Goal: Task Accomplishment & Management: Manage account settings

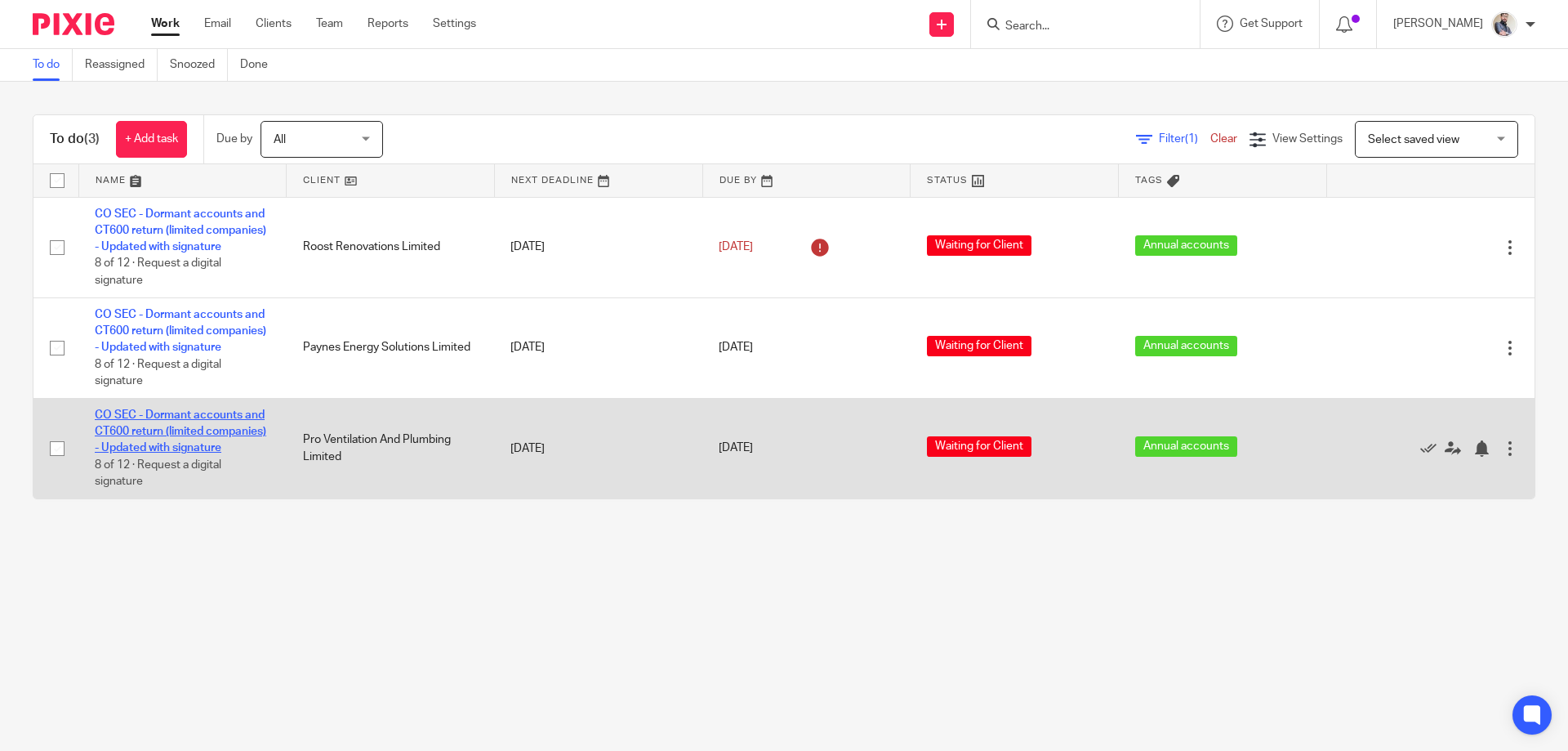
click at [179, 454] on link "CO SEC - Dormant accounts and CT600 return (limited companies) - Updated with s…" at bounding box center [180, 432] width 172 height 45
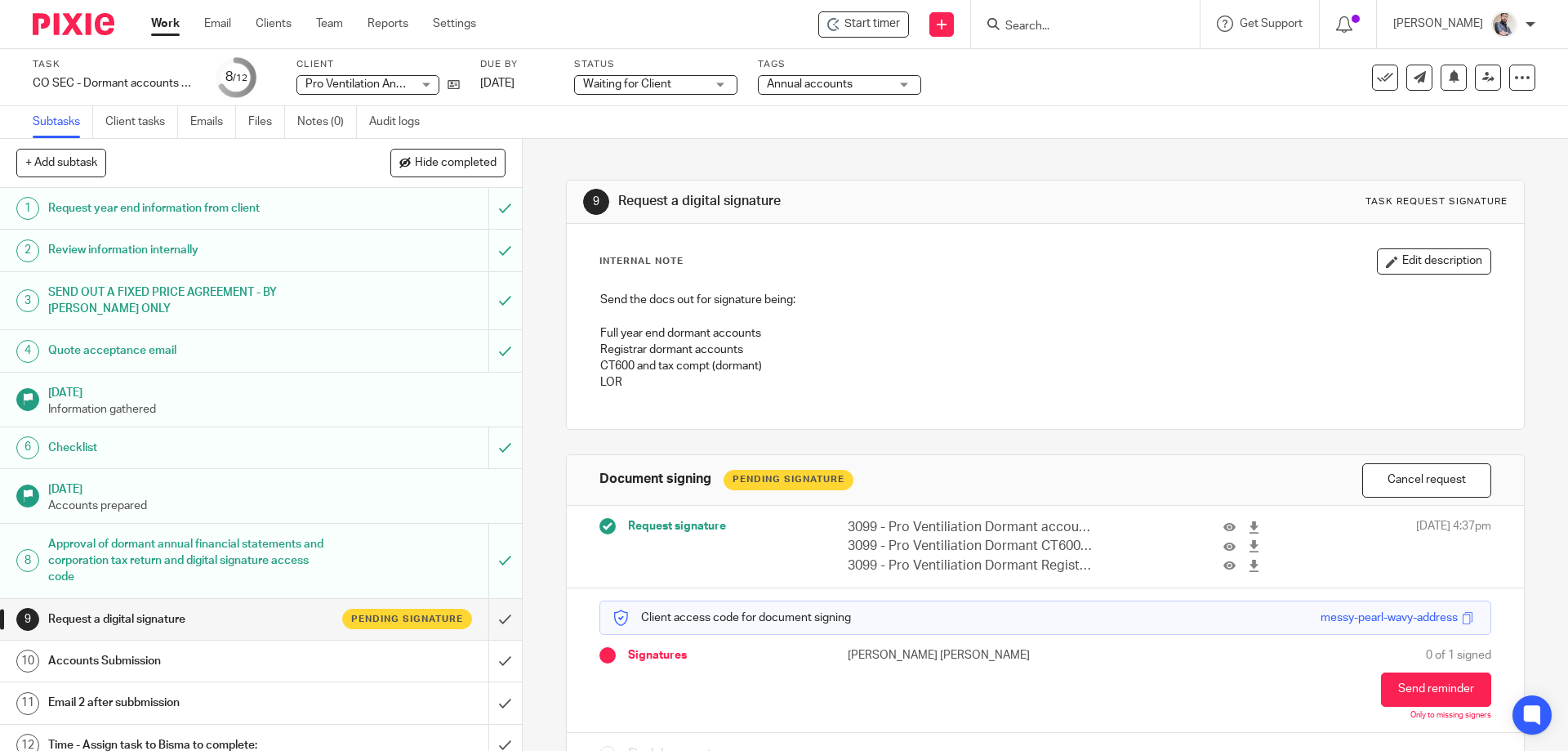
click at [142, 673] on h1 "Accounts Submission" at bounding box center [190, 660] width 283 height 24
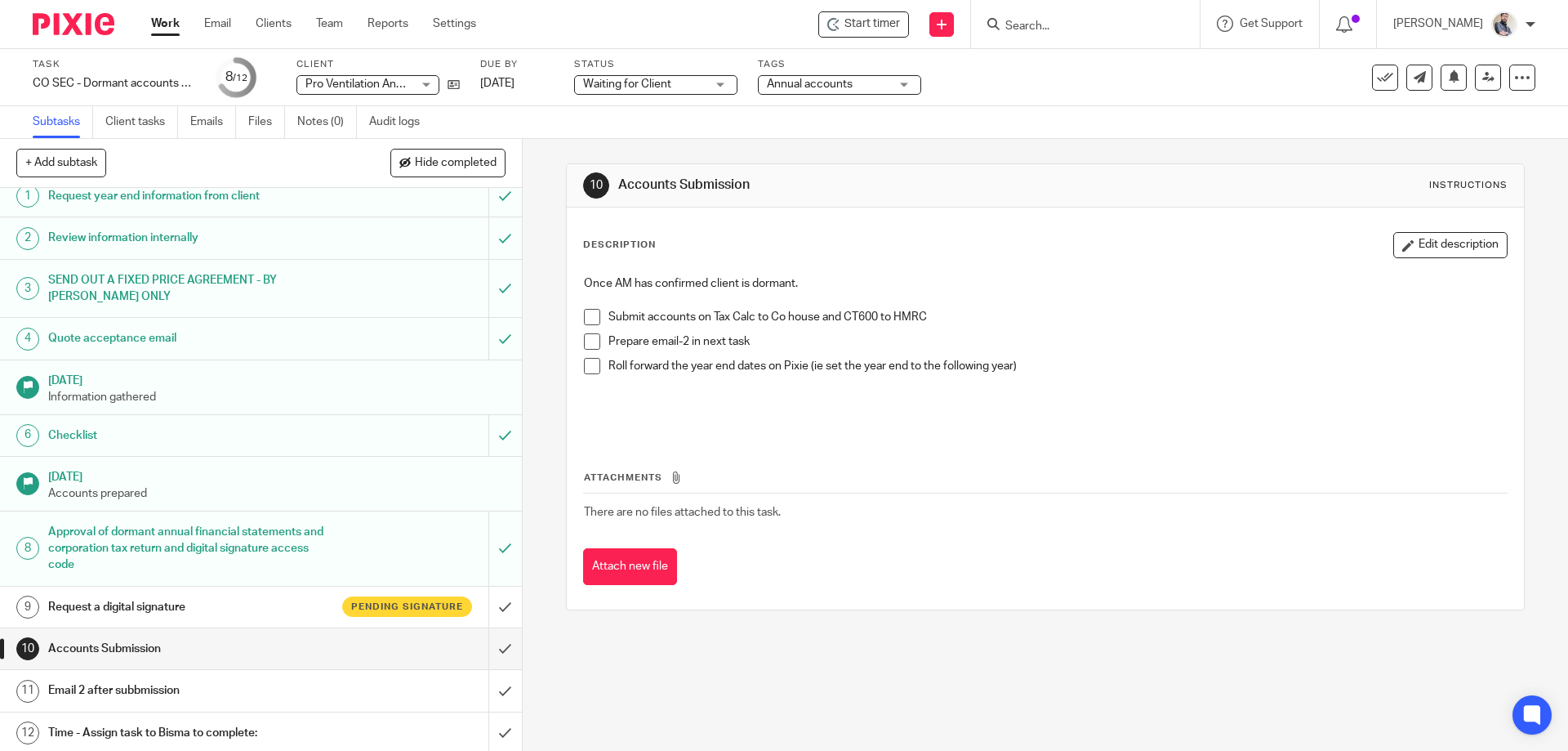
scroll to position [15, 0]
click at [268, 698] on h1 "Email 2 after subbmission" at bounding box center [190, 686] width 283 height 24
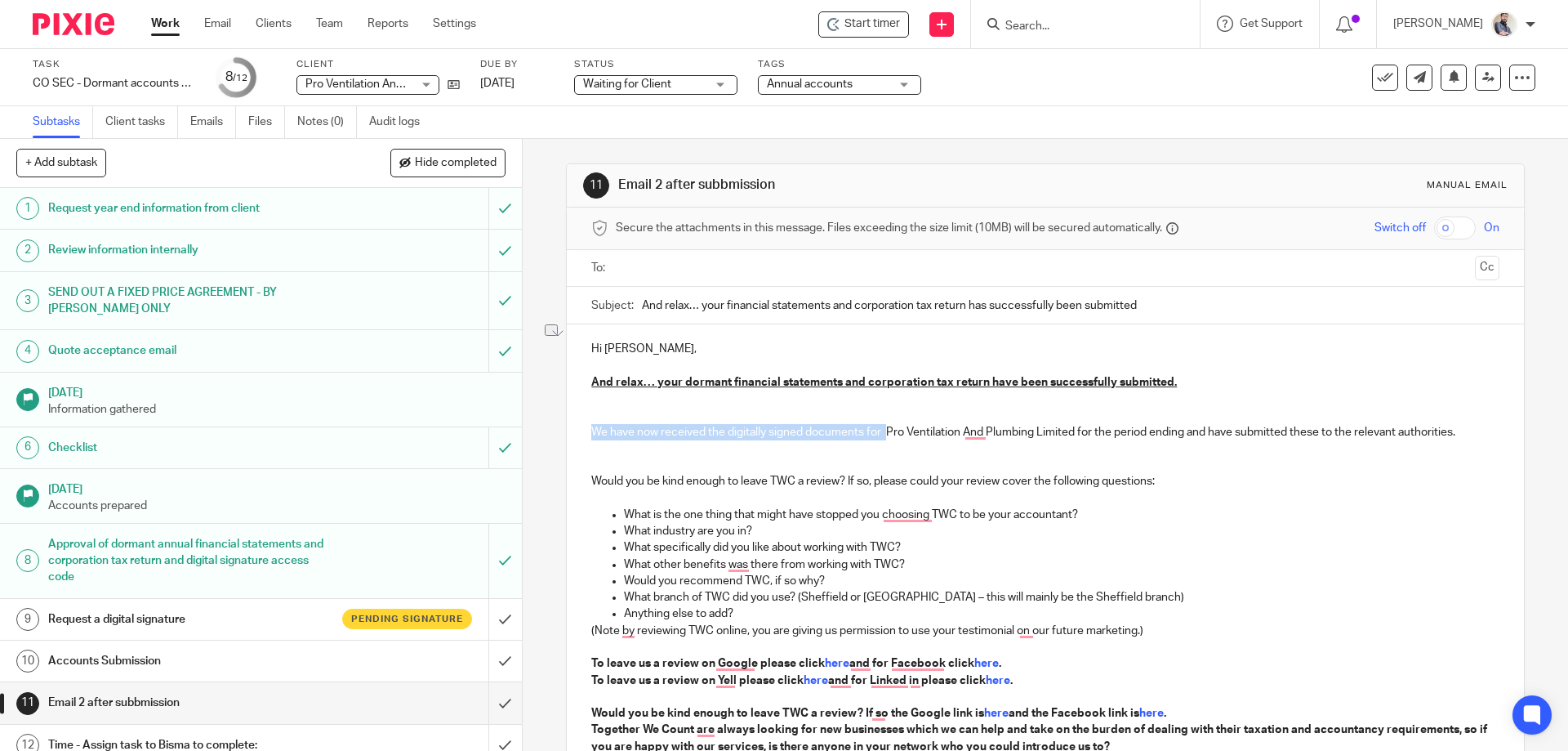
drag, startPoint x: 883, startPoint y: 428, endPoint x: 568, endPoint y: 428, distance: 315.0
click at [568, 428] on div "Hi Sonny, And relax… your dormant financial statements and corporation tax retu…" at bounding box center [1045, 611] width 956 height 575
click at [893, 436] on p "We have now received the digitally signed documents for Pro Ventilation and Plu…" at bounding box center [1045, 415] width 907 height 50
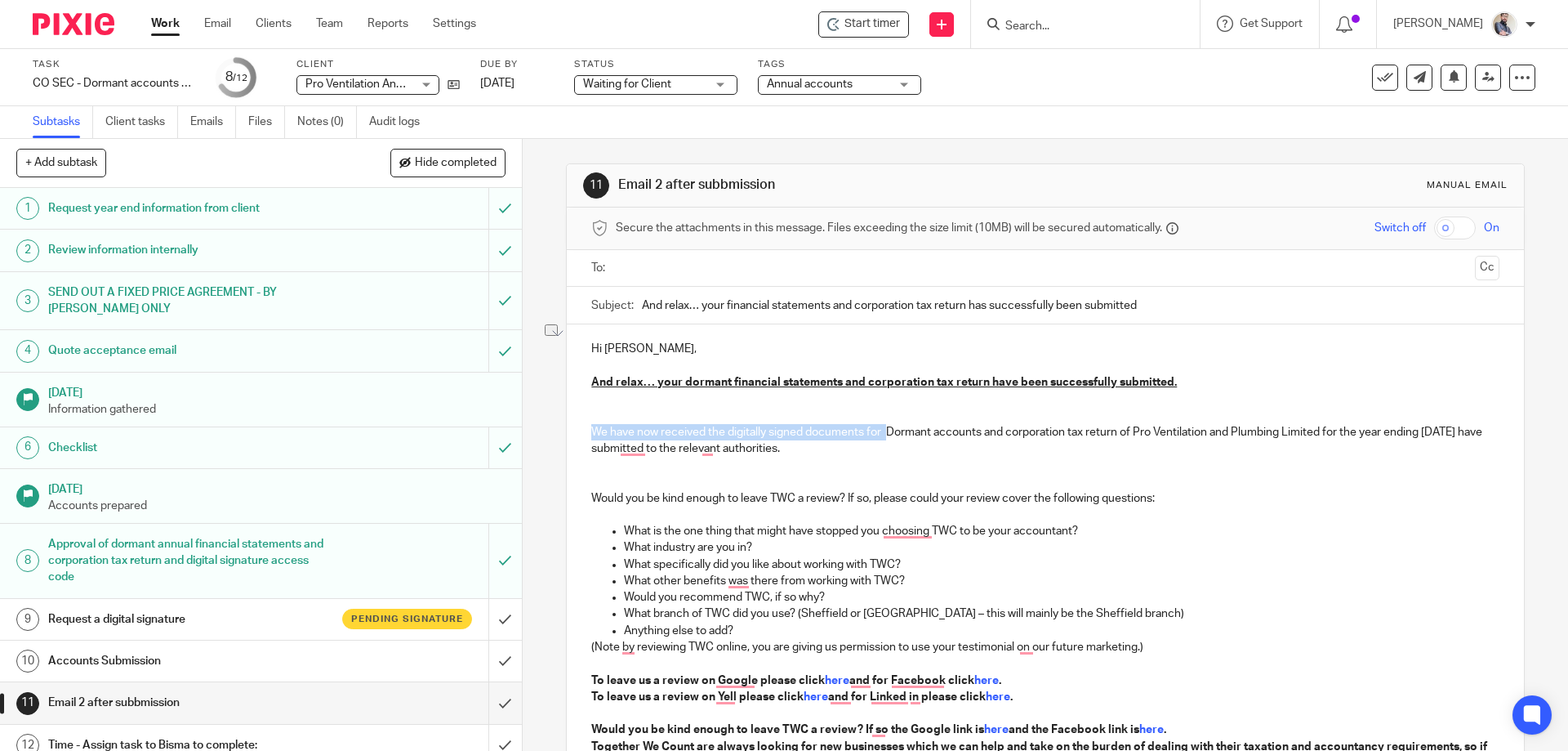
drag, startPoint x: 883, startPoint y: 434, endPoint x: 576, endPoint y: 431, distance: 307.0
click at [576, 431] on div "Hi Sonny, And relax… your dormant financial statements and corporation tax retu…" at bounding box center [1045, 620] width 956 height 592
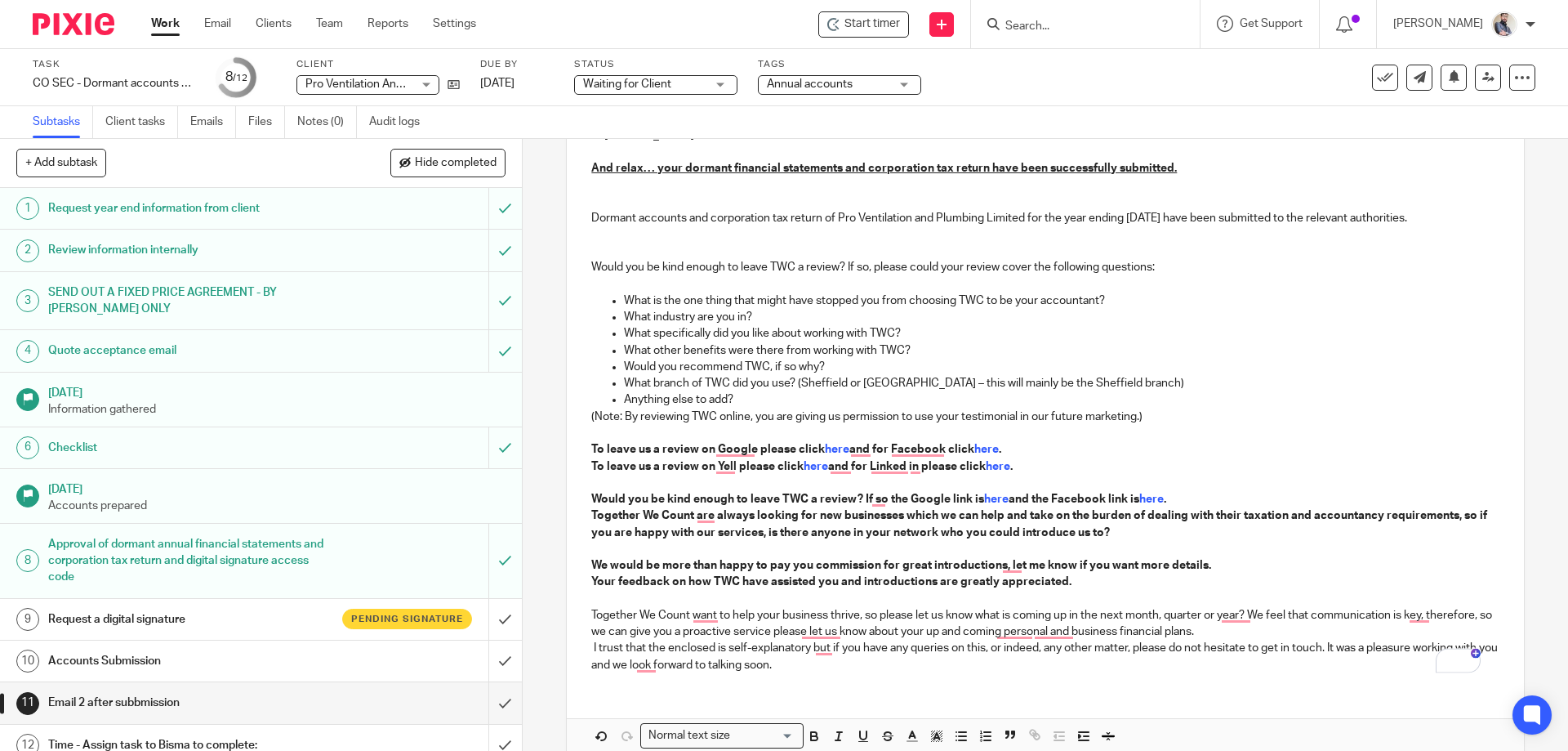
scroll to position [295, 0]
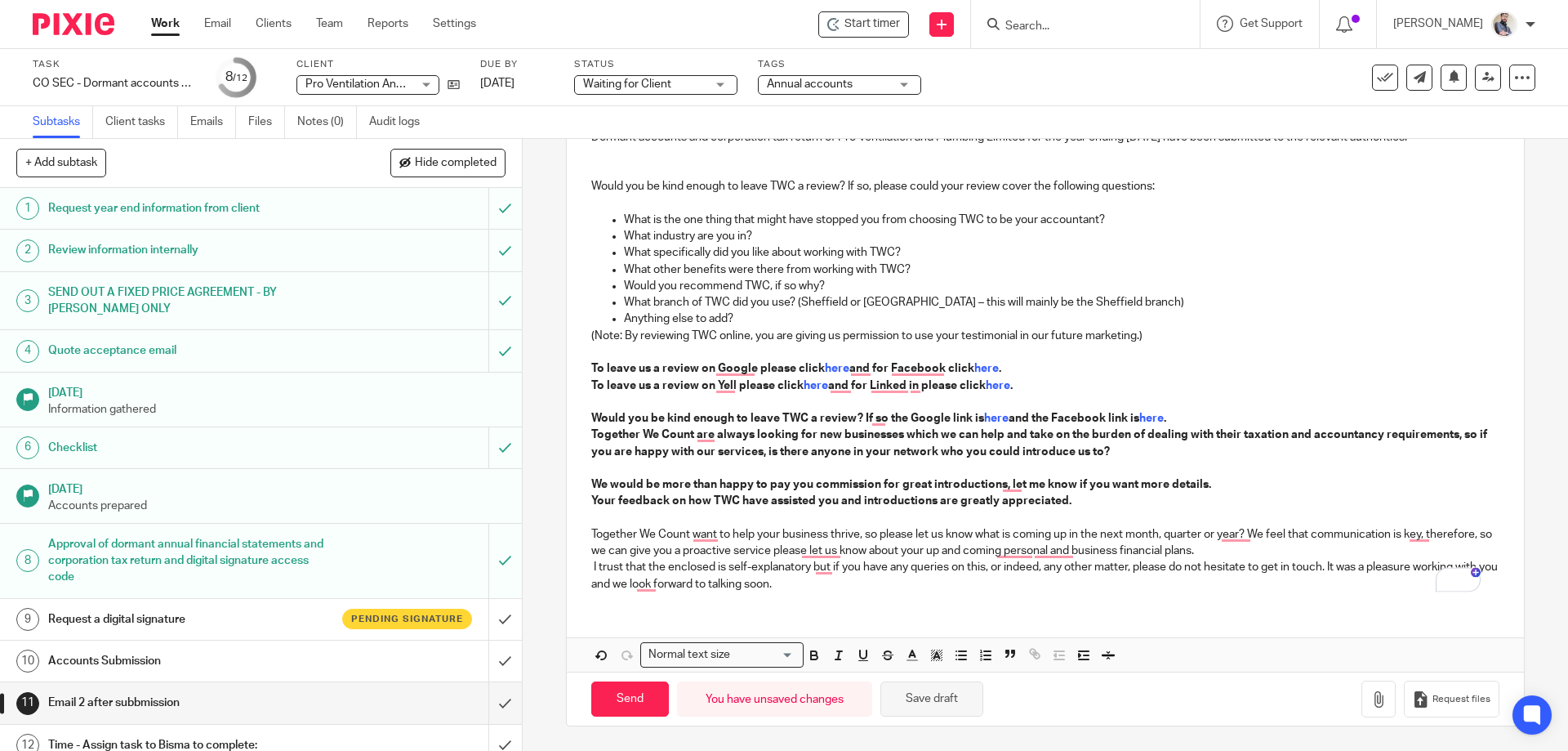
click at [916, 694] on button "Save draft" at bounding box center [932, 699] width 103 height 35
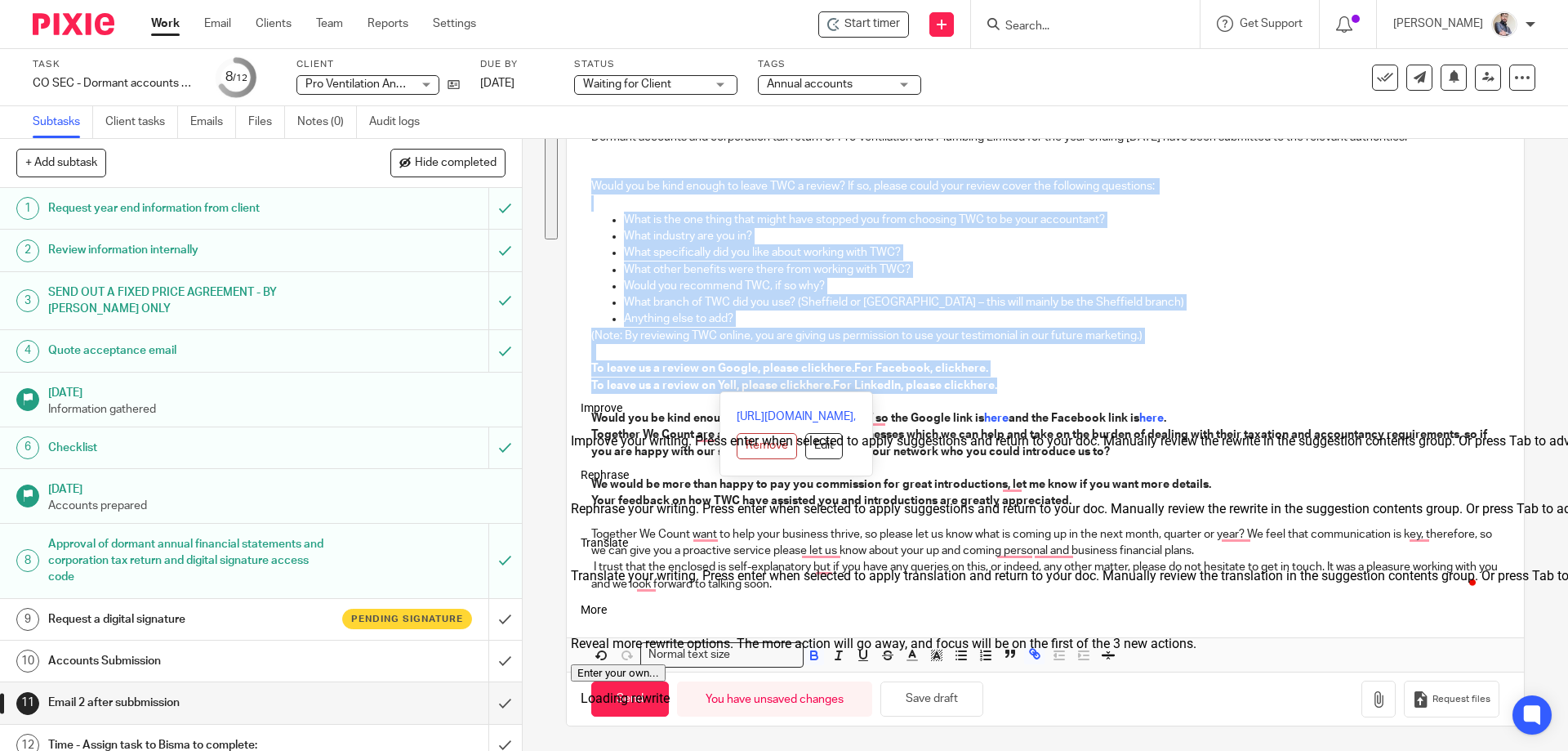
drag, startPoint x: 1012, startPoint y: 388, endPoint x: 567, endPoint y: 182, distance: 490.4
click at [567, 182] on div "Secure the attachments in this message. Files exceeding the size limit (10MB) w…" at bounding box center [1045, 319] width 956 height 813
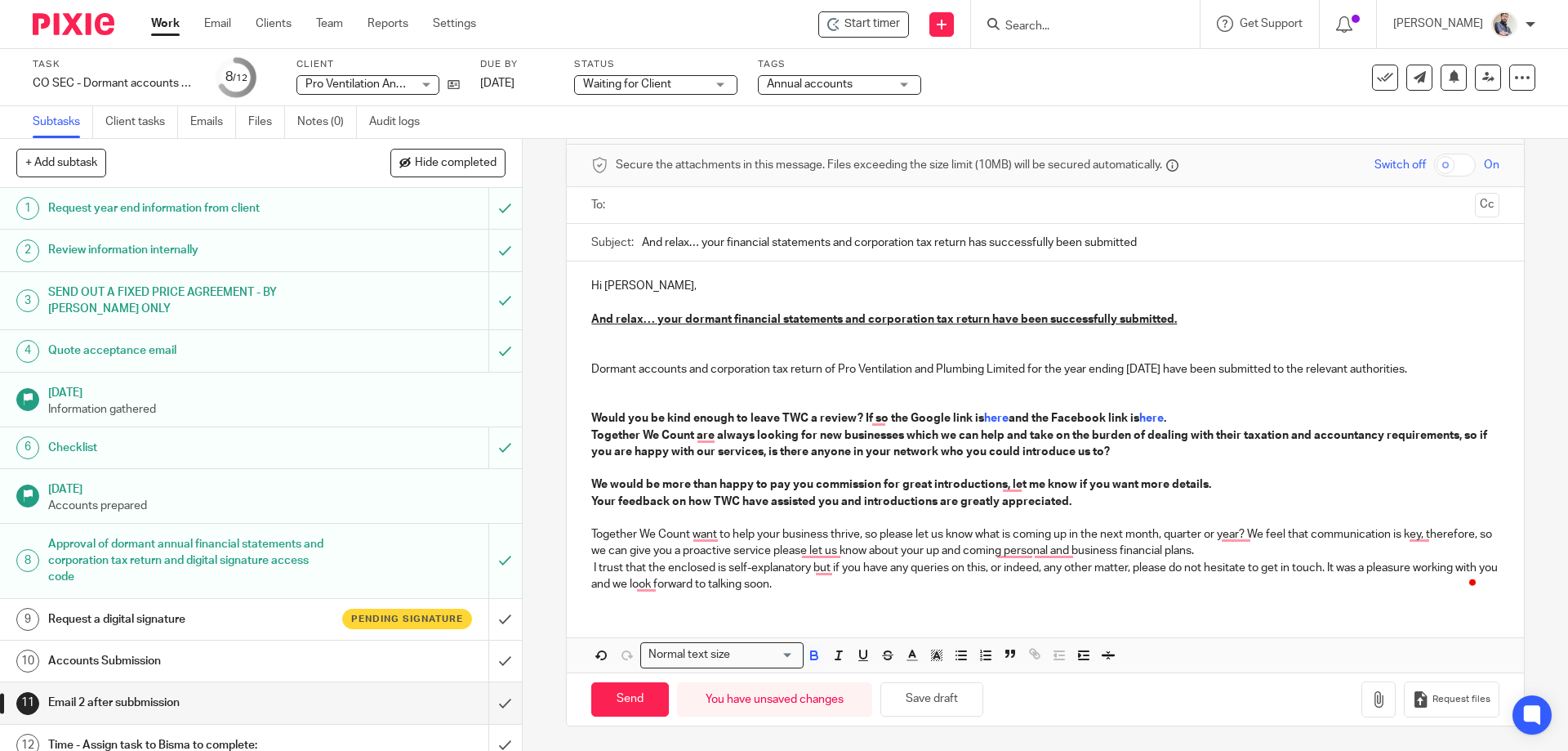
scroll to position [80, 0]
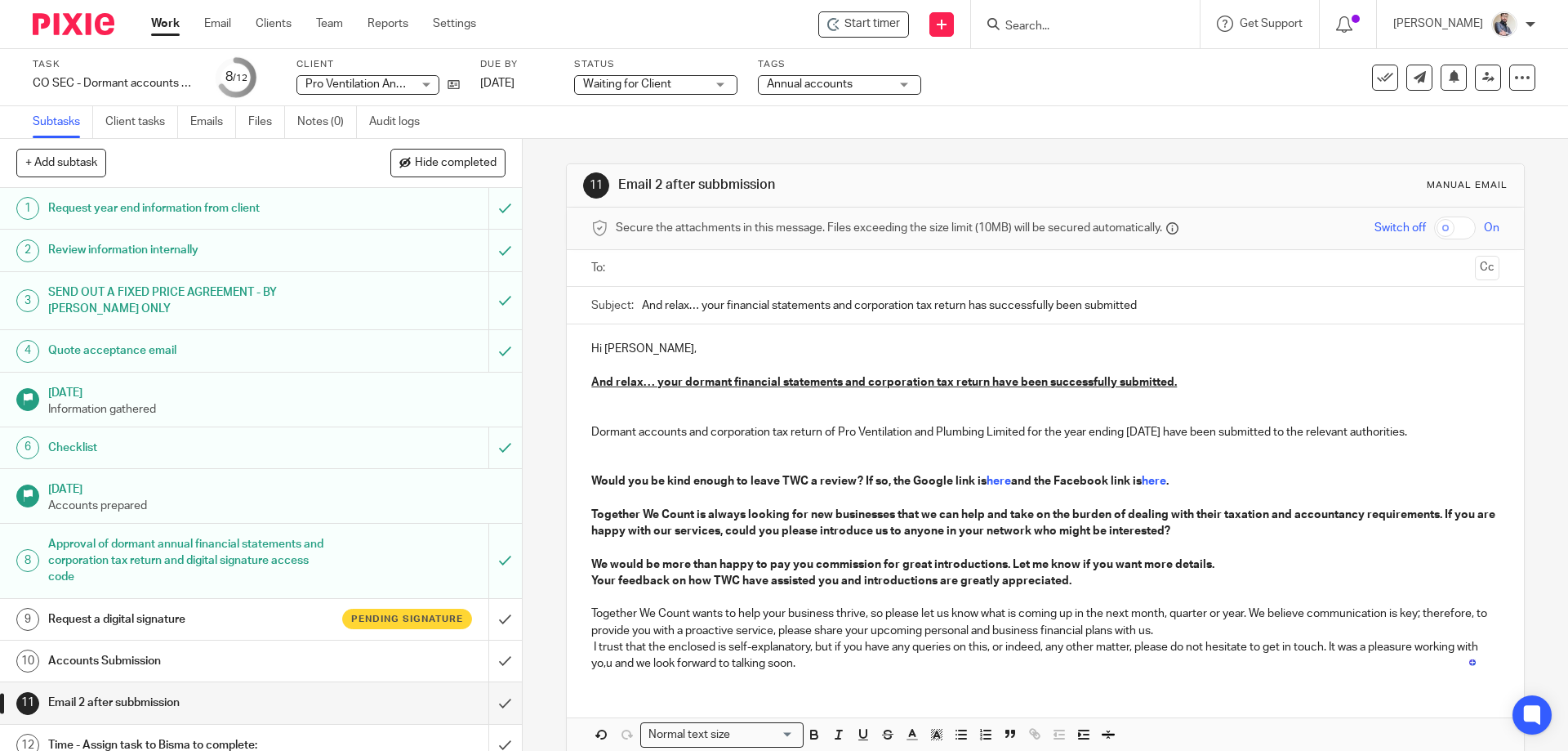
scroll to position [80, 0]
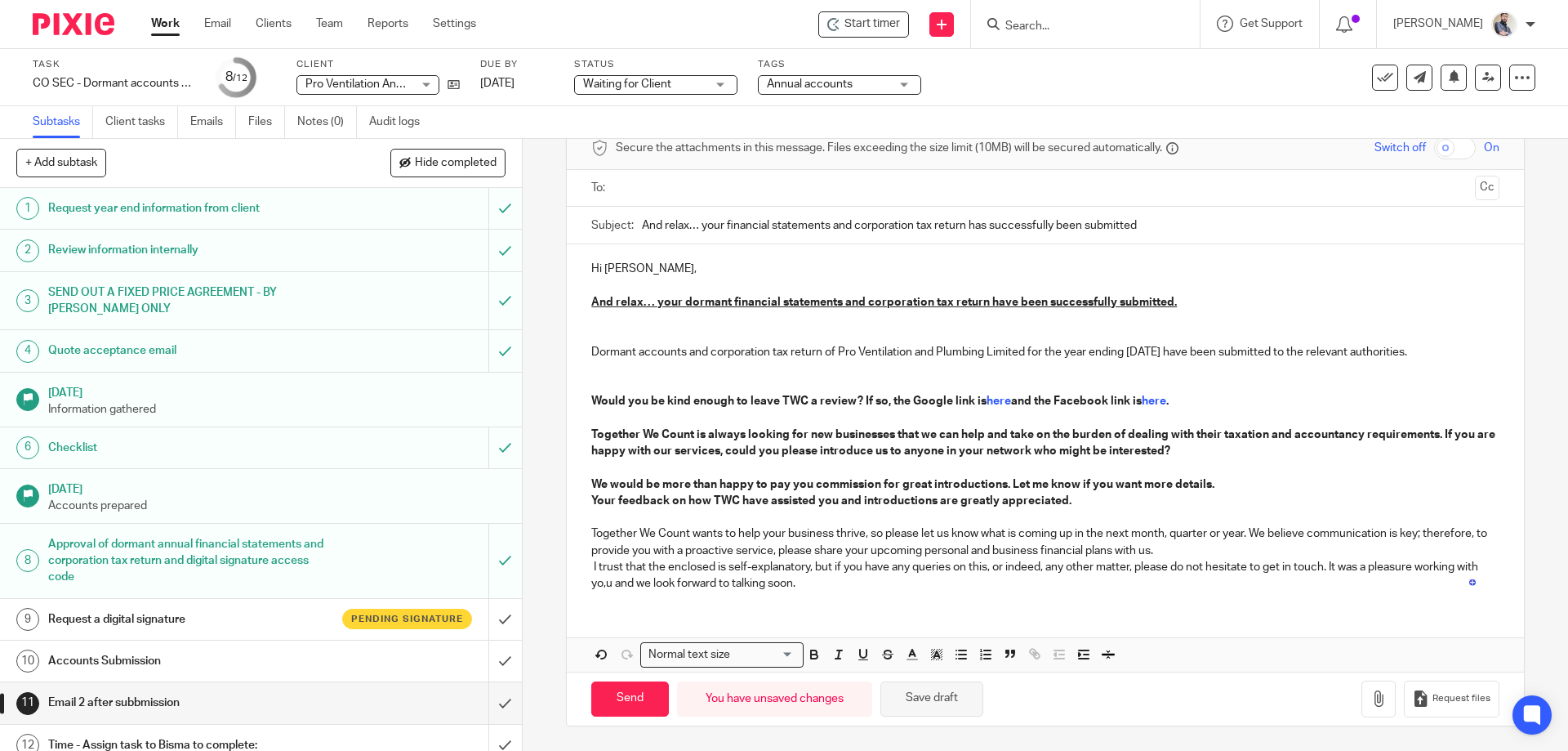
click at [927, 692] on button "Save draft" at bounding box center [932, 699] width 103 height 35
click at [942, 704] on button "Save draft" at bounding box center [932, 699] width 103 height 35
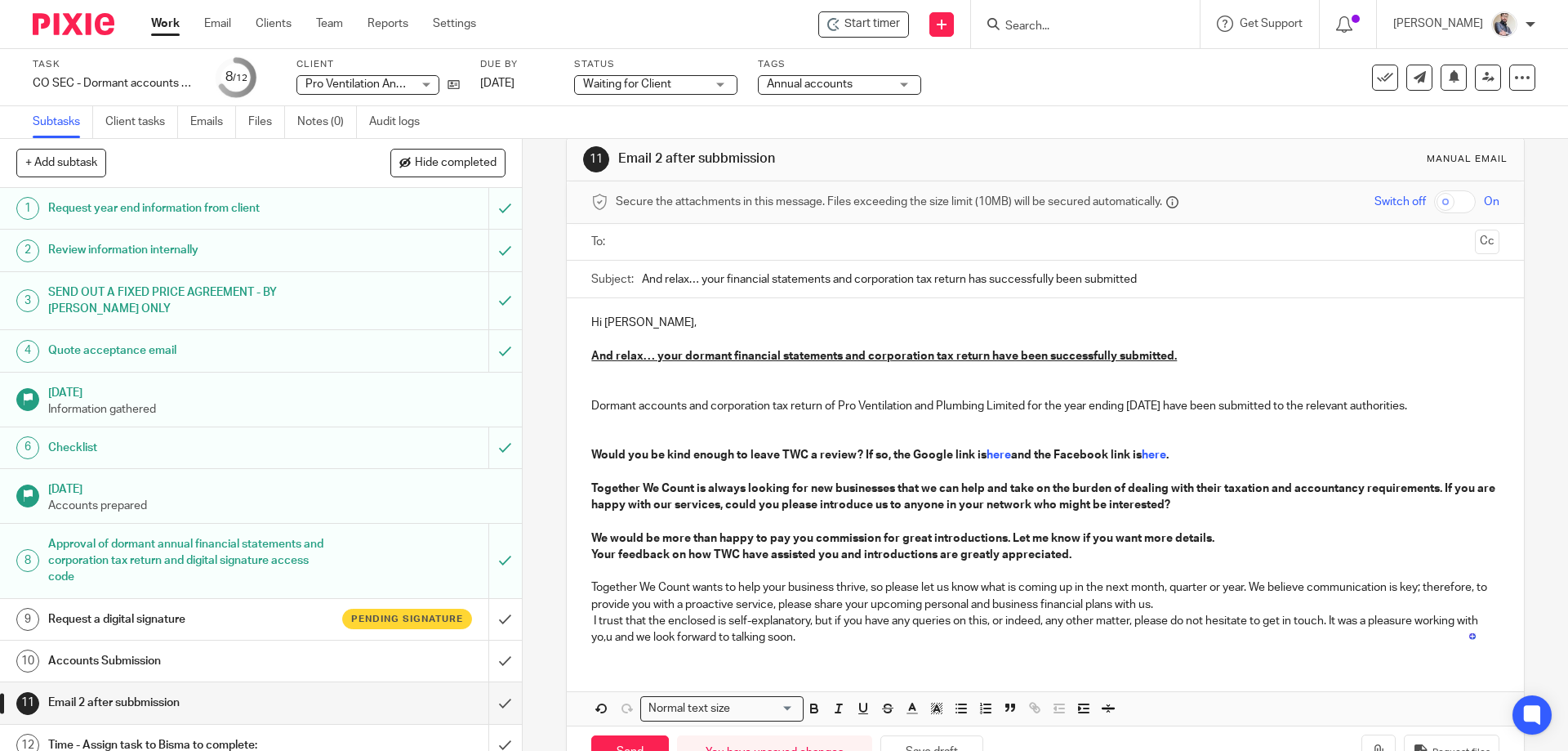
scroll to position [0, 0]
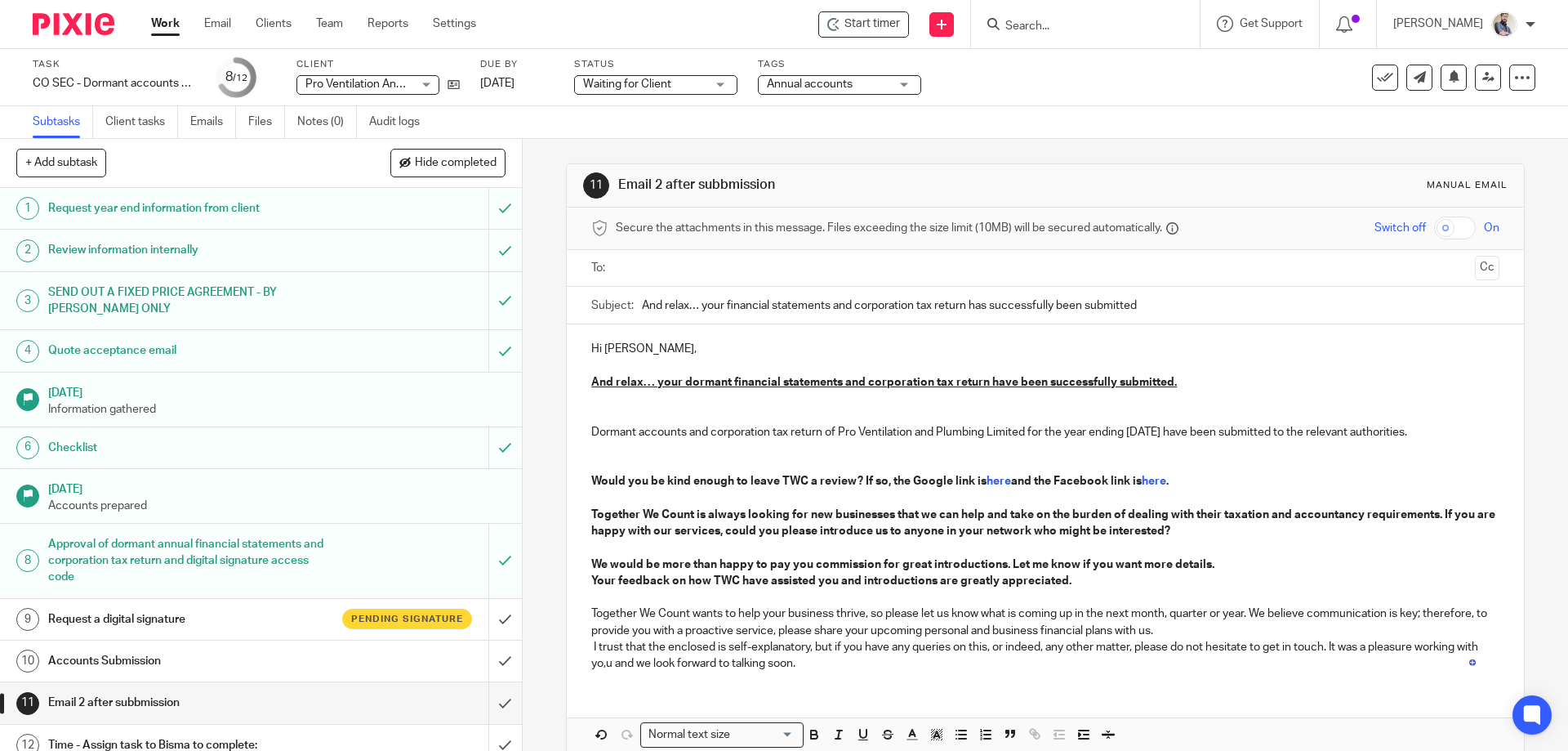
click at [594, 460] on p "Would you be kind enough to leave TWC a review? If so, the Google link is here …" at bounding box center [1045, 465] width 907 height 50
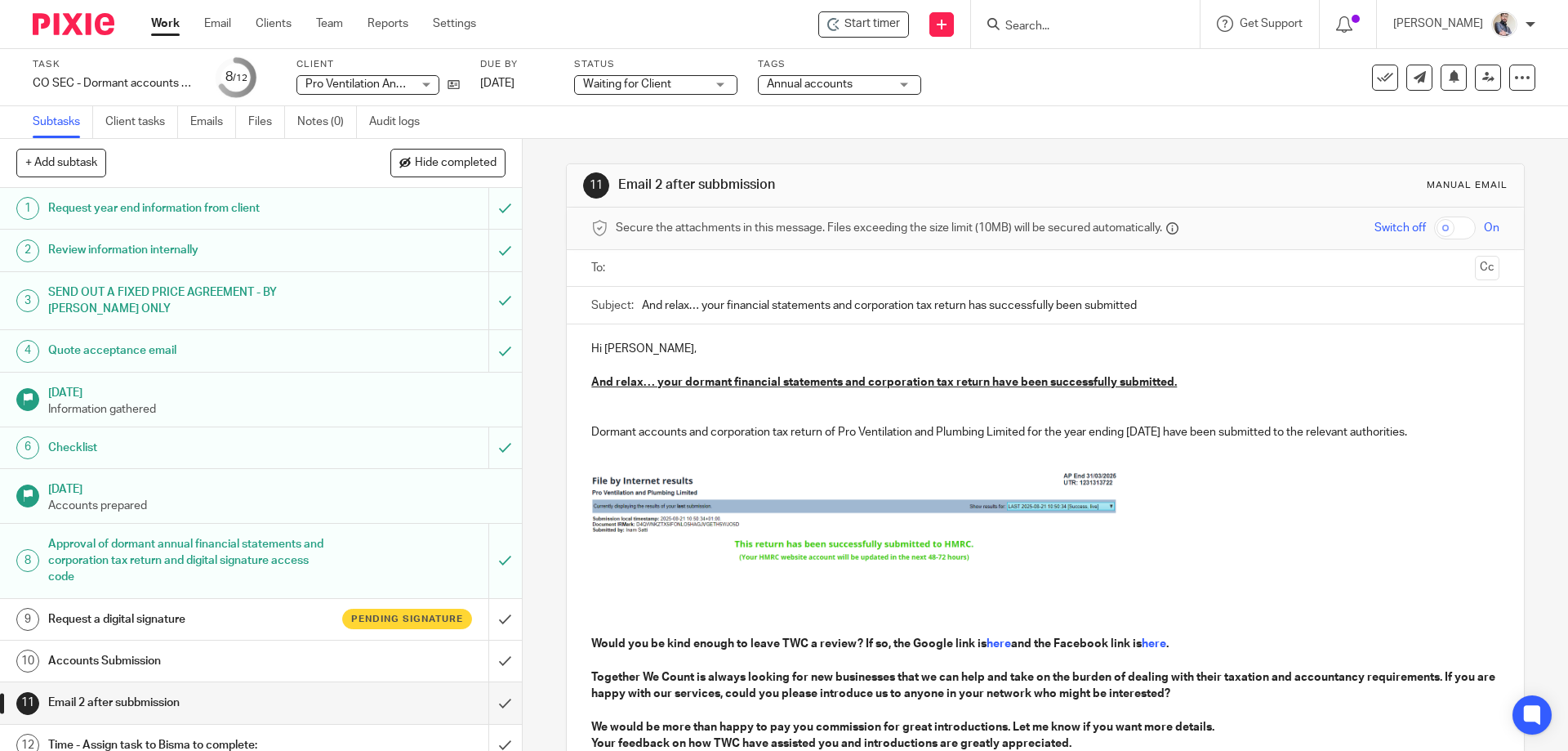
click at [619, 538] on img "To enrich screen reader interactions, please activate Accessibility in Grammarl…" at bounding box center [857, 519] width 531 height 92
drag, startPoint x: 855, startPoint y: 563, endPoint x: 859, endPoint y: 595, distance: 32.2
click at [859, 595] on span "To enrich screen reader interactions, please activate Accessibility in Grammarl…" at bounding box center [857, 597] width 16 height 16
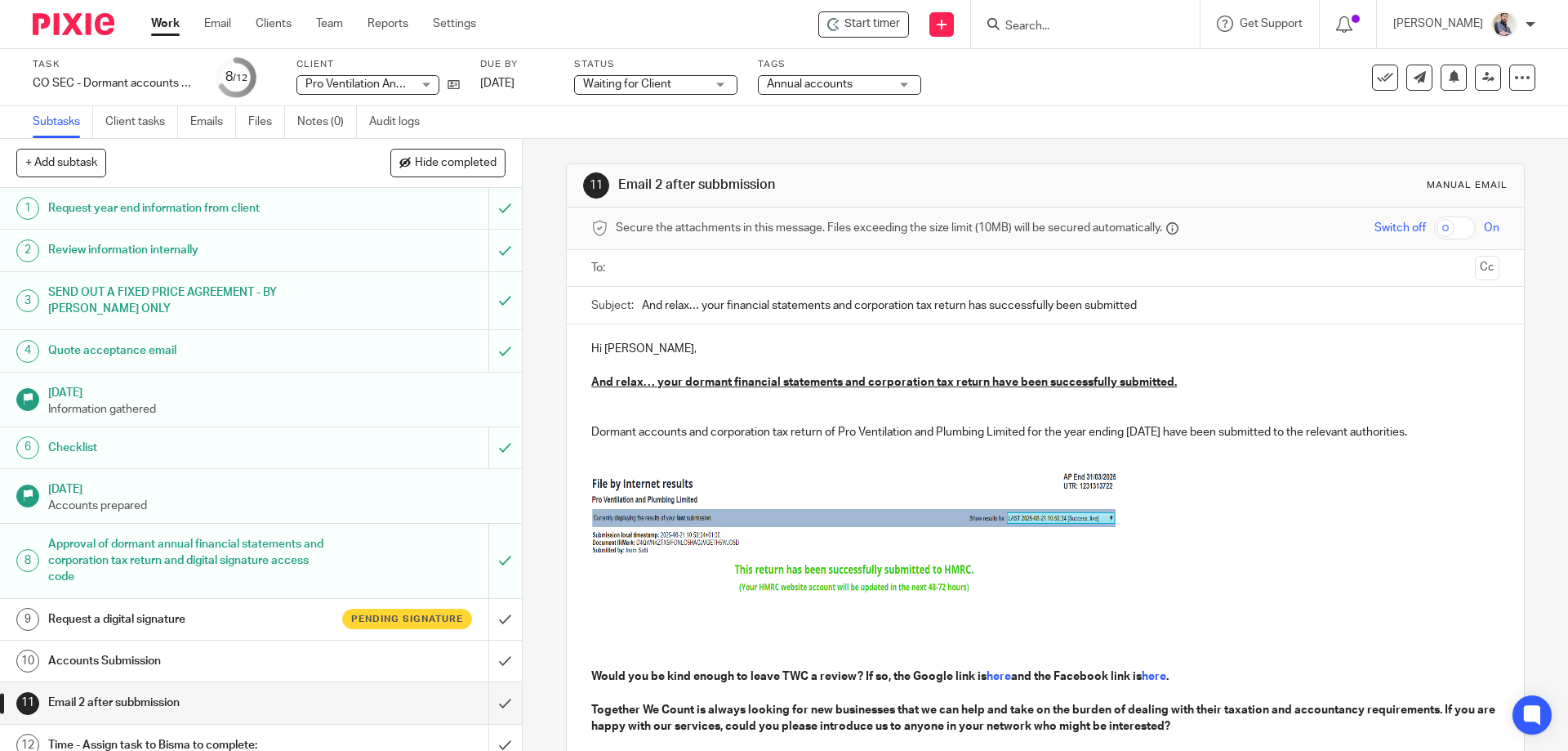
click at [566, 542] on div "11 Email 2 after subbmission Manual email Secure the attachments in this messag…" at bounding box center [1045, 582] width 958 height 838
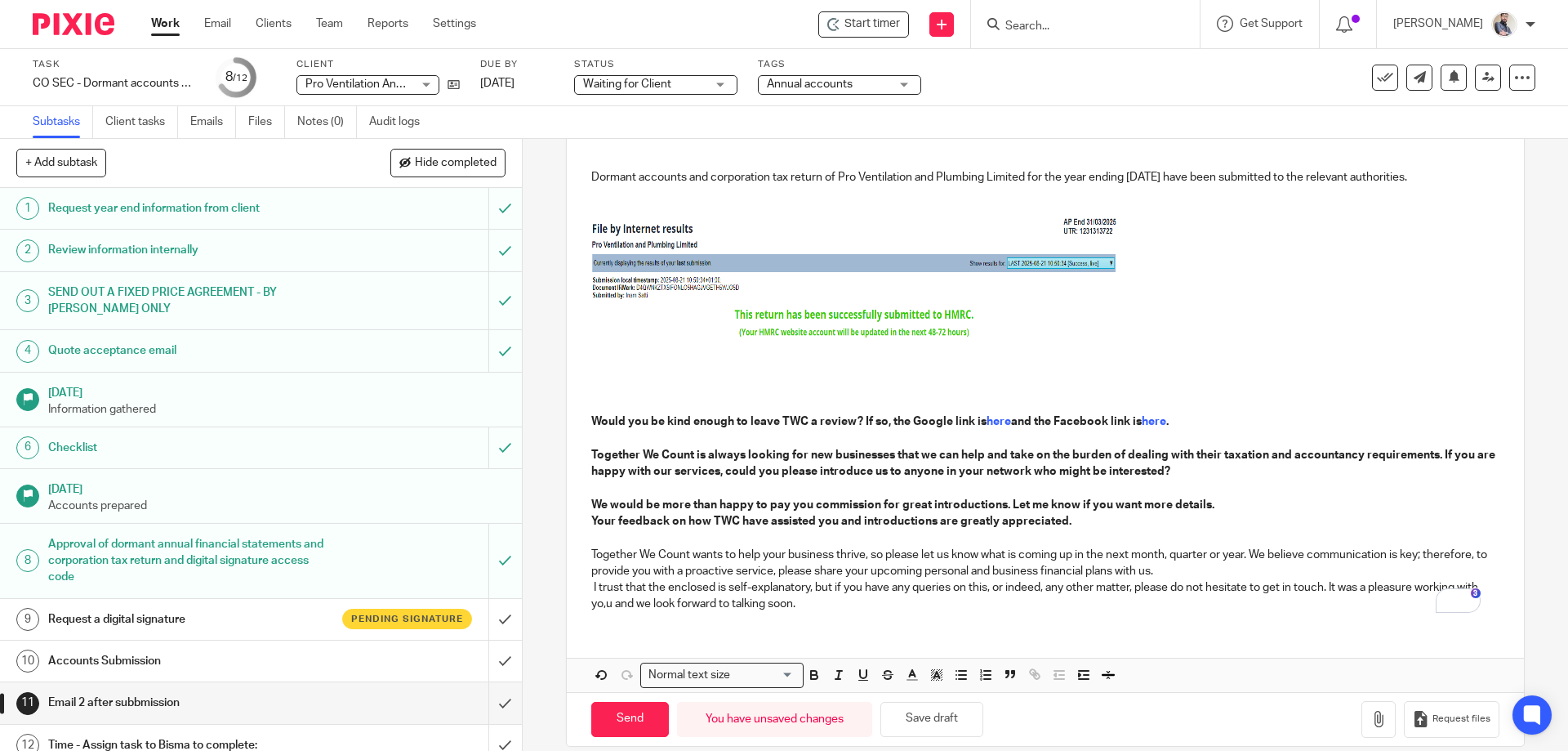
scroll to position [276, 0]
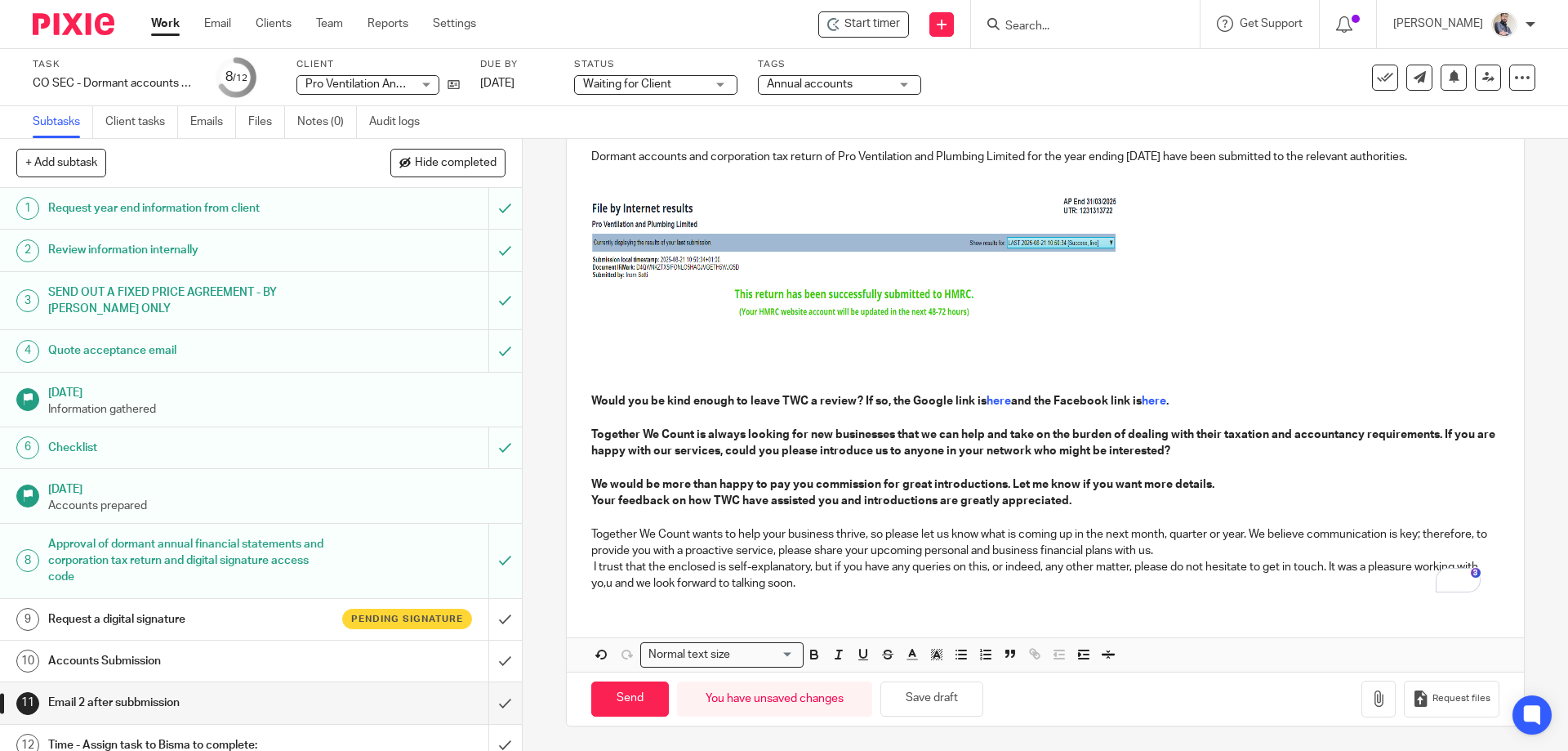
click at [578, 223] on div "Hi Sonny, And relax… your dormant financial statements and corporation tax retu…" at bounding box center [1045, 326] width 956 height 555
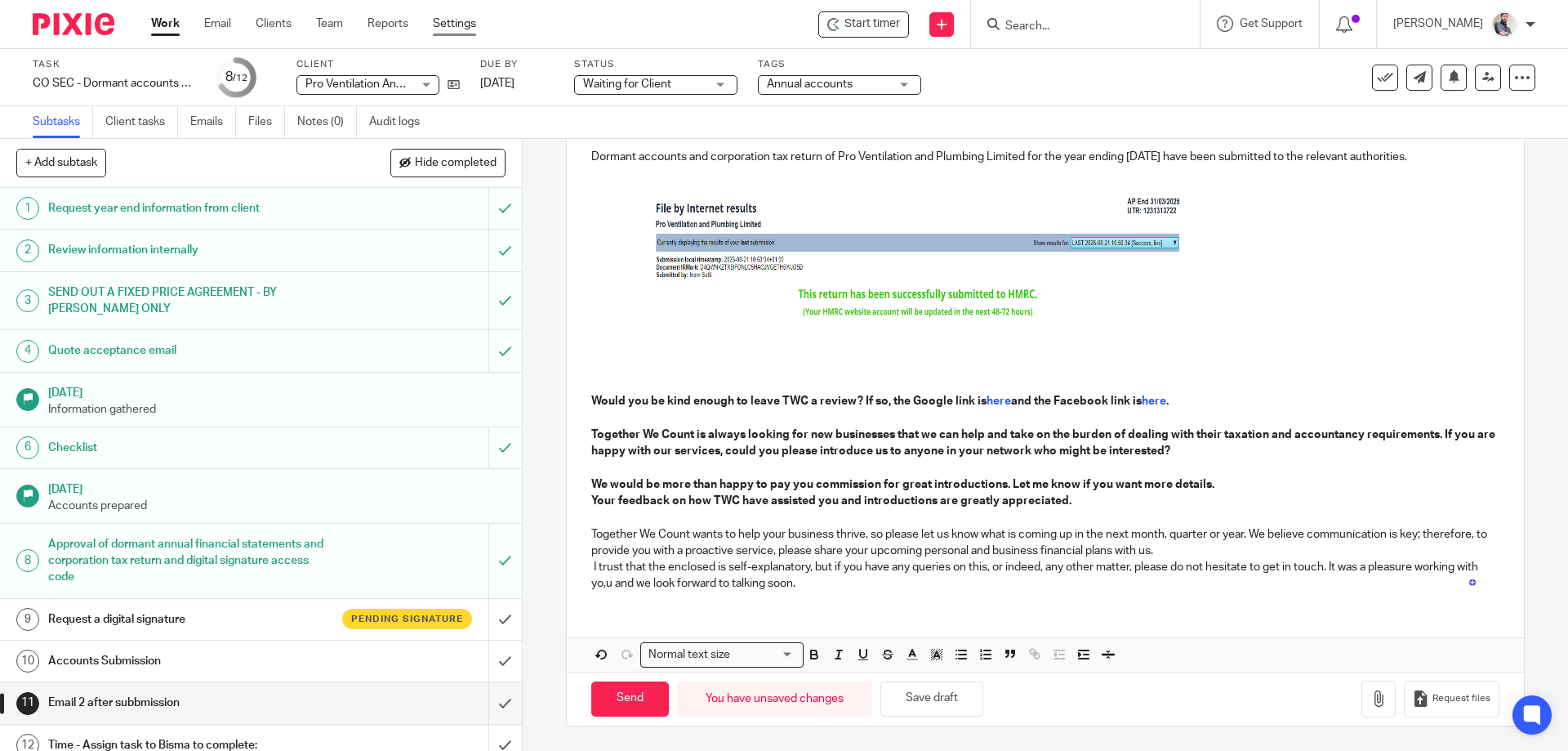
click at [462, 24] on link "Settings" at bounding box center [455, 23] width 43 height 16
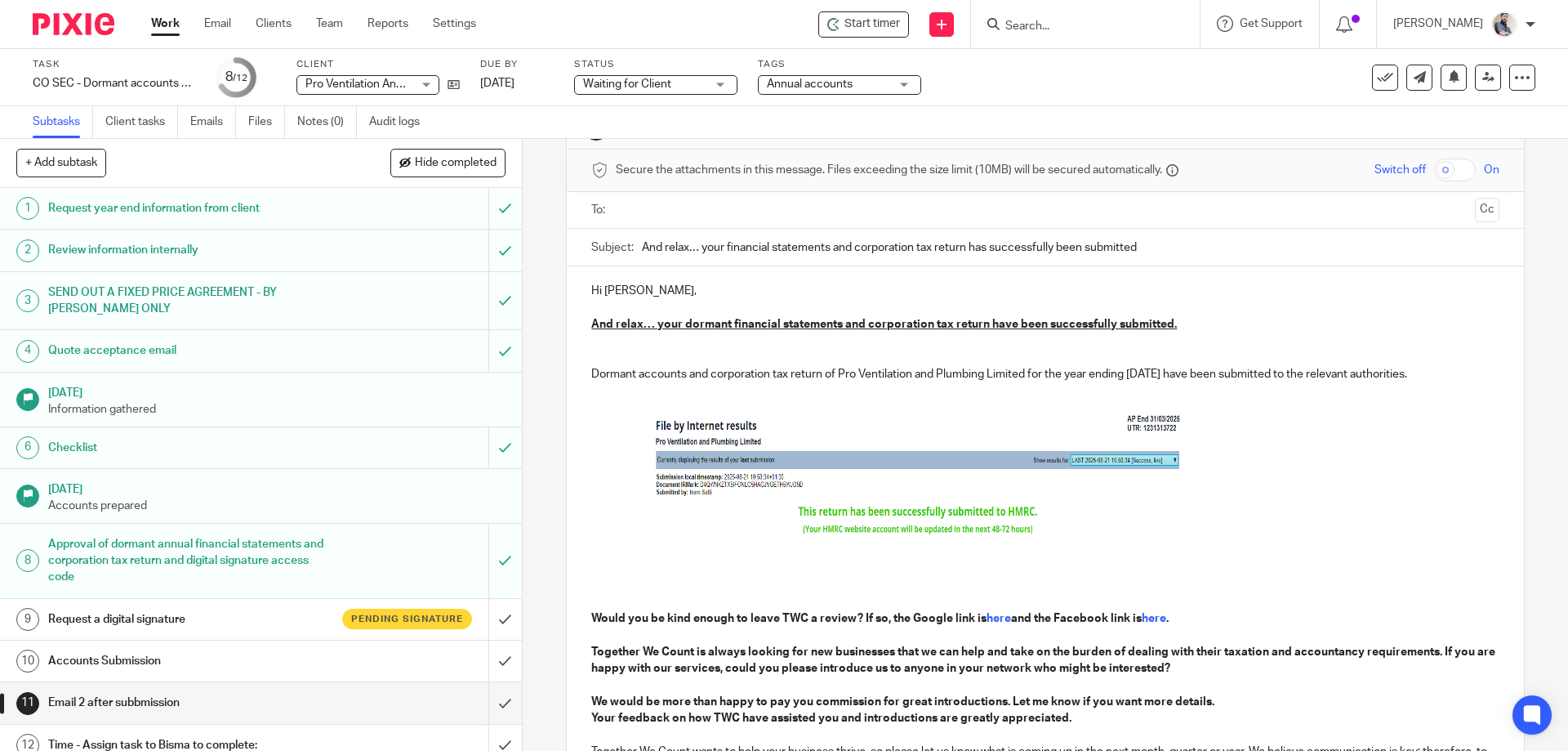
scroll to position [58, 0]
click at [612, 401] on p "To enrich screen reader interactions, please activate Accessibility in Grammarl…" at bounding box center [1045, 408] width 907 height 16
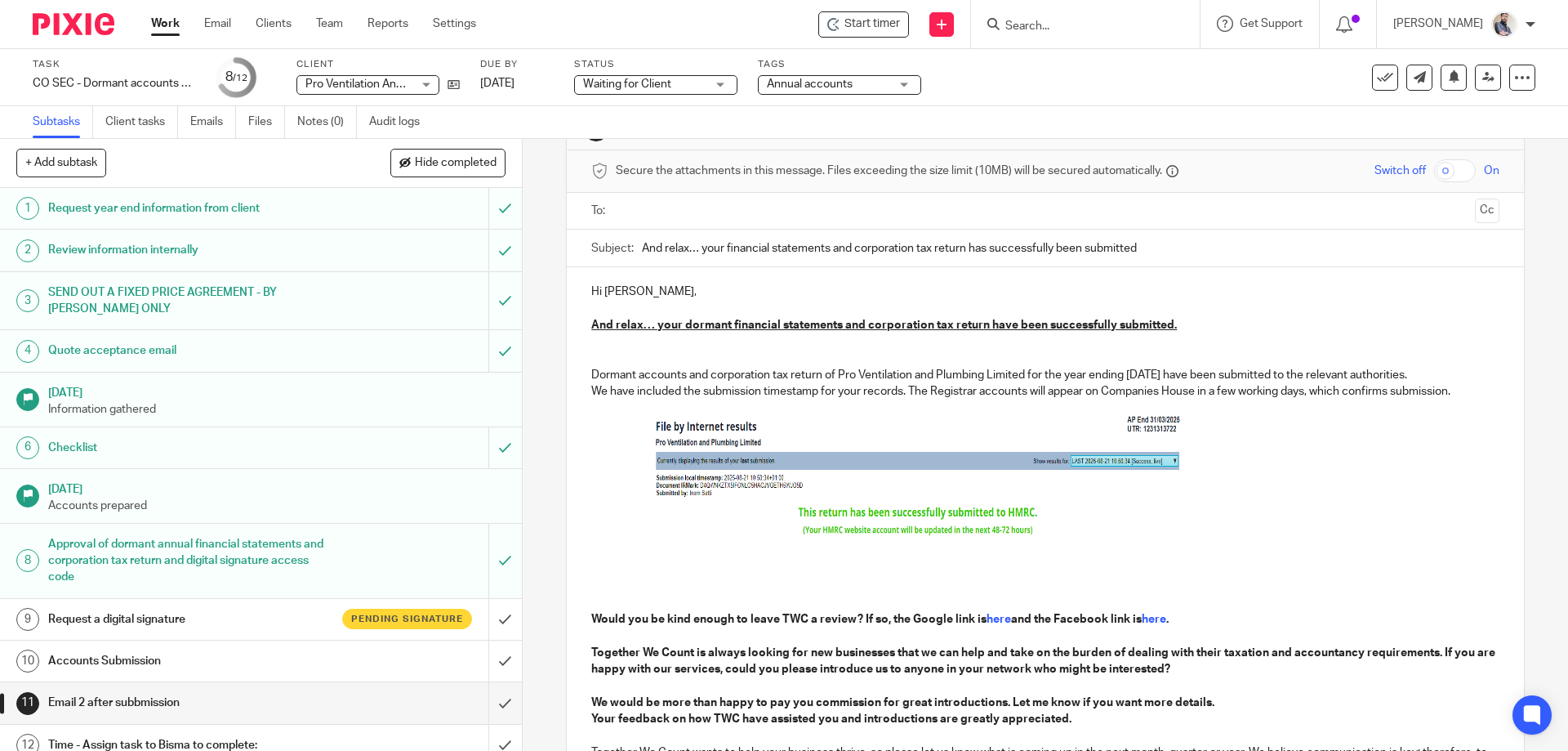
click at [593, 395] on p "We have included the submission timestamp for your records. The Registrar accou…" at bounding box center [1045, 392] width 907 height 16
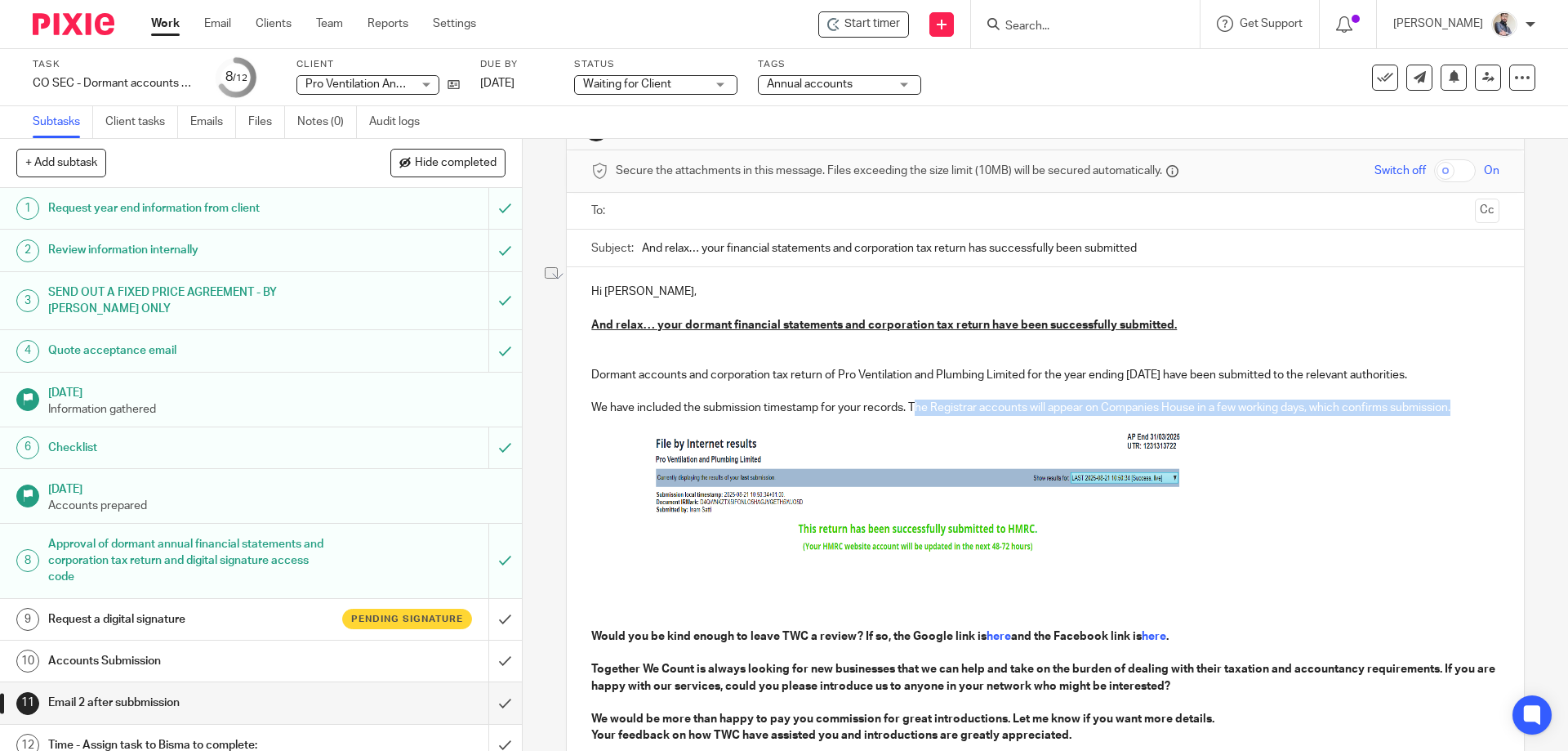
drag, startPoint x: 912, startPoint y: 404, endPoint x: 1481, endPoint y: 412, distance: 569.1
click at [1481, 412] on div "Hi Sonny, And relax… your dormant financial statements and corporation tax retu…" at bounding box center [1045, 553] width 956 height 572
click at [934, 408] on p "We have included the submission timestamp for your records. The Registrar accou…" at bounding box center [1045, 408] width 907 height 16
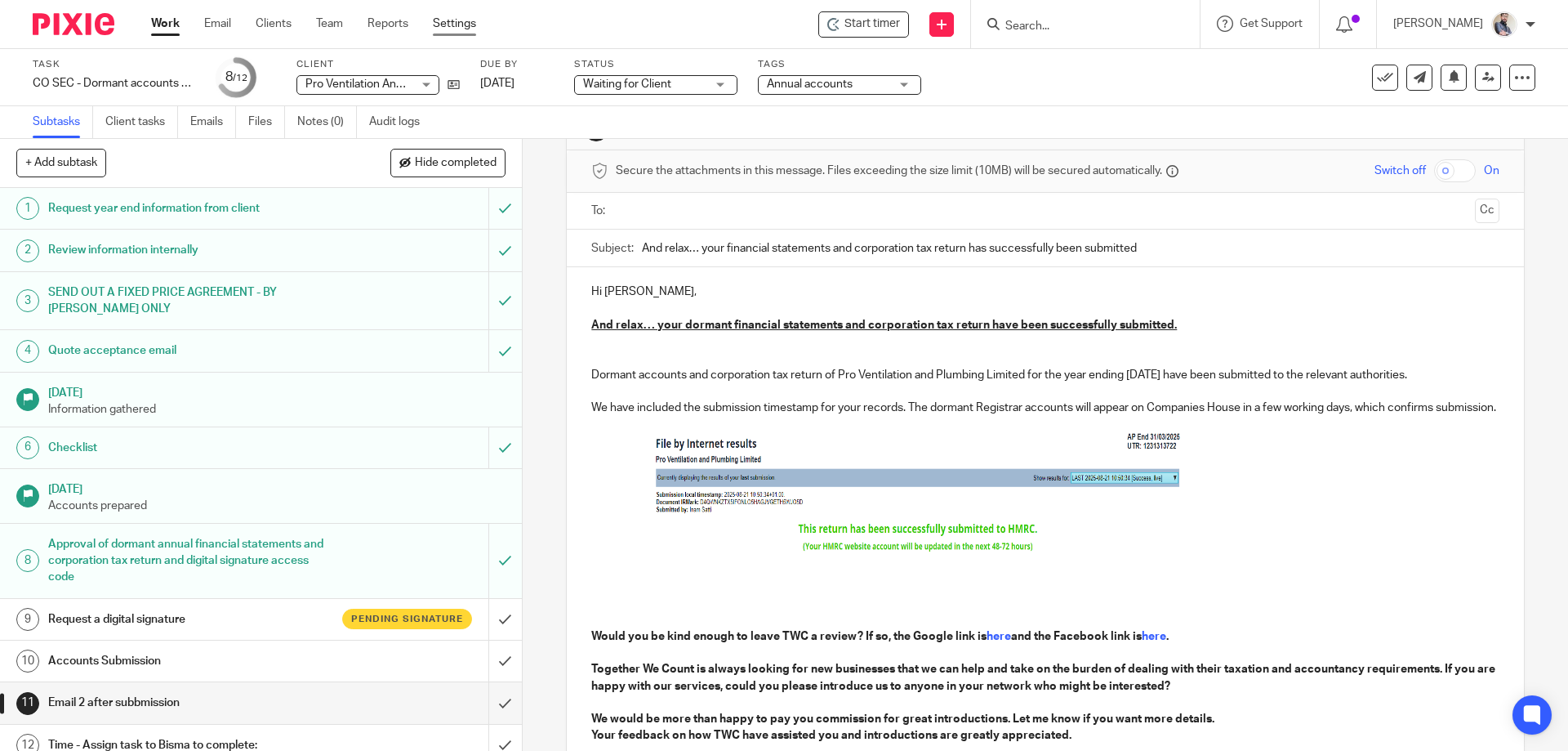
click at [463, 31] on link "Settings" at bounding box center [455, 23] width 43 height 16
click at [774, 501] on img "To enrich screen reader interactions, please activate Accessibility in Grammarl…" at bounding box center [921, 495] width 531 height 124
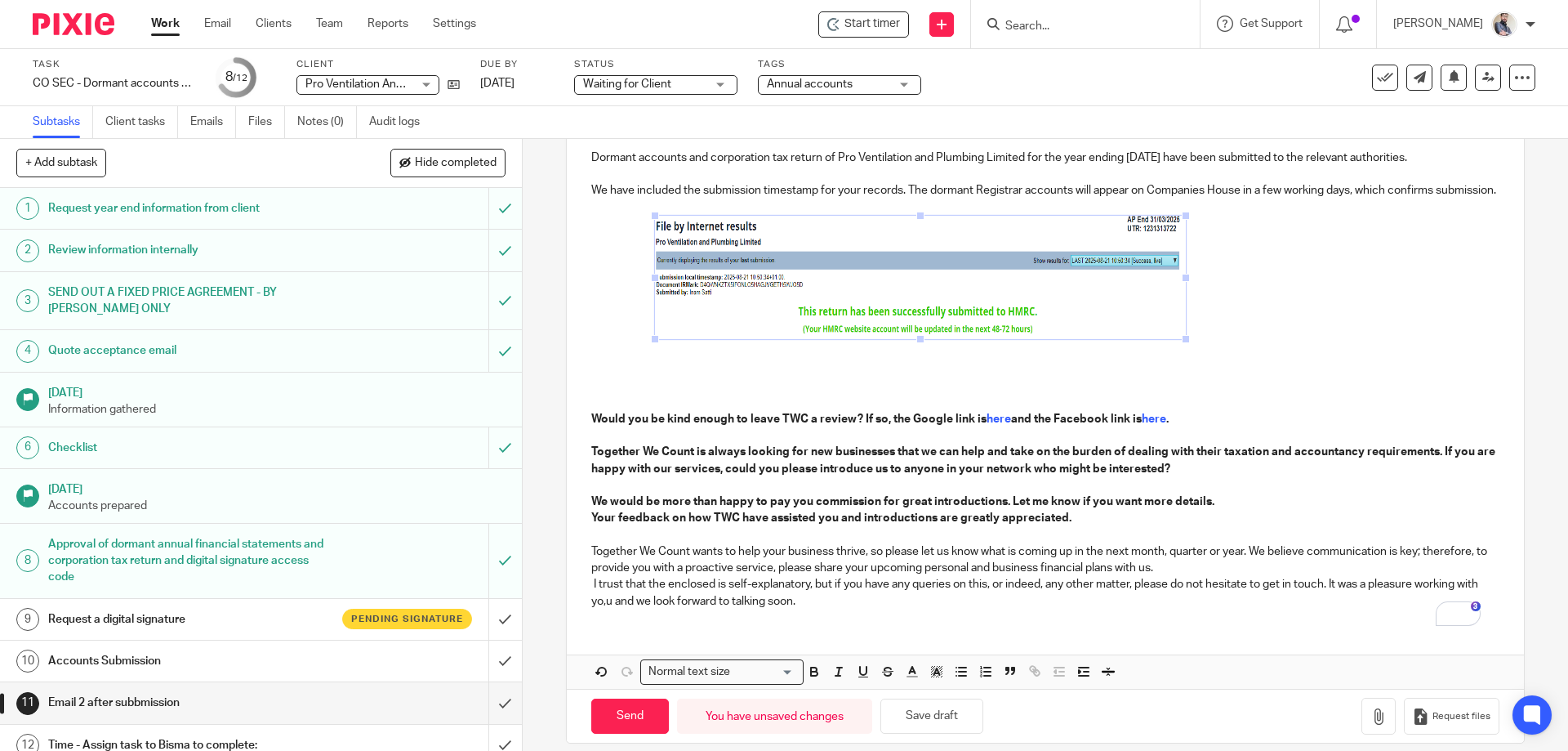
scroll to position [276, 0]
drag, startPoint x: 922, startPoint y: 348, endPoint x: 923, endPoint y: 372, distance: 24.0
click at [923, 372] on span "To enrich screen reader interactions, please activate Accessibility in Grammarl…" at bounding box center [920, 364] width 16 height 16
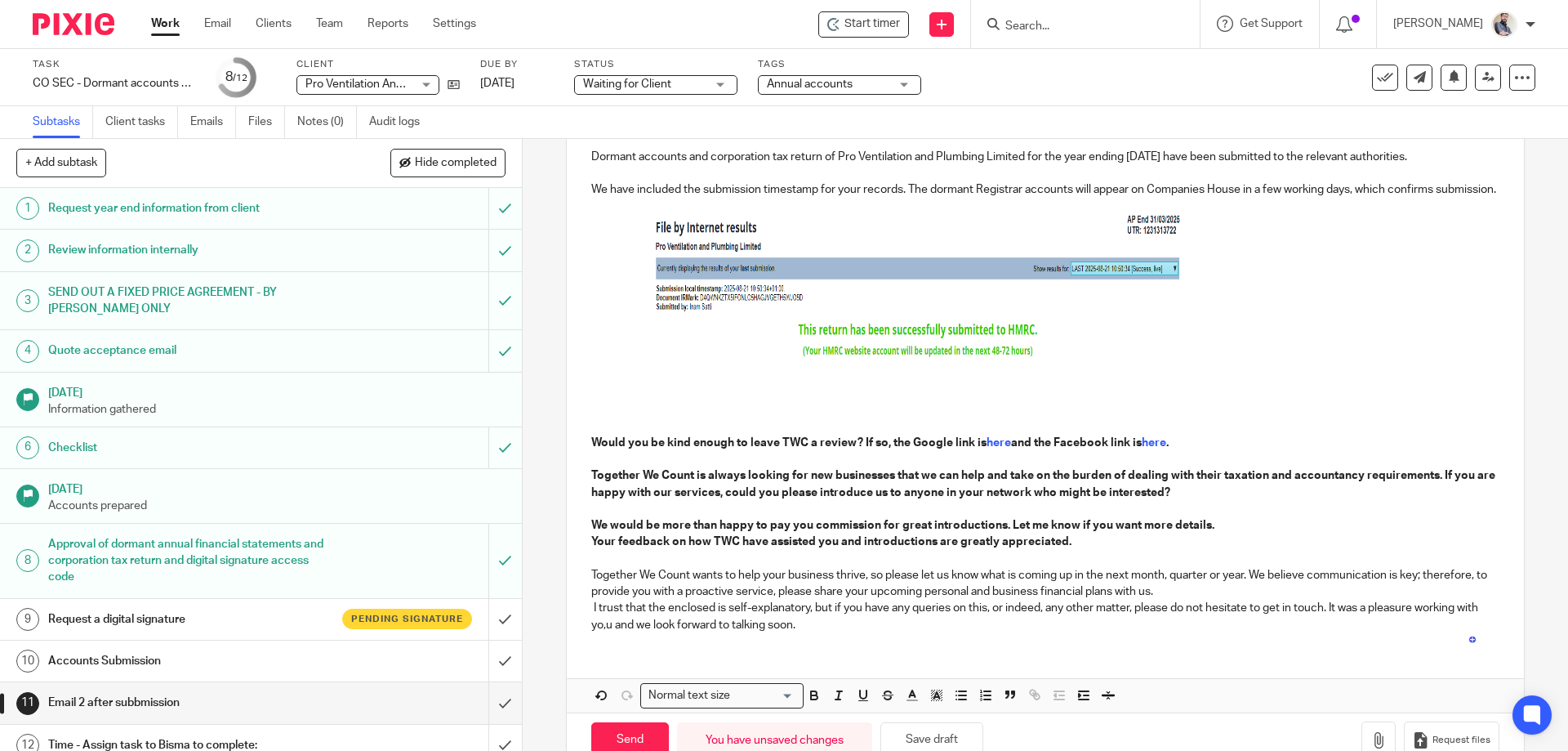
click at [629, 425] on p "Would you be kind enough to leave TWC a review? If so, the Google link is here …" at bounding box center [1045, 425] width 907 height 50
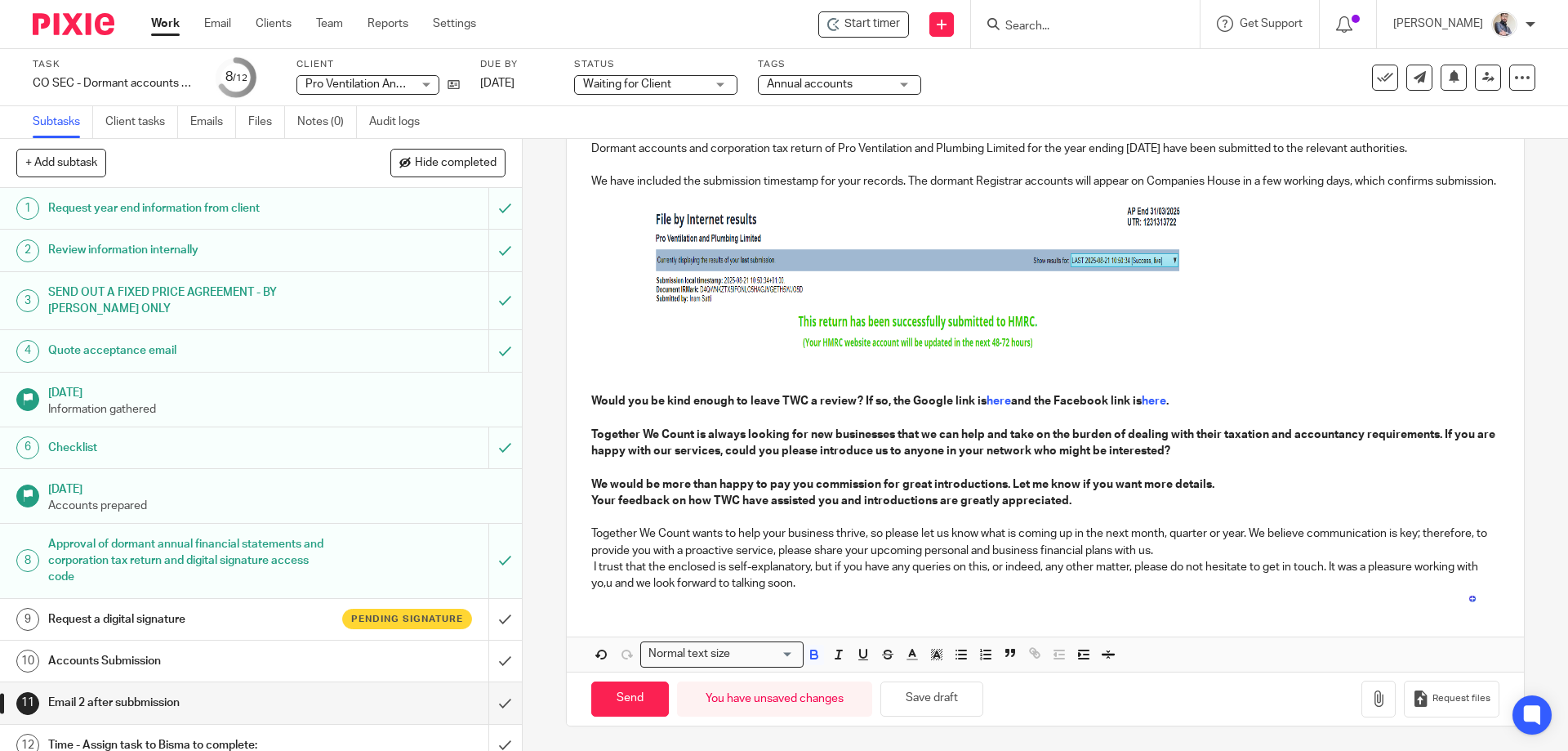
scroll to position [300, 0]
click at [909, 713] on button "Save draft" at bounding box center [932, 699] width 103 height 35
click at [198, 668] on h1 "Accounts Submission" at bounding box center [190, 660] width 283 height 24
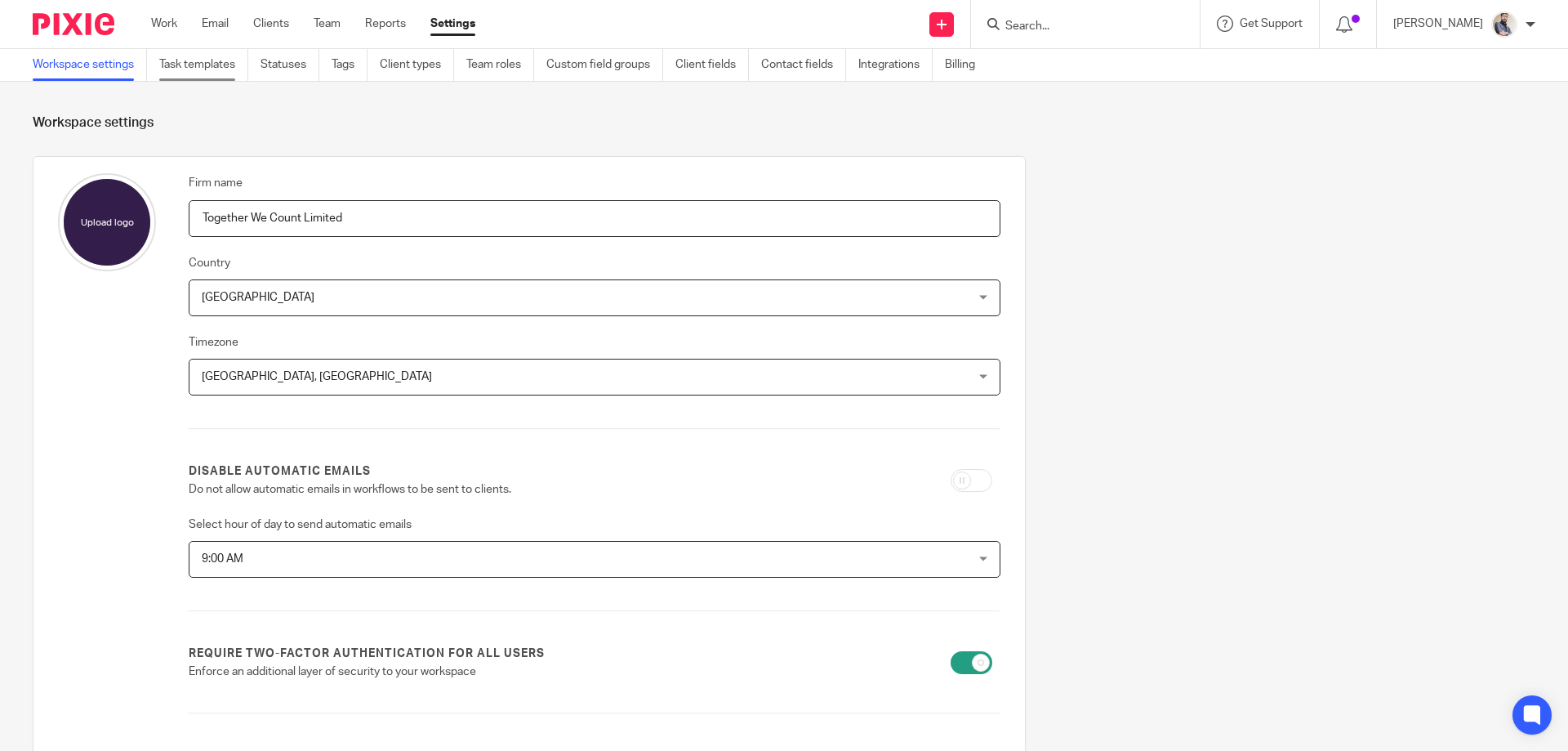
click at [193, 66] on link "Task templates" at bounding box center [203, 64] width 89 height 32
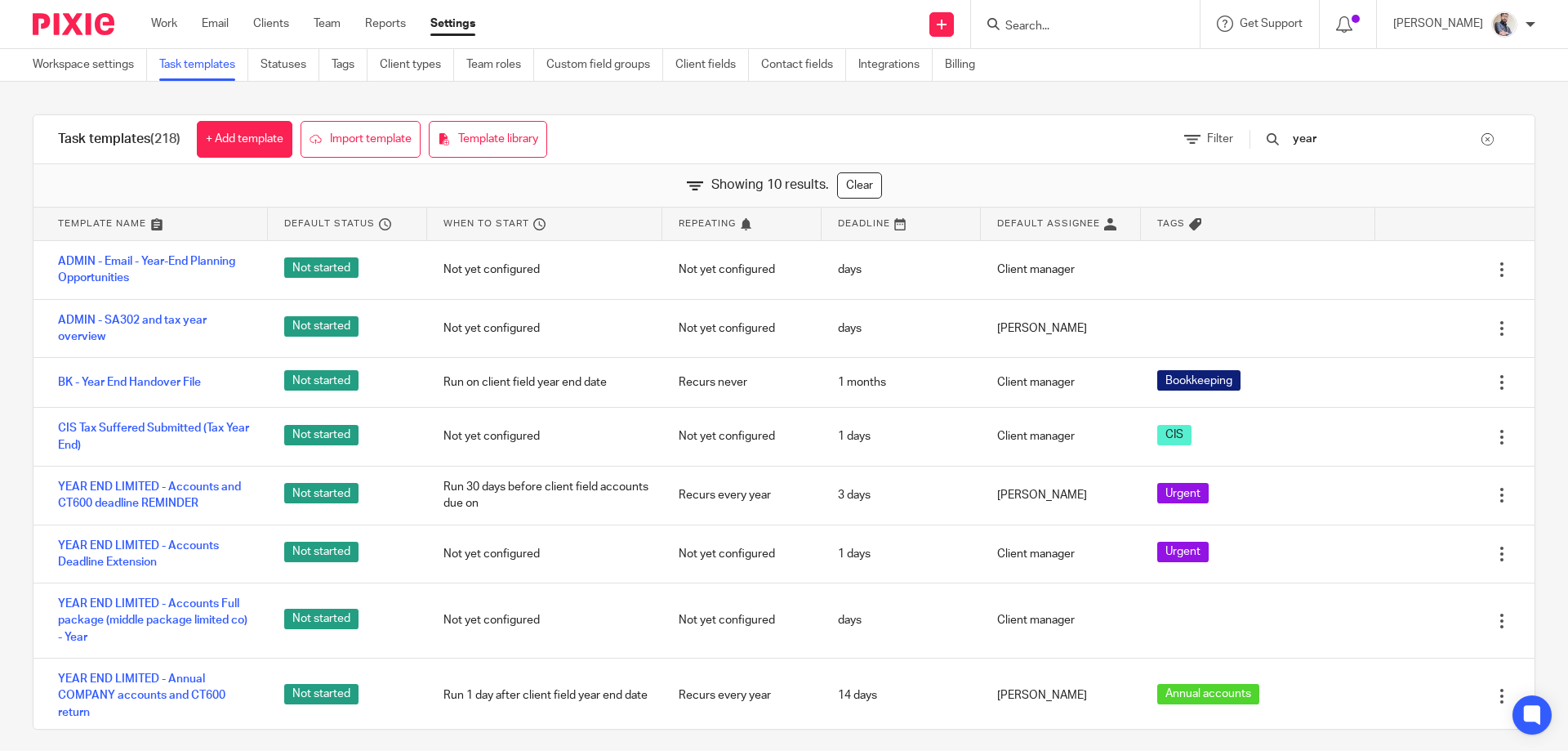
type input "year"
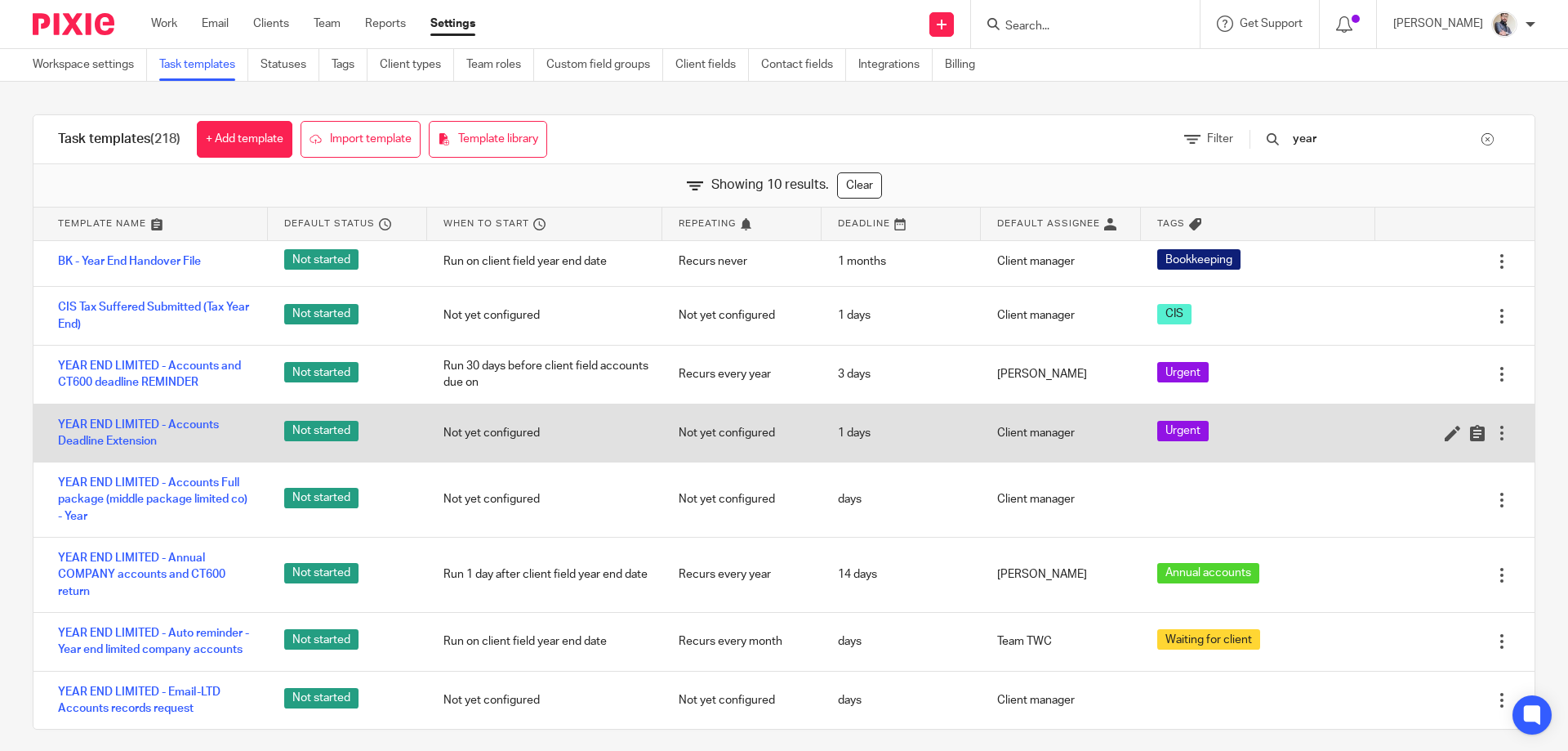
scroll to position [138, 0]
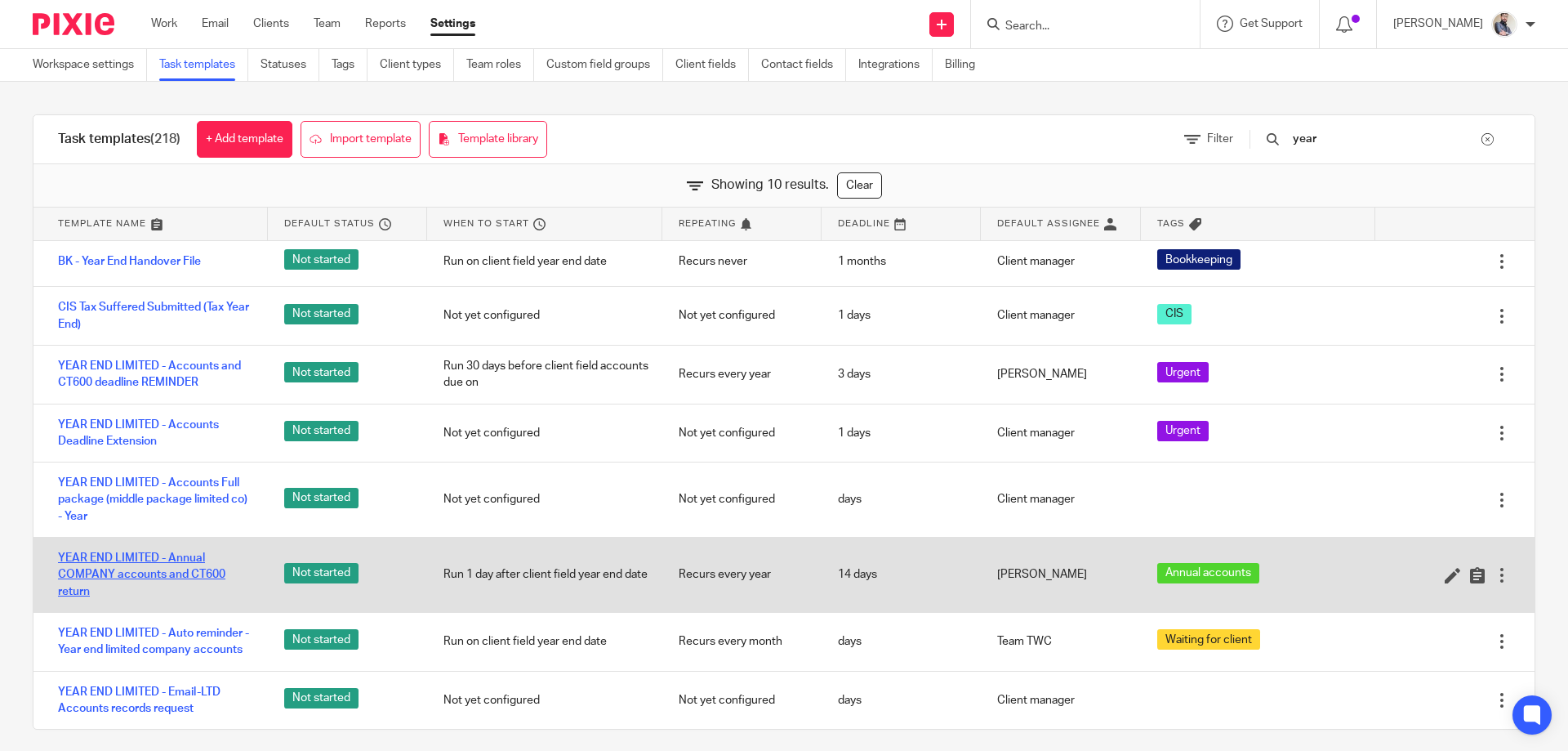
click at [135, 559] on link "YEAR END LIMITED - Annual COMPANY accounts and CT600 return" at bounding box center [154, 575] width 194 height 50
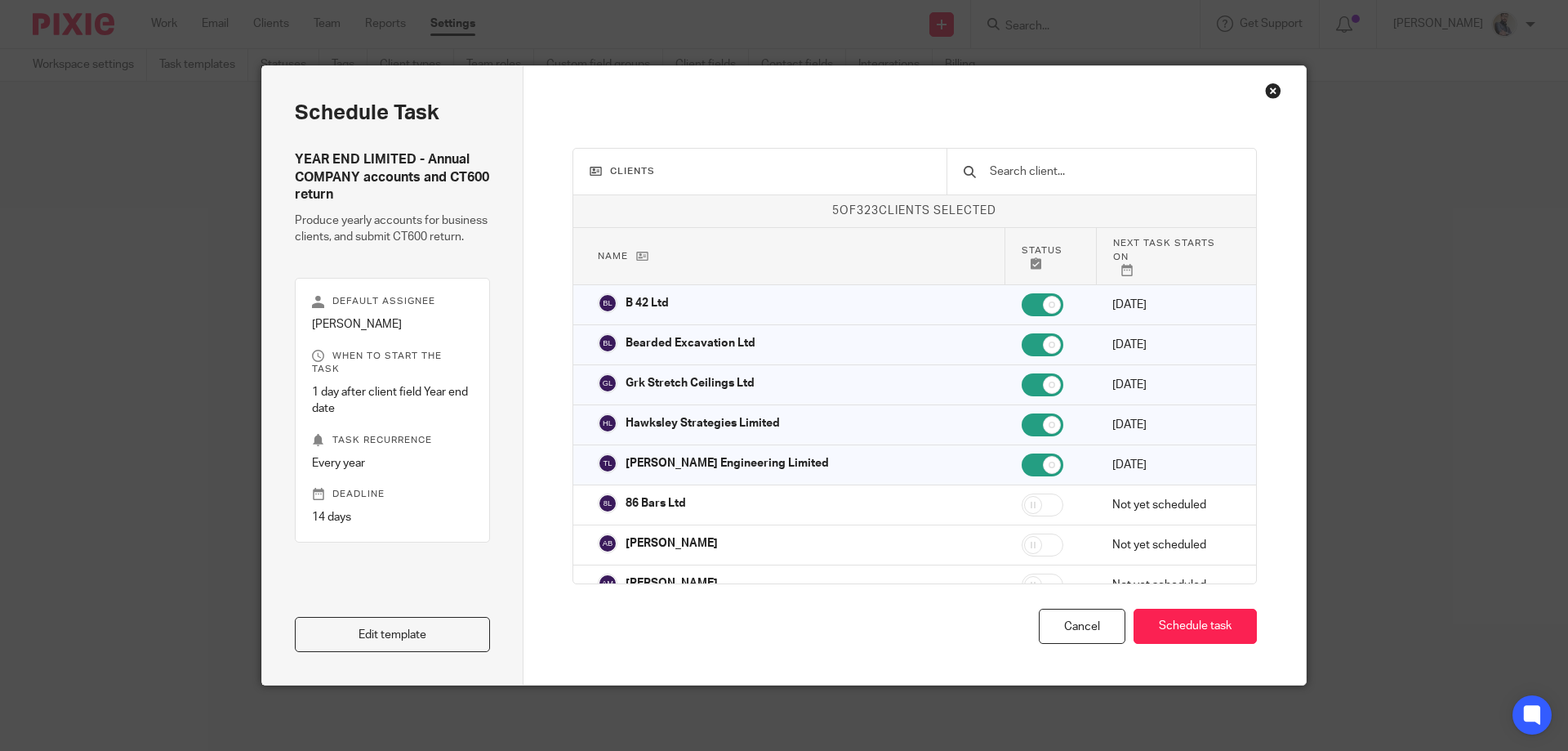
click at [451, 641] on link "Edit template" at bounding box center [392, 634] width 195 height 35
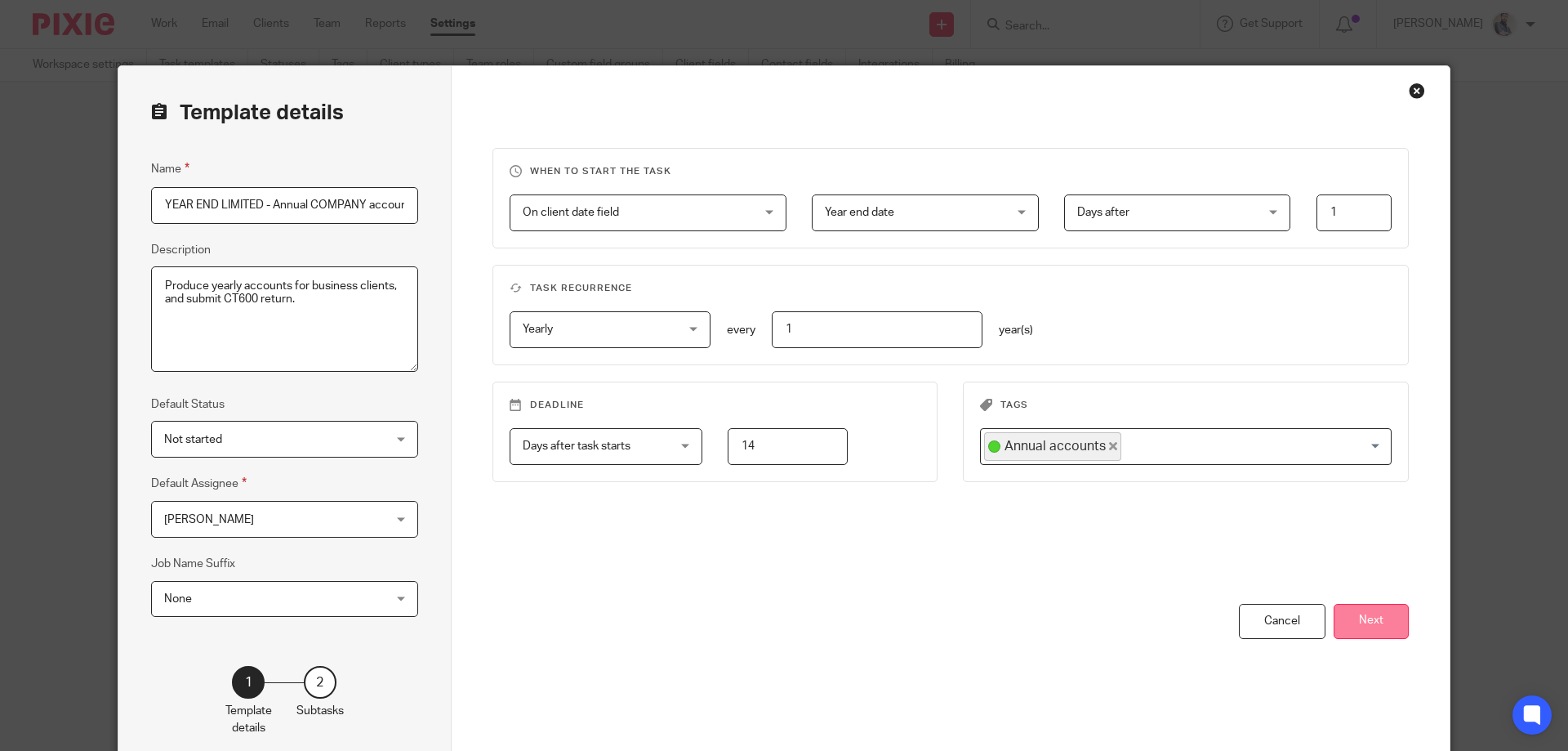
click at [1364, 615] on button "Next" at bounding box center [1371, 620] width 75 height 35
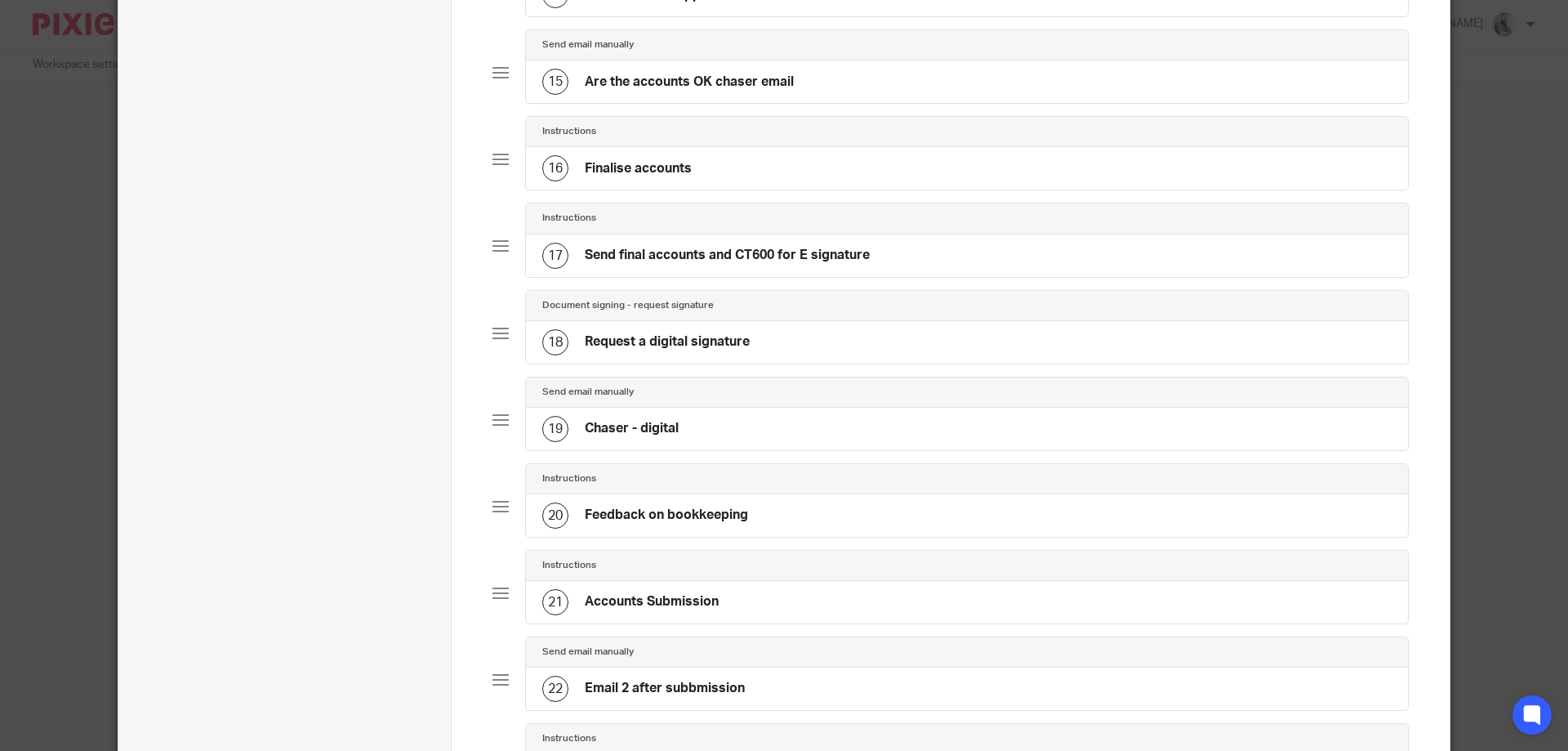
scroll to position [1627, 0]
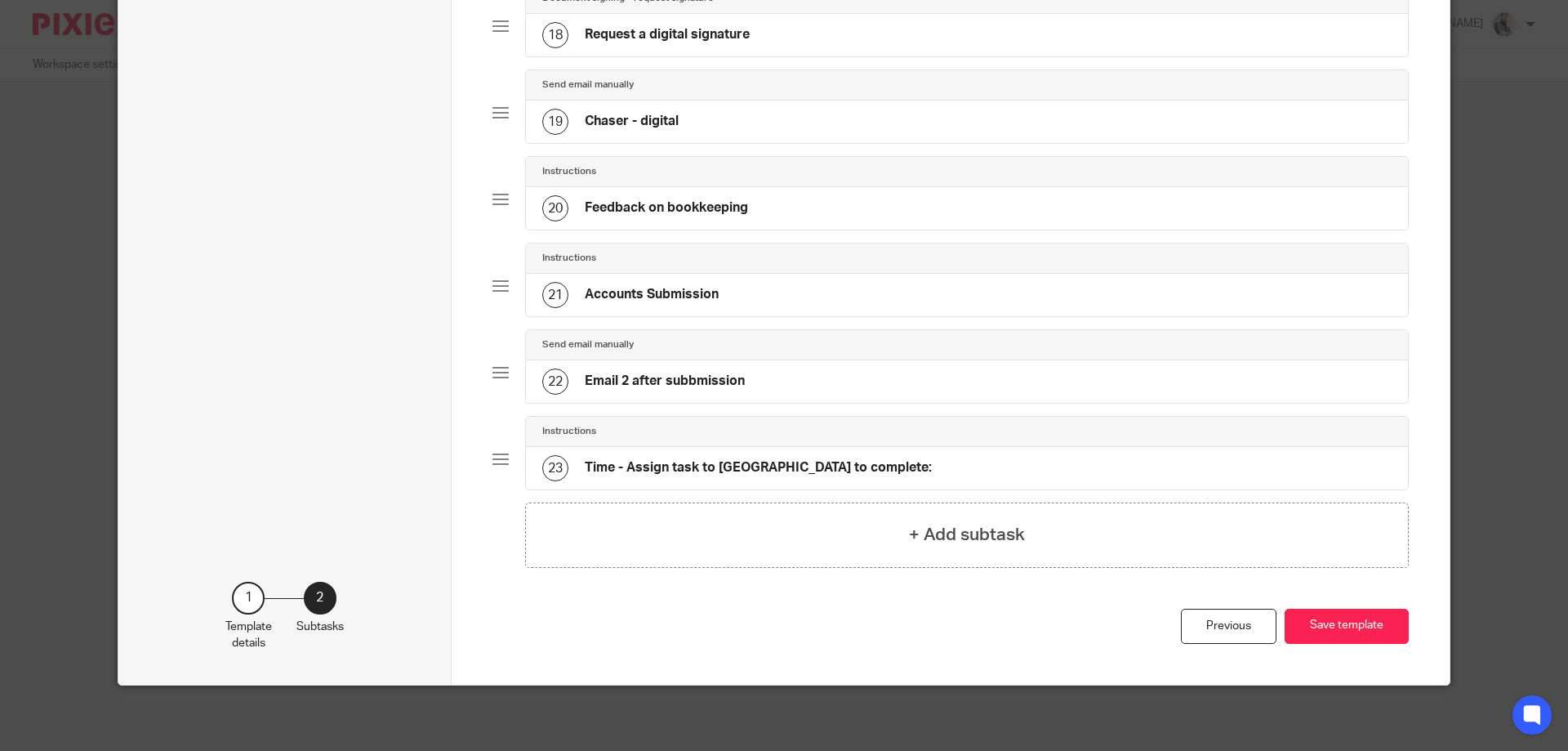
click at [681, 403] on div "Send email manually 22 Email 2 after subbmission" at bounding box center [951, 373] width 917 height 86
click at [689, 384] on h4 "Email 2 after subbmission" at bounding box center [665, 381] width 160 height 17
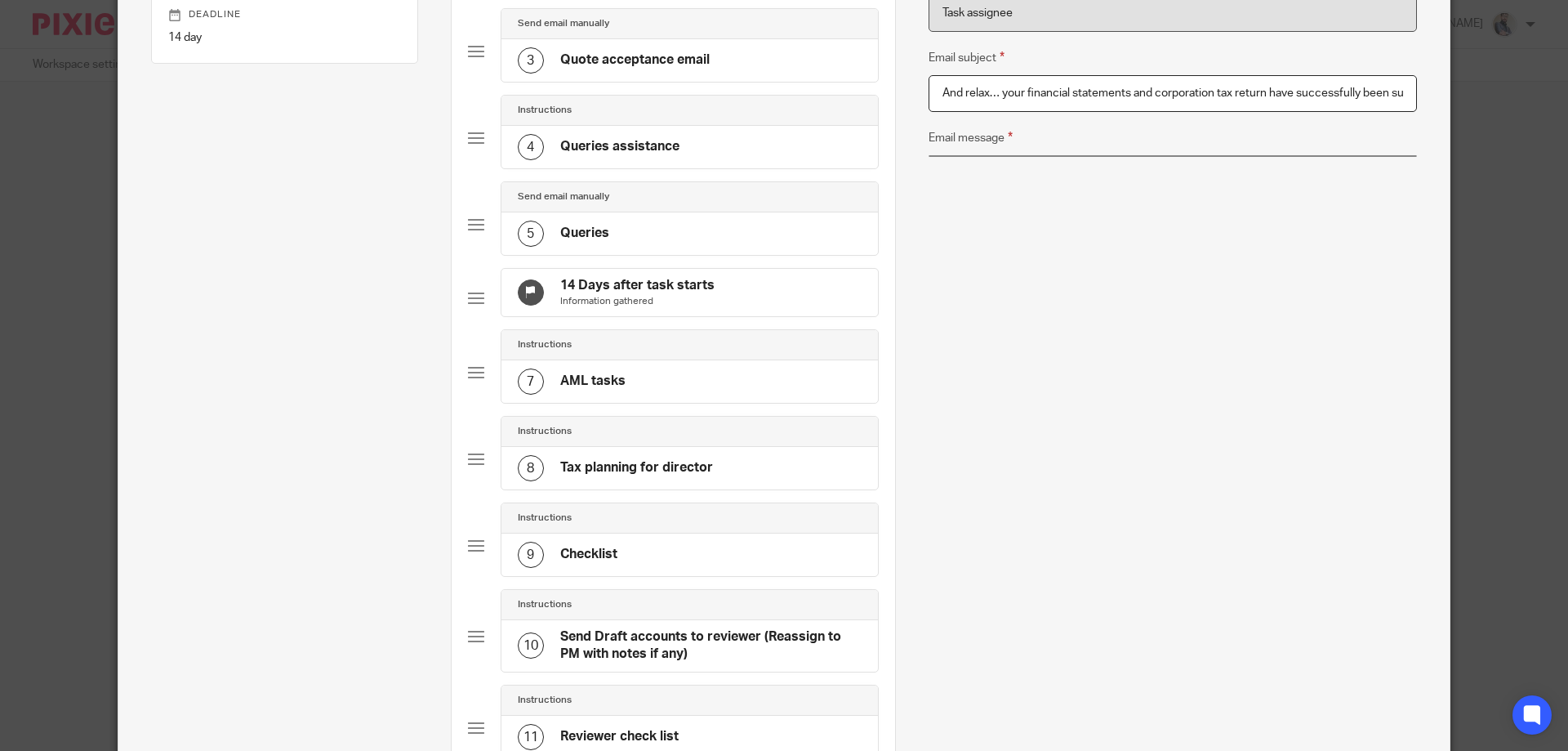
scroll to position [327, 0]
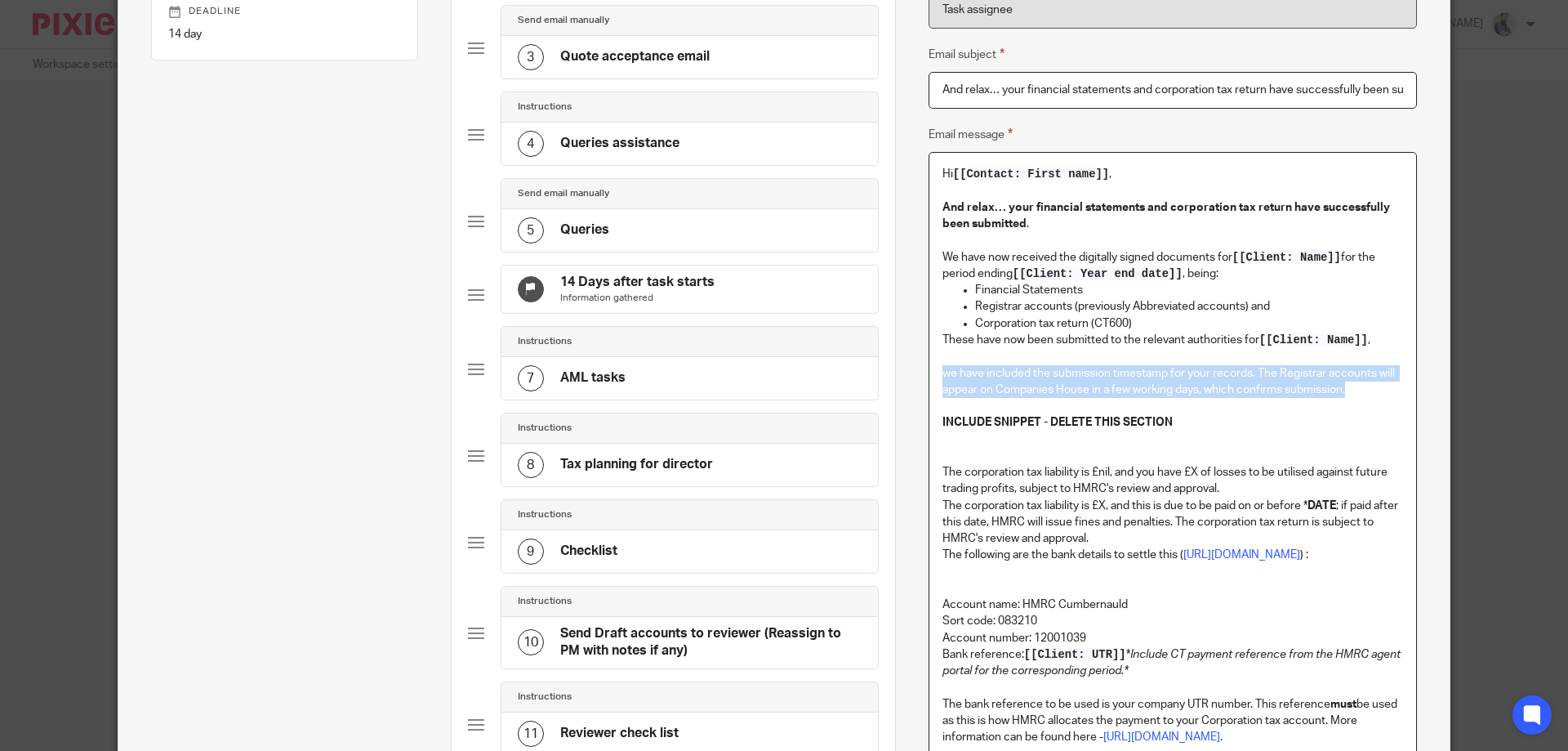
drag, startPoint x: 938, startPoint y: 376, endPoint x: 1344, endPoint y: 391, distance: 406.3
click at [1344, 391] on p "we have included the submission timestamp for your records. The Registrar accou…" at bounding box center [1173, 382] width 461 height 33
copy p "we have included the submission timestamp for your records. The Registrar accou…"
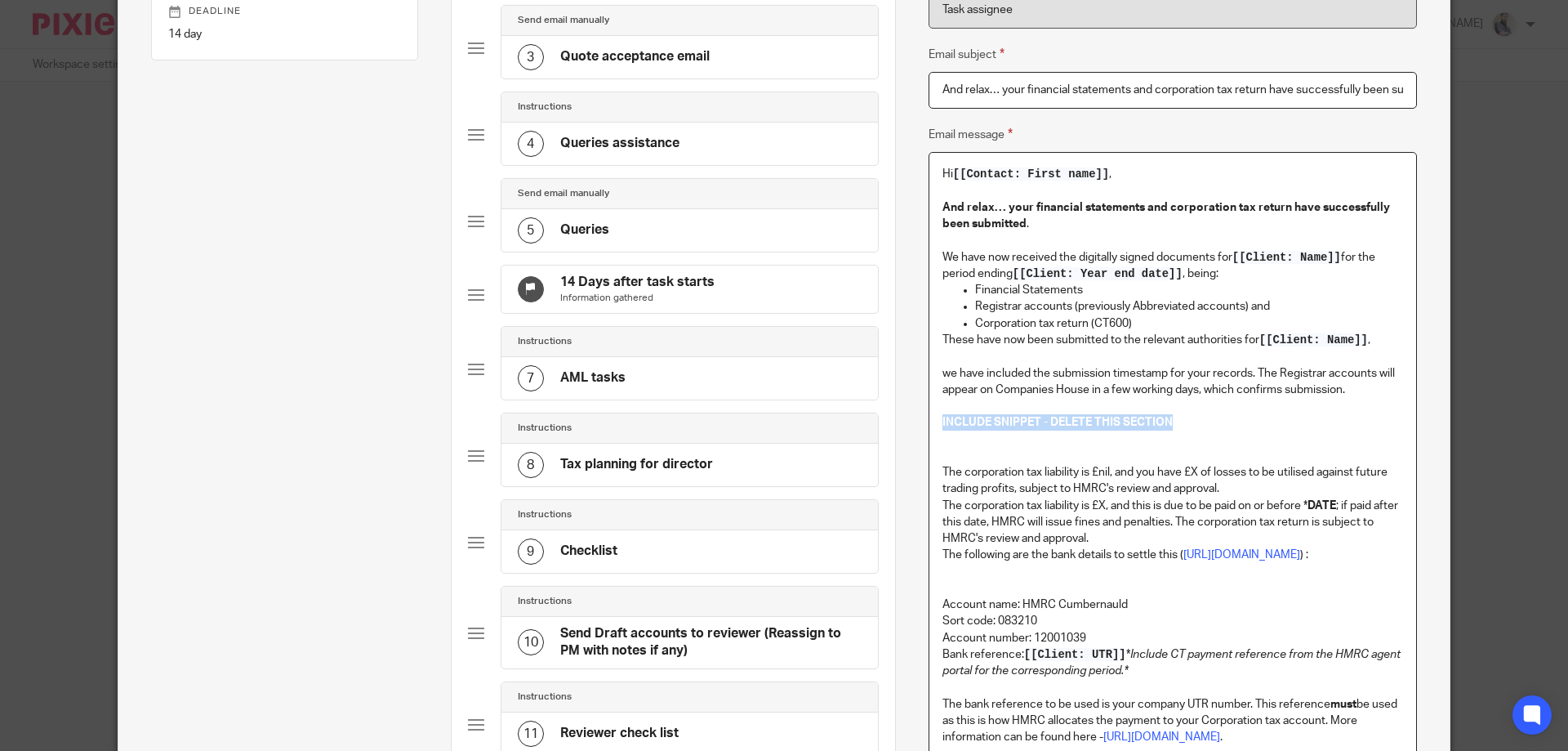
drag, startPoint x: 1177, startPoint y: 421, endPoint x: 921, endPoint y: 419, distance: 256.0
copy strong "INCLUDE SNIPPET - DELETE THIS SECTION"
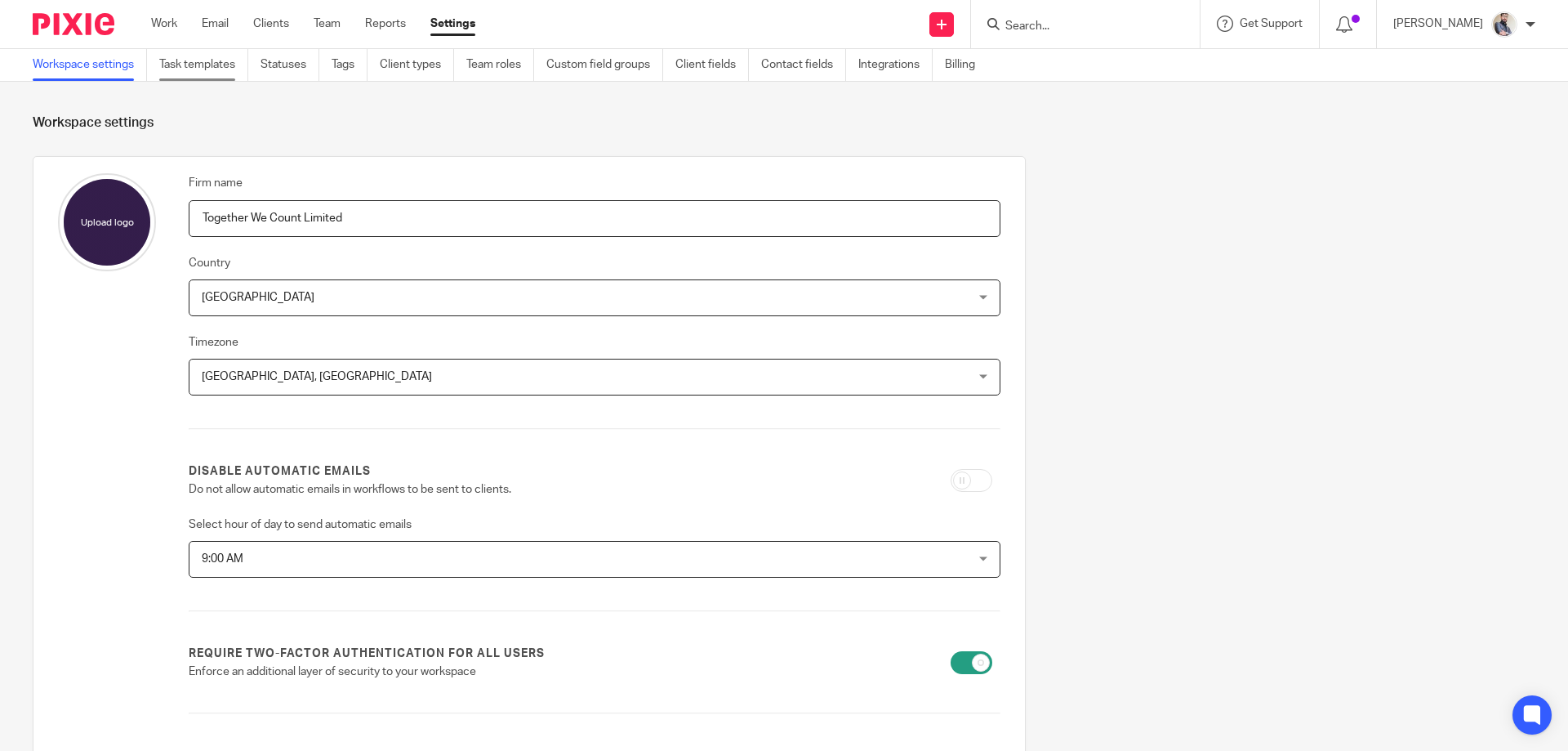
click at [198, 54] on link "Task templates" at bounding box center [203, 64] width 89 height 32
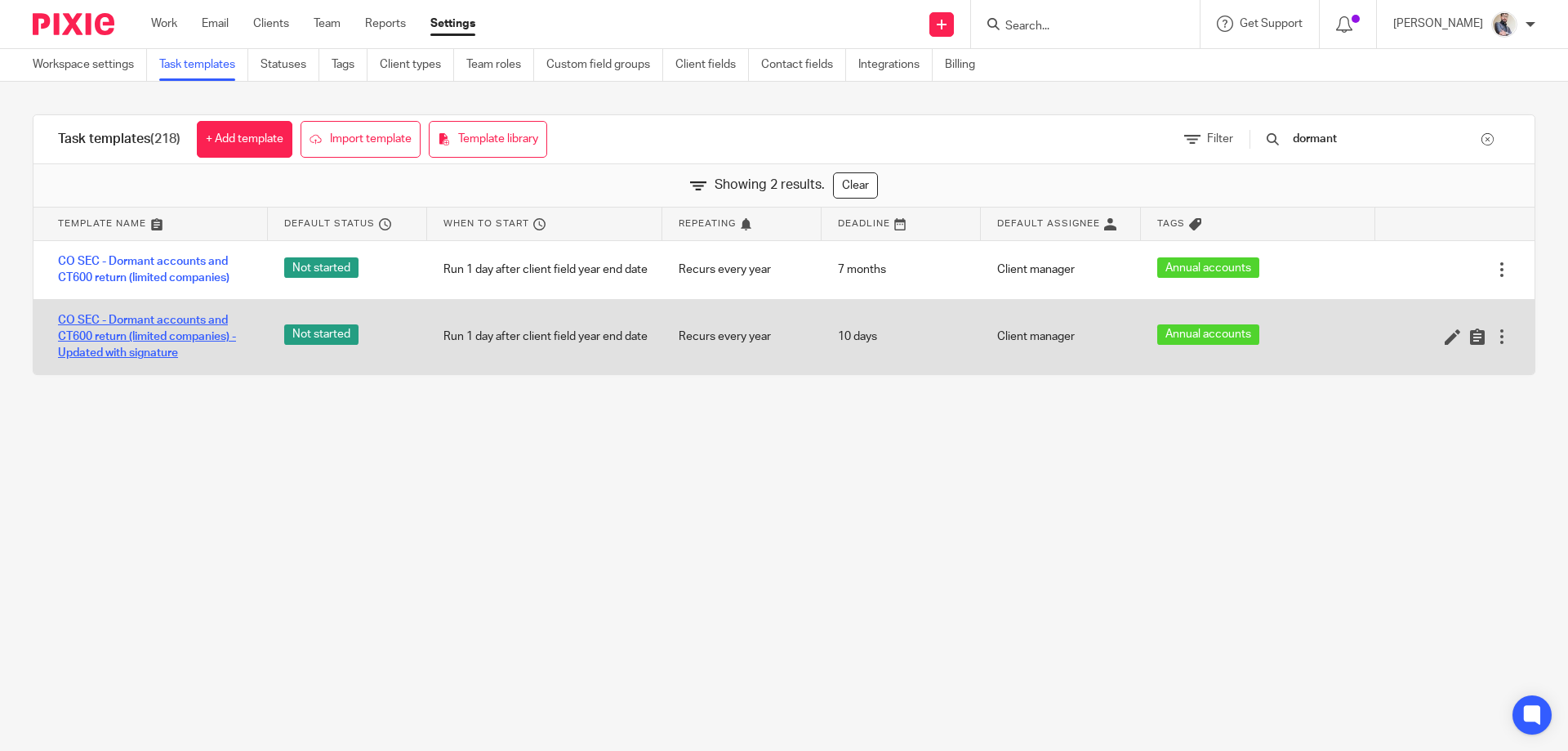
type input "dormant"
click at [172, 339] on link "CO SEC - Dormant accounts and CT600 return (limited companies) - Updated with s…" at bounding box center [154, 337] width 194 height 50
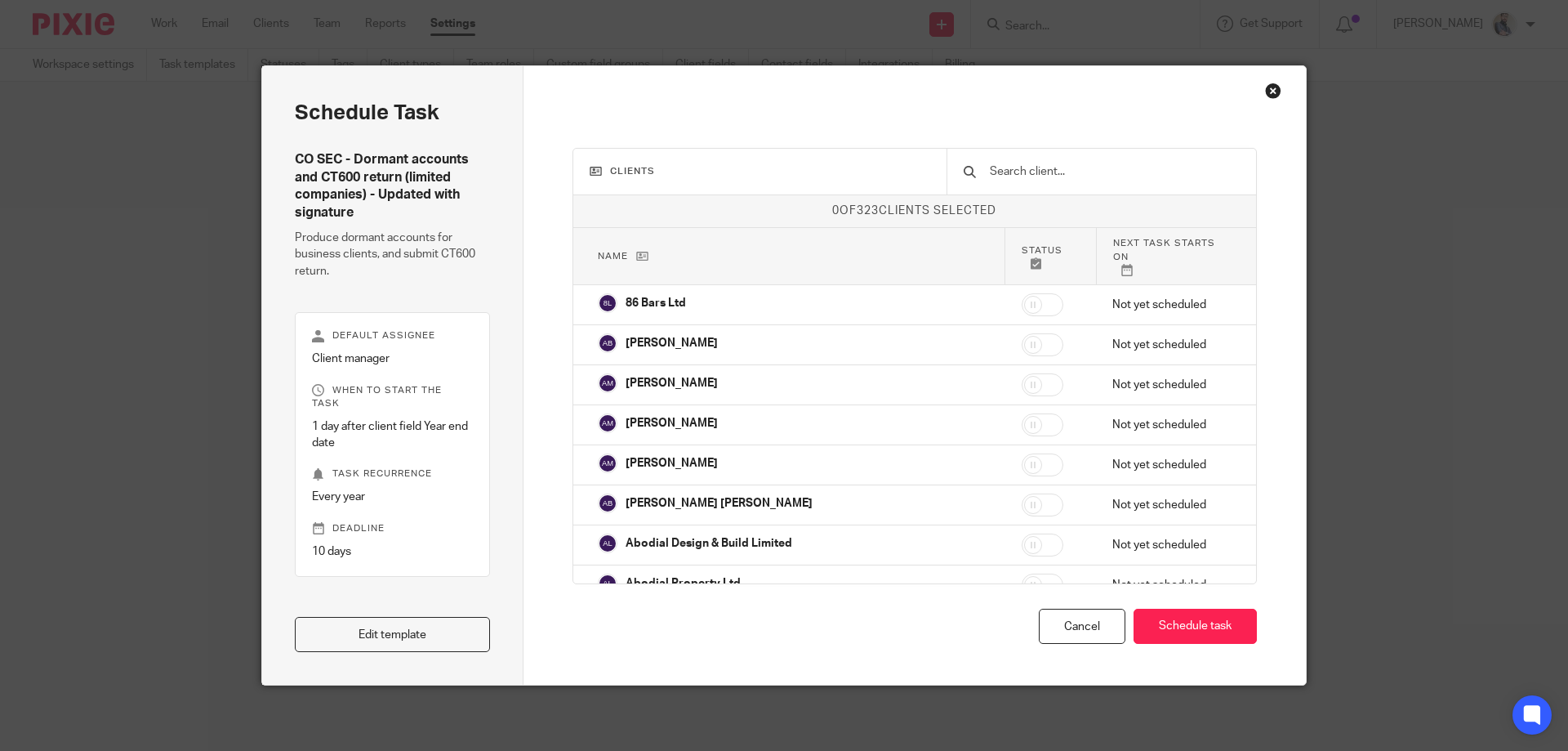
click at [387, 633] on link "Edit template" at bounding box center [392, 634] width 195 height 35
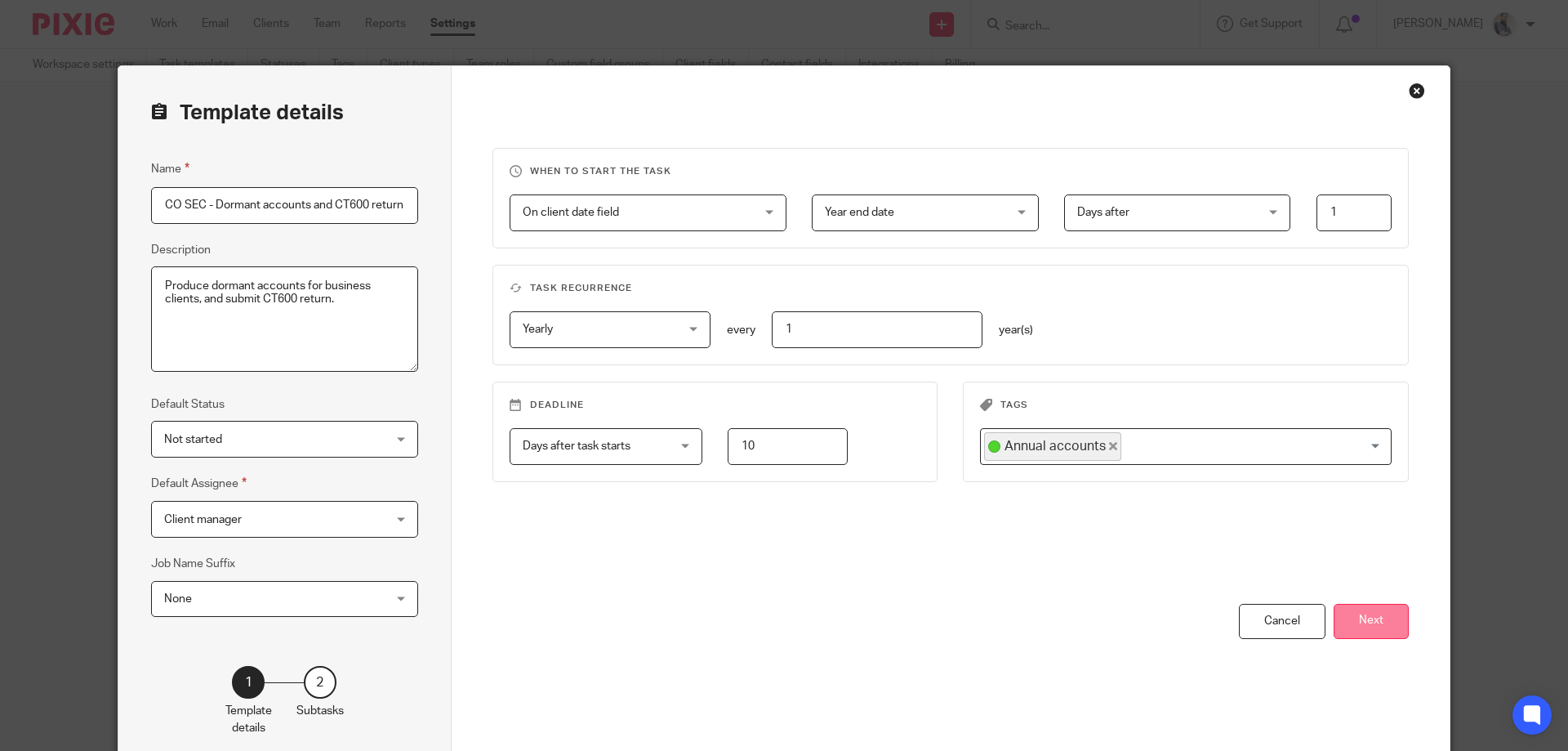
click at [1381, 624] on button "Next" at bounding box center [1371, 620] width 75 height 35
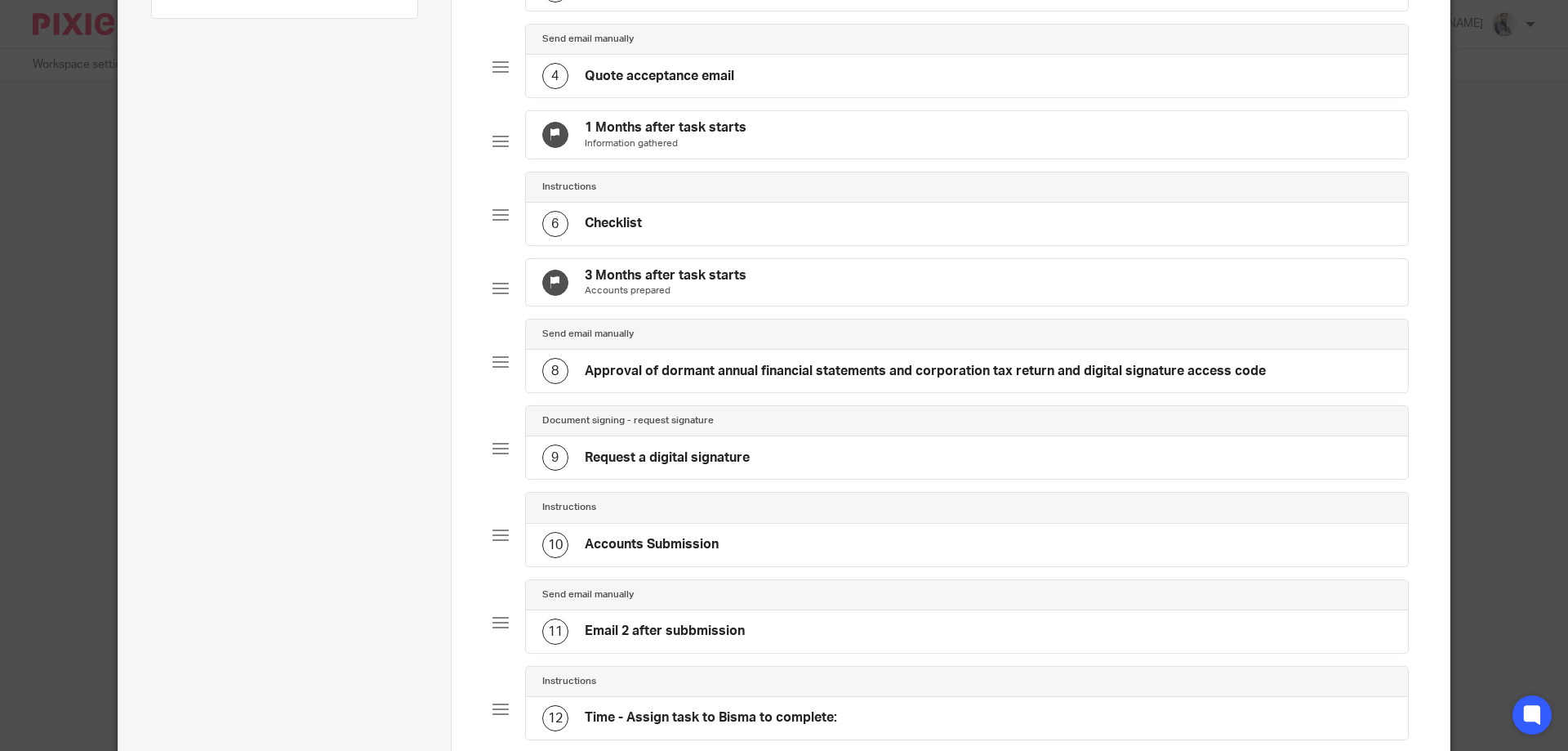
scroll to position [545, 0]
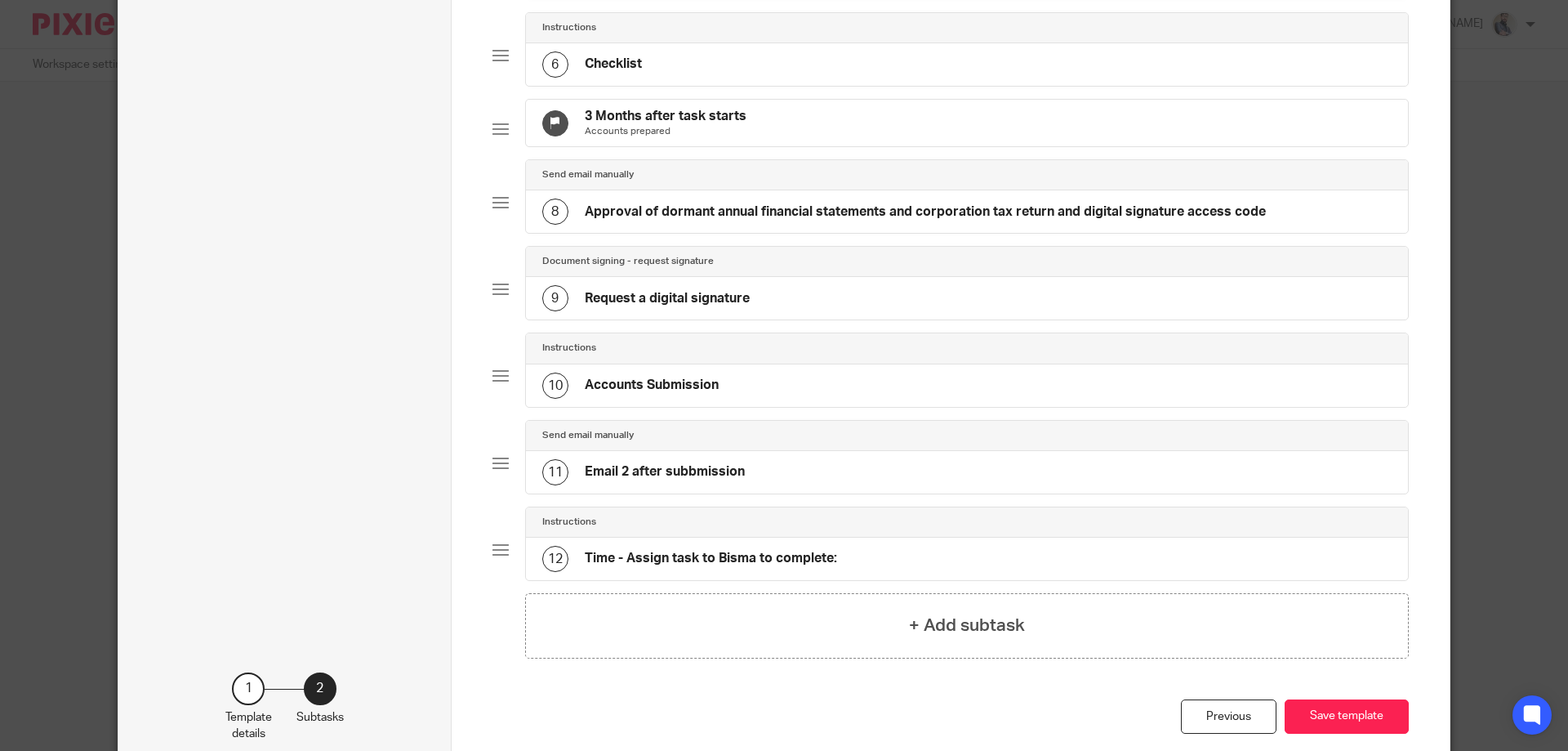
click at [656, 480] on h4 "Email 2 after subbmission" at bounding box center [665, 471] width 160 height 17
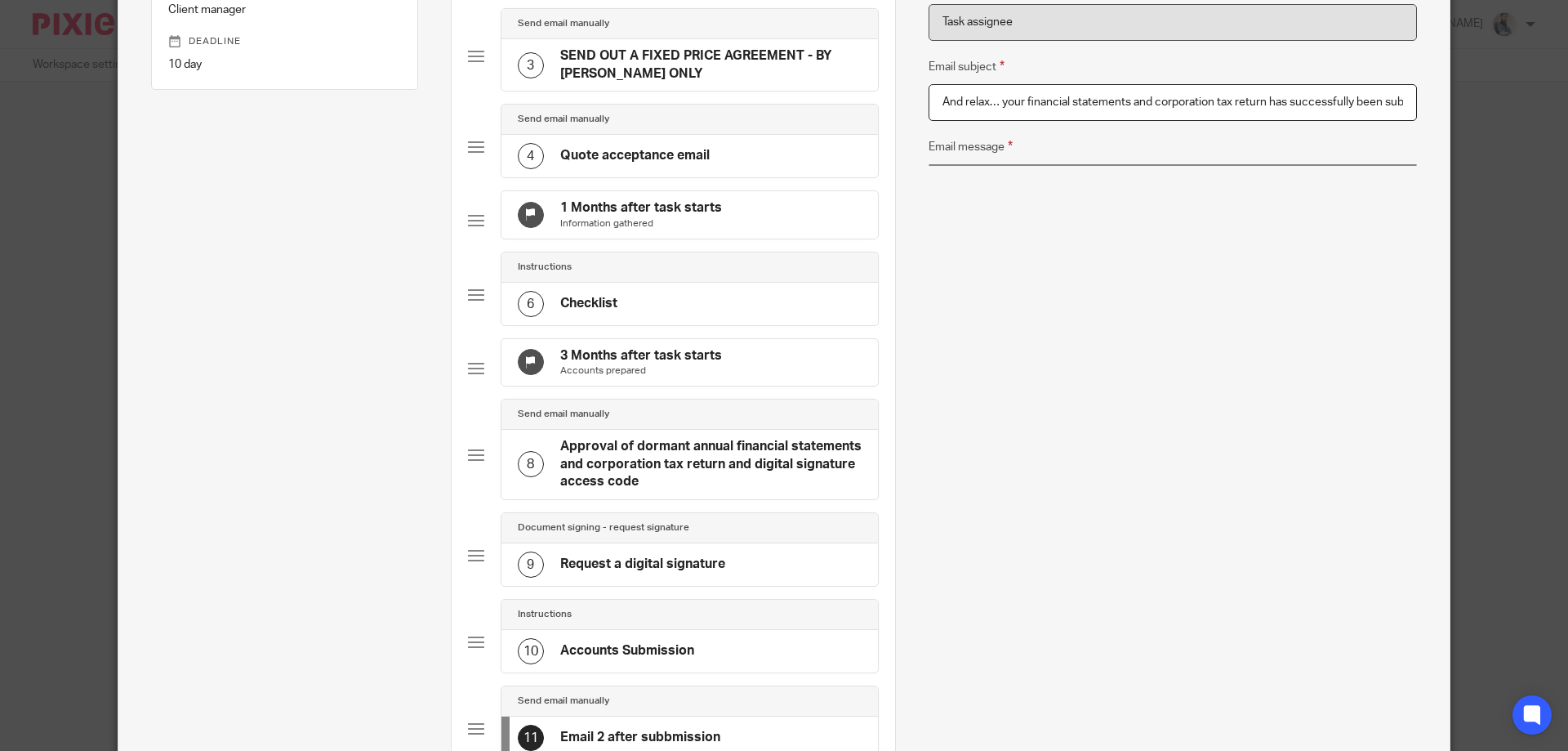
scroll to position [327, 0]
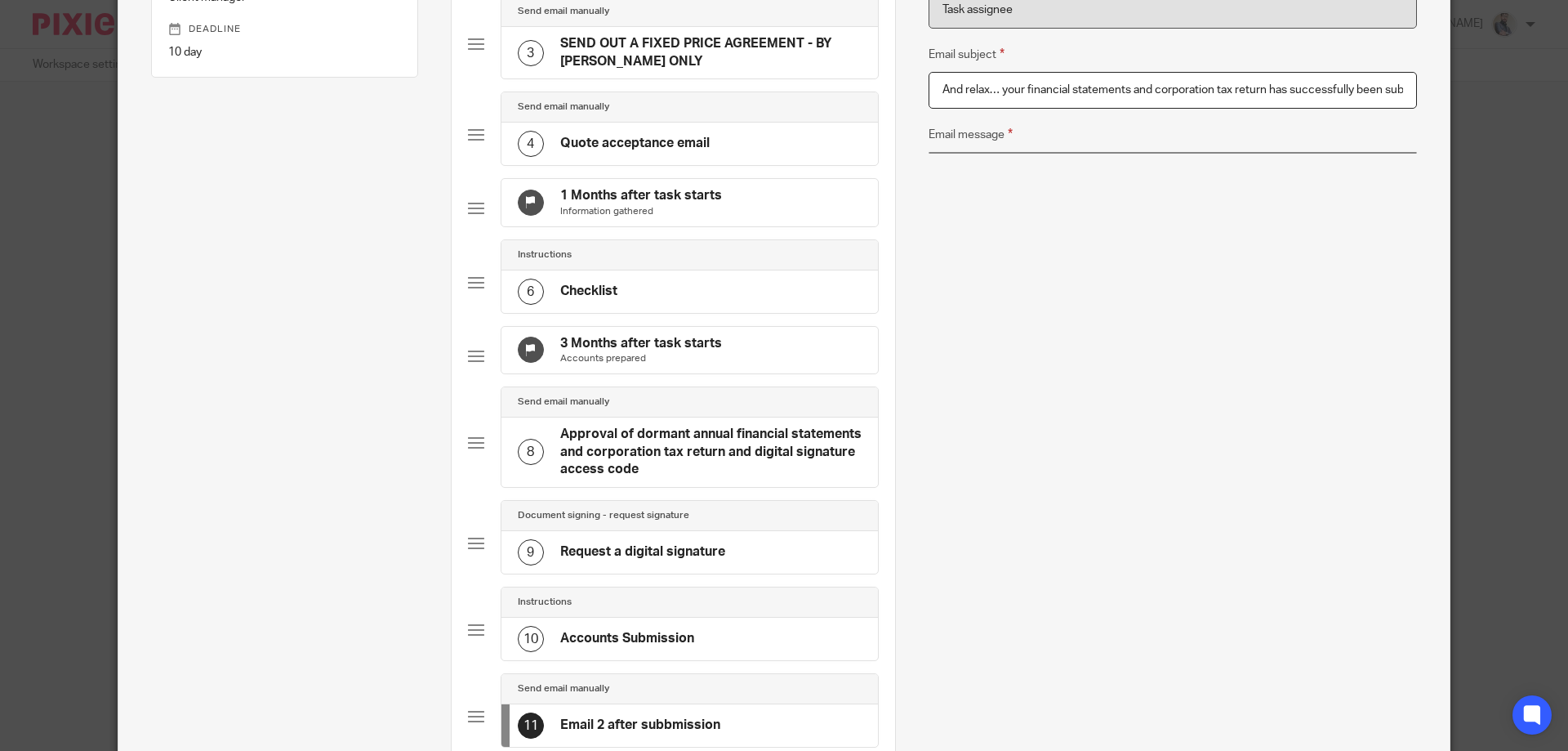
click at [1077, 484] on div "Name Email 2 after subbmission Type Send email manually Send email manually Ins…" at bounding box center [1173, 170] width 489 height 780
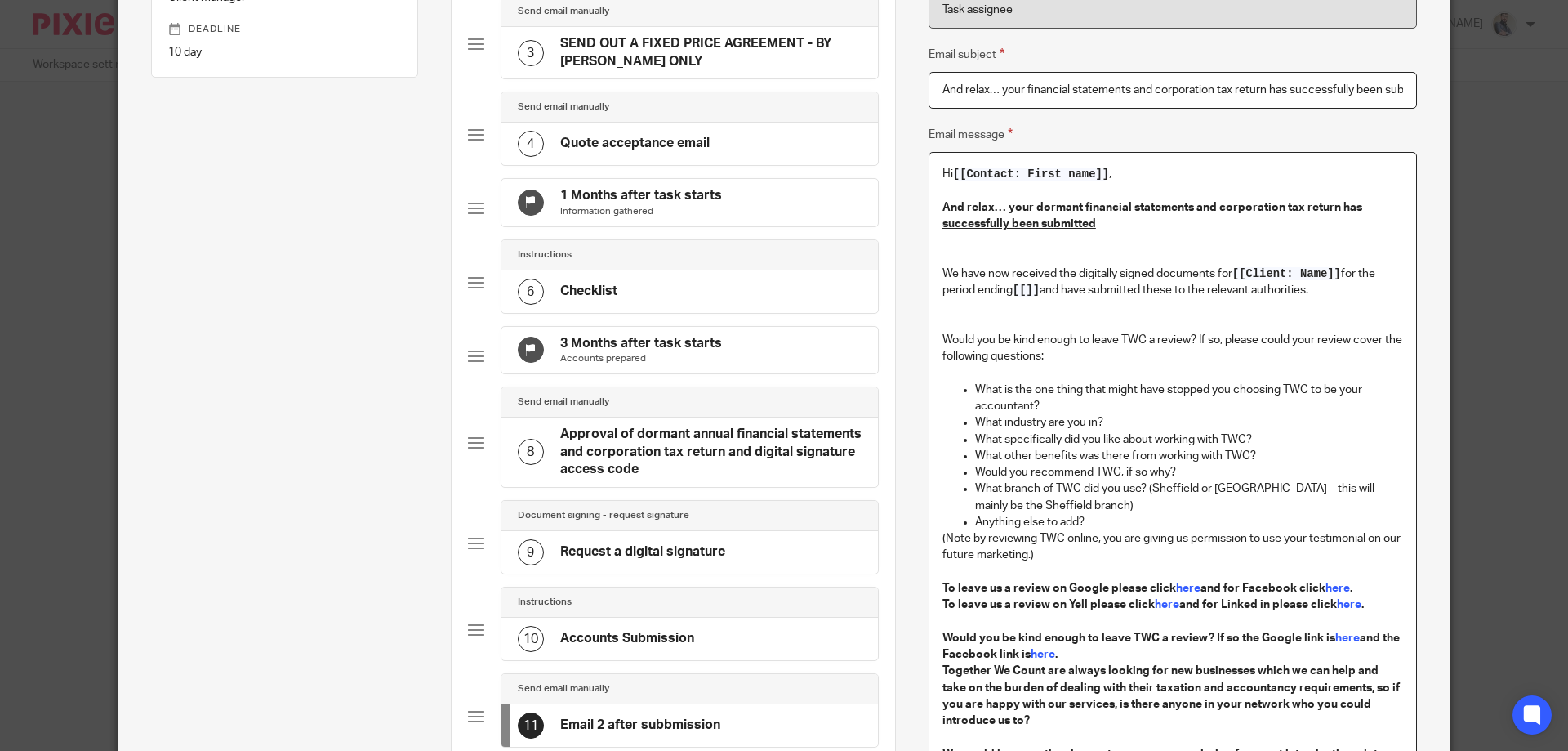
click at [1032, 302] on p "Would you be kind enough to leave TWC a review? If so, please could your review…" at bounding box center [1173, 330] width 461 height 66
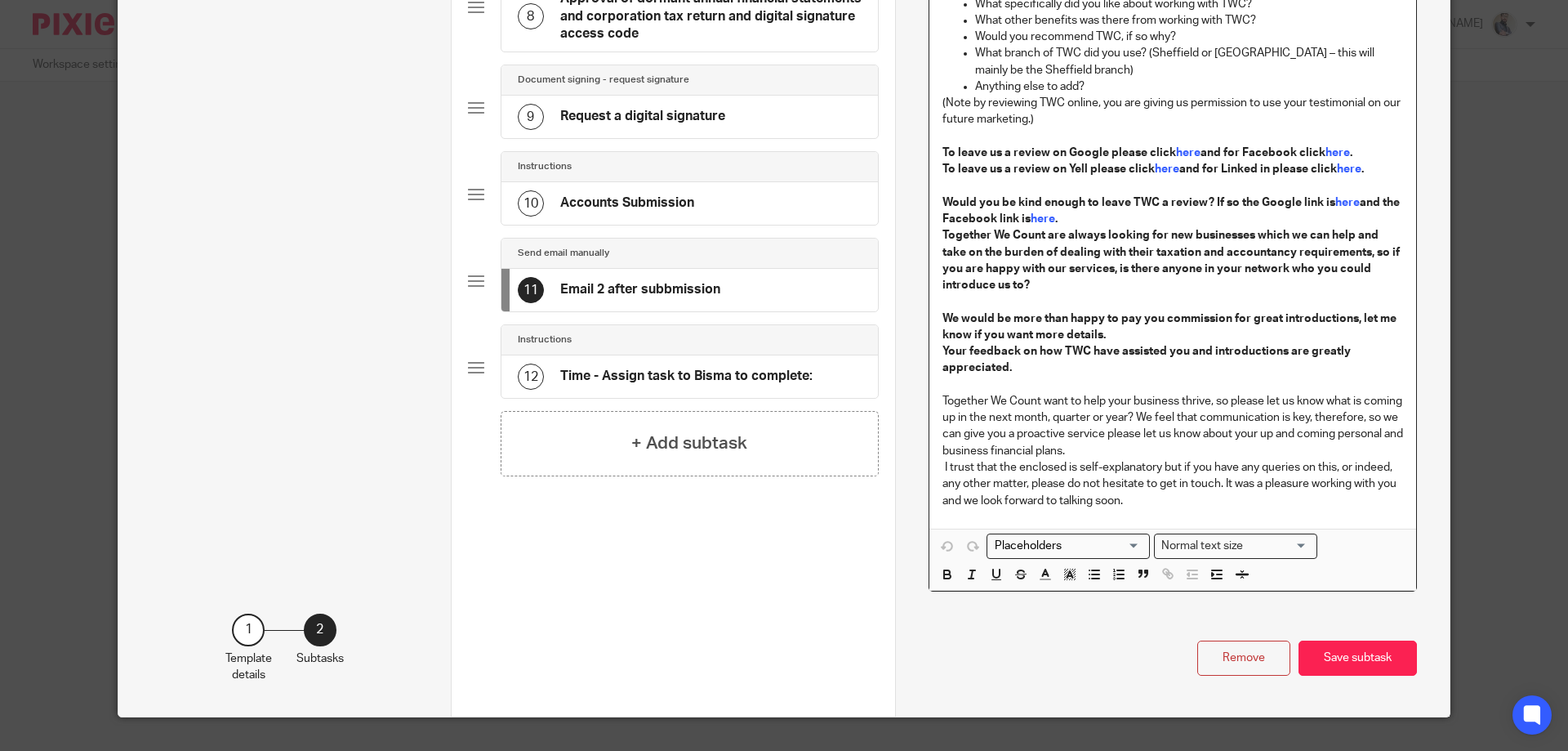
scroll to position [806, 0]
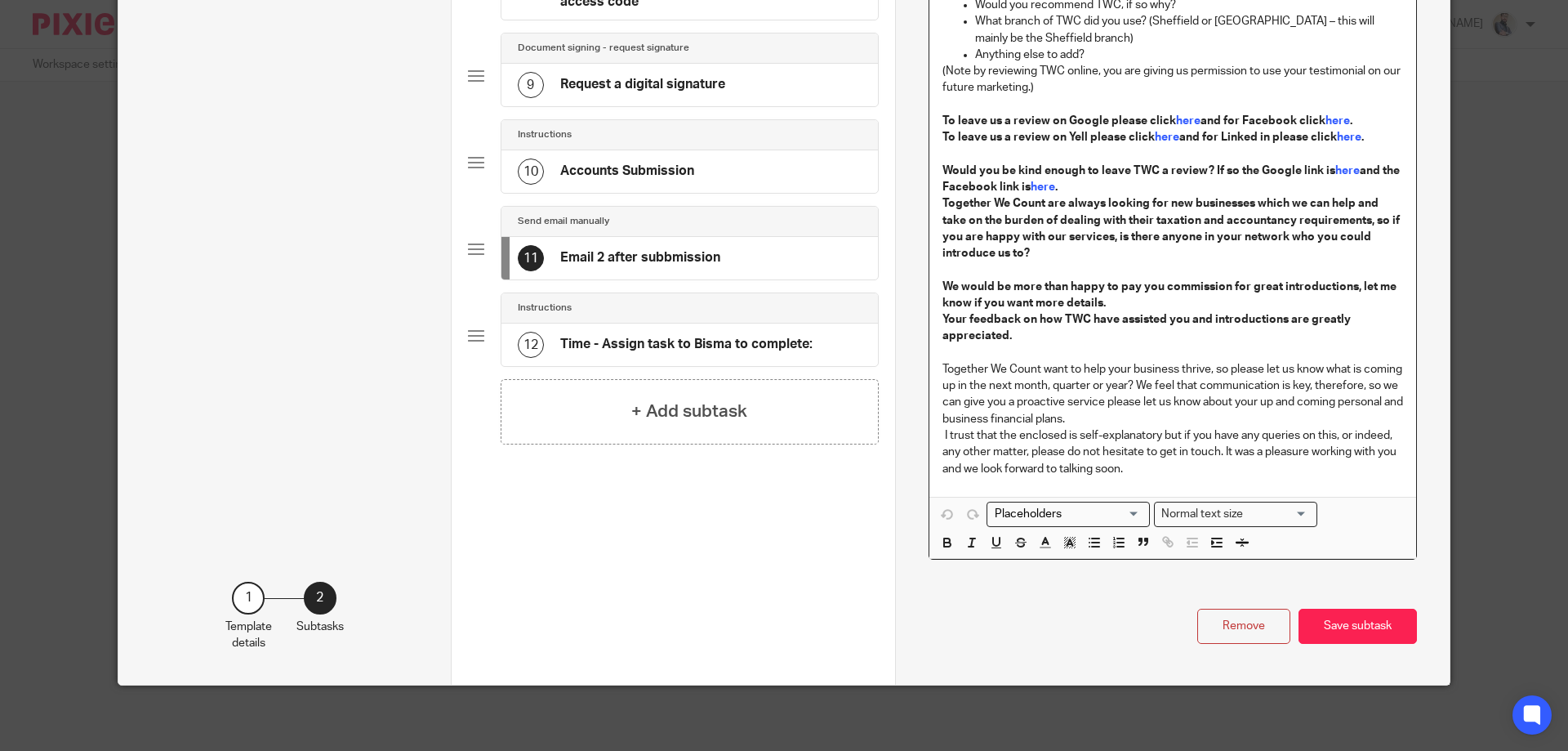
click at [1105, 506] on input "Search for option" at bounding box center [1065, 514] width 151 height 17
type input "e"
type input "year end"
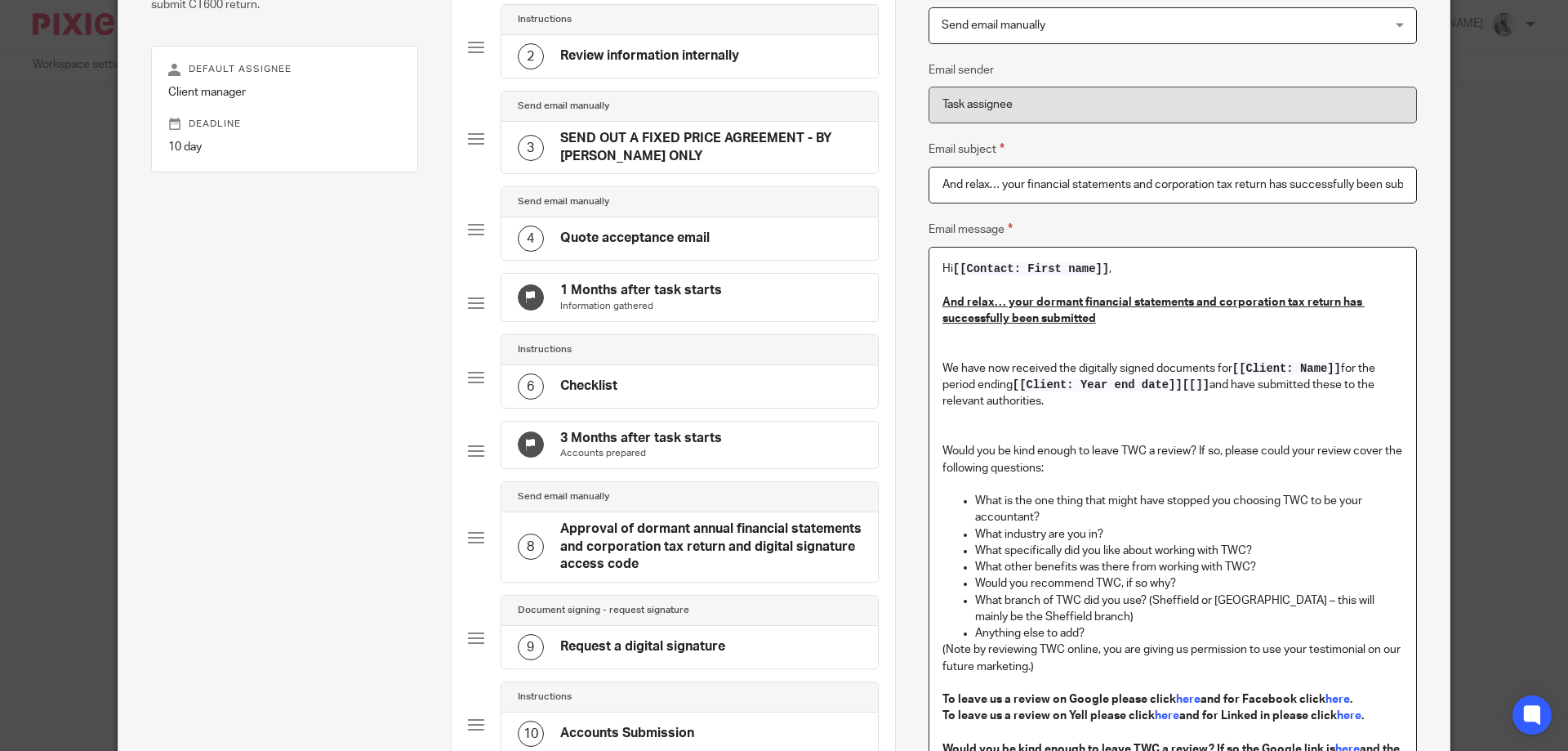
scroll to position [171, 0]
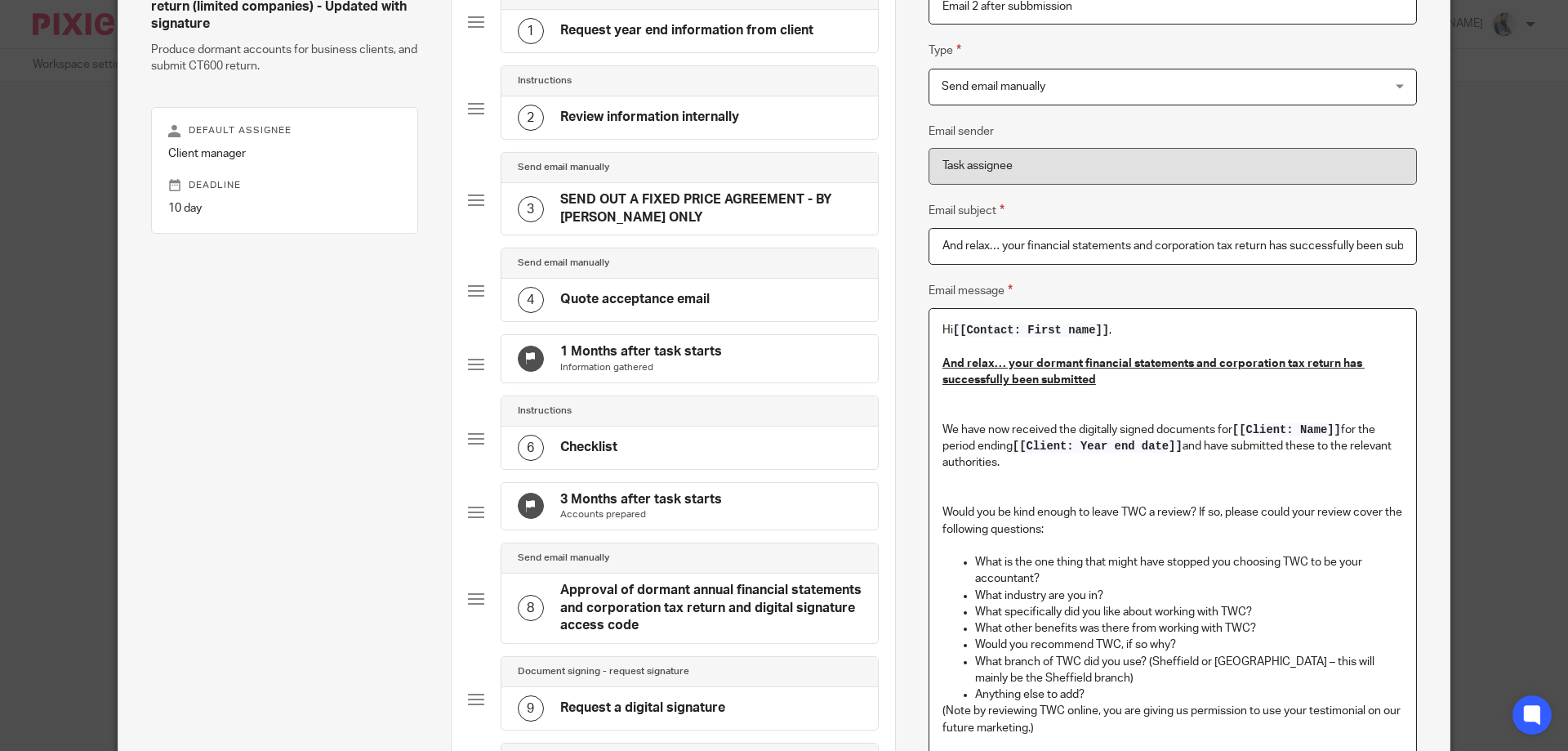
click at [961, 480] on p "Would you be kind enough to leave TWC a review? If so, please could your review…" at bounding box center [1173, 503] width 461 height 66
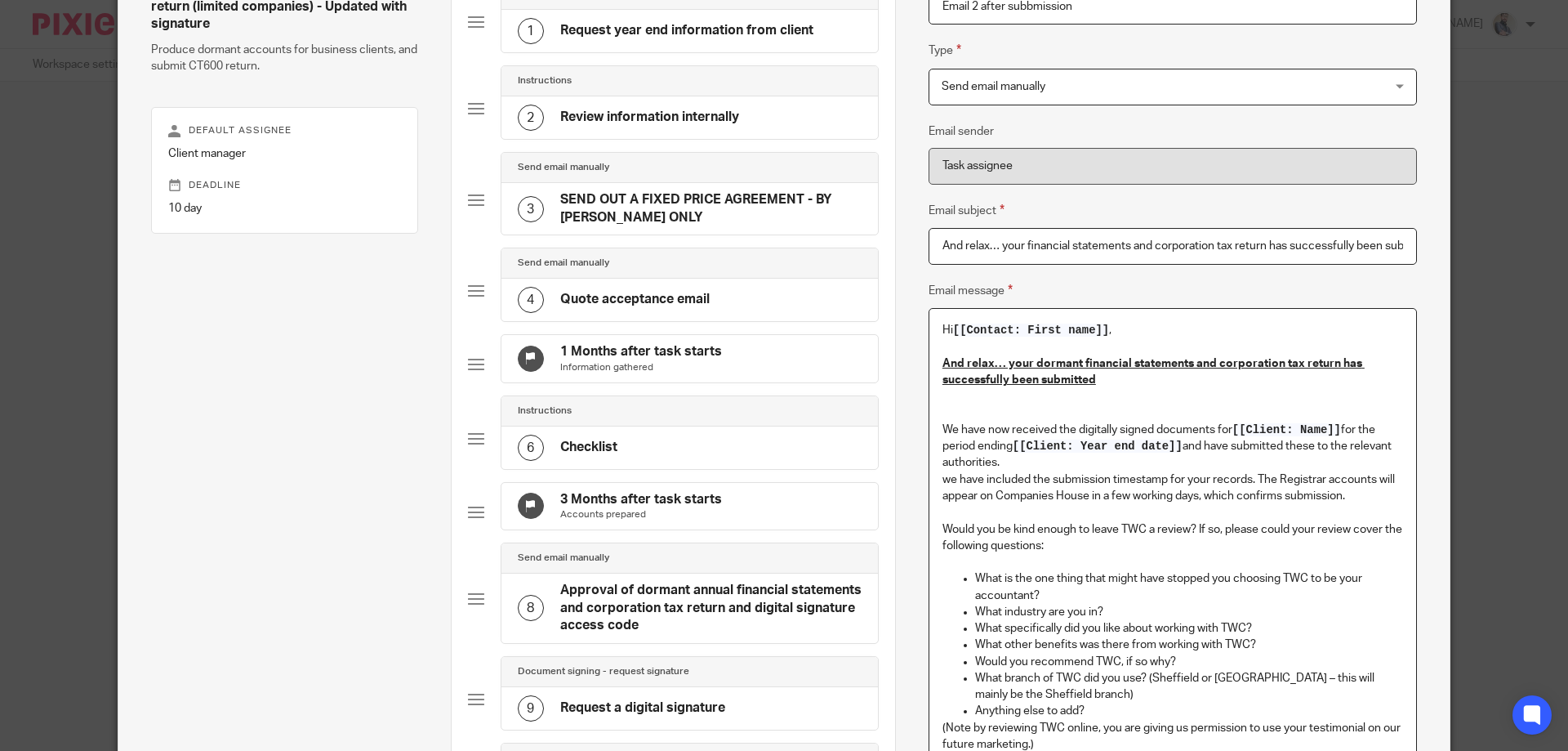
click at [1025, 461] on p "We have now received the digitally signed documents for [[Client: Name]] for th…" at bounding box center [1173, 430] width 461 height 83
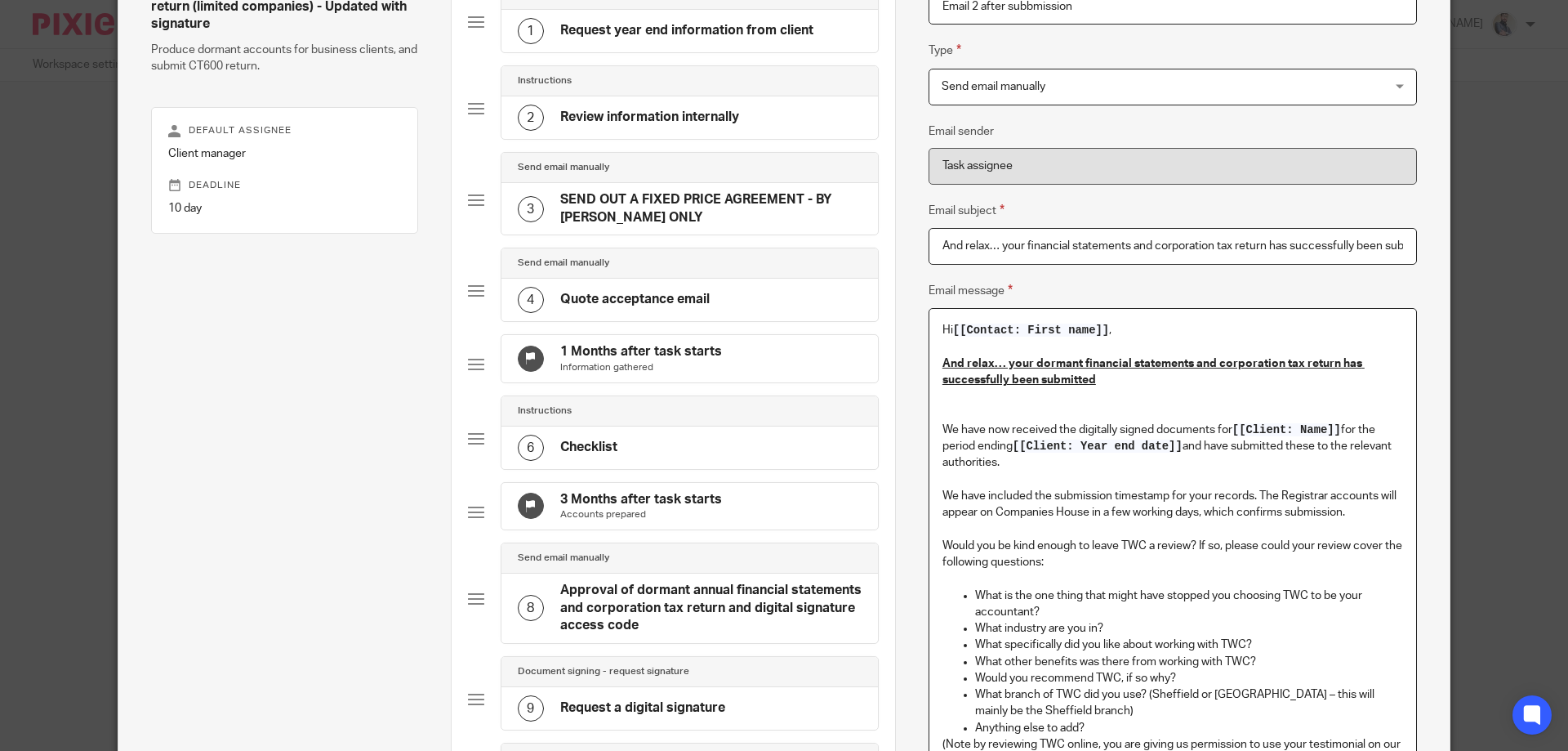
click at [995, 533] on p "We have included the submission timestamp for your records. The Registrar accou…" at bounding box center [1173, 529] width 461 height 83
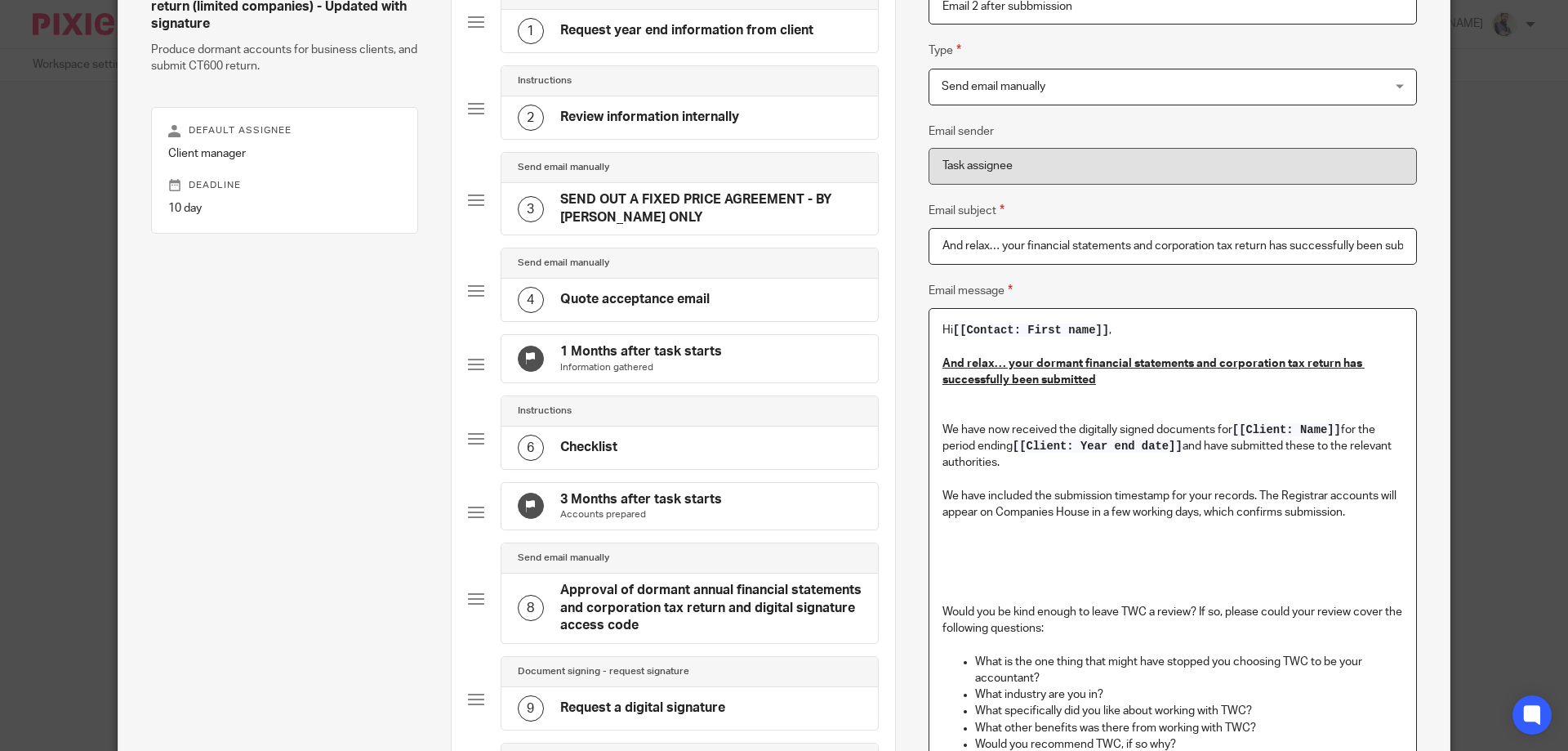
click at [960, 542] on p "To enrich screen reader interactions, please activate Accessibility in Grammarl…" at bounding box center [1173, 546] width 461 height 16
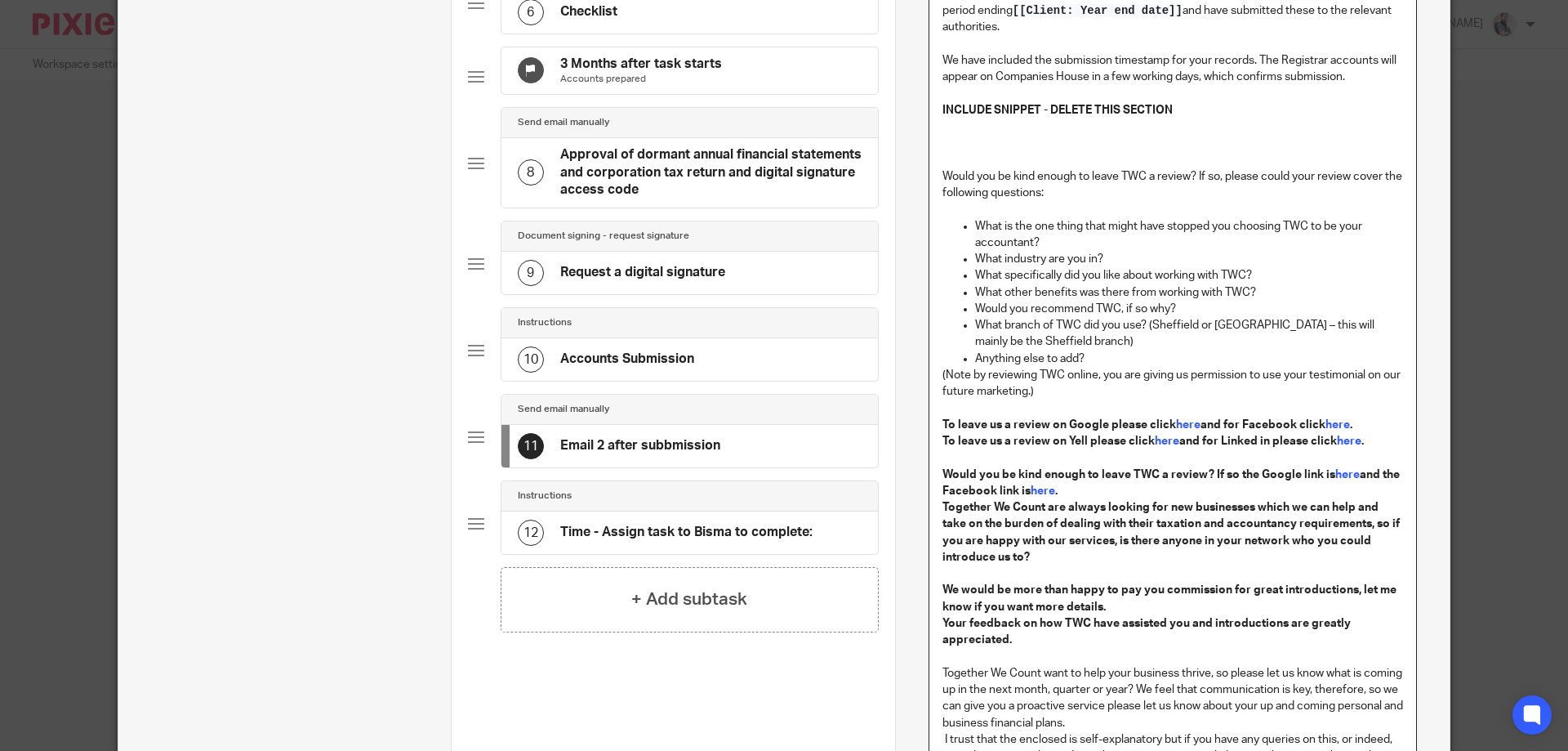
scroll to position [824, 0]
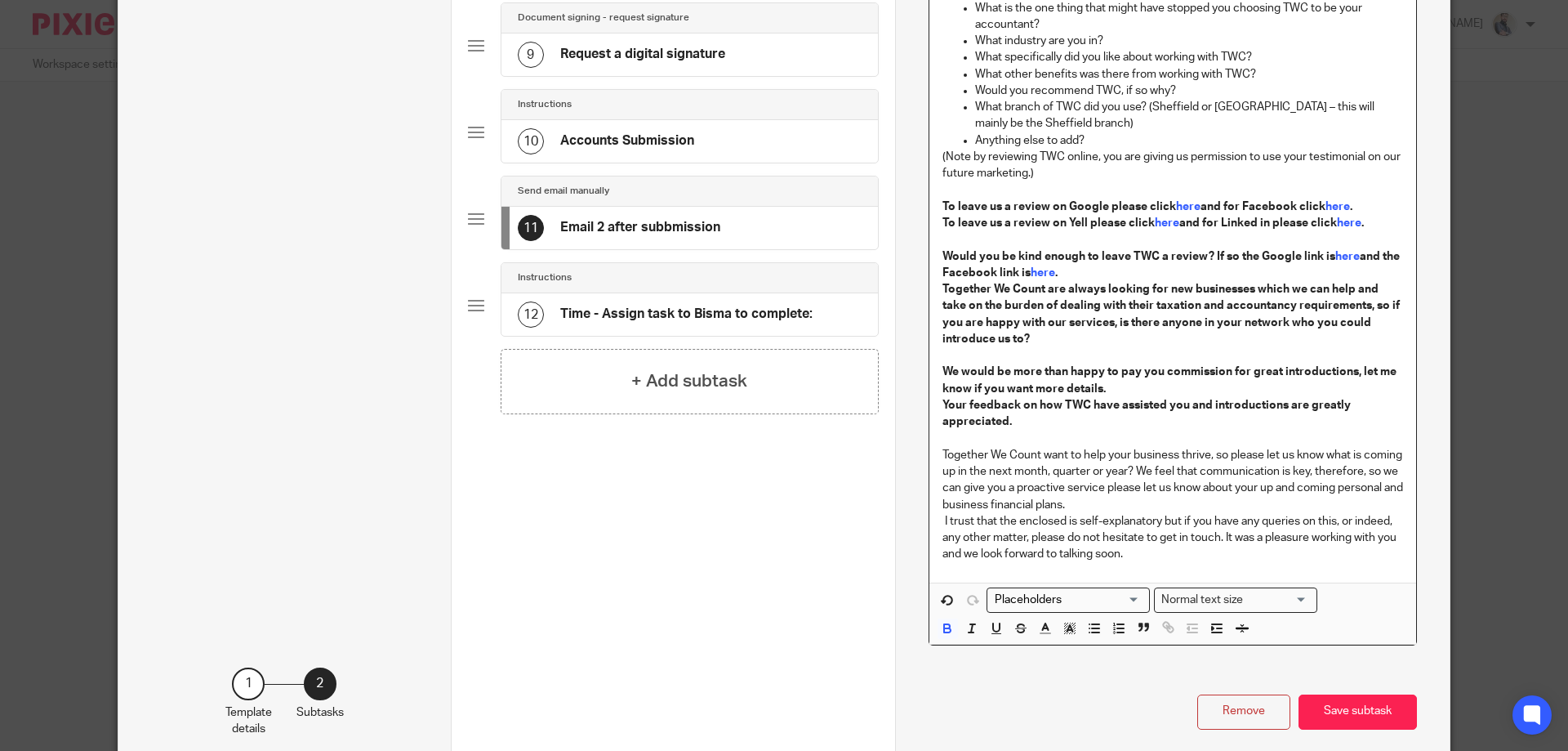
click at [1056, 285] on strong "Together We Count are always looking for new businesses which we can help and t…" at bounding box center [1172, 314] width 460 height 61
click at [1173, 296] on p "(Note by reviewing TWC online, you are giving us permission to use your testimo…" at bounding box center [1173, 356] width 461 height 414
click at [1203, 303] on strong "Together We Count is always looking for new businesses which we can help and ta…" at bounding box center [1170, 314] width 456 height 61
click at [1167, 384] on p "(Note by reviewing TWC online, you are giving us permission to use your testimo…" at bounding box center [1173, 356] width 461 height 414
click at [1102, 253] on strong "Would you be kind enough to leave TWC a review? If so the Google link is" at bounding box center [1139, 257] width 392 height 12
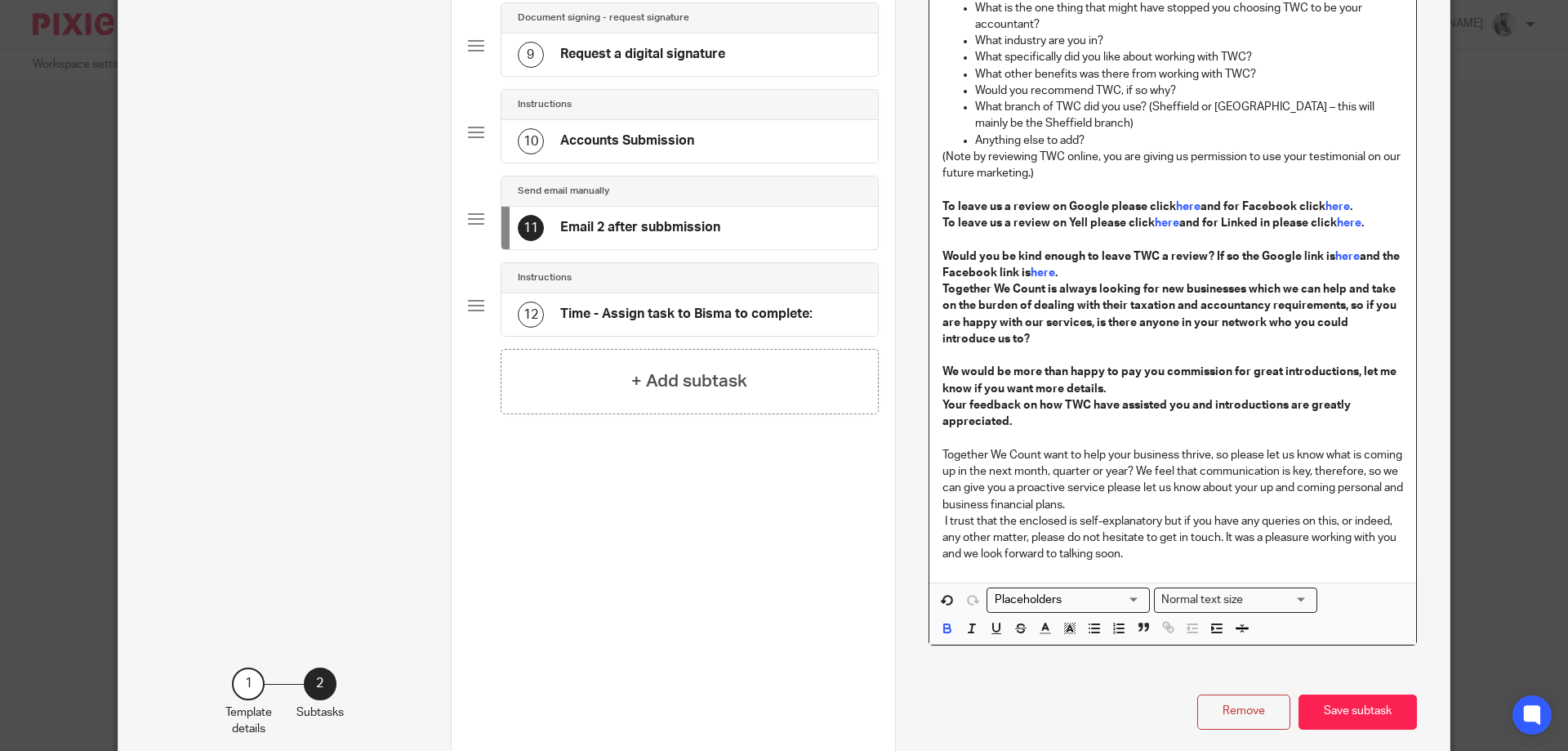
click at [1143, 257] on strong "Would you be kind enough to leave TWC a review? If so the Google link is" at bounding box center [1139, 257] width 392 height 12
click at [1186, 253] on strong "Would you be kind enough to leave TWC a review? If so the Google link is" at bounding box center [1139, 257] width 392 height 12
click at [1364, 256] on strong "and the Facebook link is" at bounding box center [1172, 265] width 460 height 28
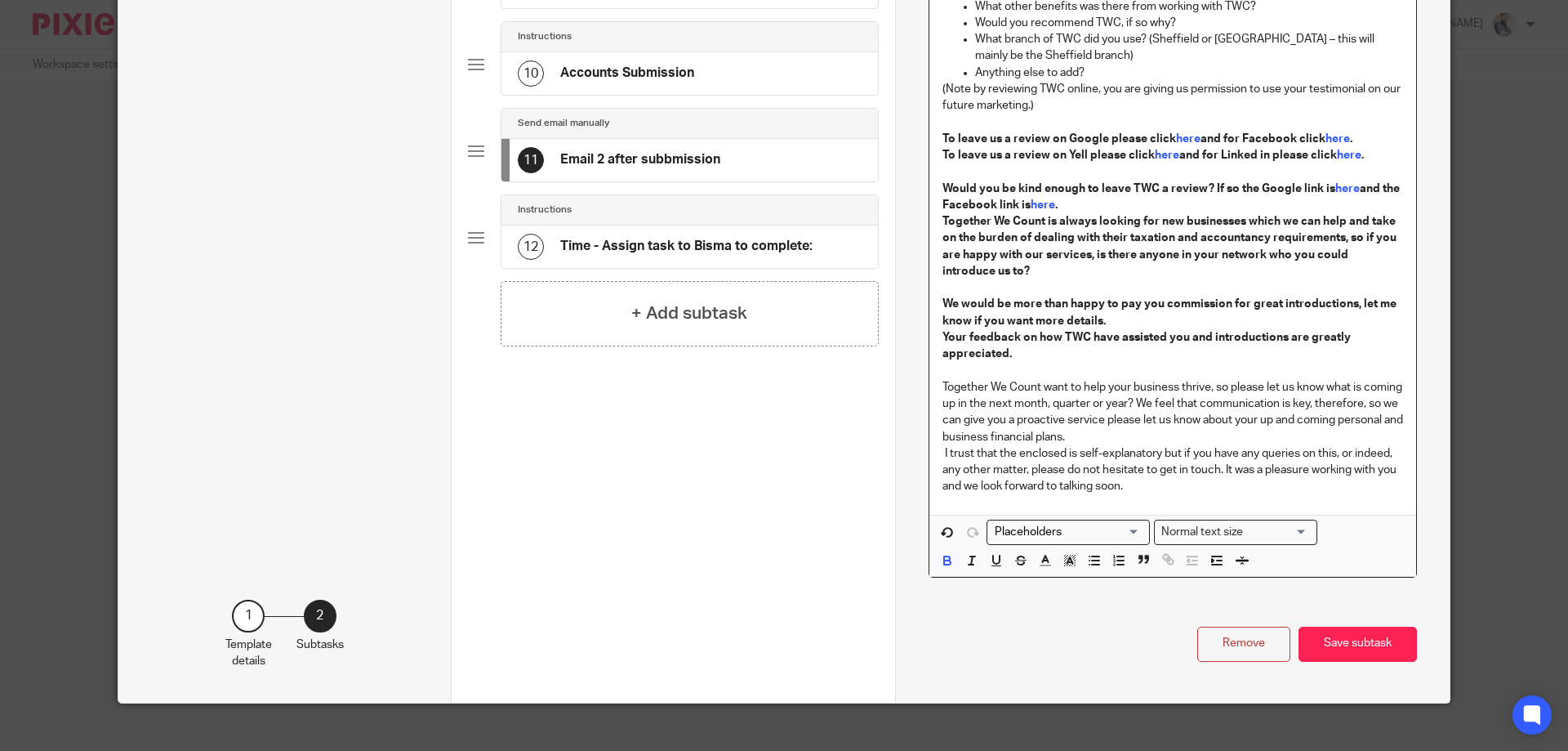
scroll to position [922, 0]
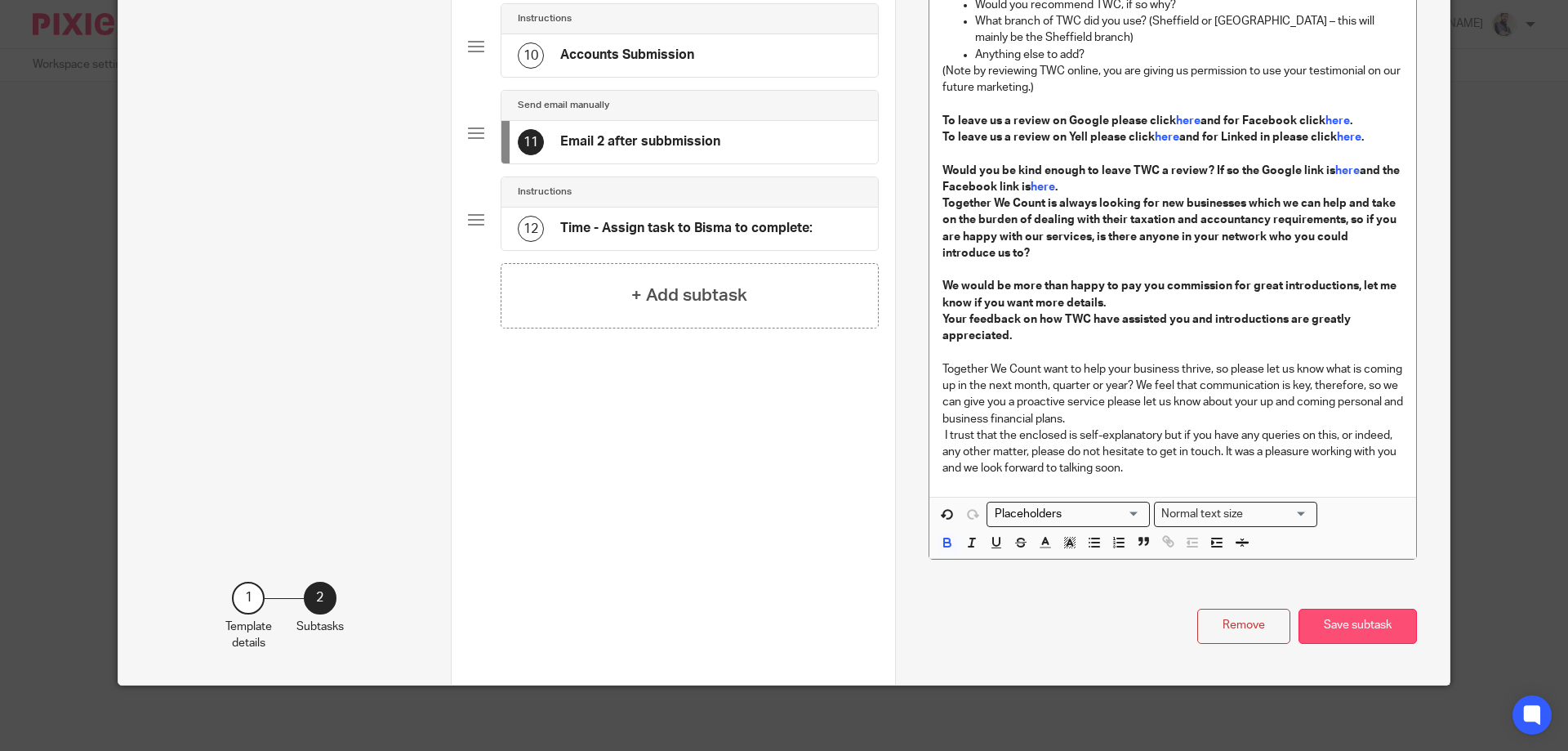
click at [1317, 625] on button "Save subtask" at bounding box center [1358, 626] width 119 height 35
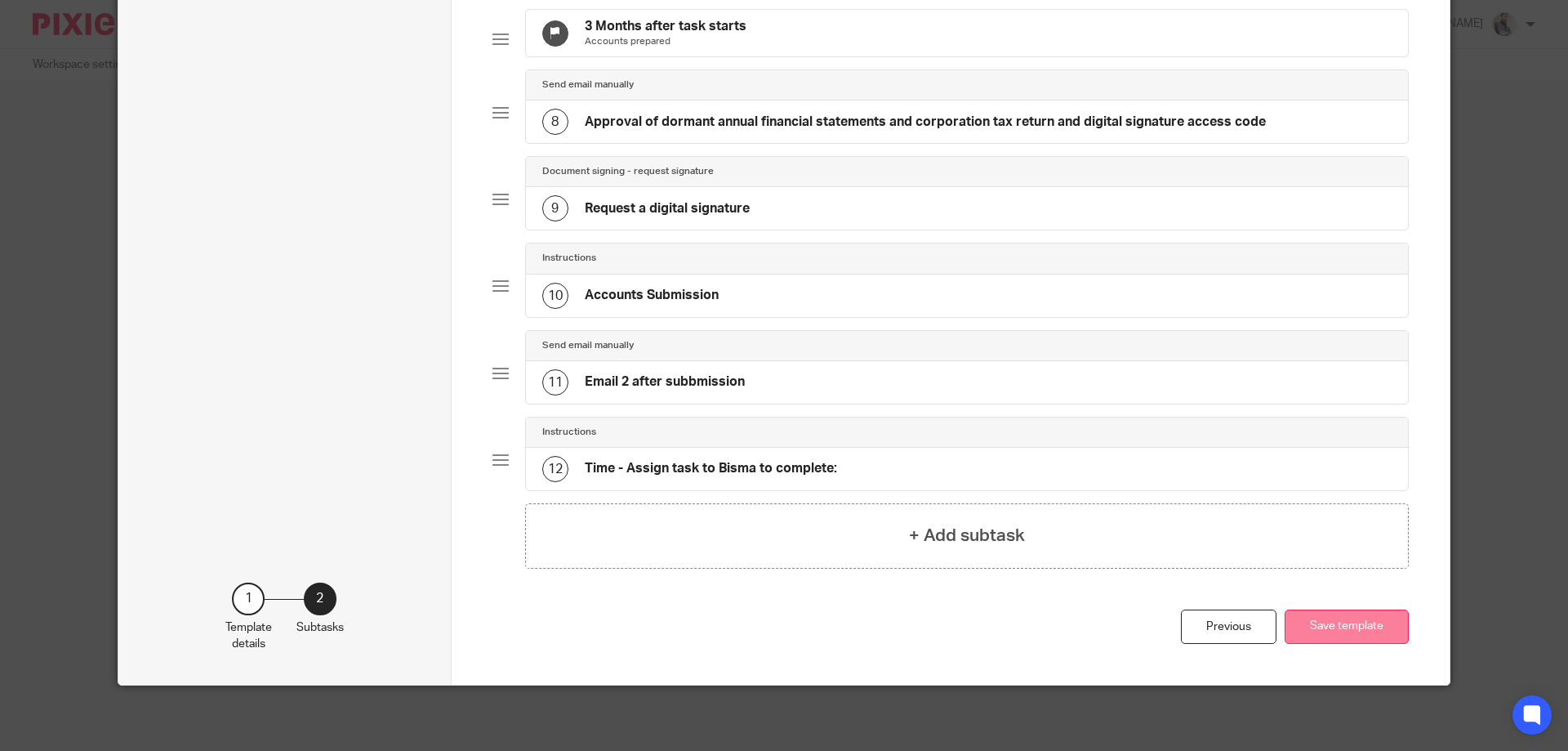
click at [1325, 624] on button "Save template" at bounding box center [1347, 627] width 124 height 35
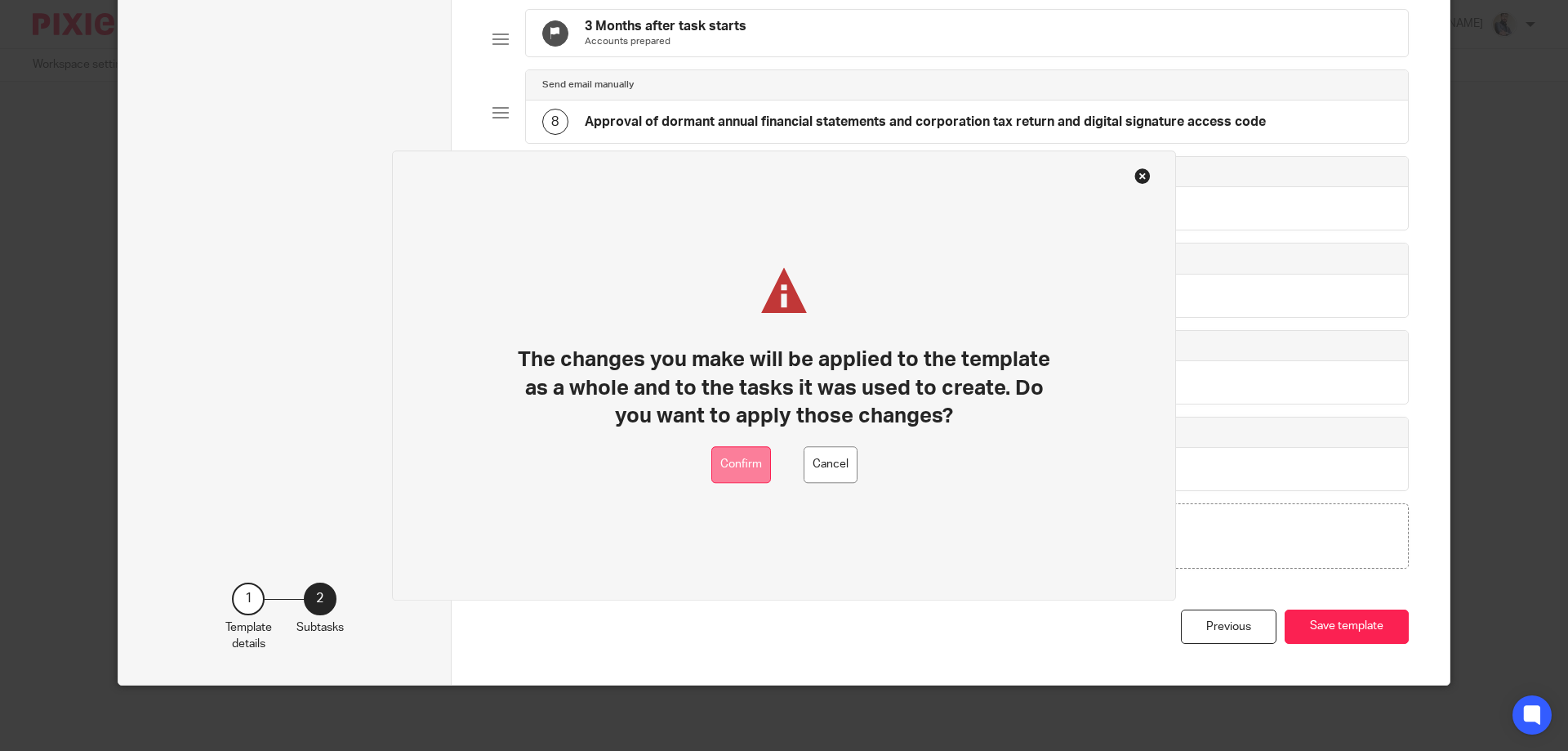
click at [734, 465] on button "Confirm" at bounding box center [741, 464] width 59 height 37
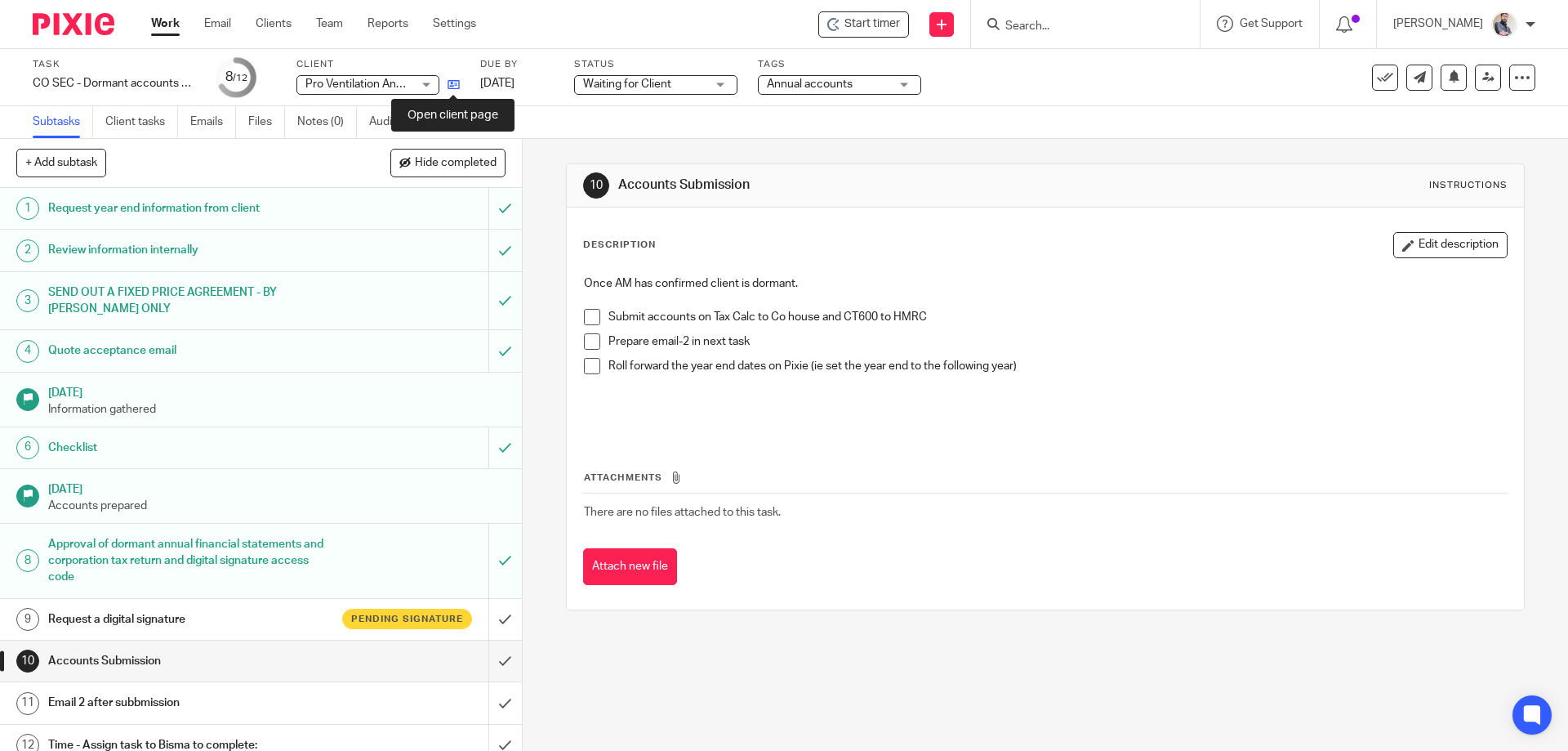
click at [455, 79] on icon at bounding box center [454, 85] width 13 height 13
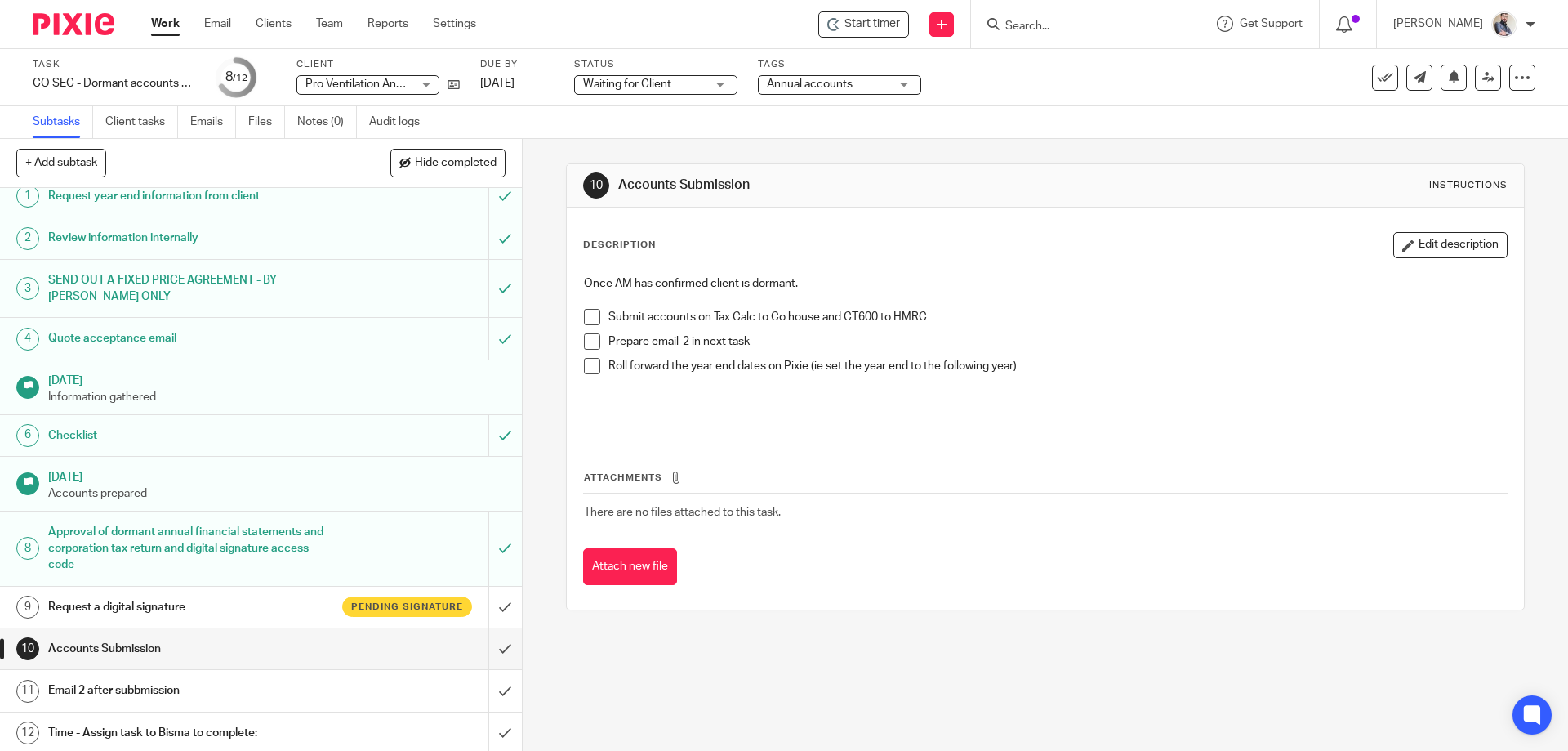
scroll to position [15, 0]
click at [590, 318] on span at bounding box center [592, 317] width 16 height 16
click at [591, 348] on span at bounding box center [592, 341] width 16 height 16
click at [592, 365] on span at bounding box center [592, 366] width 16 height 16
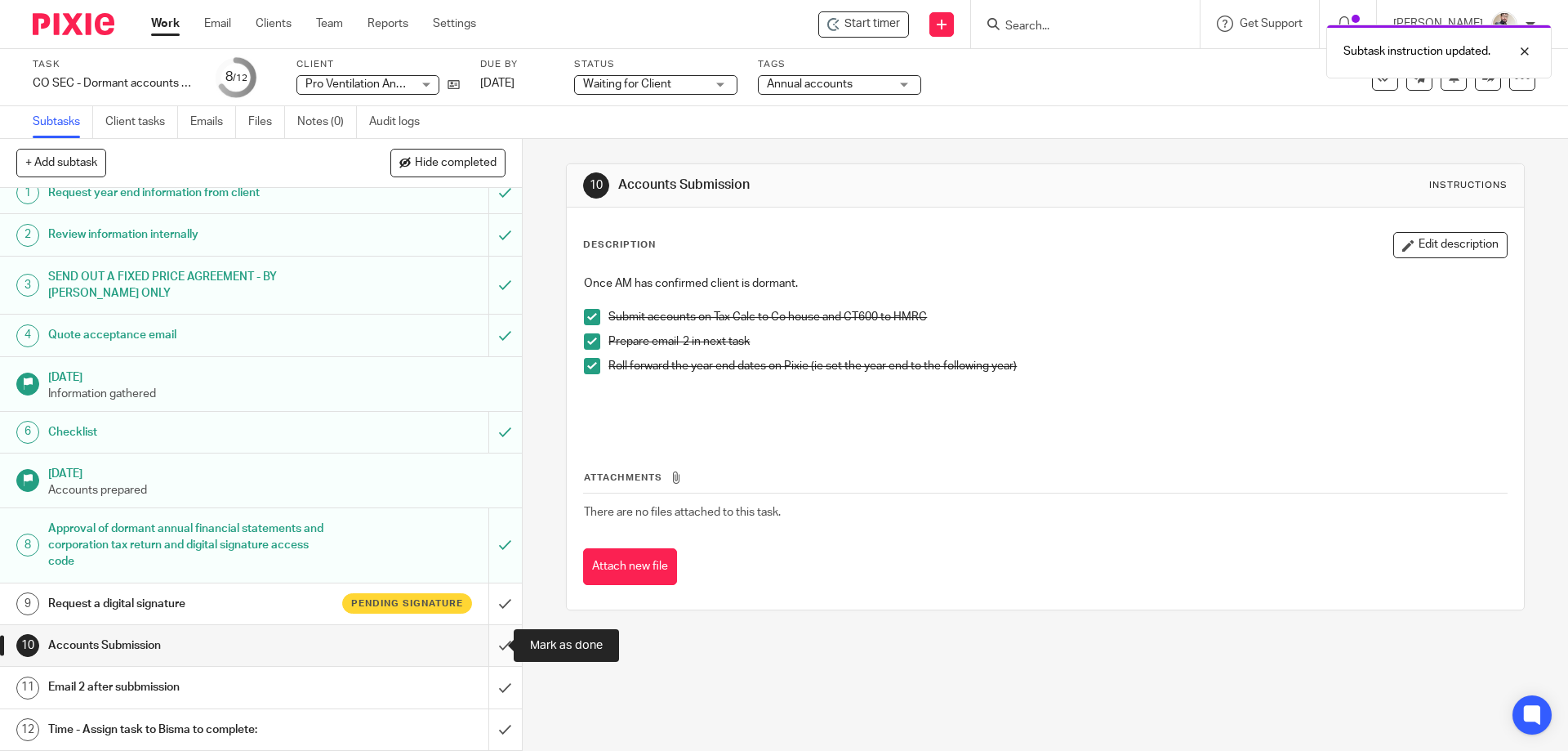
click at [482, 643] on input "submit" at bounding box center [261, 645] width 522 height 41
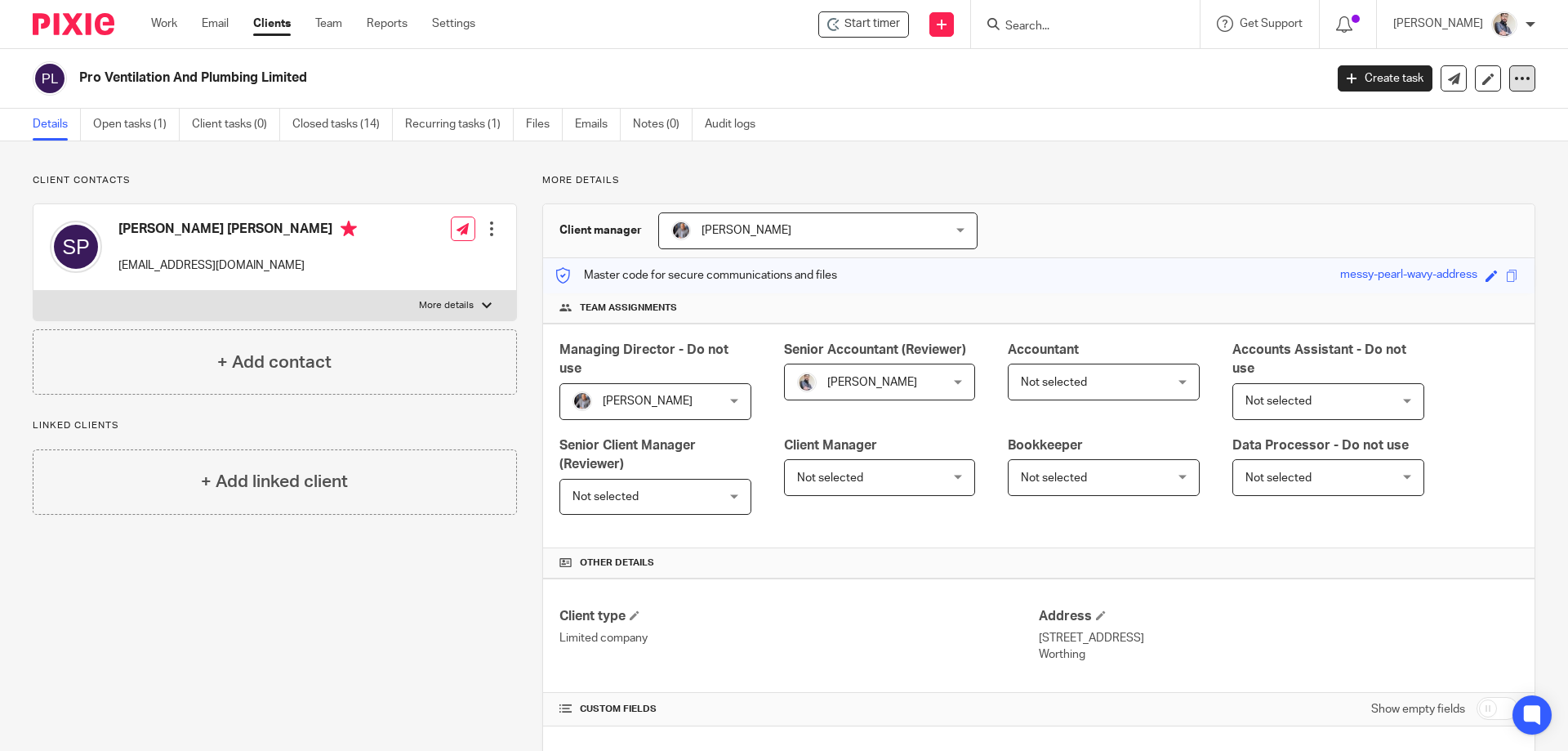
click at [1514, 83] on icon at bounding box center [1522, 78] width 16 height 16
click at [1407, 118] on link "Update from Companies House" at bounding box center [1420, 120] width 181 height 23
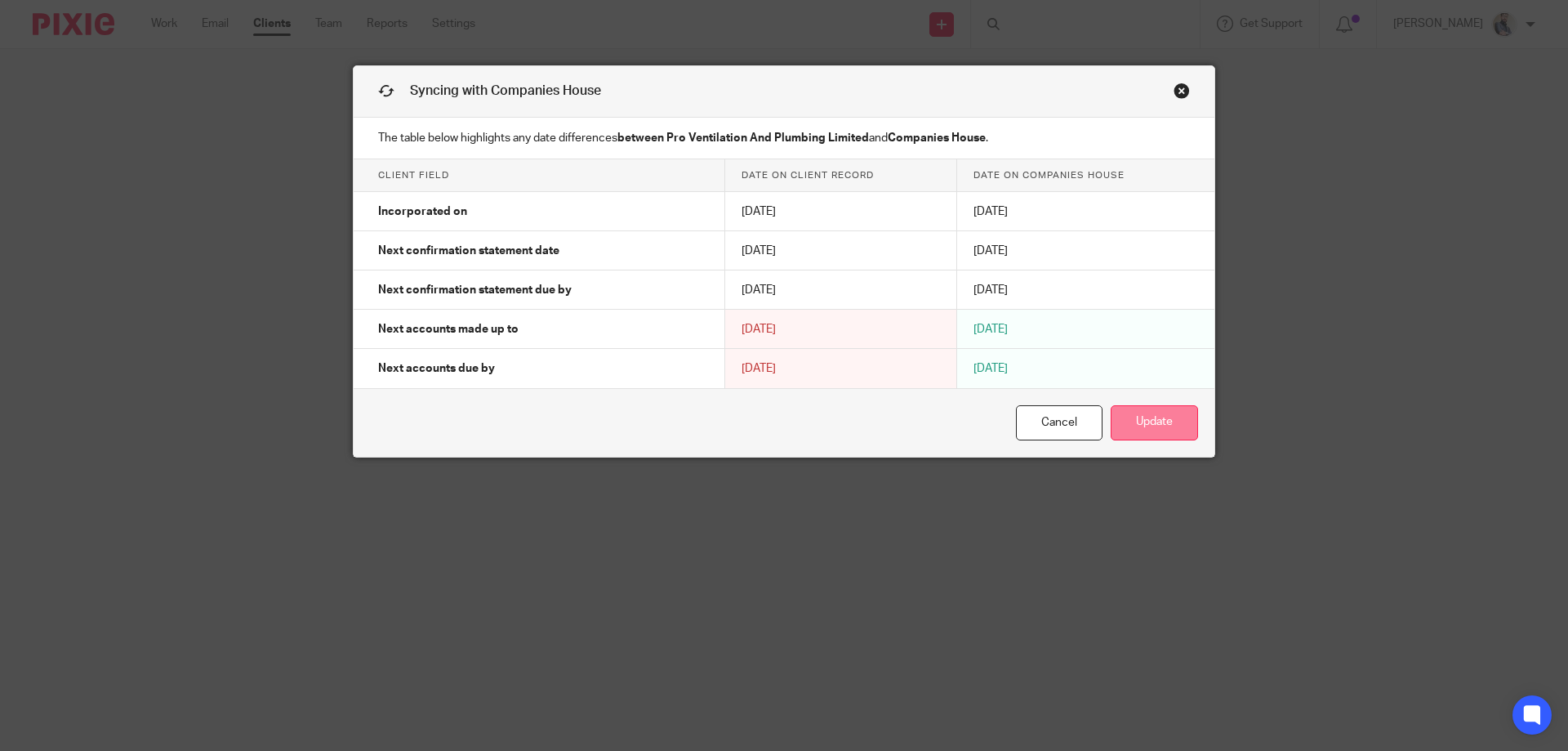
click at [1137, 434] on button "Update" at bounding box center [1154, 422] width 87 height 35
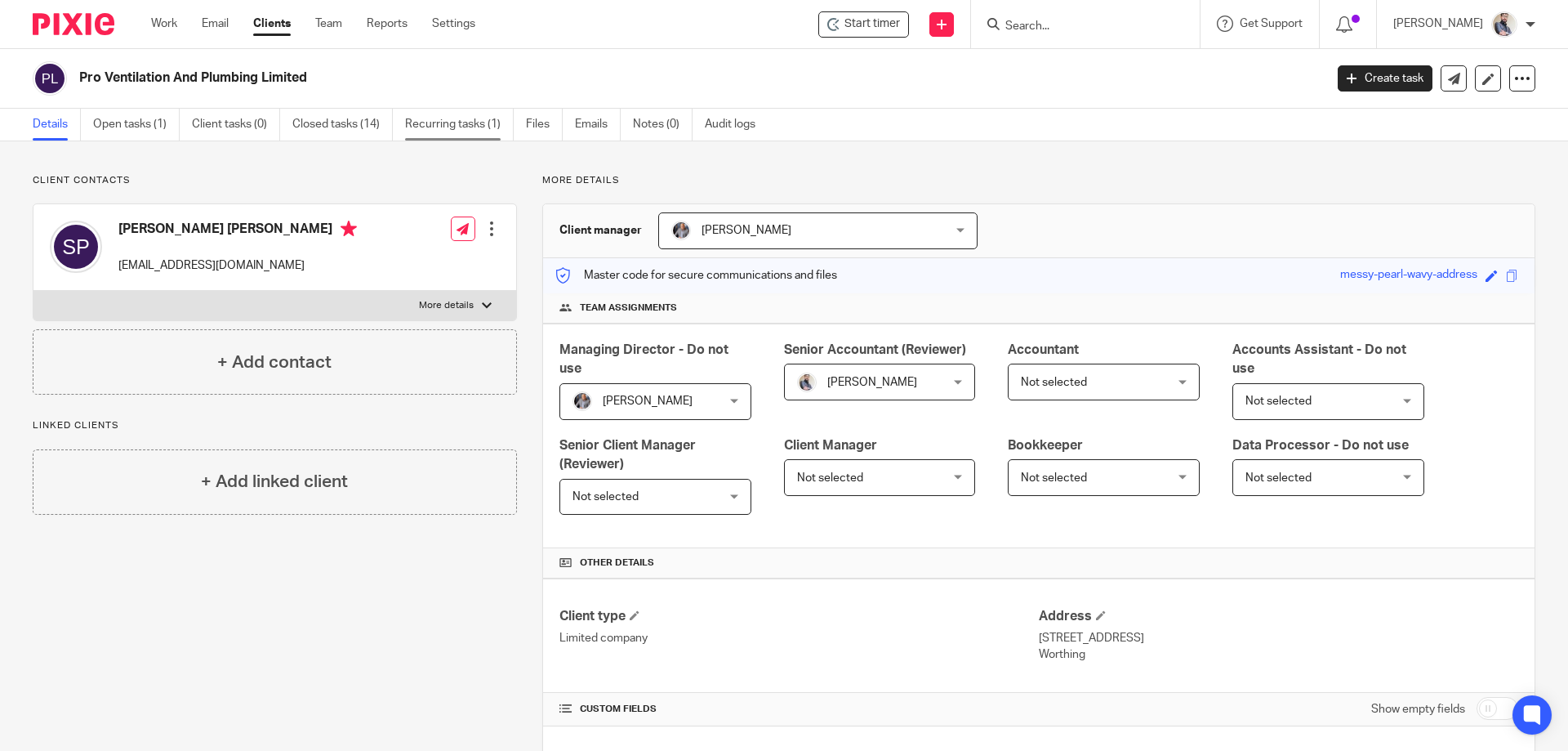
click at [490, 121] on link "Recurring tasks (1)" at bounding box center [459, 124] width 109 height 32
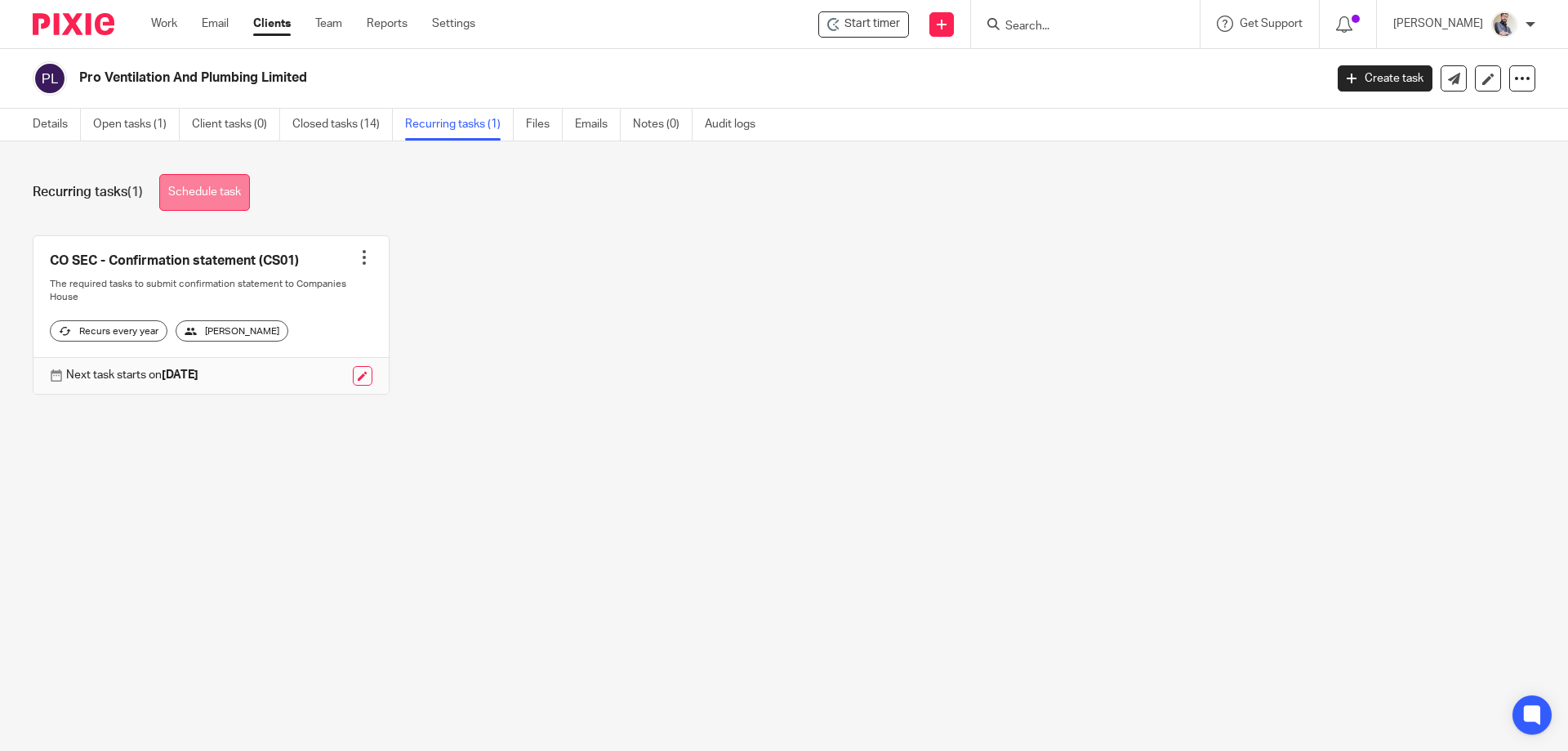
click at [200, 174] on link "Schedule task" at bounding box center [204, 192] width 91 height 37
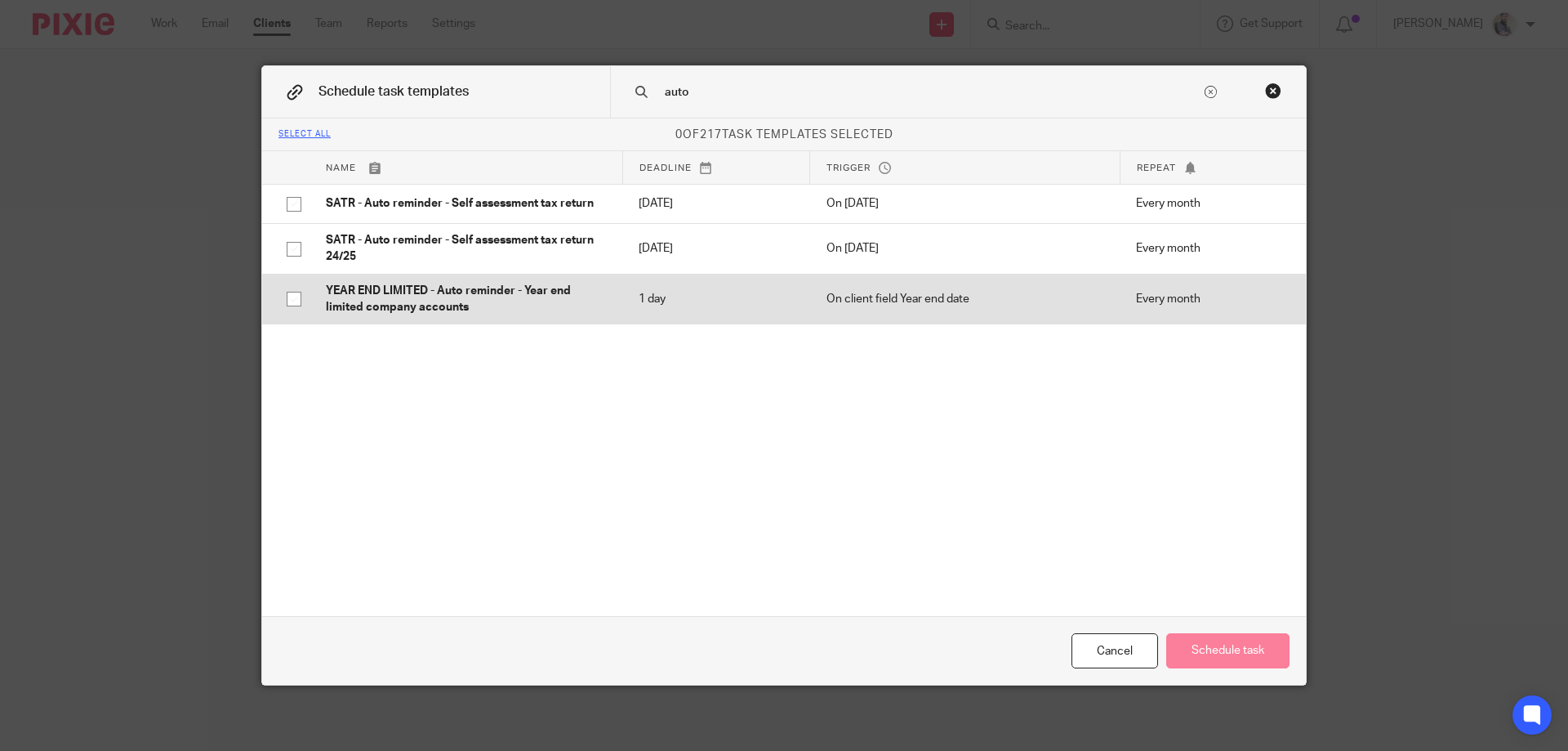
type input "auto"
click at [499, 295] on p "YEAR END LIMITED - Auto reminder - Year end limited company accounts" at bounding box center [465, 299] width 280 height 33
checkbox input "true"
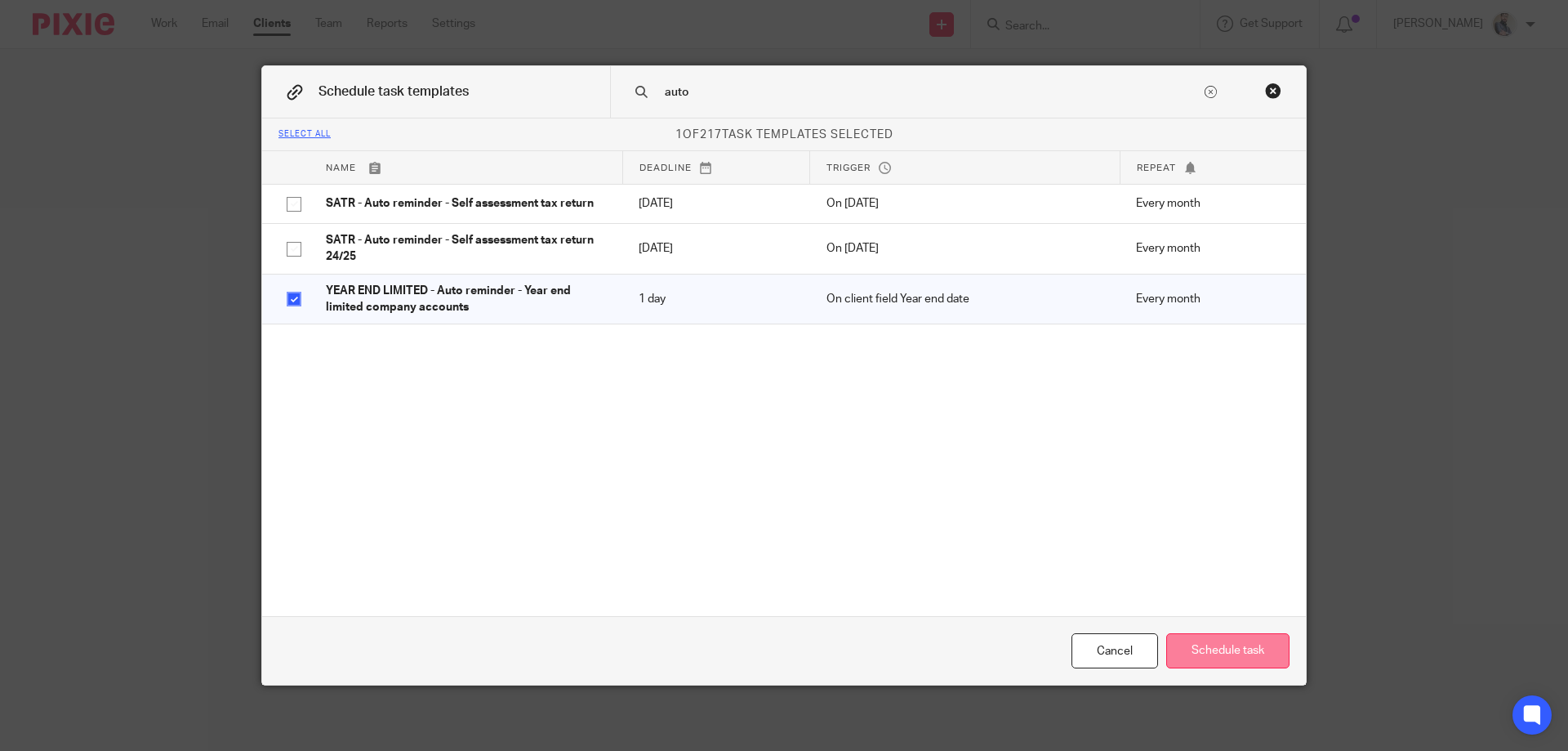
click at [1240, 646] on button "Schedule task" at bounding box center [1228, 650] width 123 height 35
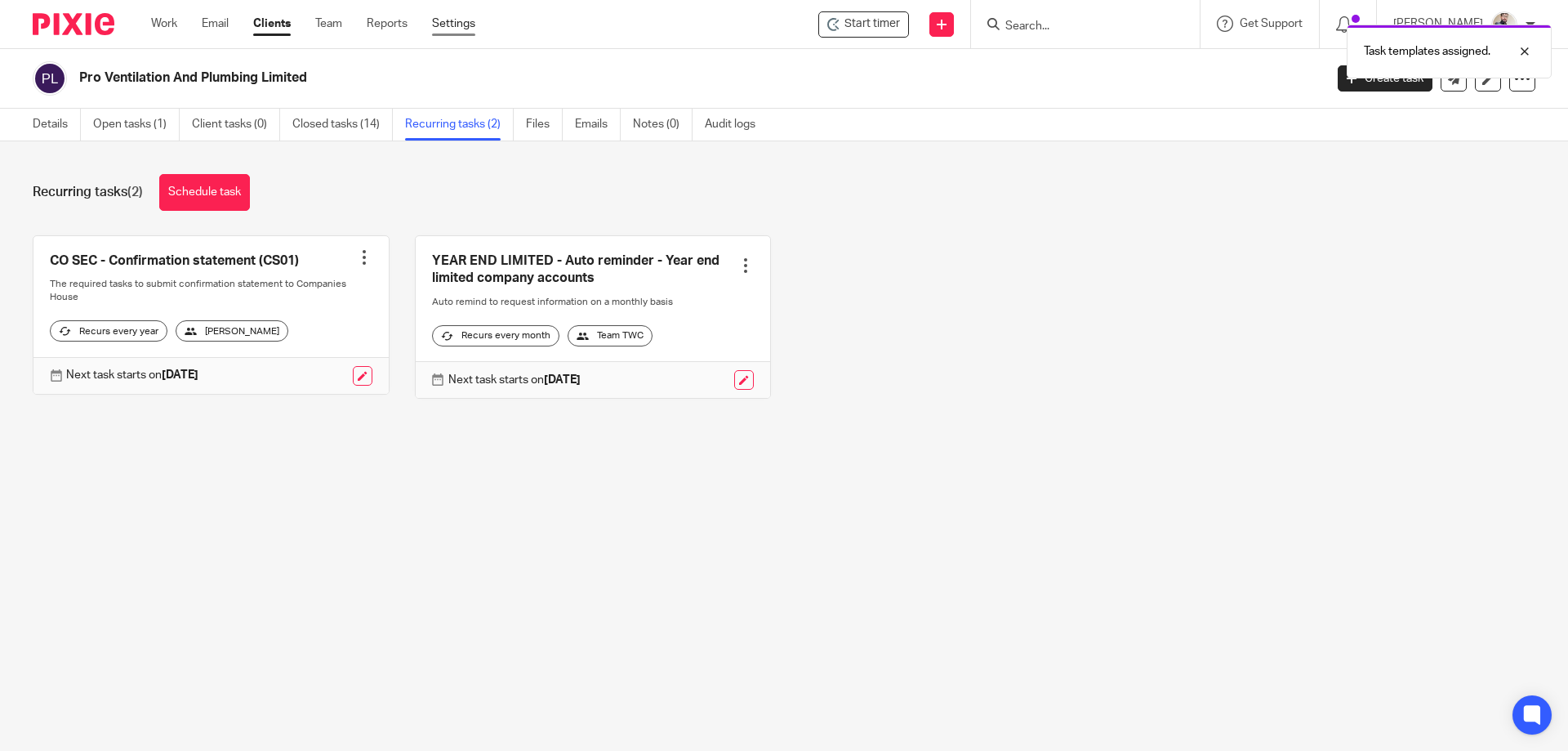
click at [464, 19] on link "Settings" at bounding box center [454, 23] width 43 height 16
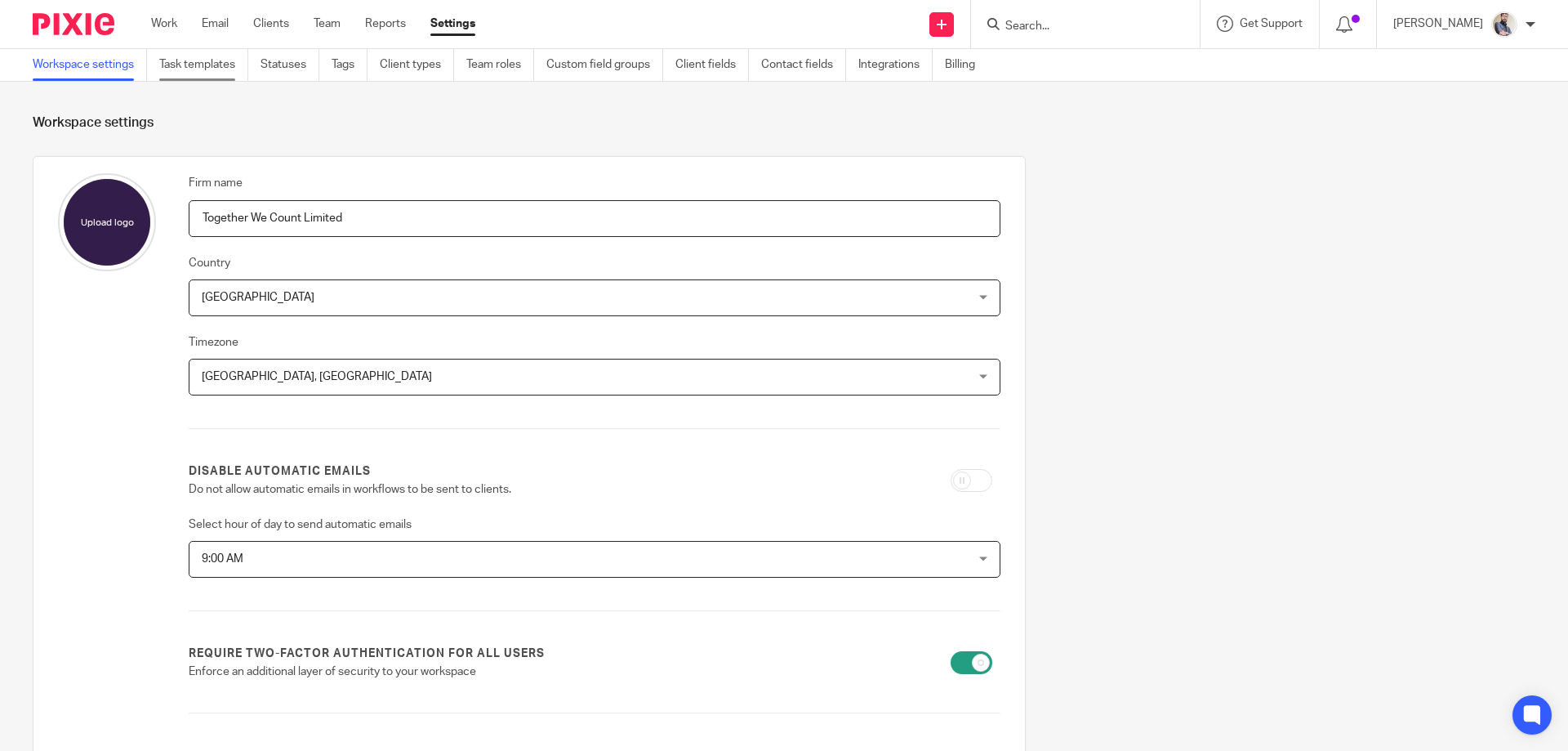
click at [200, 60] on link "Task templates" at bounding box center [203, 64] width 89 height 32
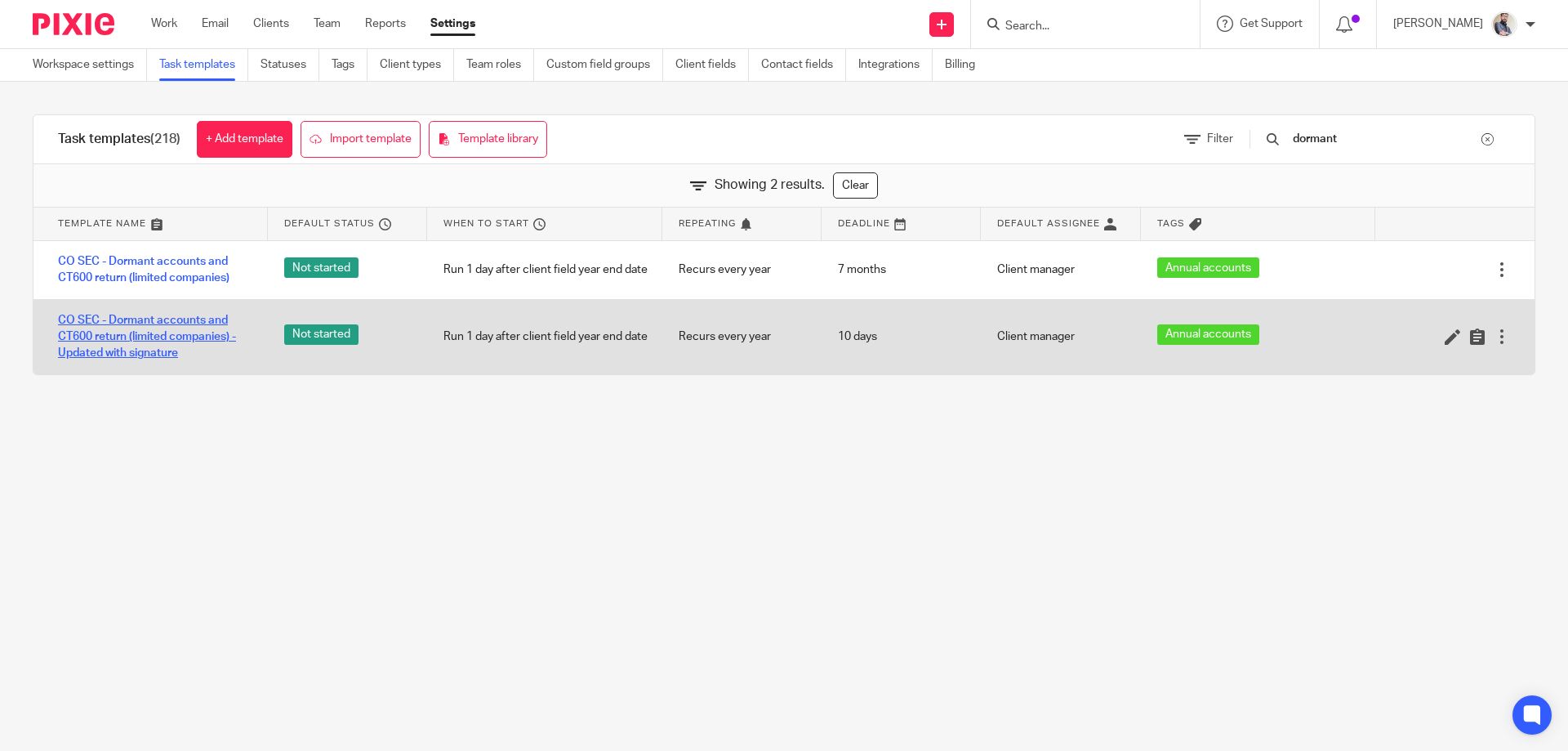
type input "dormant"
click at [140, 323] on link "CO SEC - Dormant accounts and CT600 return (limited companies) - Updated with s…" at bounding box center [154, 337] width 194 height 50
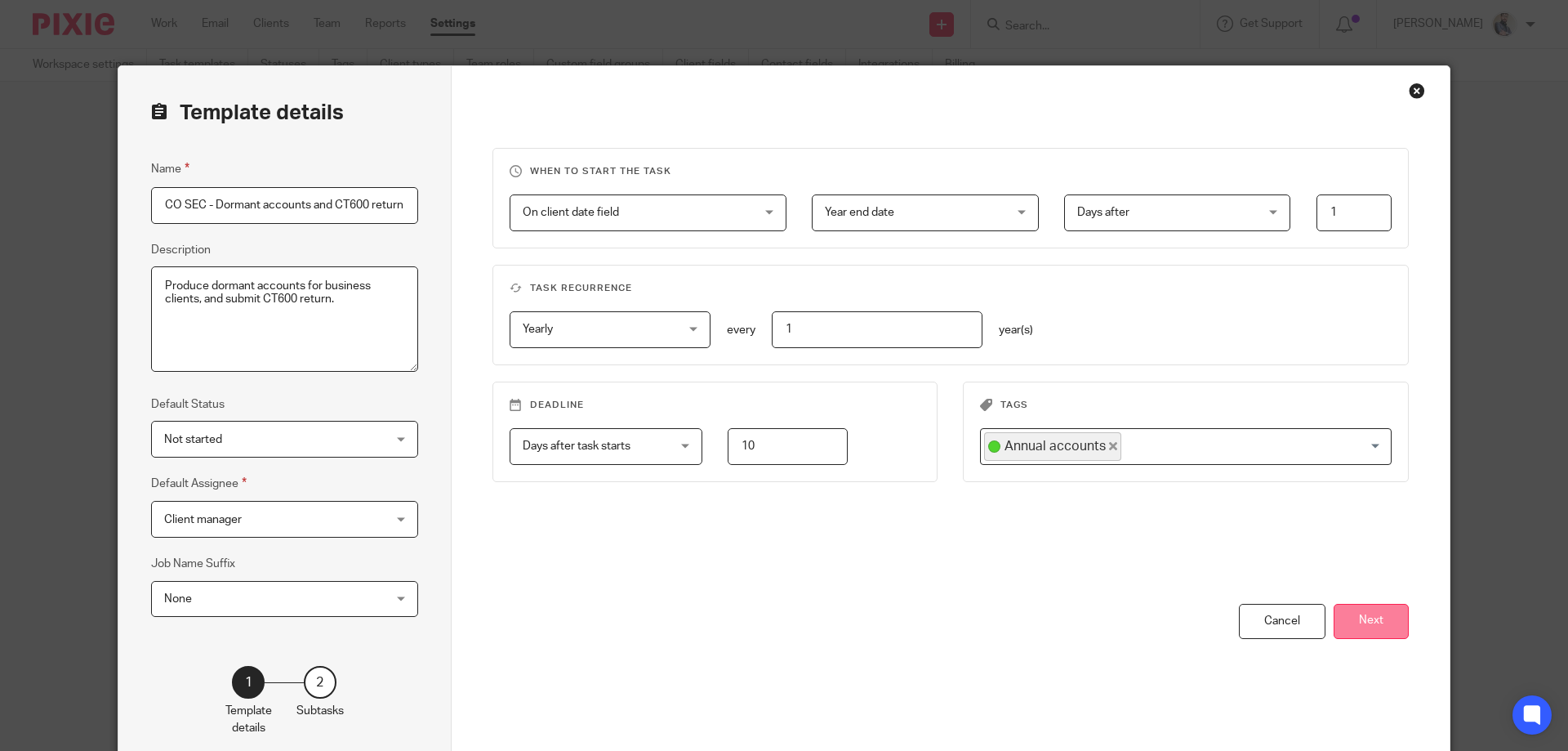
click at [1373, 637] on button "Next" at bounding box center [1371, 620] width 75 height 35
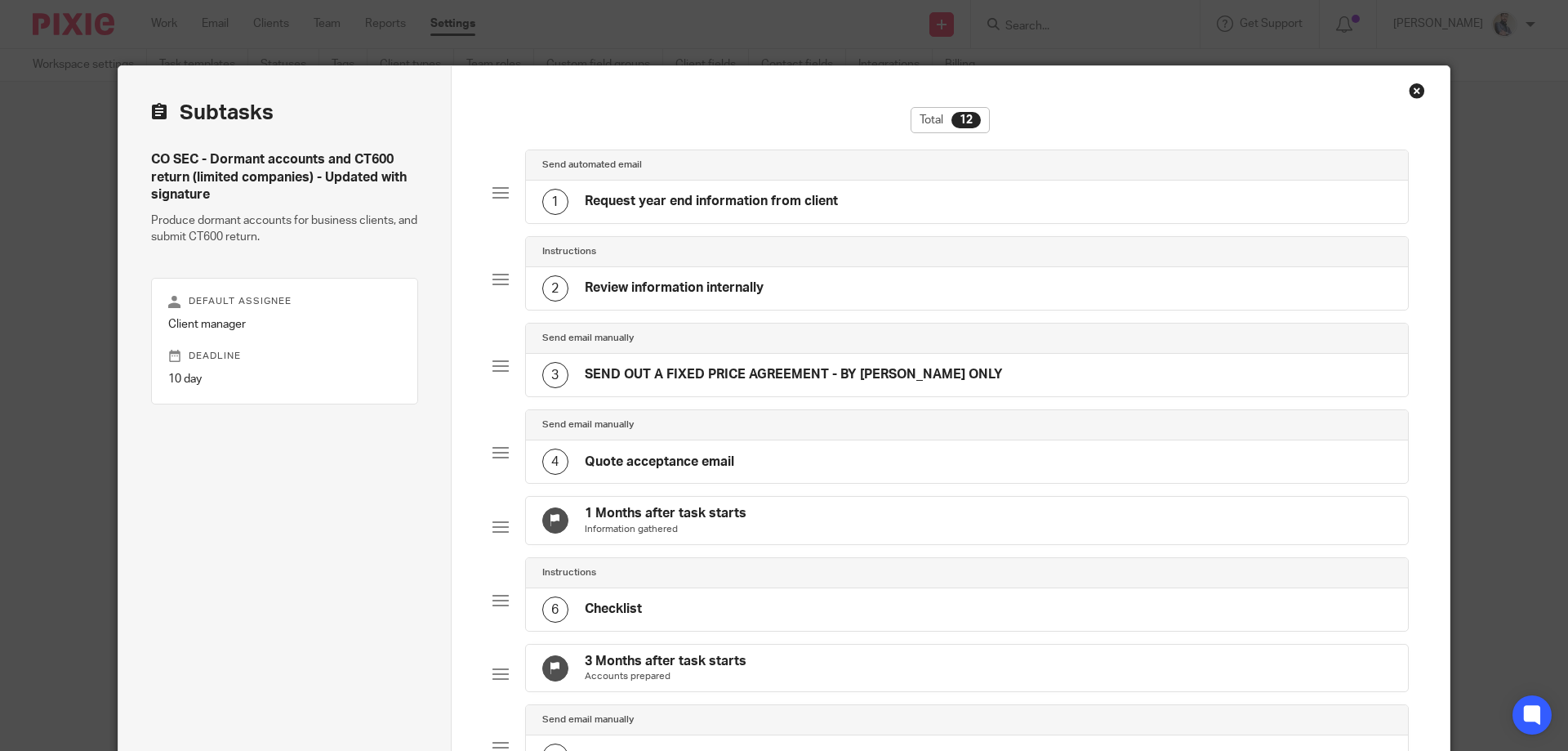
scroll to position [661, 0]
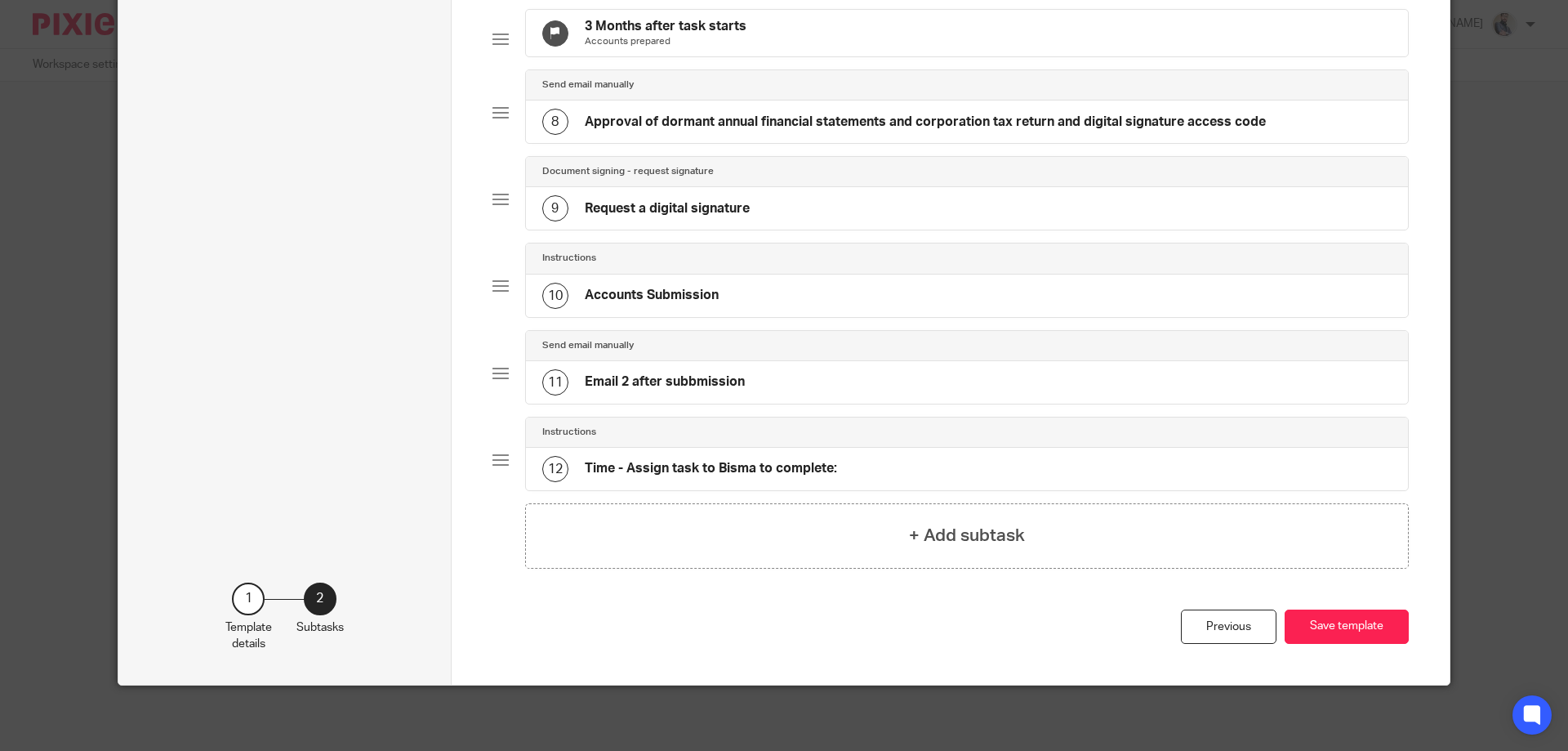
click at [707, 398] on div "11 Email 2 after subbmission" at bounding box center [967, 382] width 883 height 42
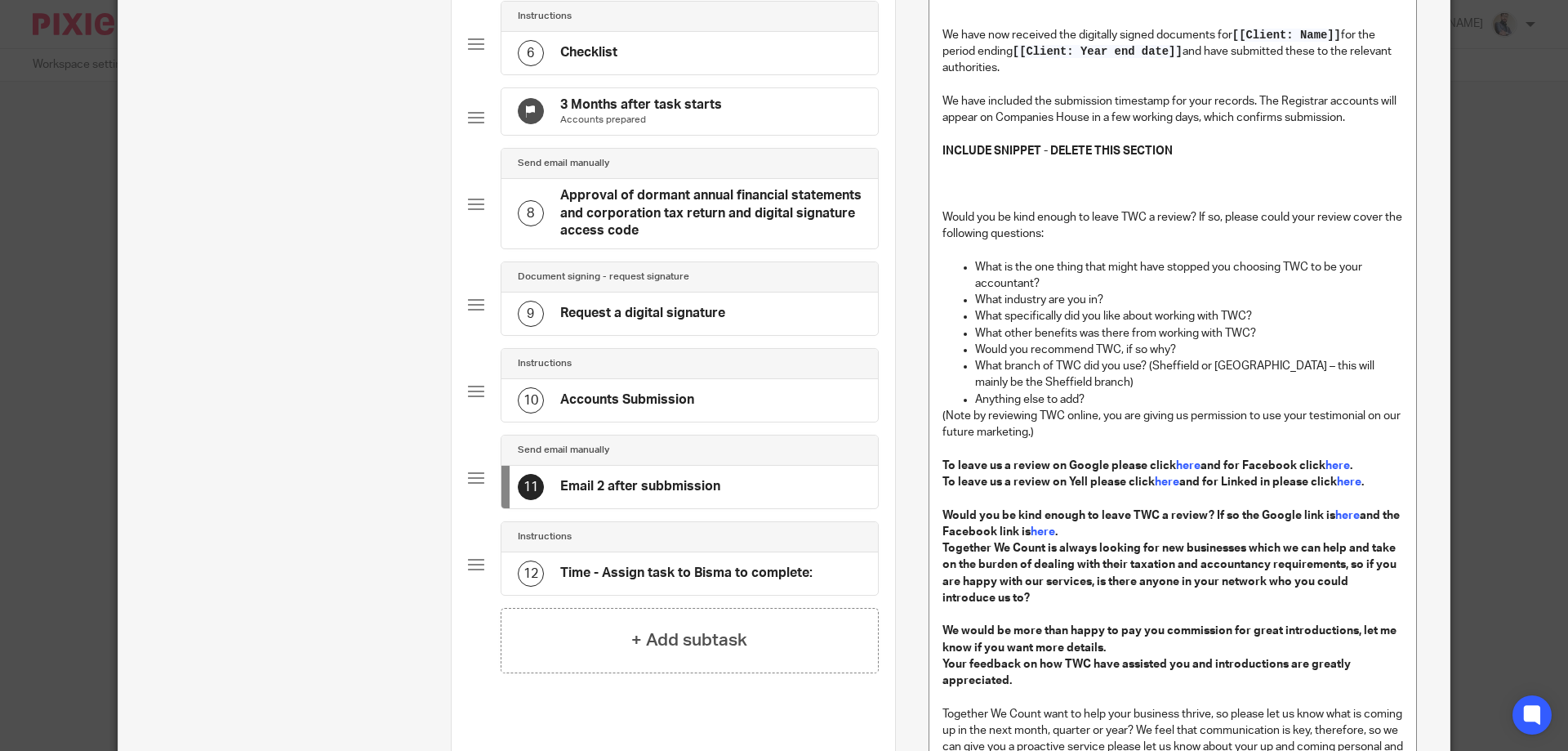
scroll to position [654, 0]
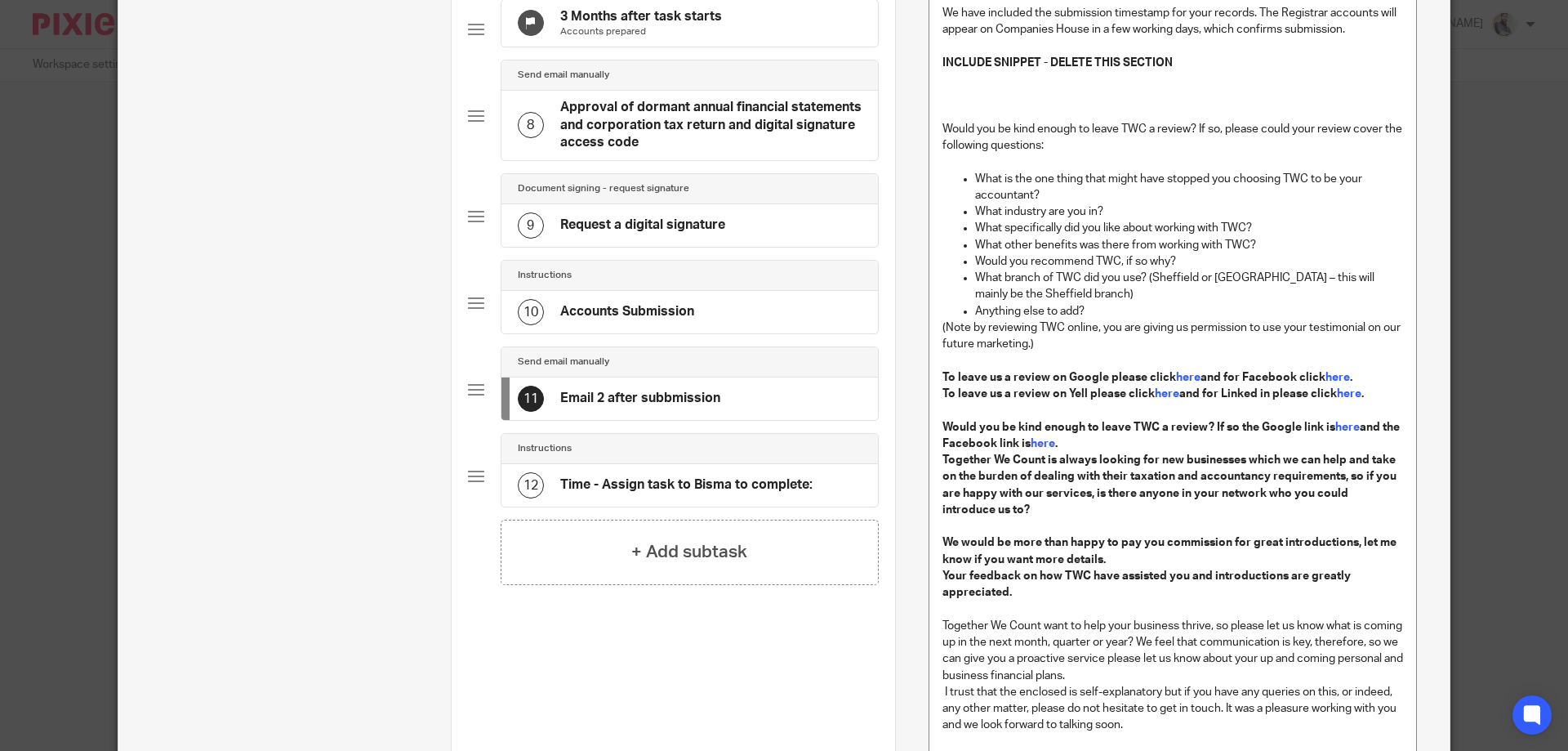
click at [662, 321] on h4 "Accounts Submission" at bounding box center [626, 312] width 134 height 17
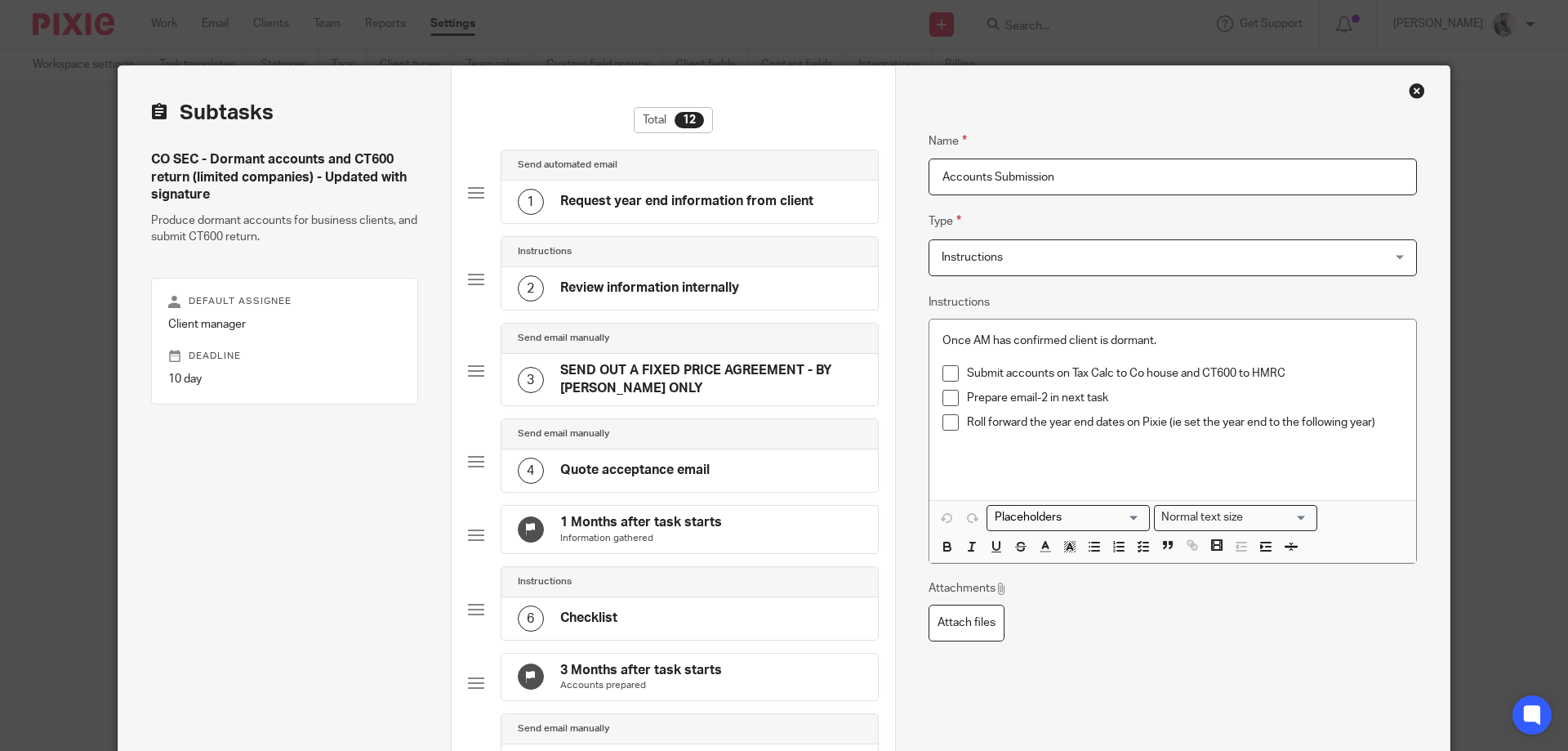
scroll to position [109, 0]
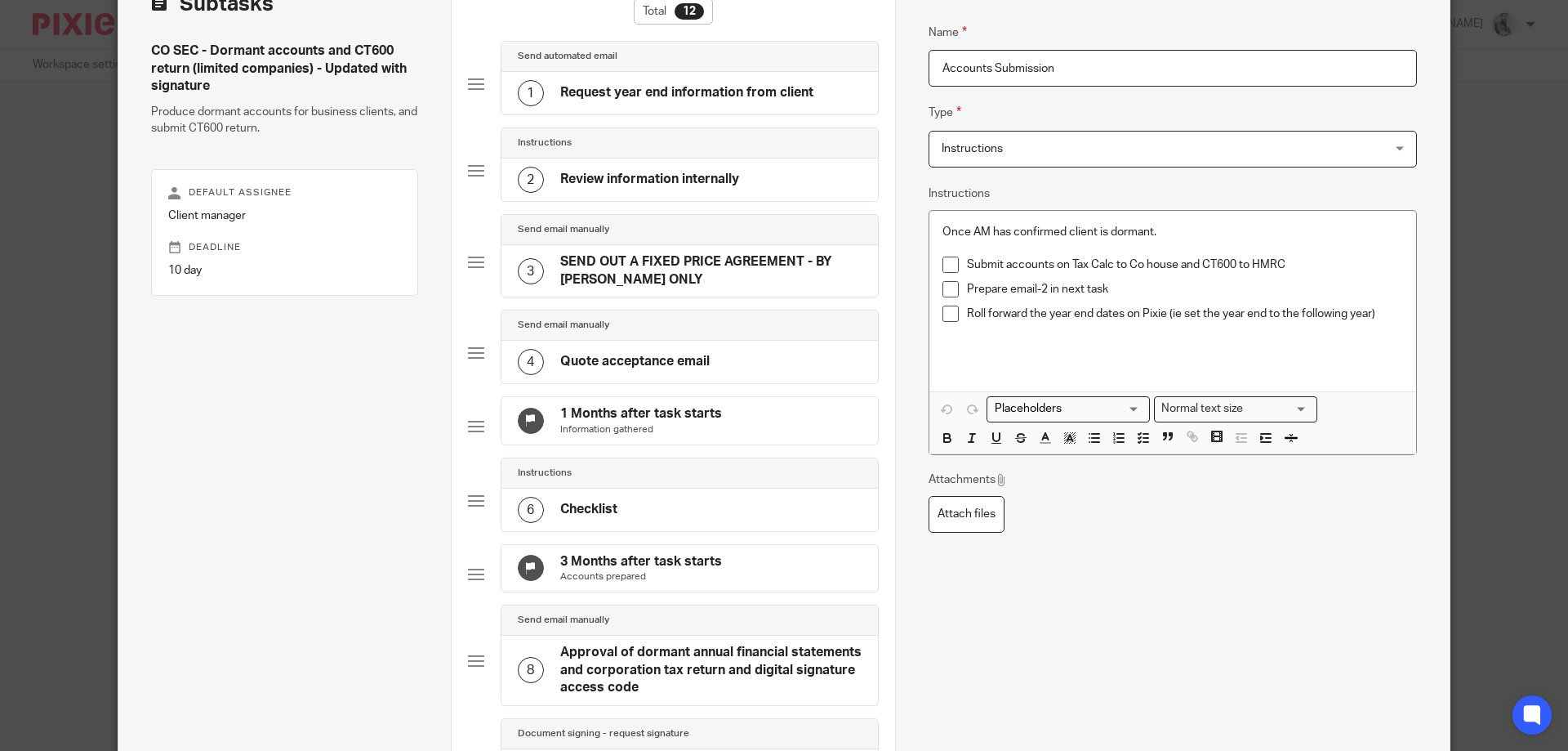
click at [1370, 315] on p "Roll forward the year end dates on Pixie (ie set the year end to the following …" at bounding box center [1185, 313] width 436 height 16
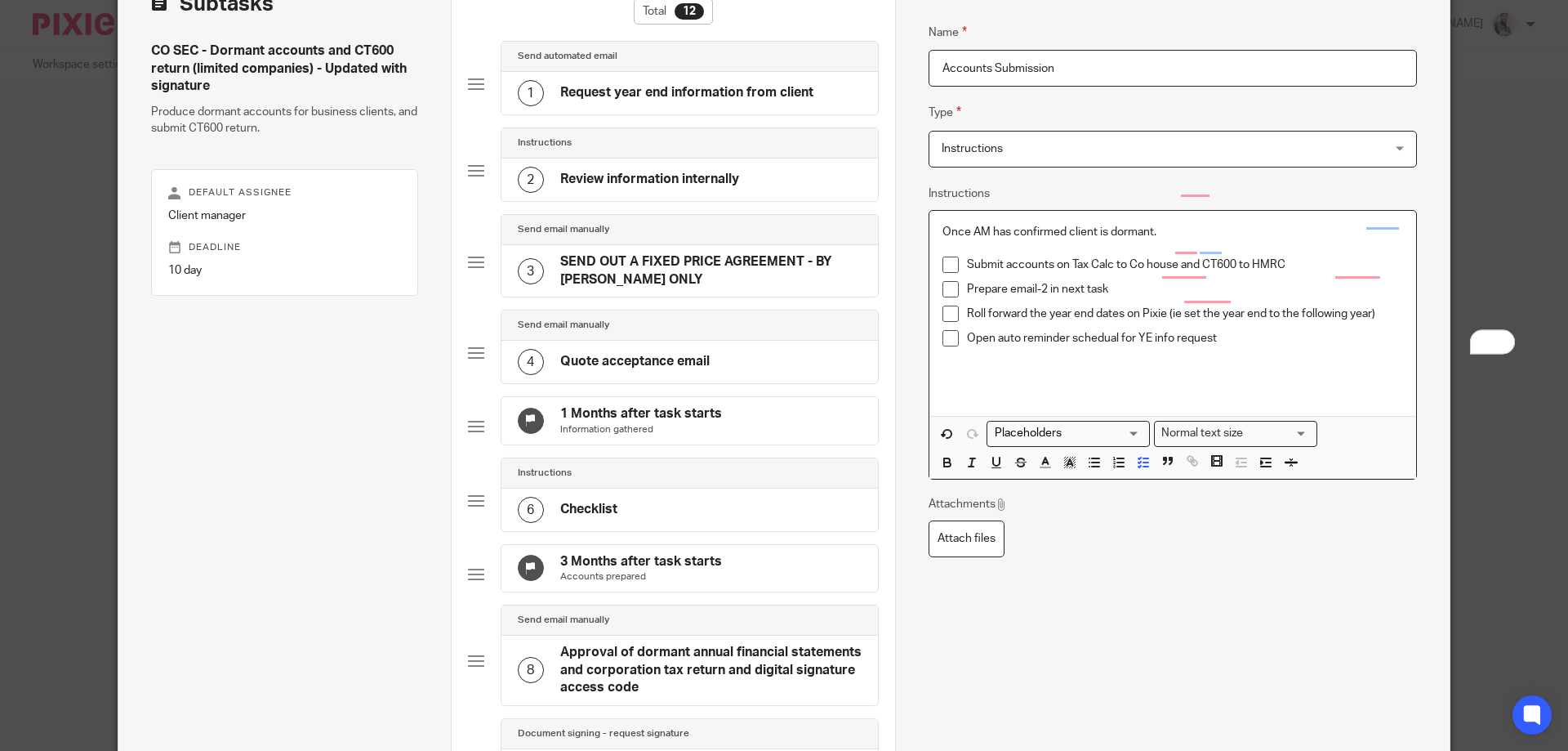
scroll to position [662, 0]
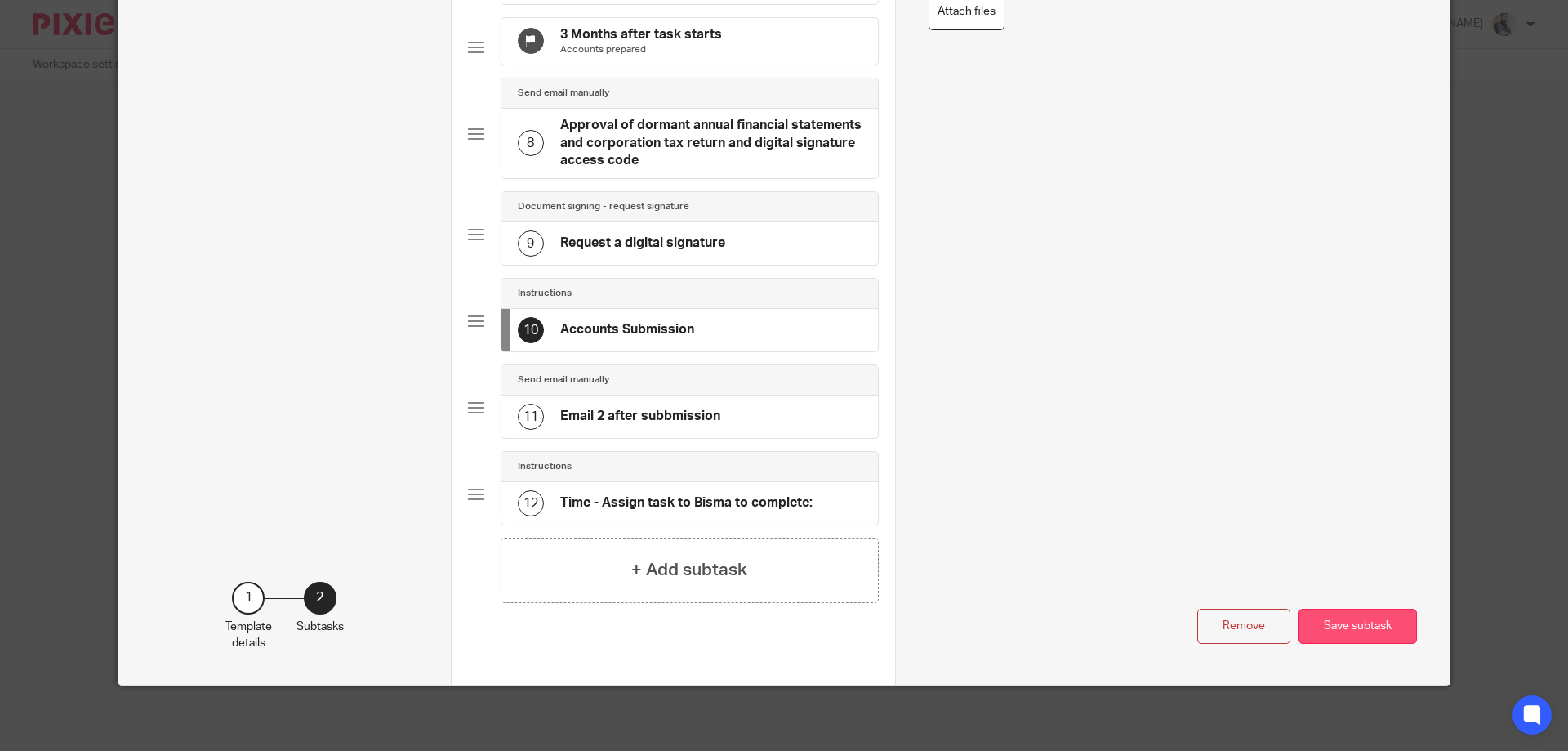
click at [1383, 638] on button "Save subtask" at bounding box center [1358, 626] width 119 height 35
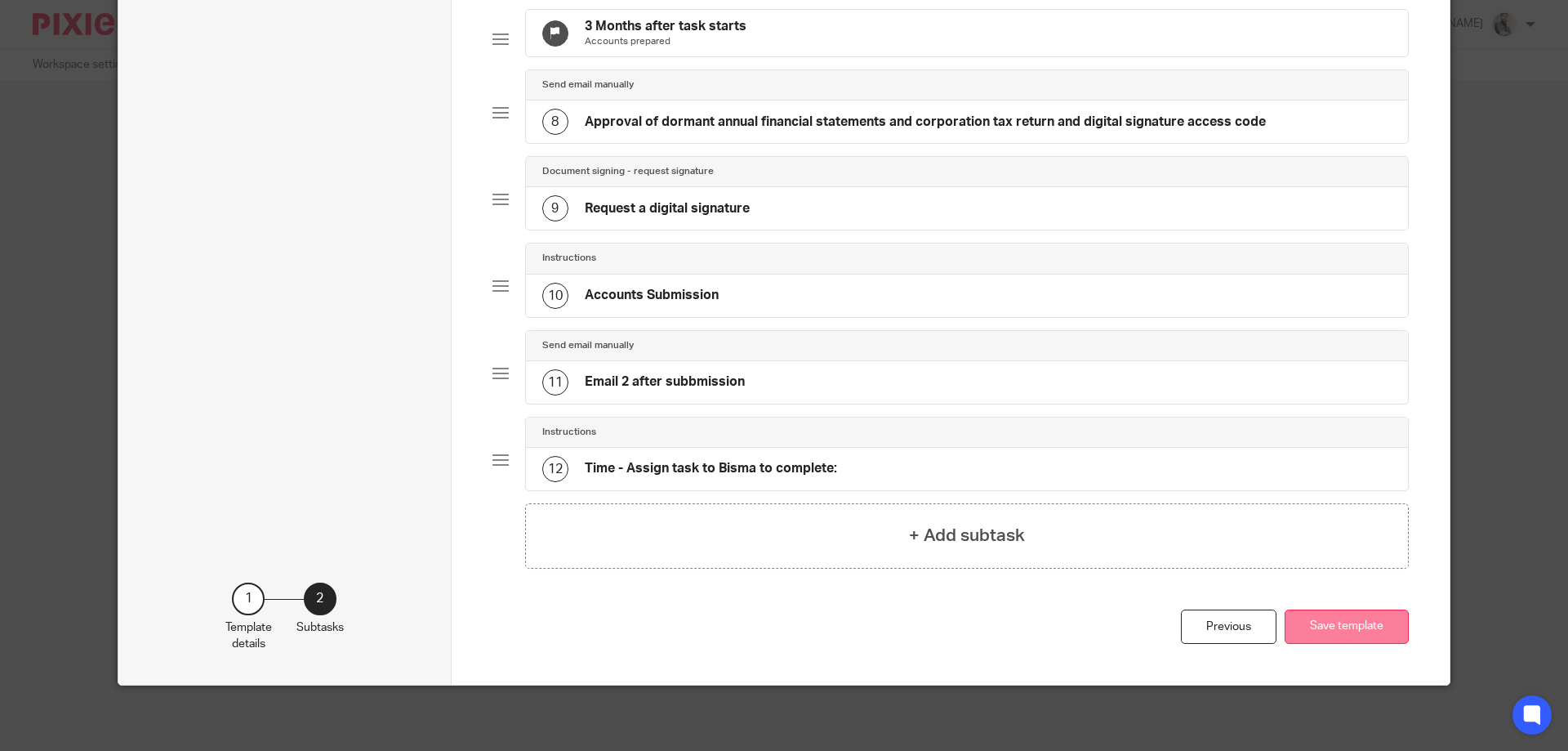
scroll to position [661, 0]
click at [1324, 619] on button "Save template" at bounding box center [1347, 627] width 124 height 35
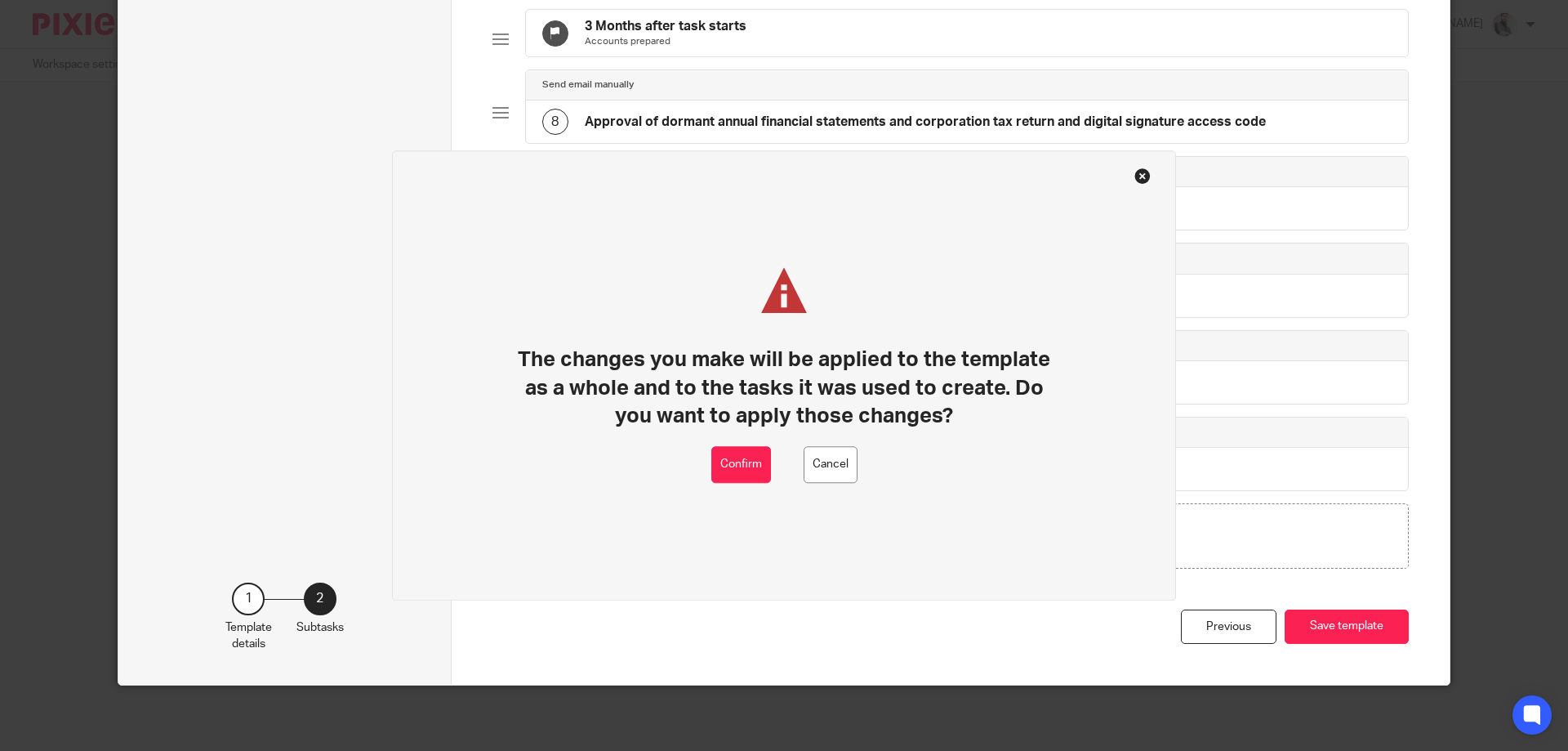
click at [720, 445] on div "The changes you make will be applied to the template as a whole and to the task…" at bounding box center [784, 357] width 548 height 179
click at [726, 460] on button "Confirm" at bounding box center [741, 464] width 59 height 37
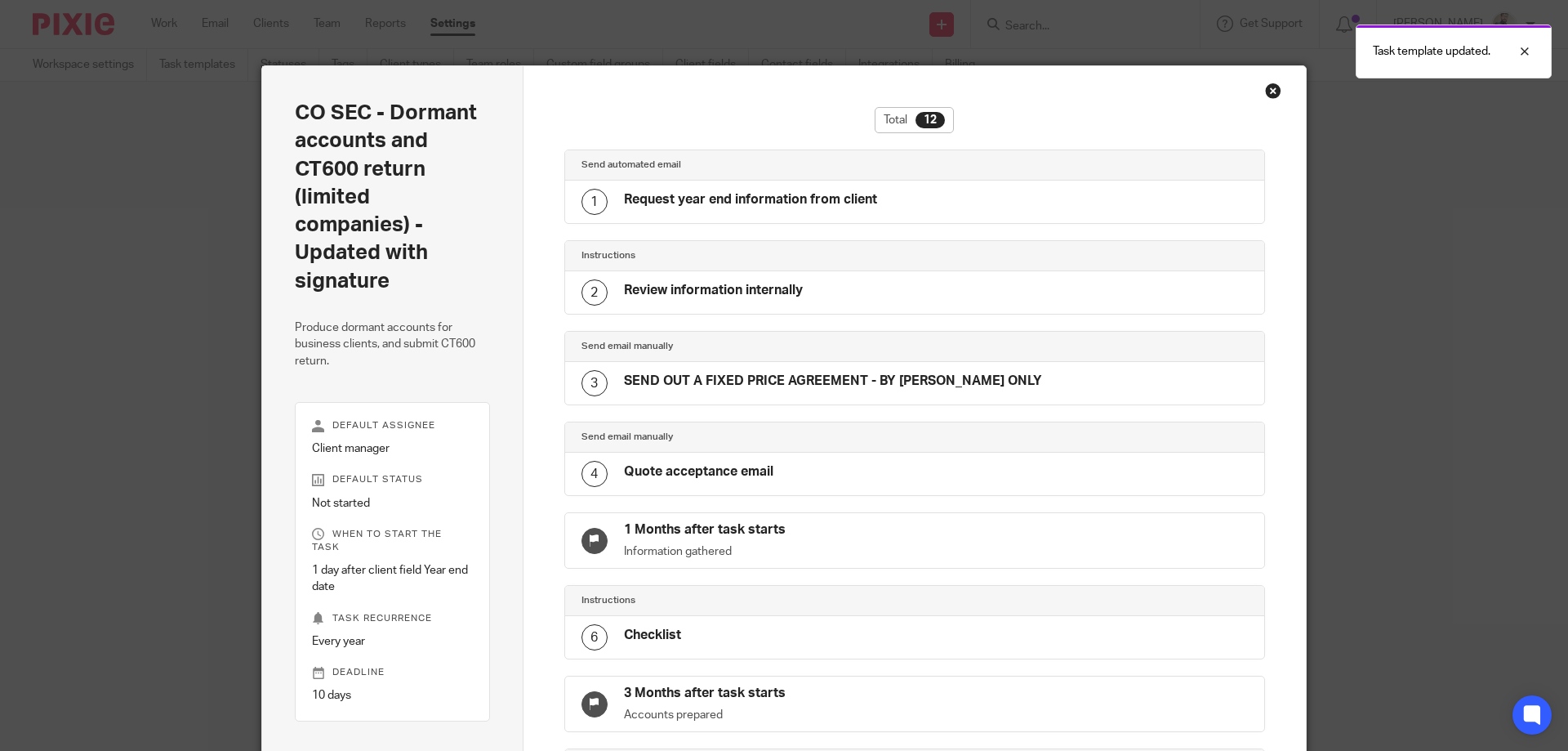
scroll to position [612, 0]
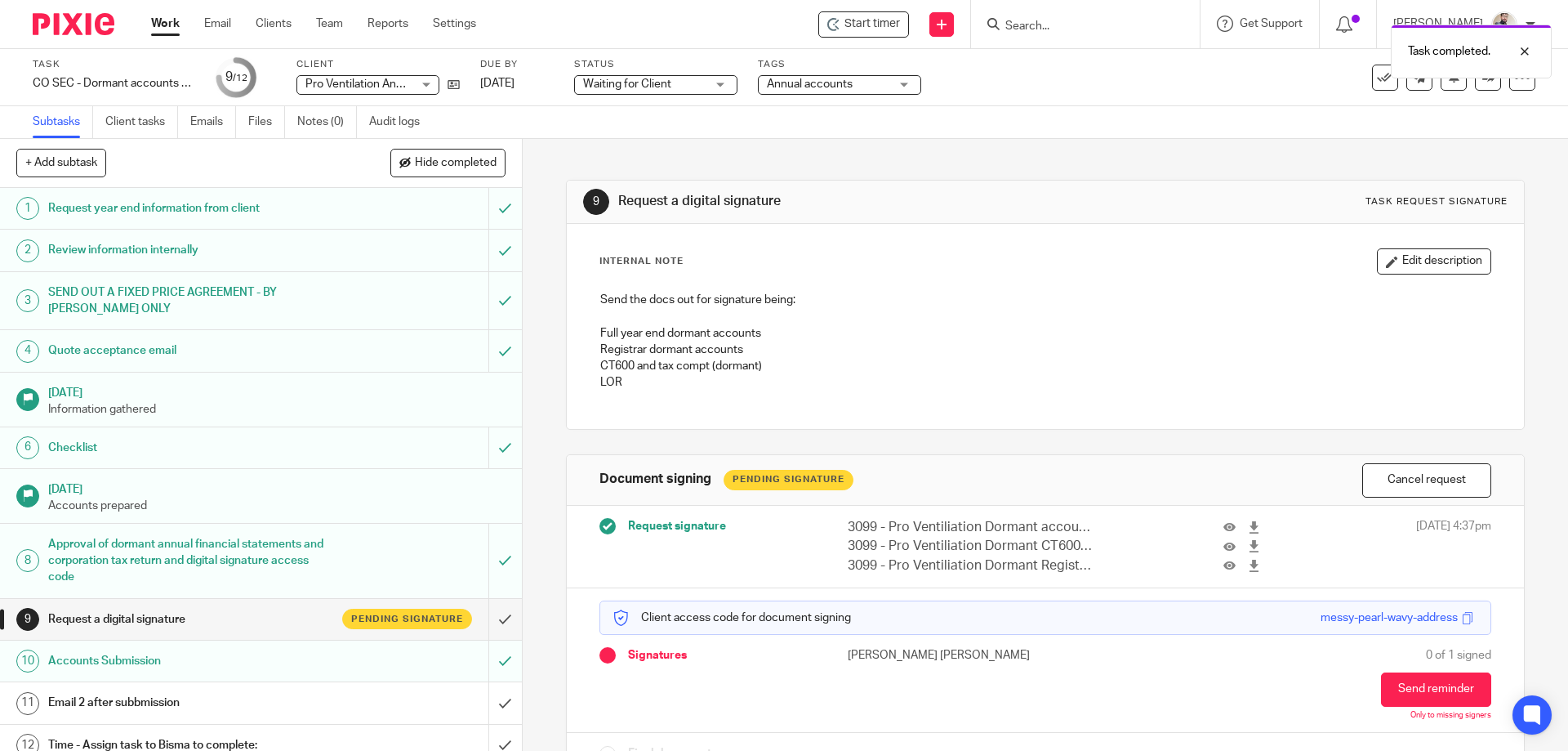
click at [436, 664] on div "Accounts Submission" at bounding box center [260, 660] width 424 height 24
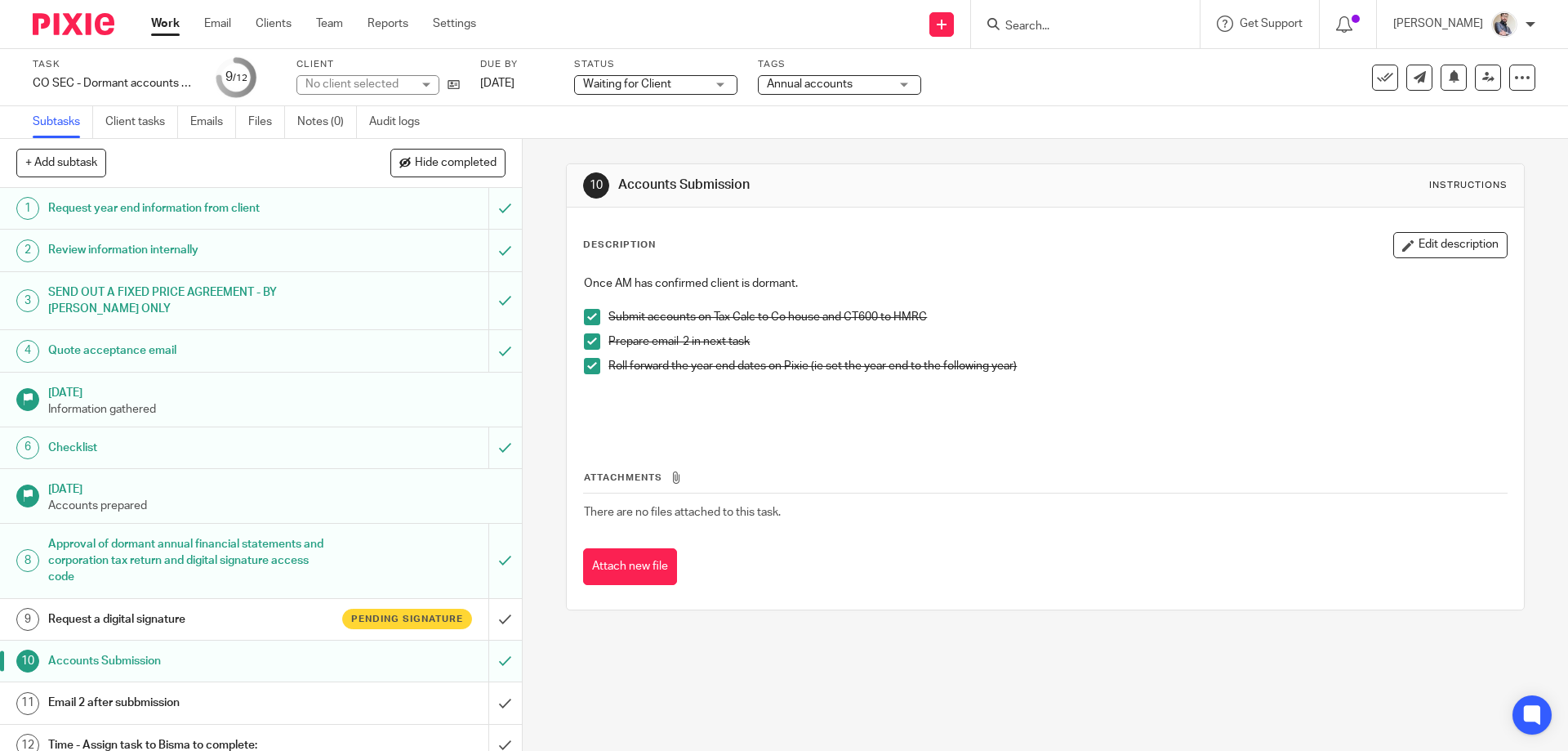
click at [1023, 376] on p at bounding box center [1057, 383] width 897 height 16
click at [1025, 366] on p "Roll forward the year end dates on Pixie (ie set the year end to the following …" at bounding box center [1057, 366] width 897 height 16
click at [1457, 240] on button "Edit description" at bounding box center [1450, 245] width 114 height 26
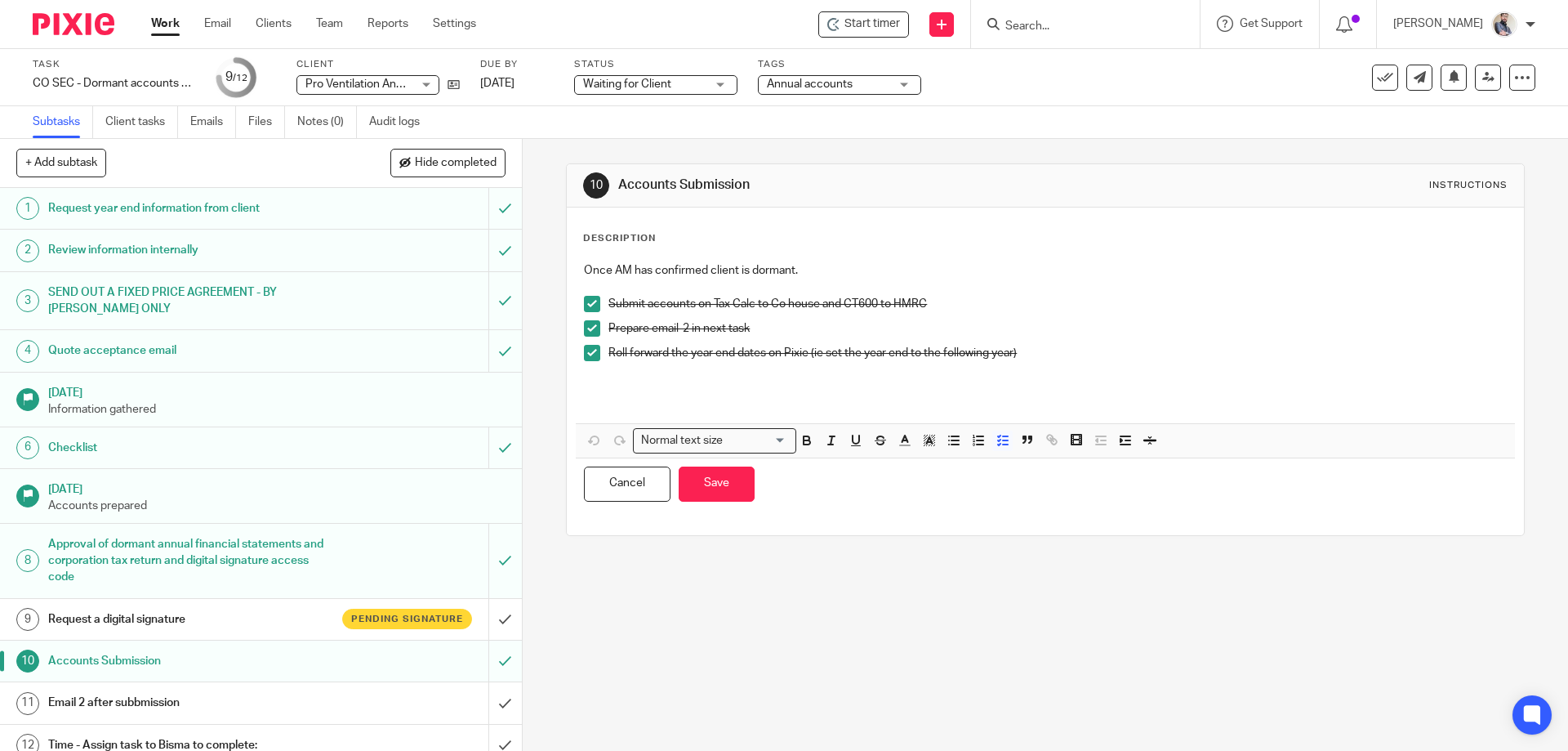
click at [1028, 349] on p "Roll forward the year end dates on Pixie (ie set the year end to the following …" at bounding box center [1057, 353] width 897 height 16
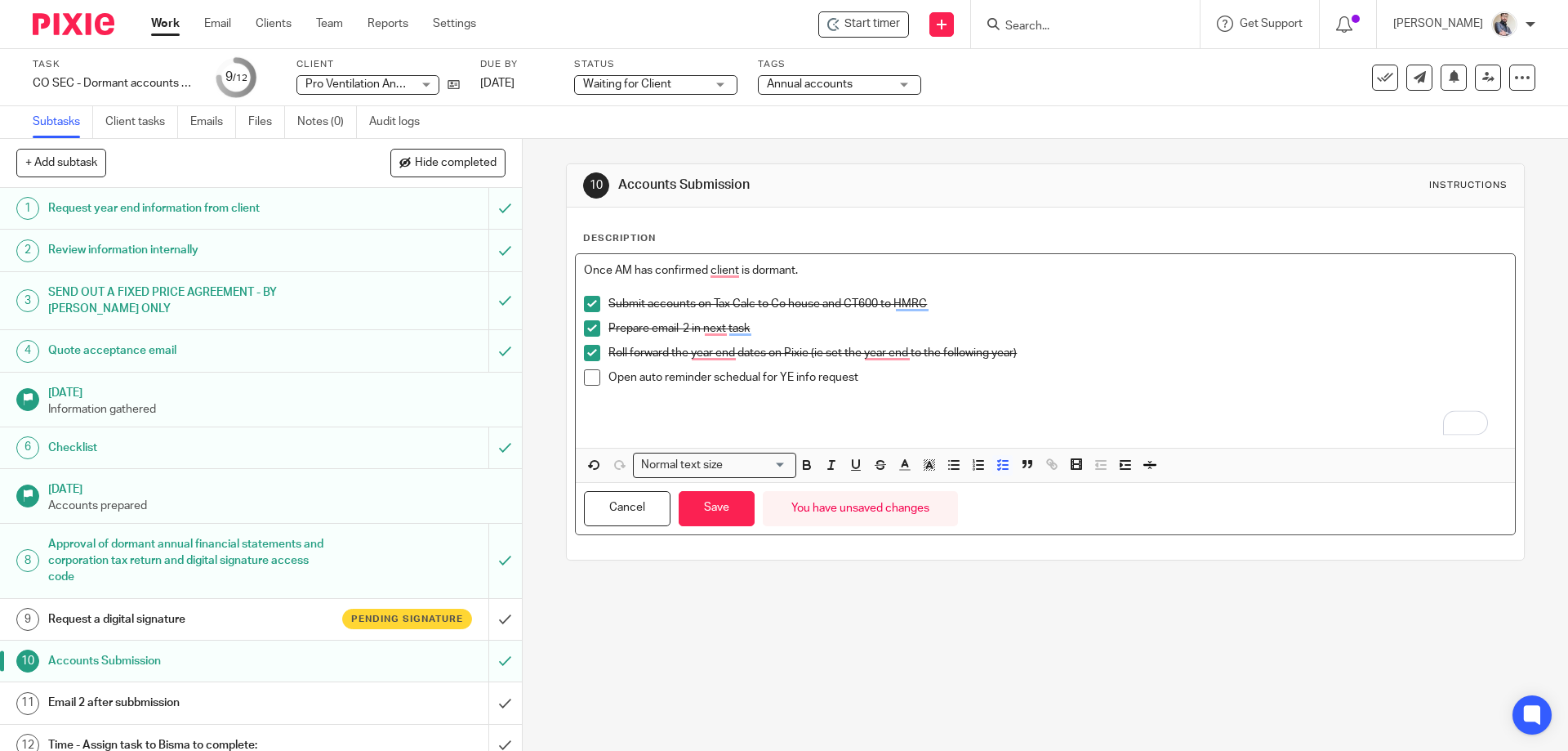
click at [900, 409] on p "To enrich screen reader interactions, please activate Accessibility in Grammarl…" at bounding box center [1057, 410] width 897 height 16
click at [589, 379] on span "To enrich screen reader interactions, please activate Accessibility in Grammarl…" at bounding box center [592, 377] width 16 height 16
click at [688, 513] on button "Save" at bounding box center [716, 508] width 76 height 35
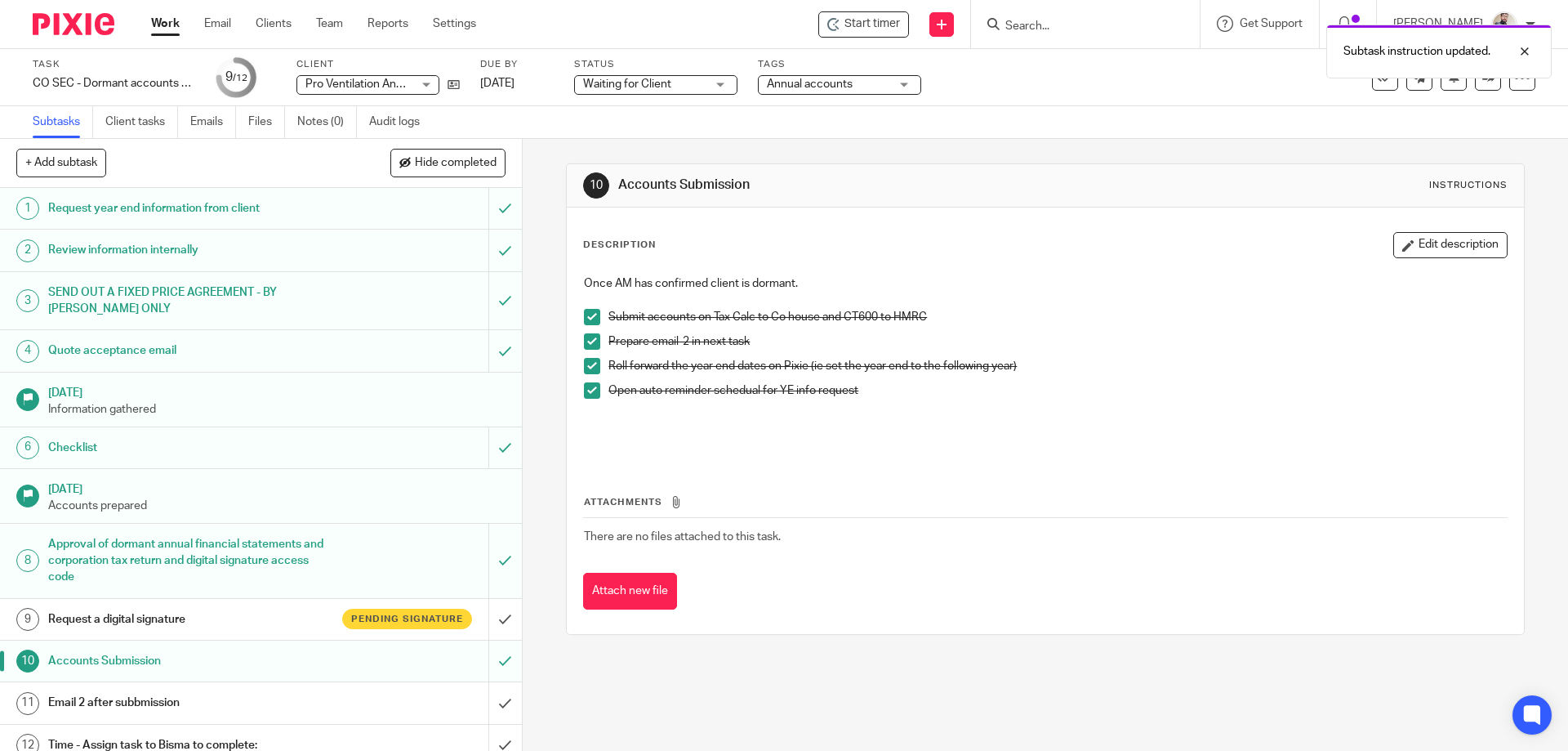
scroll to position [15, 0]
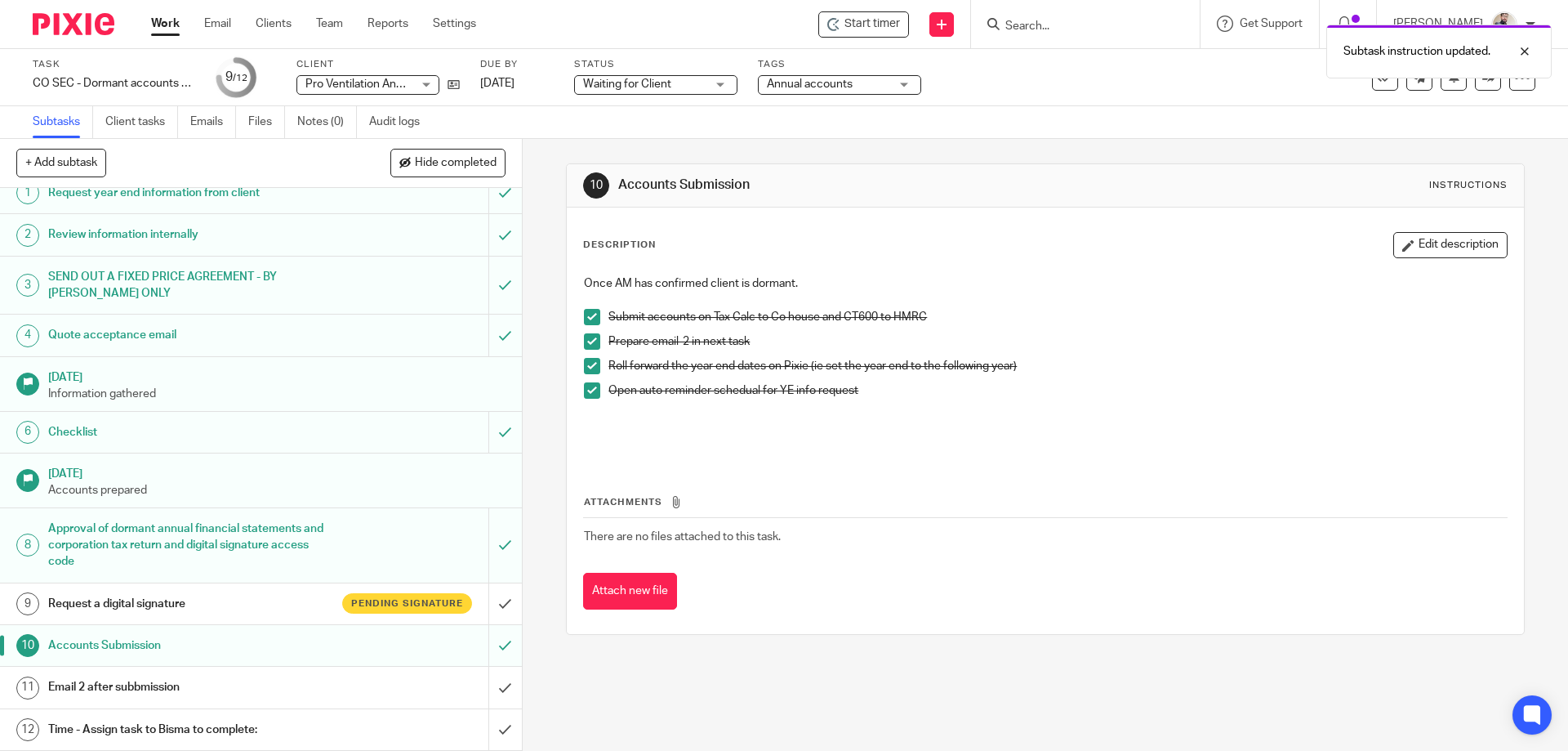
click at [392, 691] on div "Email 2 after subbmission" at bounding box center [260, 686] width 424 height 24
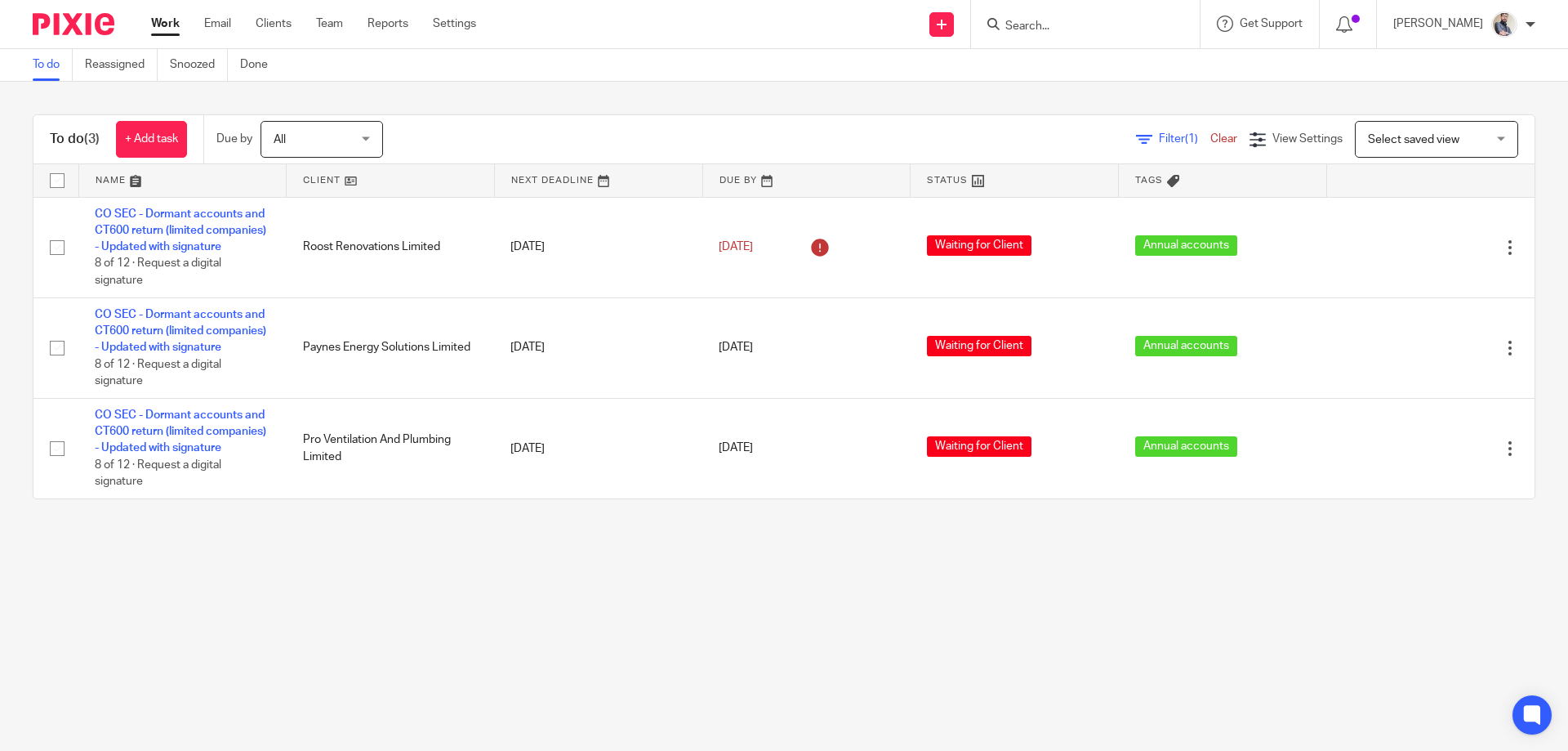
click at [1128, 15] on form at bounding box center [1090, 23] width 174 height 21
click at [1068, 26] on input "Search" at bounding box center [1077, 27] width 147 height 14
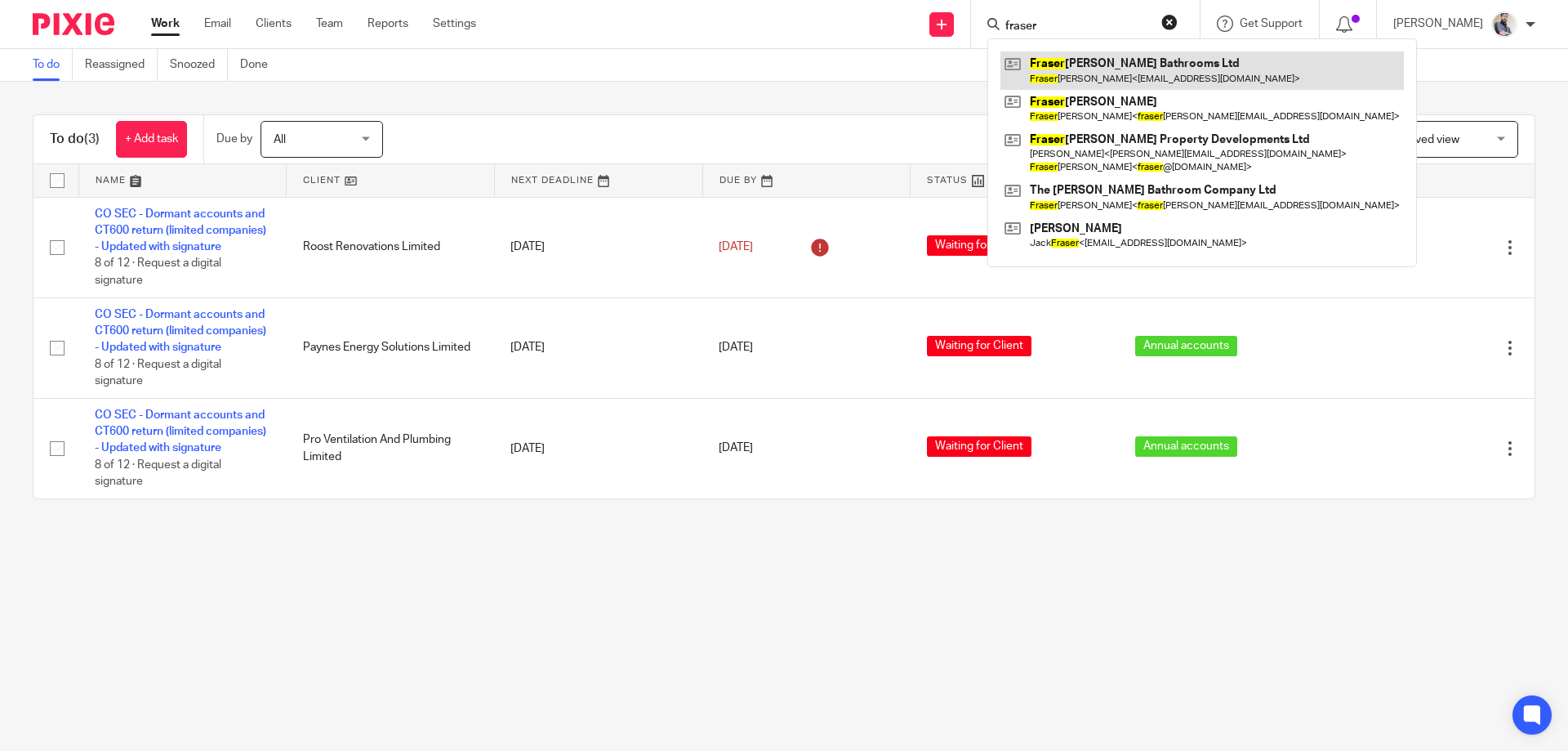
type input "fraser"
click at [1154, 71] on link at bounding box center [1202, 70] width 403 height 38
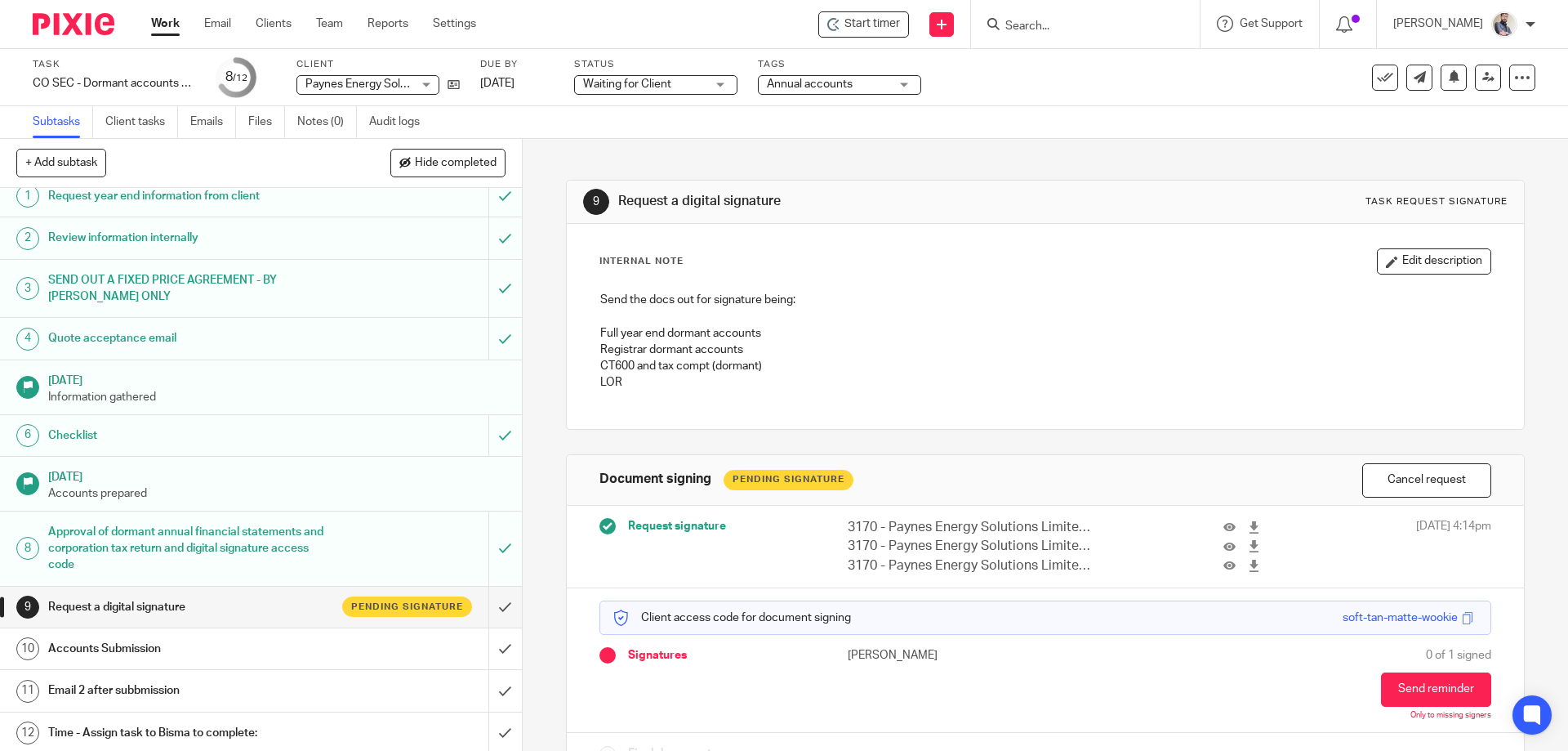
scroll to position [15, 0]
click at [178, 678] on h1 "Email 2 after subbmission" at bounding box center [190, 686] width 283 height 24
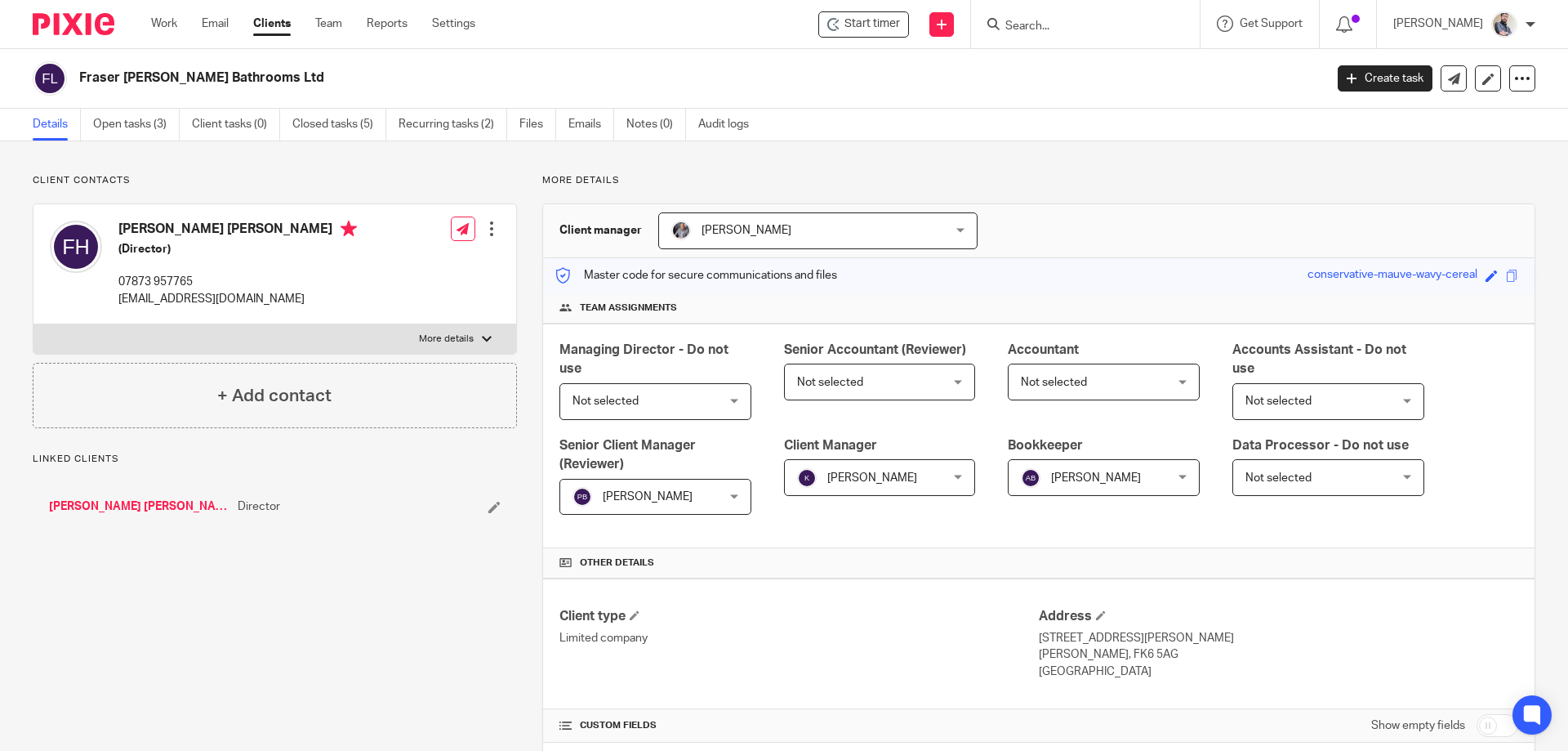
scroll to position [362, 0]
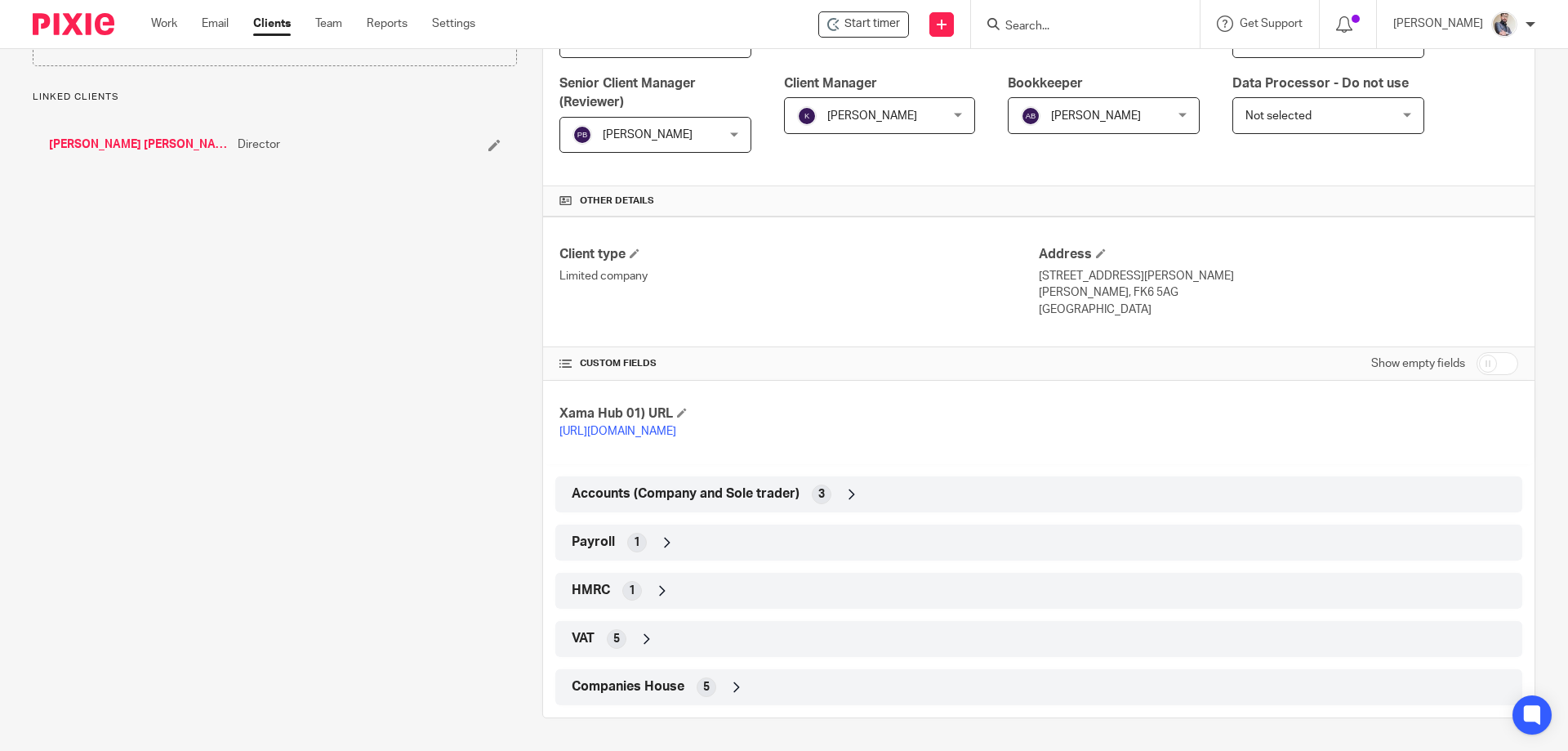
click at [661, 692] on span "Companies House" at bounding box center [627, 686] width 113 height 17
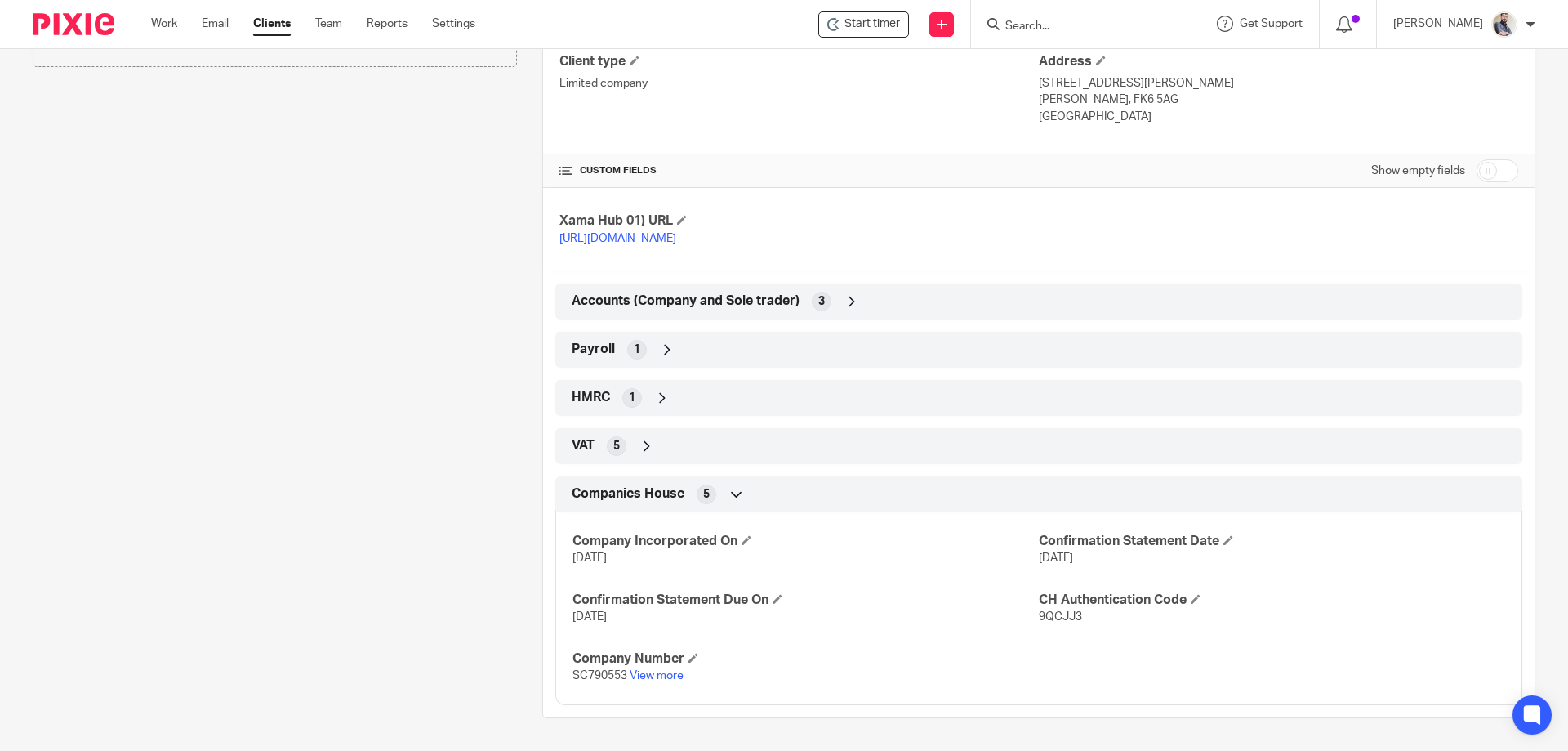
scroll to position [446, 0]
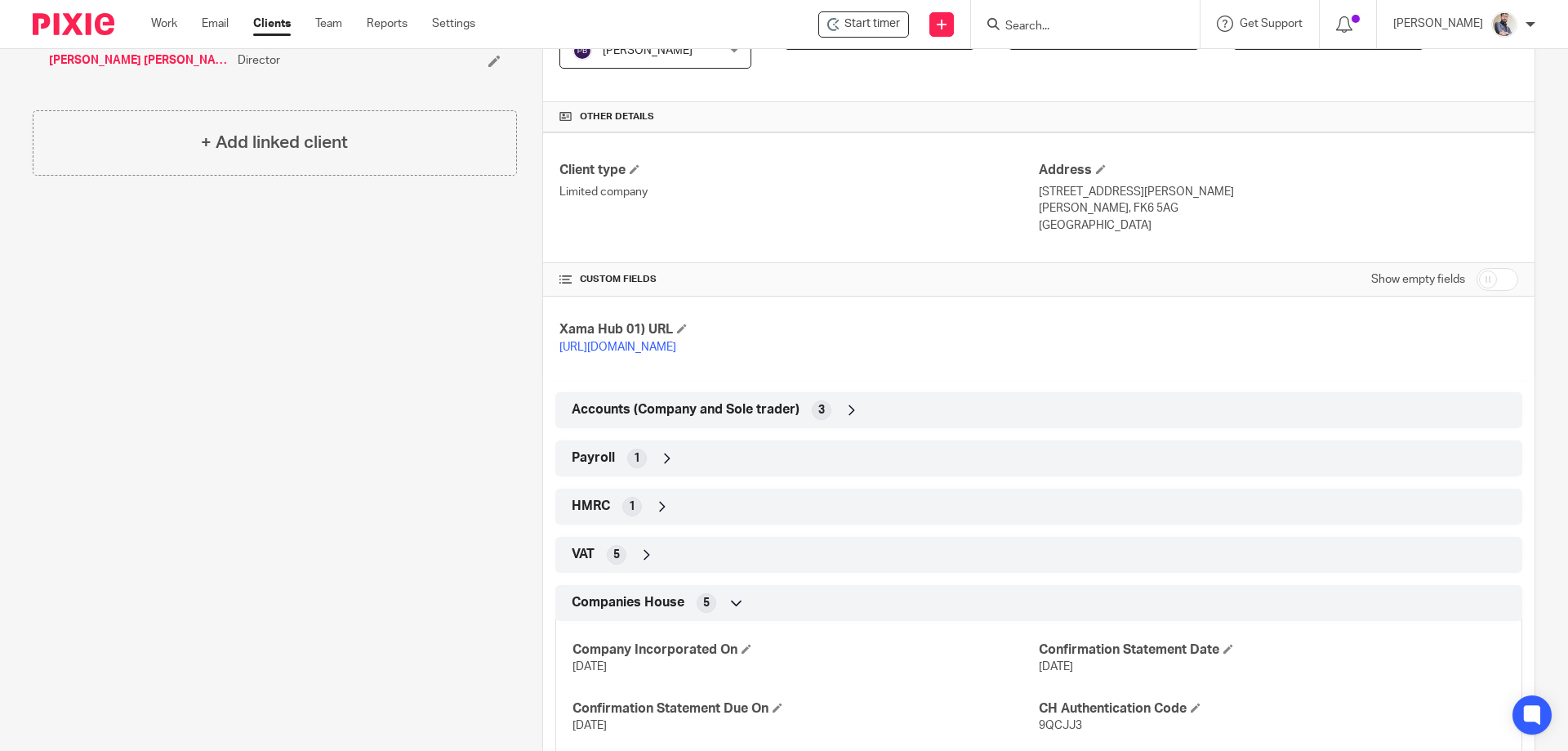
click at [588, 570] on div "VAT 5" at bounding box center [1039, 555] width 967 height 36
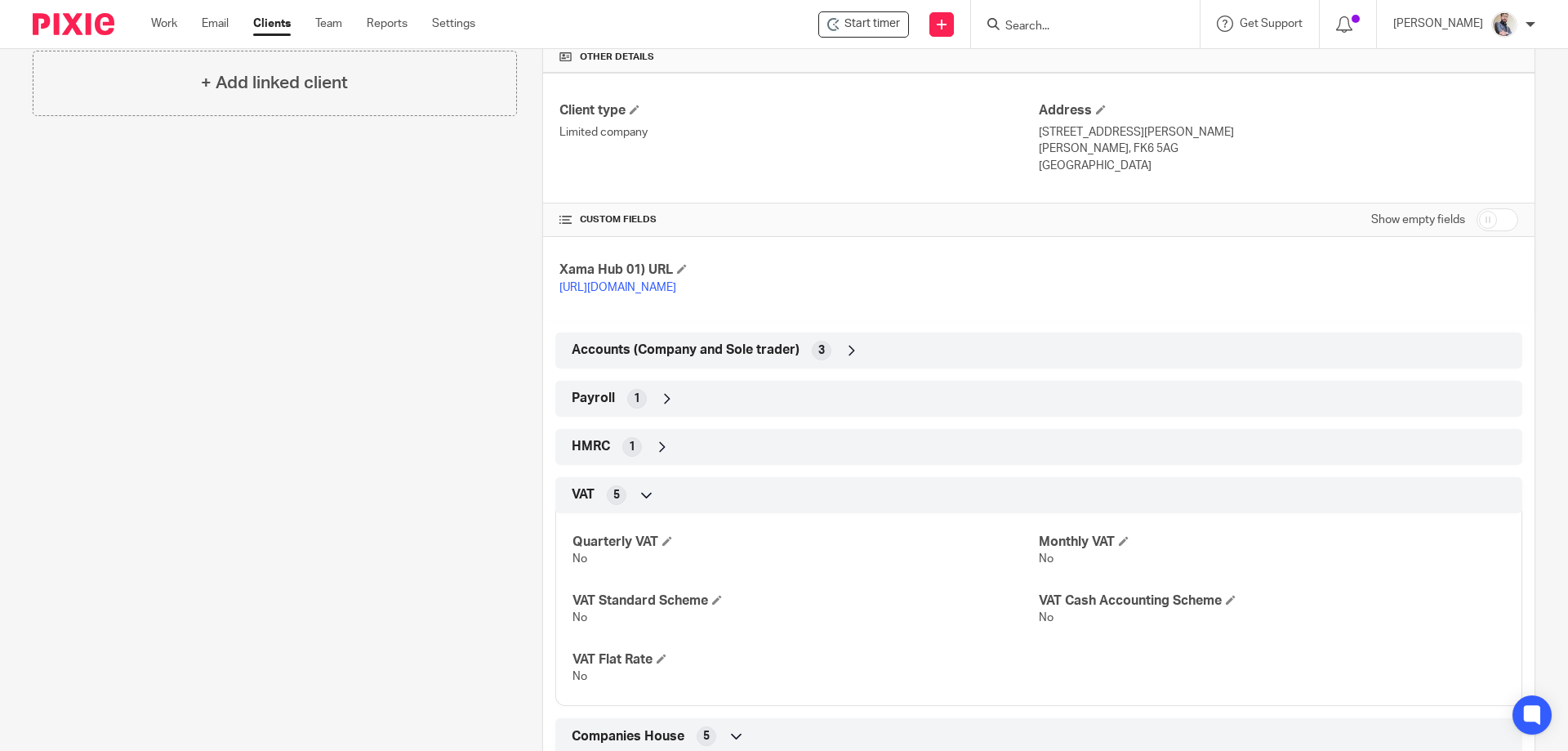
scroll to position [555, 0]
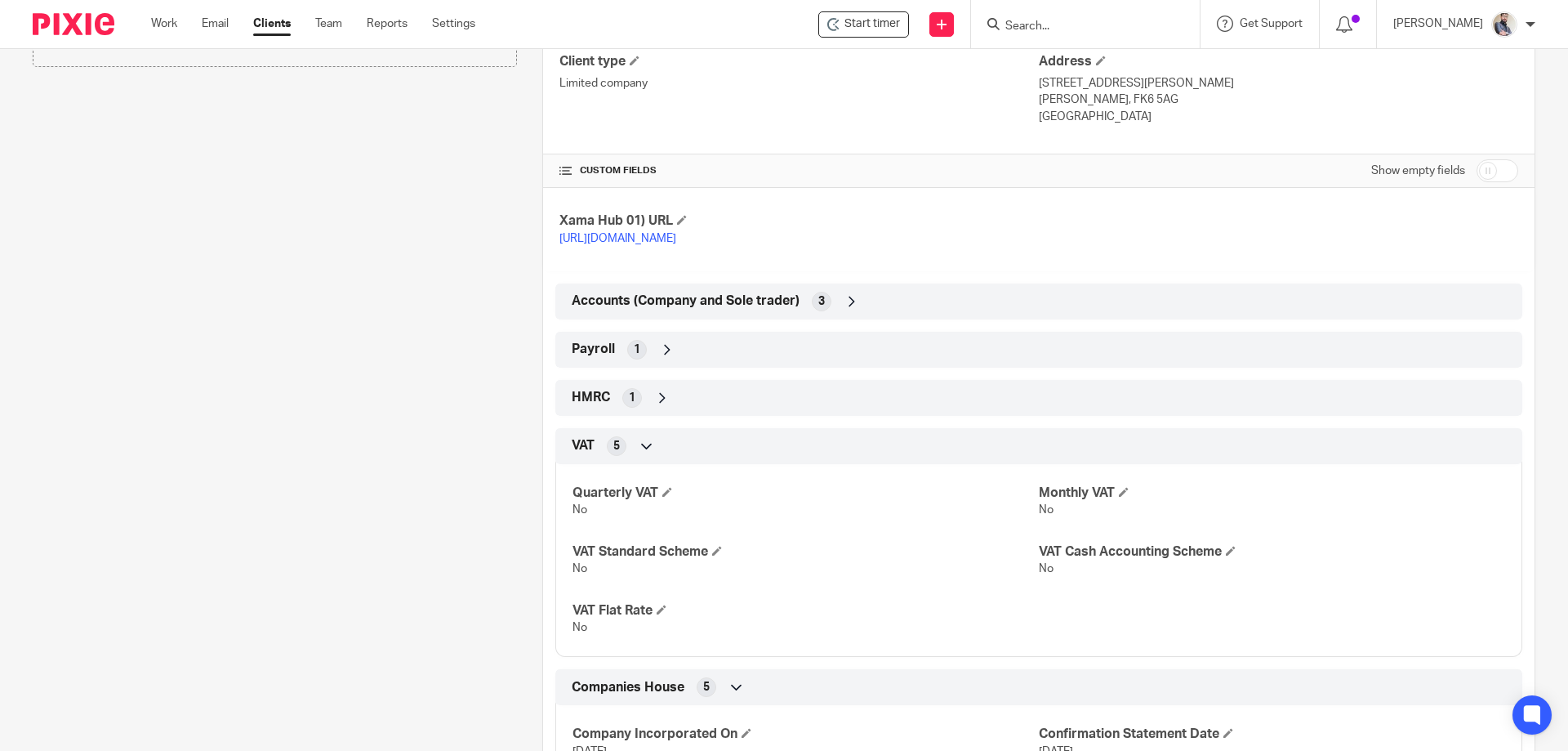
click at [584, 401] on span "HMRC" at bounding box center [590, 397] width 39 height 17
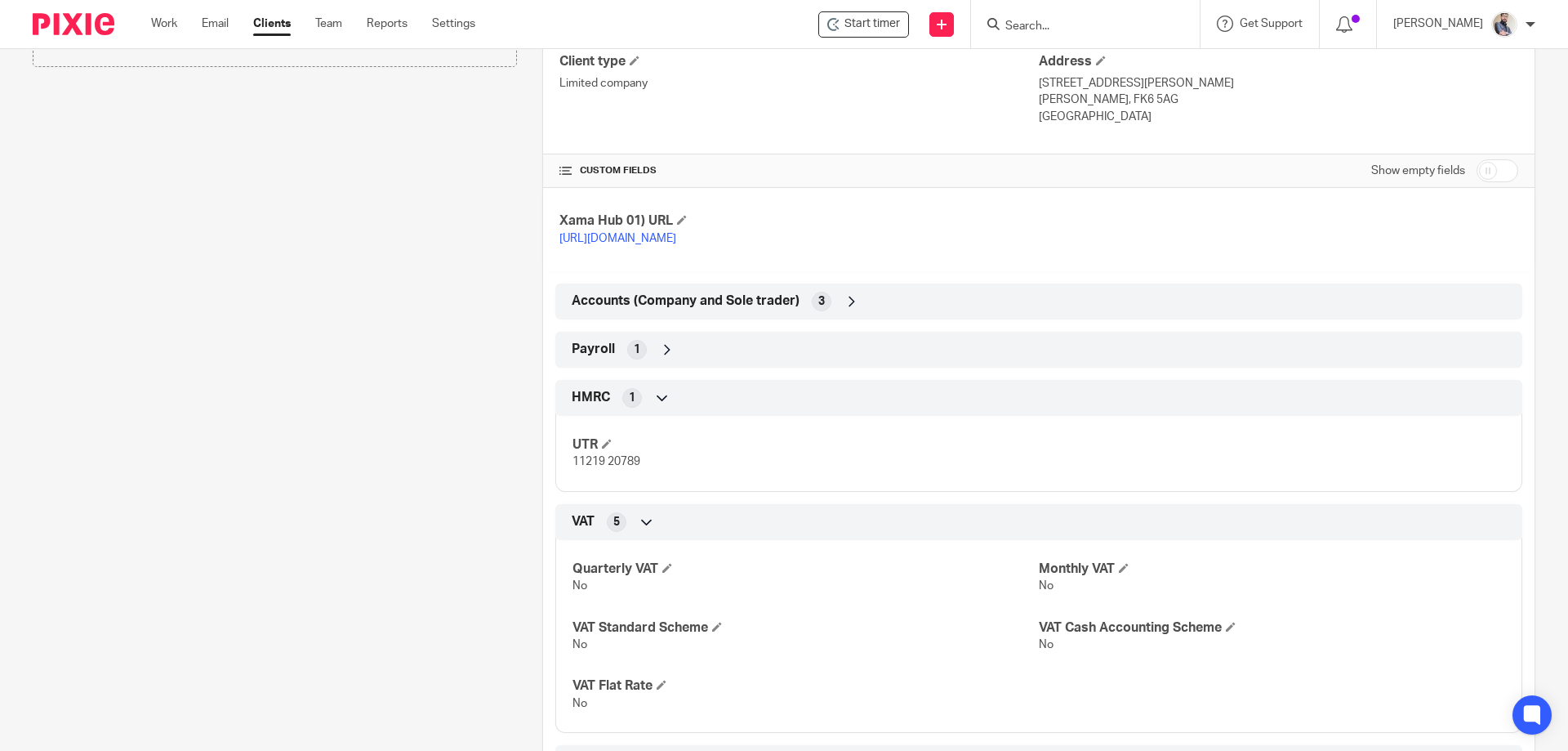
click at [573, 357] on span "Payroll" at bounding box center [593, 348] width 43 height 17
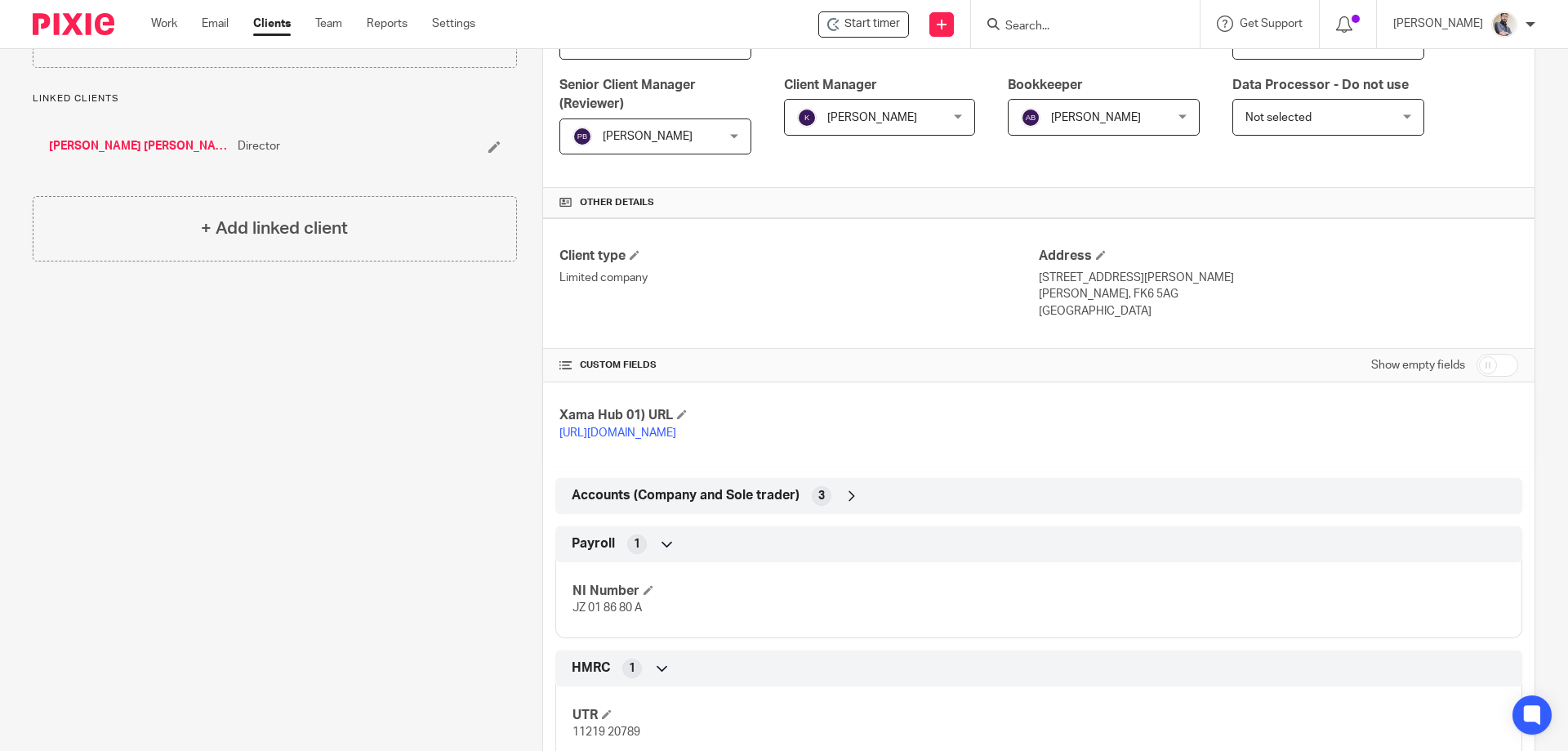
scroll to position [337, 0]
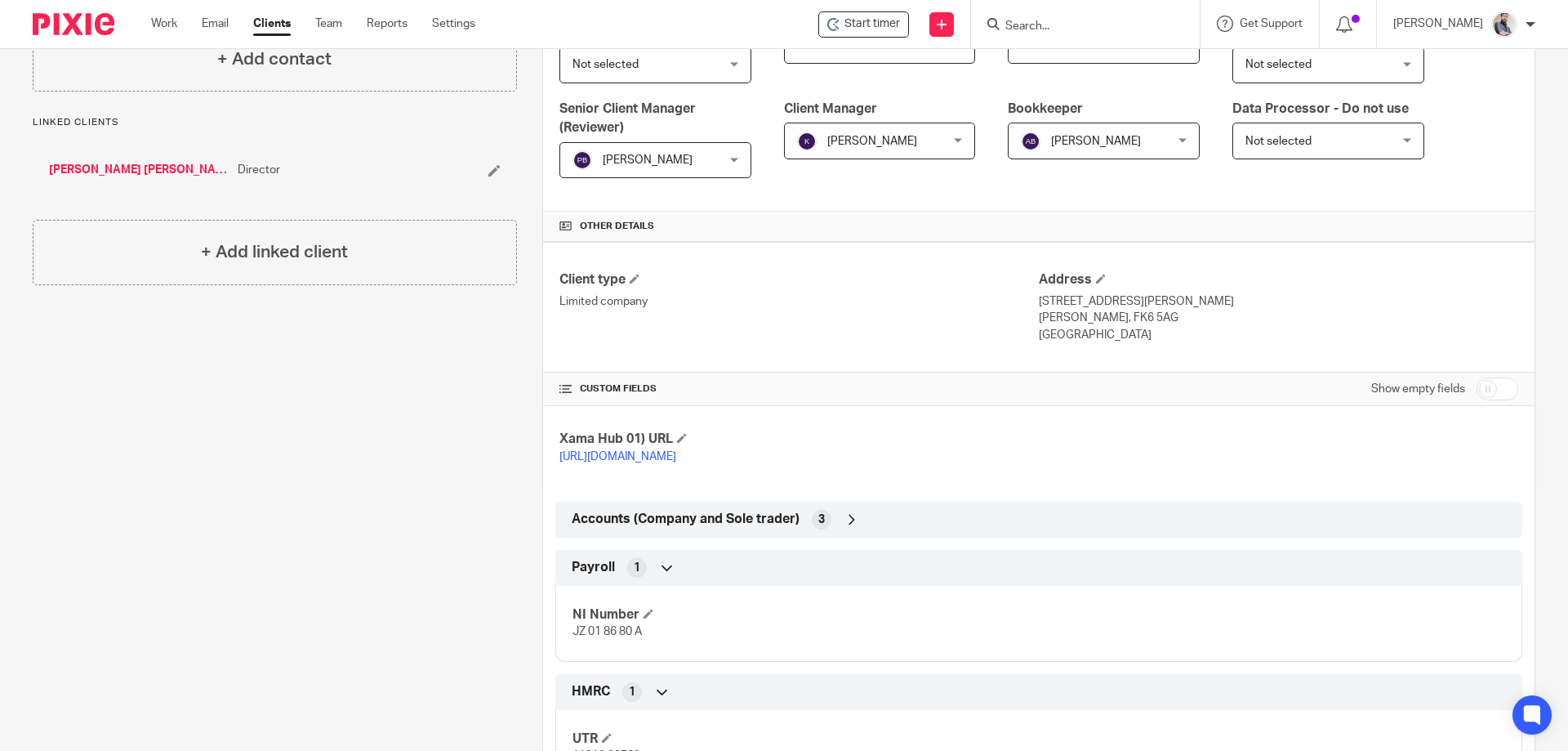
click at [623, 511] on span "Accounts (Company and Sole trader)" at bounding box center [685, 519] width 228 height 17
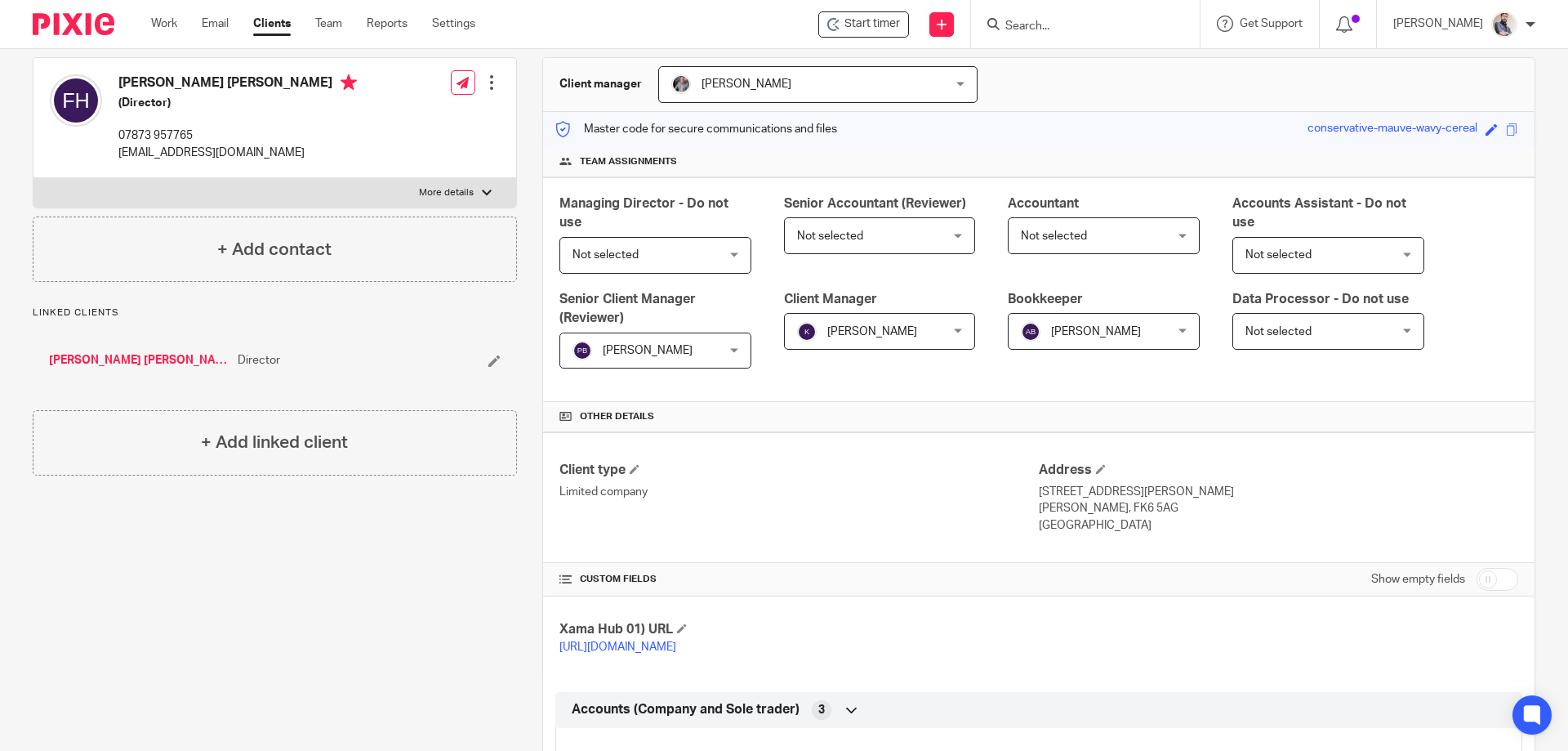
scroll to position [0, 0]
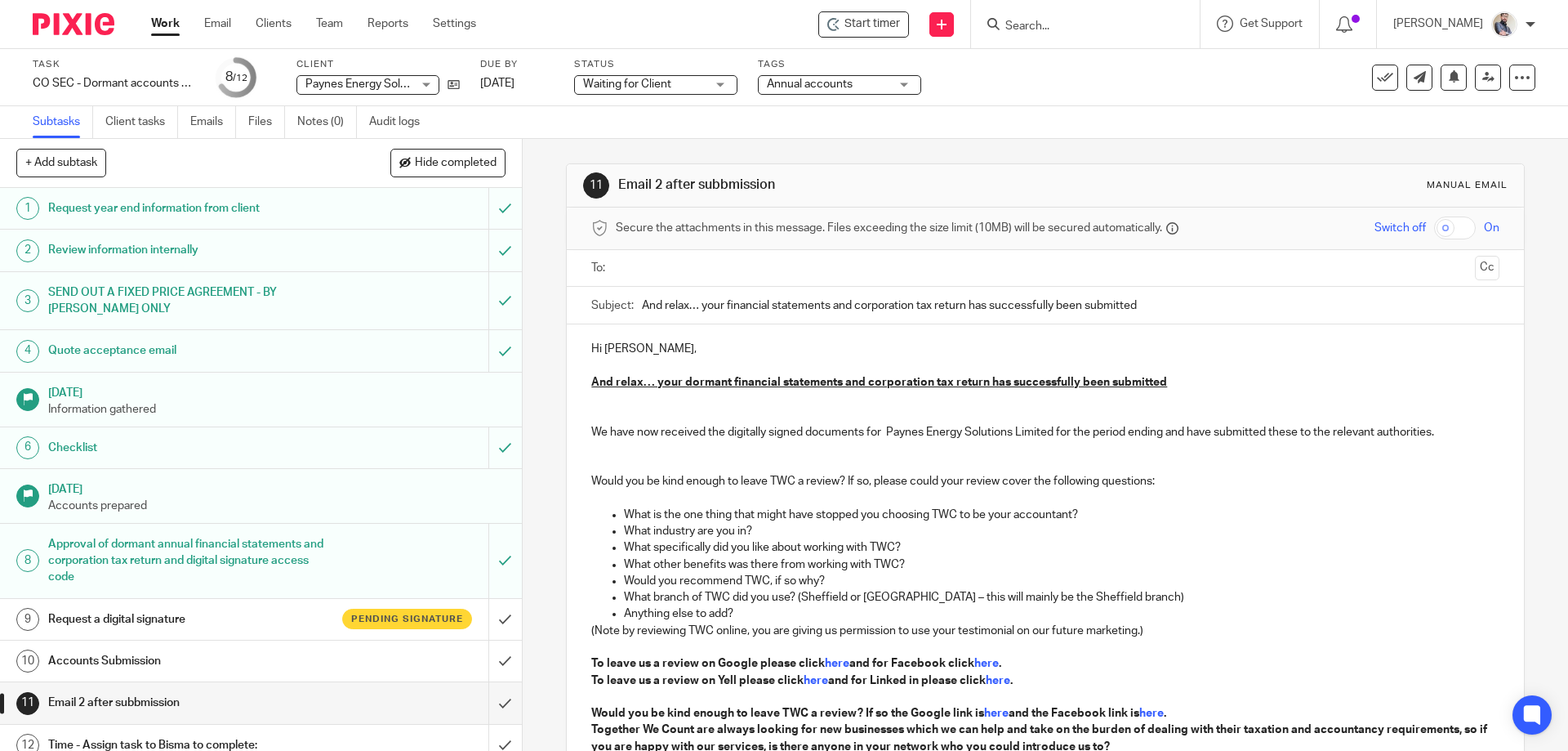
scroll to position [15, 0]
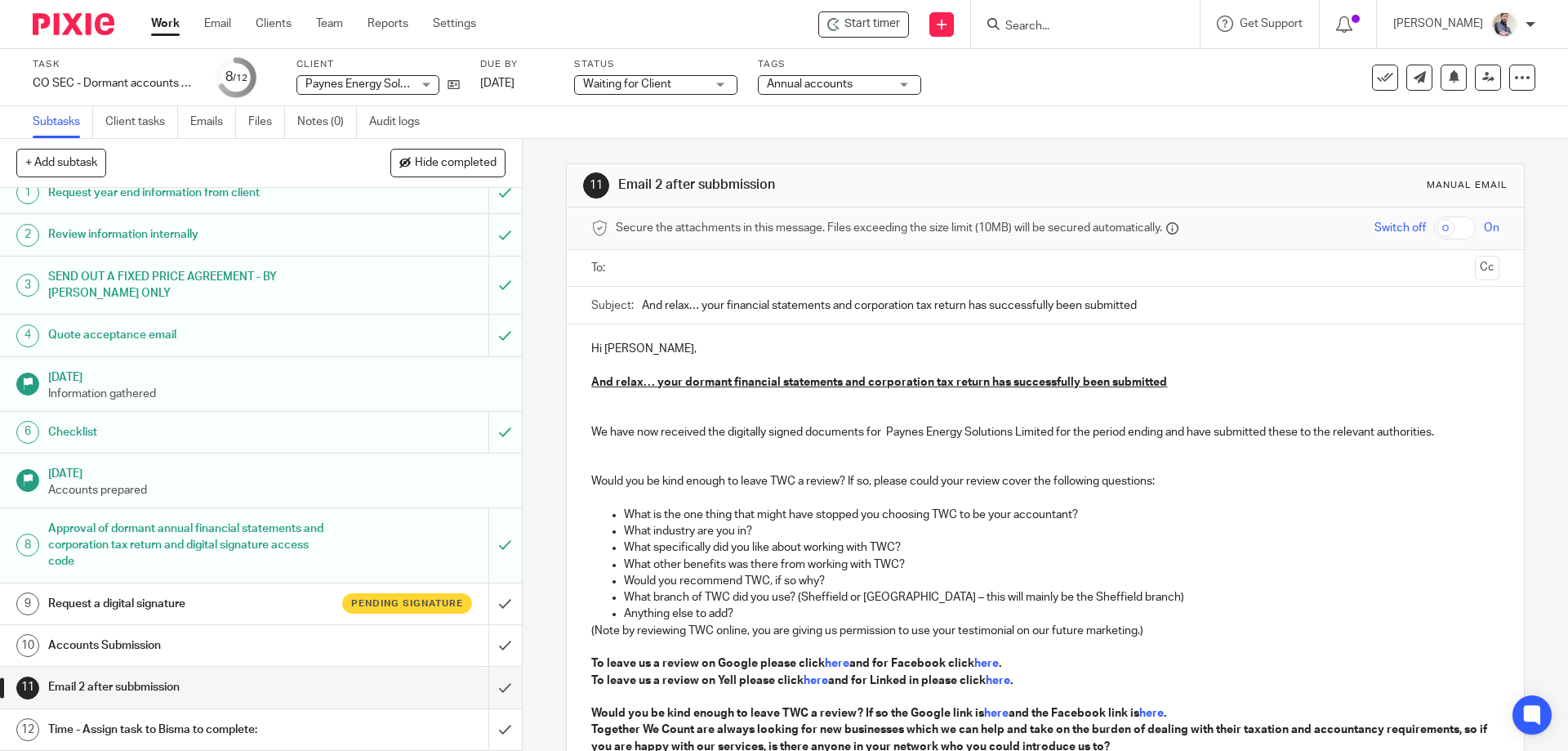
click at [888, 436] on p "We have now received the digitally signed documents for Paynes Energy Solutions…" at bounding box center [1045, 415] width 907 height 50
click at [594, 433] on p "We have now received the digitally signed documents for Paynes Energy Solutions…" at bounding box center [1045, 415] width 907 height 50
click at [1038, 436] on p "Dormant accounts and corporation tax return of Paynes Energy Solutions Limited …" at bounding box center [1045, 415] width 907 height 50
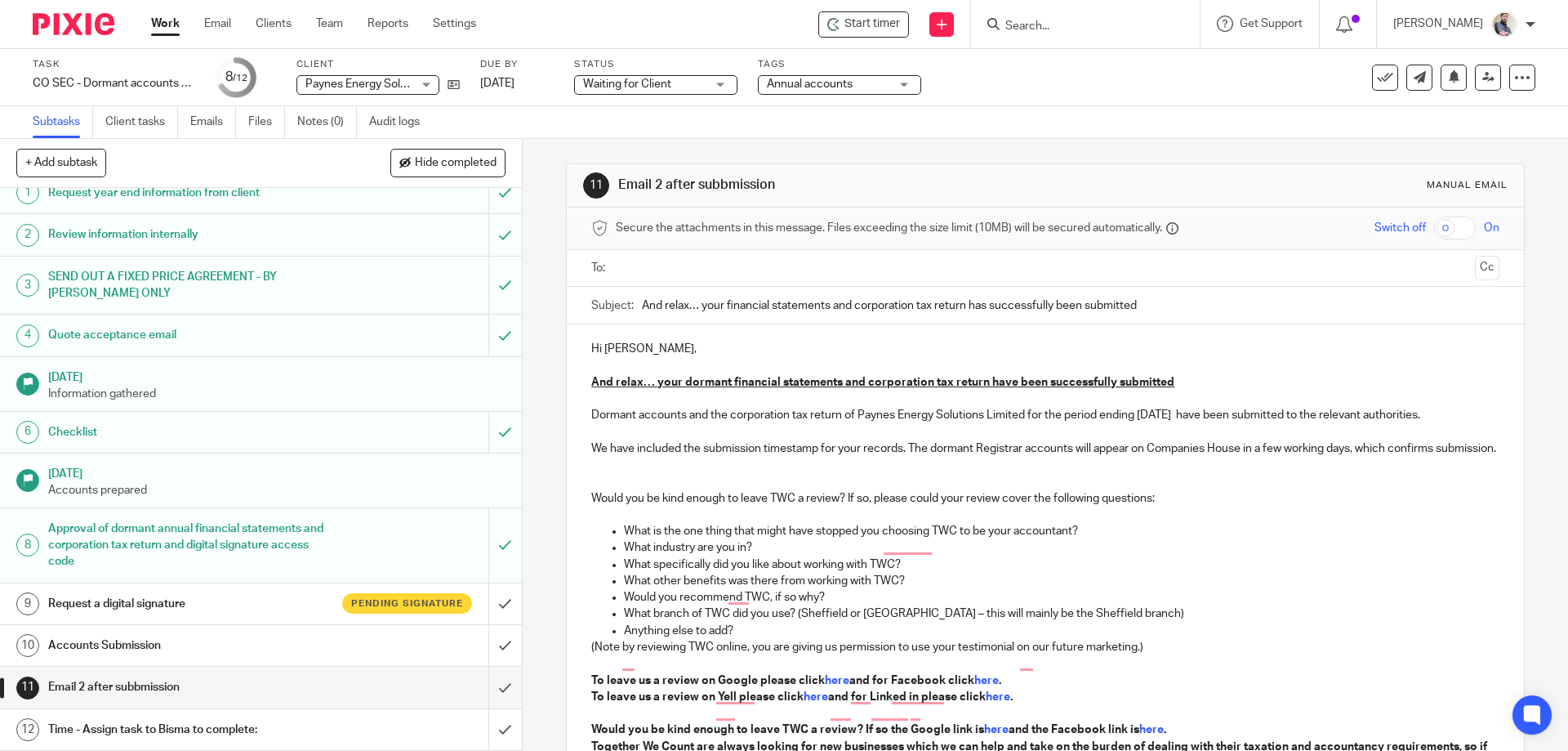
drag, startPoint x: 621, startPoint y: 484, endPoint x: 637, endPoint y: 484, distance: 16.0
click at [624, 484] on p "Would you be kind enough to leave TWC a review? If so, please could your review…" at bounding box center [1045, 481] width 907 height 50
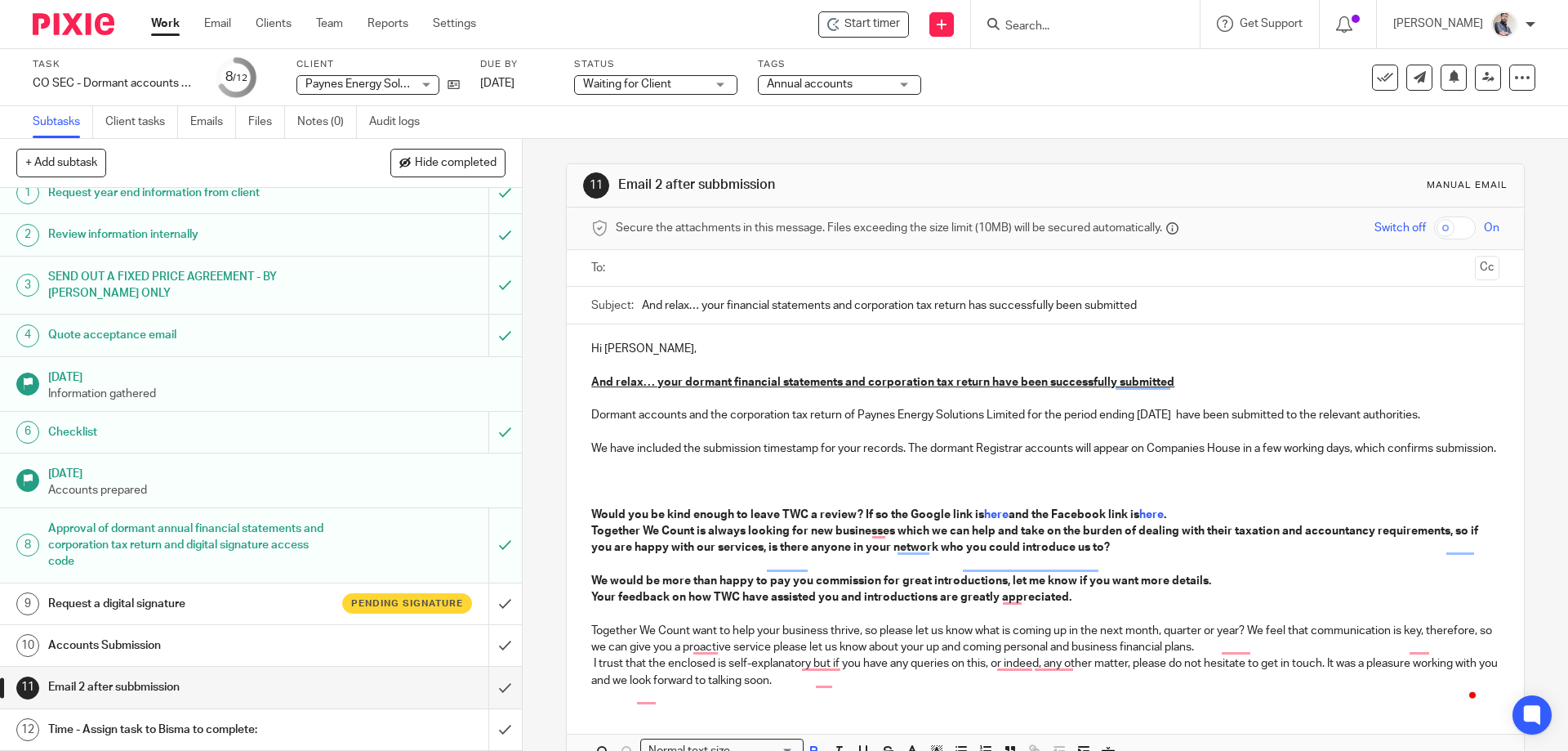
click at [1281, 529] on p "Would you be kind enough to leave TWC a review? If so the Google link is here a…" at bounding box center [1045, 573] width 907 height 232
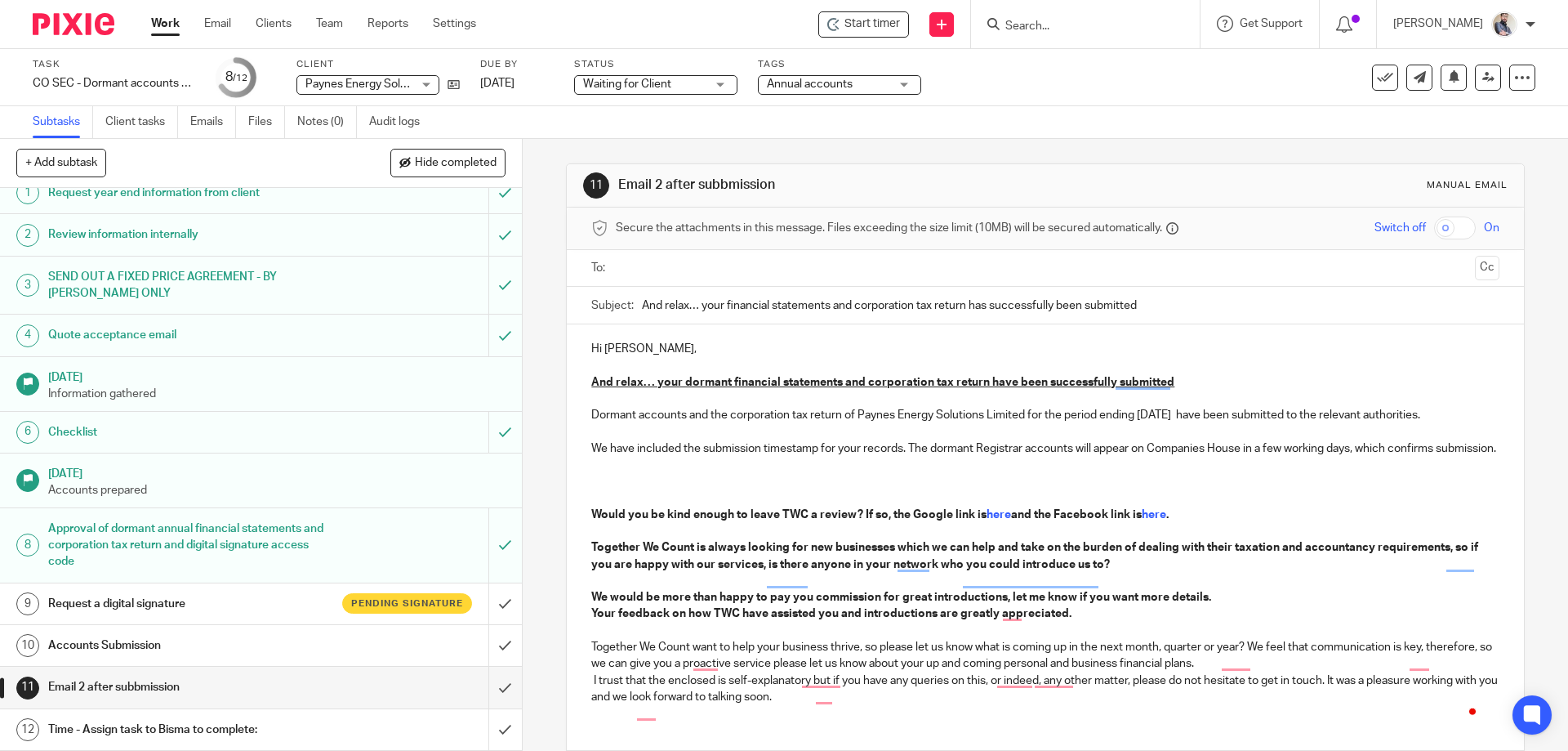
click at [651, 488] on p "Would you be kind enough to leave TWC a review? If so, the Google link is here …" at bounding box center [1045, 489] width 907 height 66
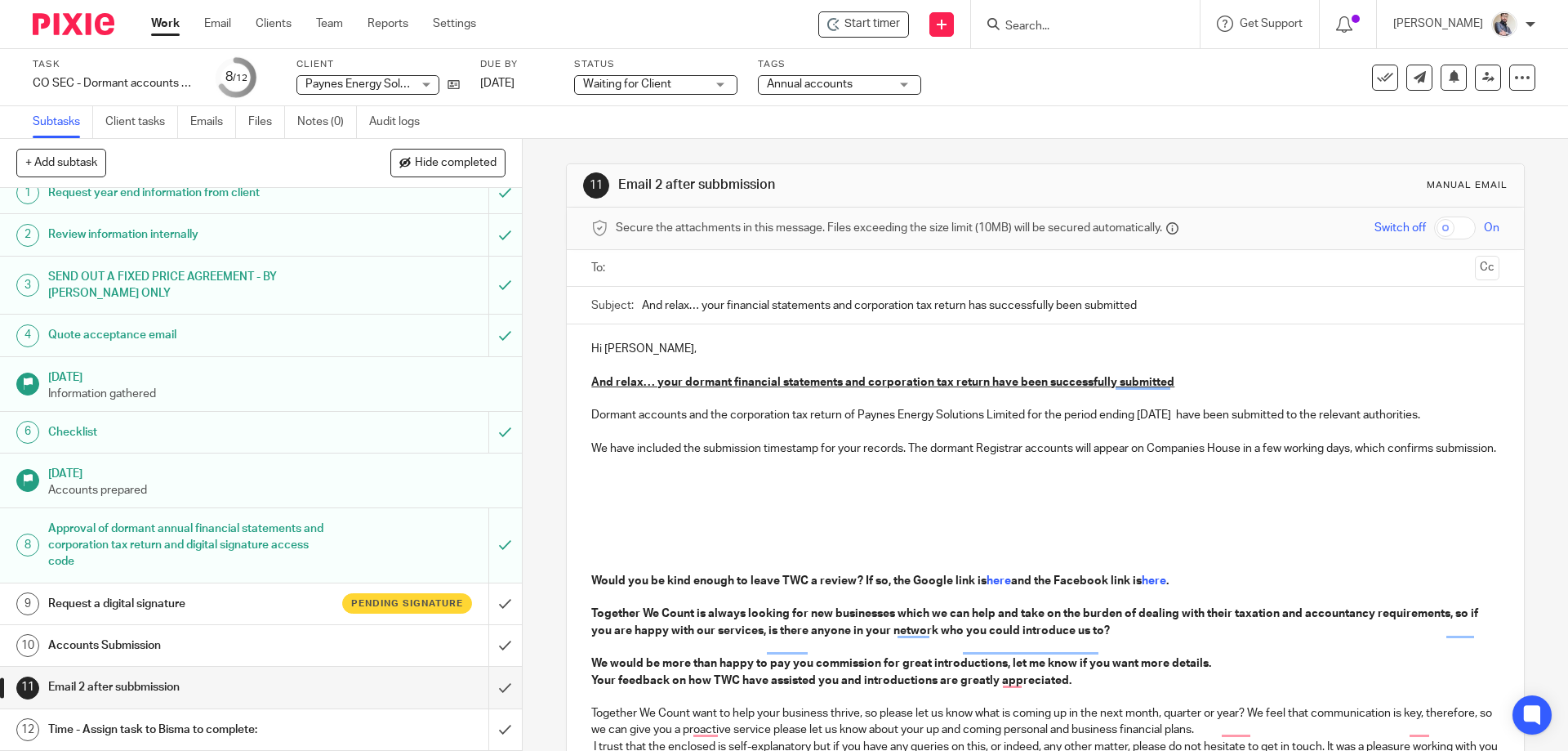
click at [675, 473] on p "To enrich screen reader interactions, please activate Accessibility in Grammarl…" at bounding box center [1045, 465] width 907 height 16
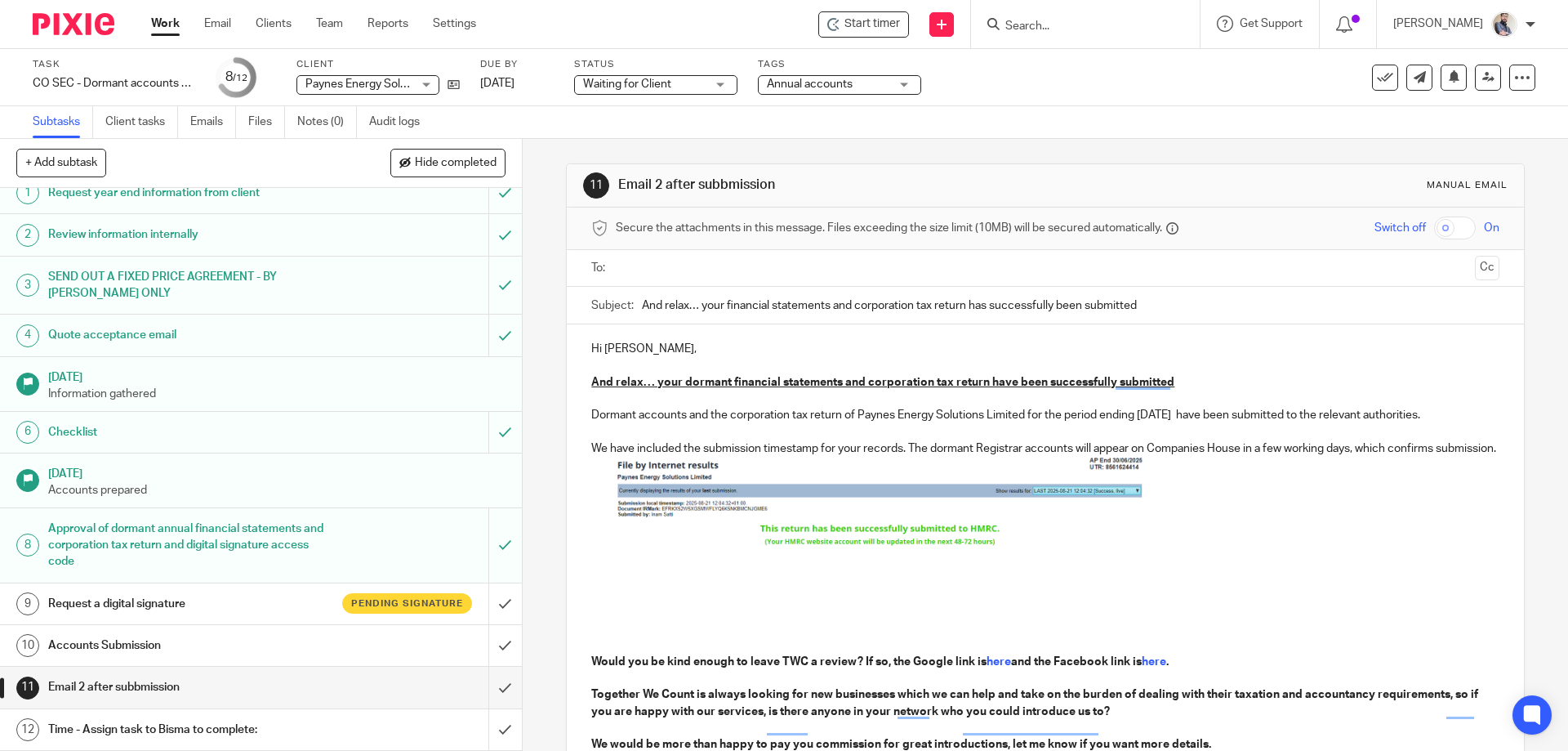
click at [789, 549] on img "To enrich screen reader interactions, please activate Accessibility in Grammarl…" at bounding box center [879, 502] width 531 height 93
drag, startPoint x: 868, startPoint y: 558, endPoint x: 872, endPoint y: 597, distance: 39.2
click at [872, 596] on span "To enrich screen reader interactions, please activate Accessibility in Grammarl…" at bounding box center [879, 588] width 16 height 16
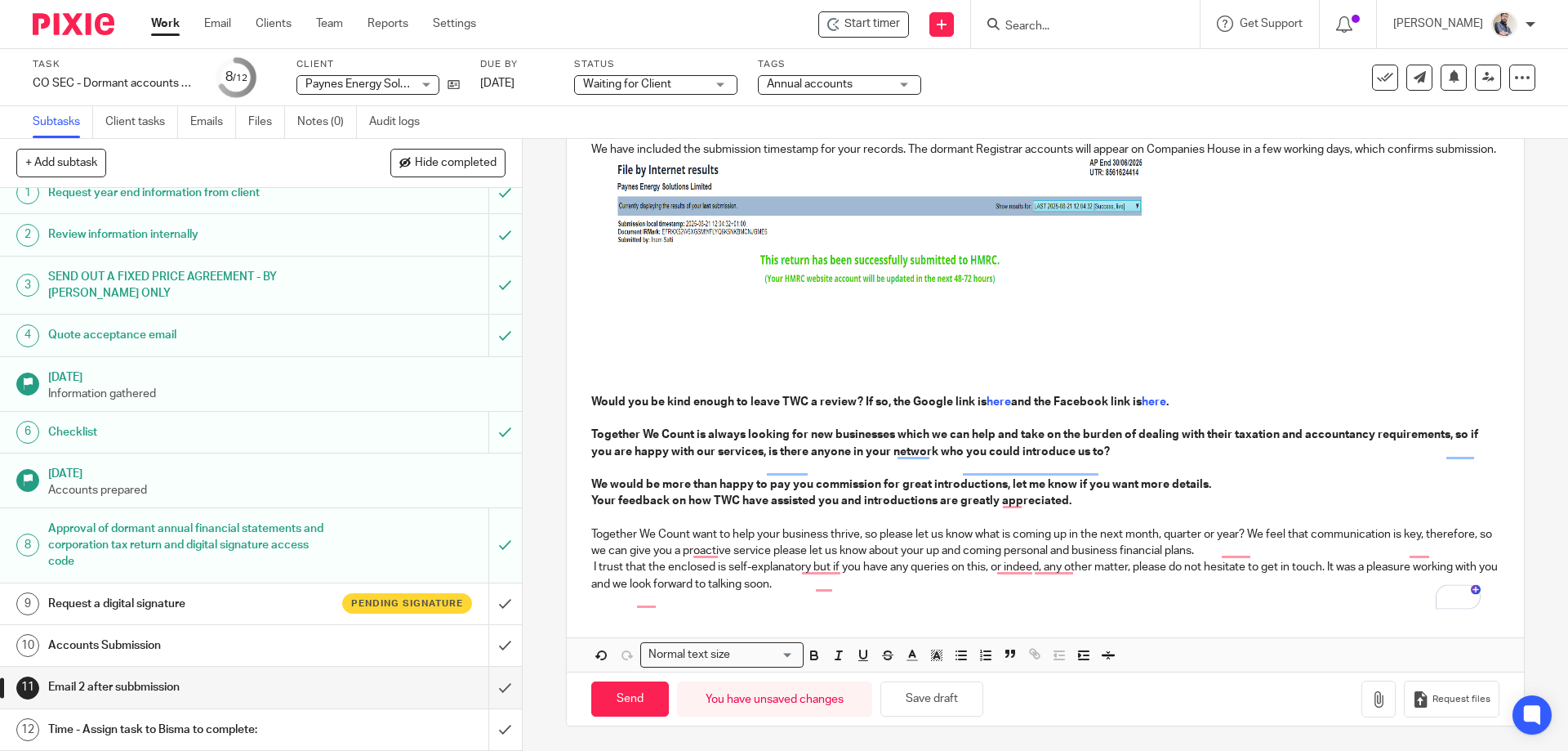
scroll to position [315, 0]
click at [591, 333] on p "To enrich screen reader interactions, please activate Accessibility in Grammarl…" at bounding box center [1045, 336] width 907 height 16
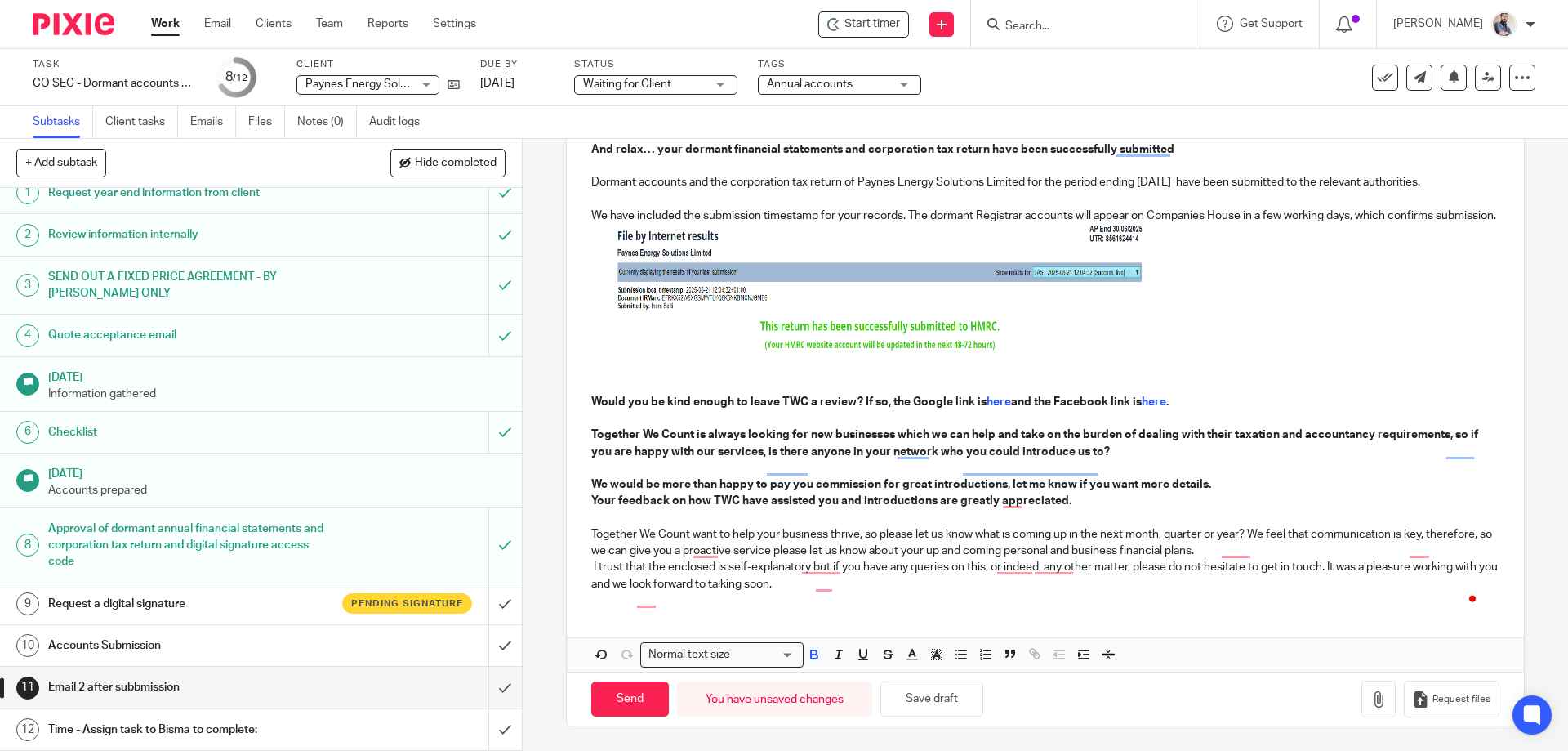
scroll to position [249, 0]
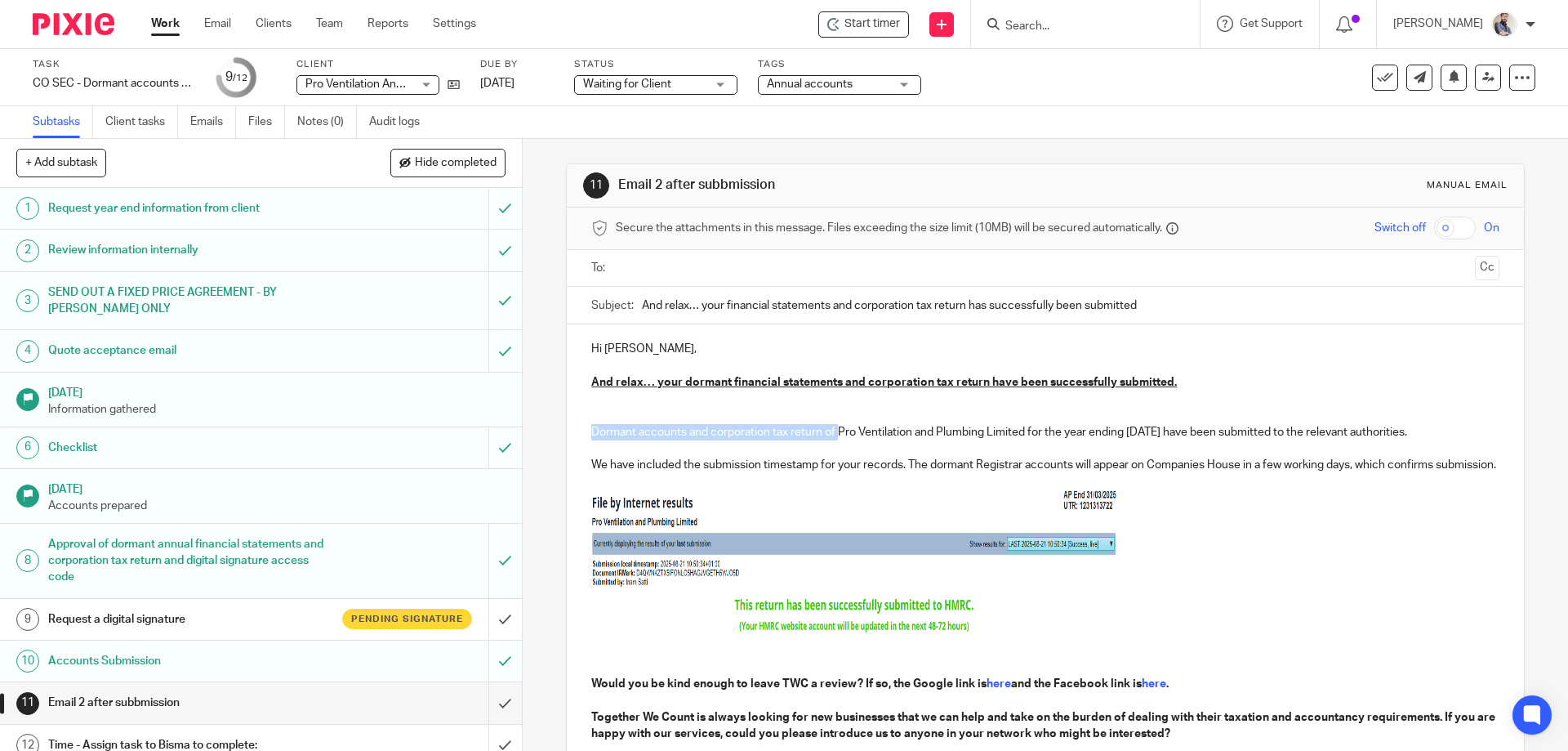
drag, startPoint x: 587, startPoint y: 431, endPoint x: 834, endPoint y: 436, distance: 247.1
click at [834, 436] on p "Dormant accounts and corporation tax return of Pro Ventilation and Plumbing Lim…" at bounding box center [1045, 415] width 907 height 50
copy p "Dormant accounts and corporation tax return of"
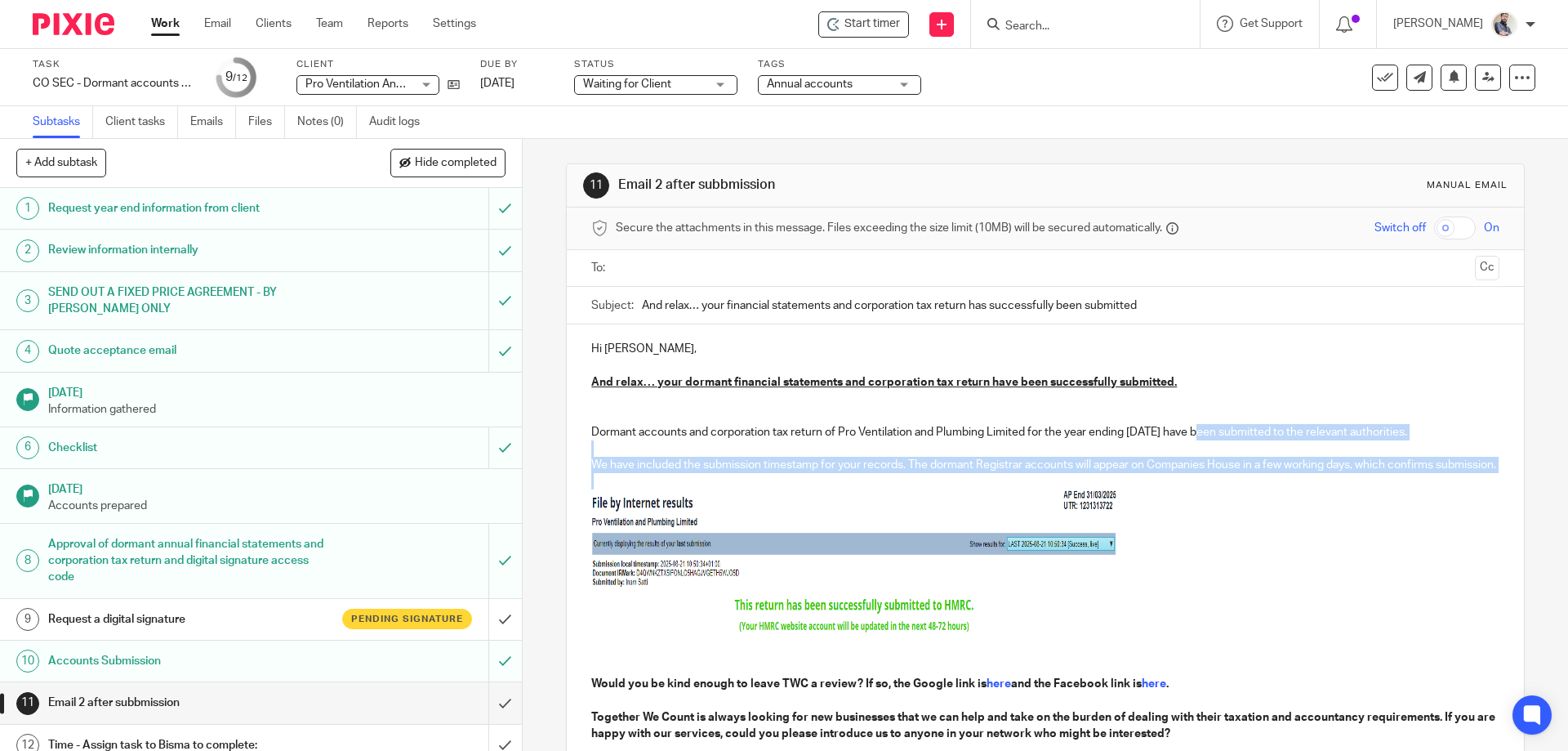
drag, startPoint x: 1203, startPoint y: 433, endPoint x: 1211, endPoint y: 493, distance: 60.5
click at [1211, 493] on div "Hi Sonny, And relax… your dormant financial statements and corporation tax retu…" at bounding box center [1045, 605] width 956 height 562
copy div "have been submitted to the relevant authorities. We have included the submissio…"
click at [1200, 489] on p "To enrich screen reader interactions, please activate Accessibility in Grammarl…" at bounding box center [1045, 481] width 907 height 16
drag, startPoint x: 653, startPoint y: 477, endPoint x: 590, endPoint y: 428, distance: 79.8
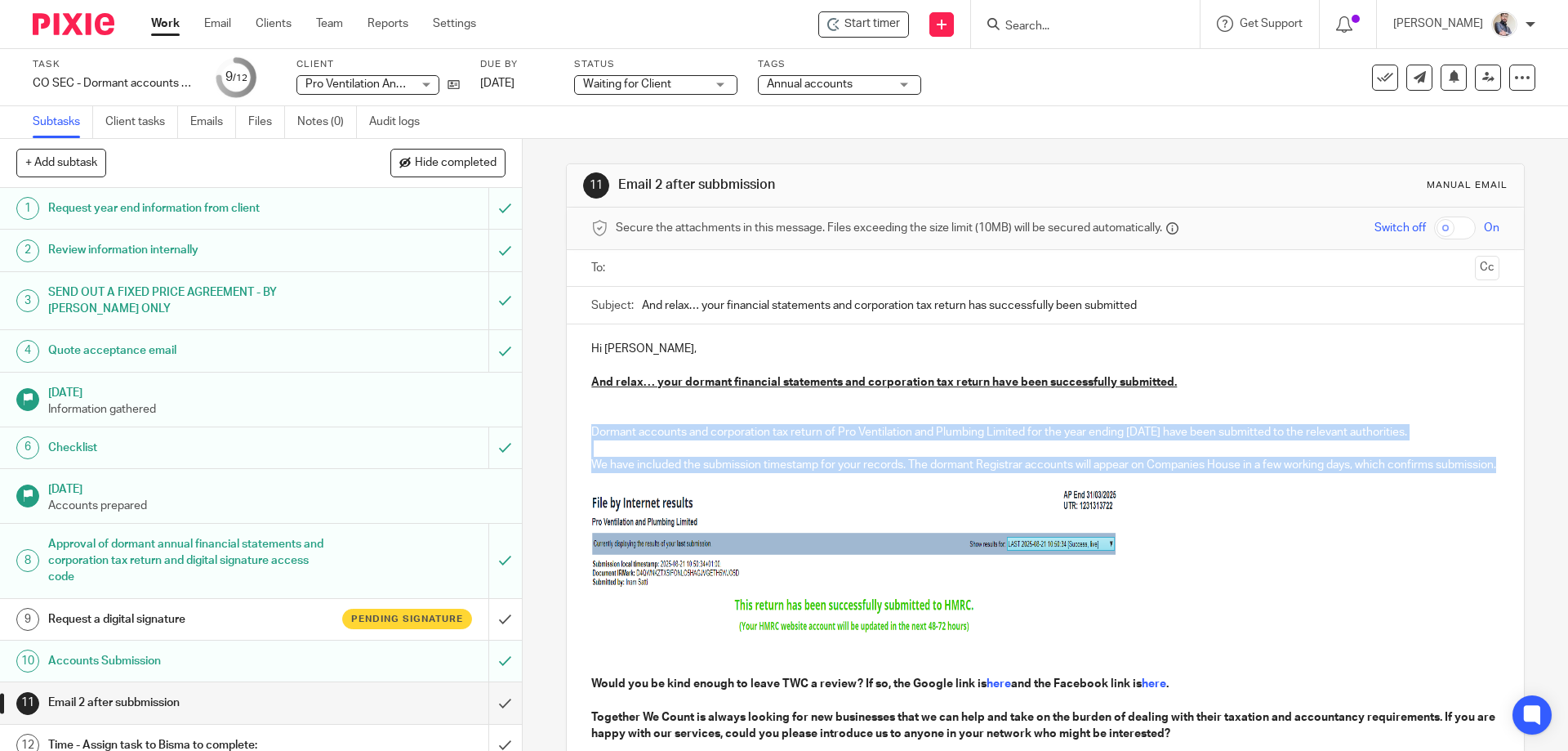
click at [590, 428] on div "Hi Sonny, And relax… your dormant financial statements and corporation tax retu…" at bounding box center [1045, 605] width 956 height 562
copy div "Dormant accounts and corporation tax return of Pro Ventilation and Plumbing Lim…"
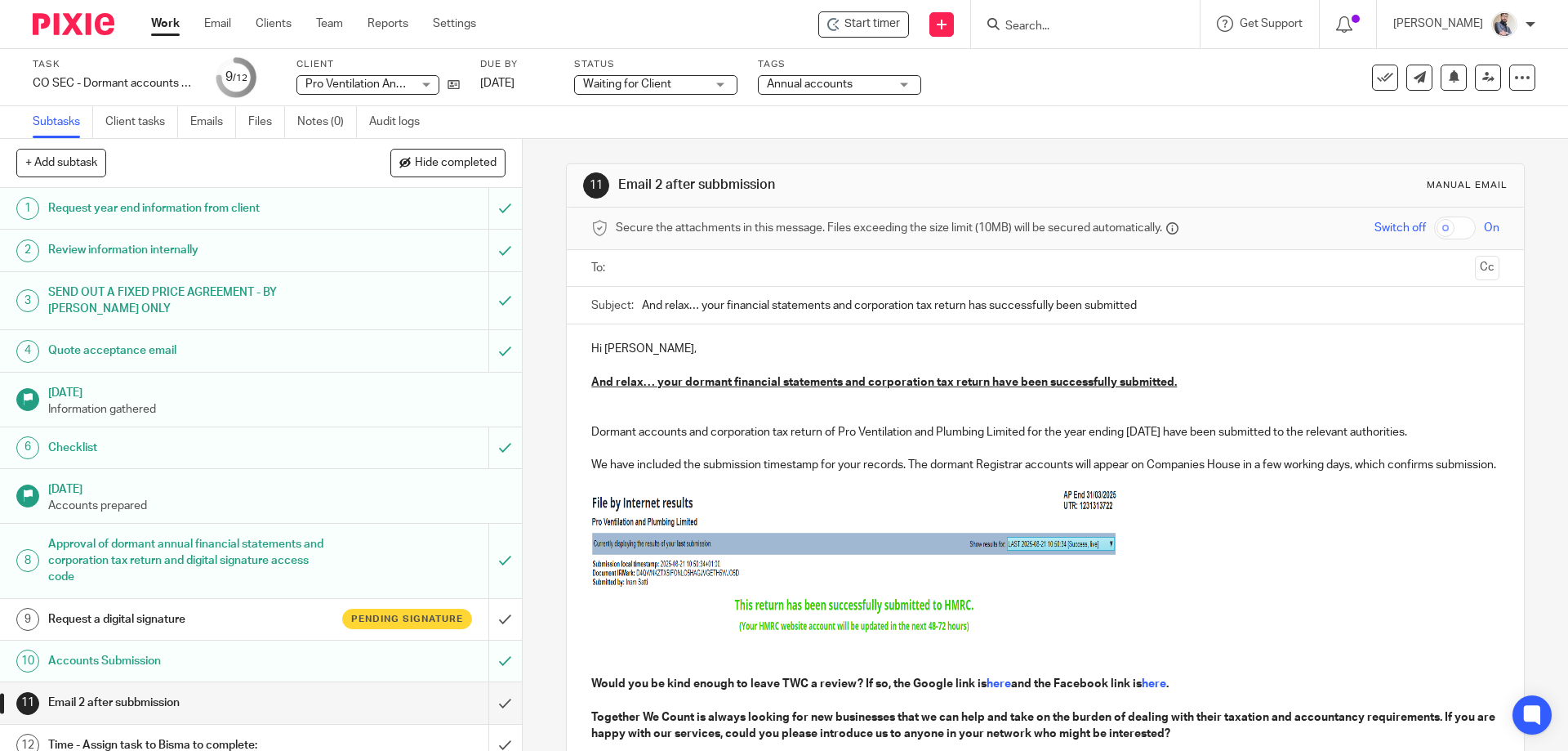
click at [1058, 419] on p "Dormant accounts and corporation tax return of Pro Ventilation and Plumbing Lim…" at bounding box center [1045, 415] width 907 height 50
click at [880, 433] on p "Dormant accounts and corporation tax return of Pro Ventilation and Plumbing Lim…" at bounding box center [1045, 415] width 907 height 50
copy p "Ventilation"
click at [844, 428] on p "Dormant accounts and corporation tax return of Pro Ventilation and Plumbing Lim…" at bounding box center [1045, 415] width 907 height 50
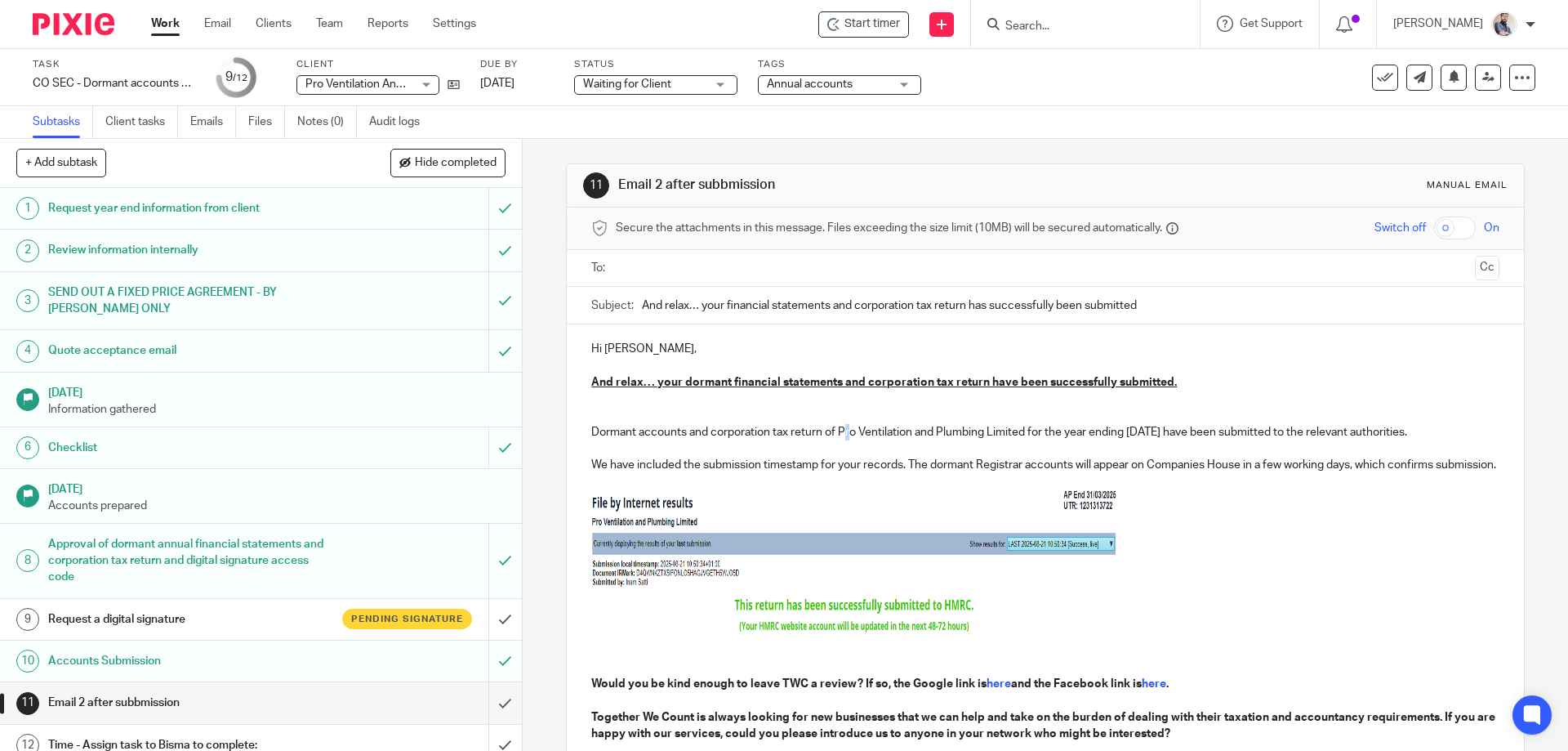
click at [844, 428] on p "Dormant accounts and corporation tax return of Pro Ventilation and Plumbing Lim…" at bounding box center [1045, 415] width 907 height 50
drag, startPoint x: 1026, startPoint y: 428, endPoint x: 833, endPoint y: 435, distance: 193.1
click at [833, 435] on p "Dormant accounts and corporation tax return of Pro Ventilation and Plumbing Lim…" at bounding box center [1045, 415] width 907 height 50
copy p "Pro Ventilation and Plumbing Limited"
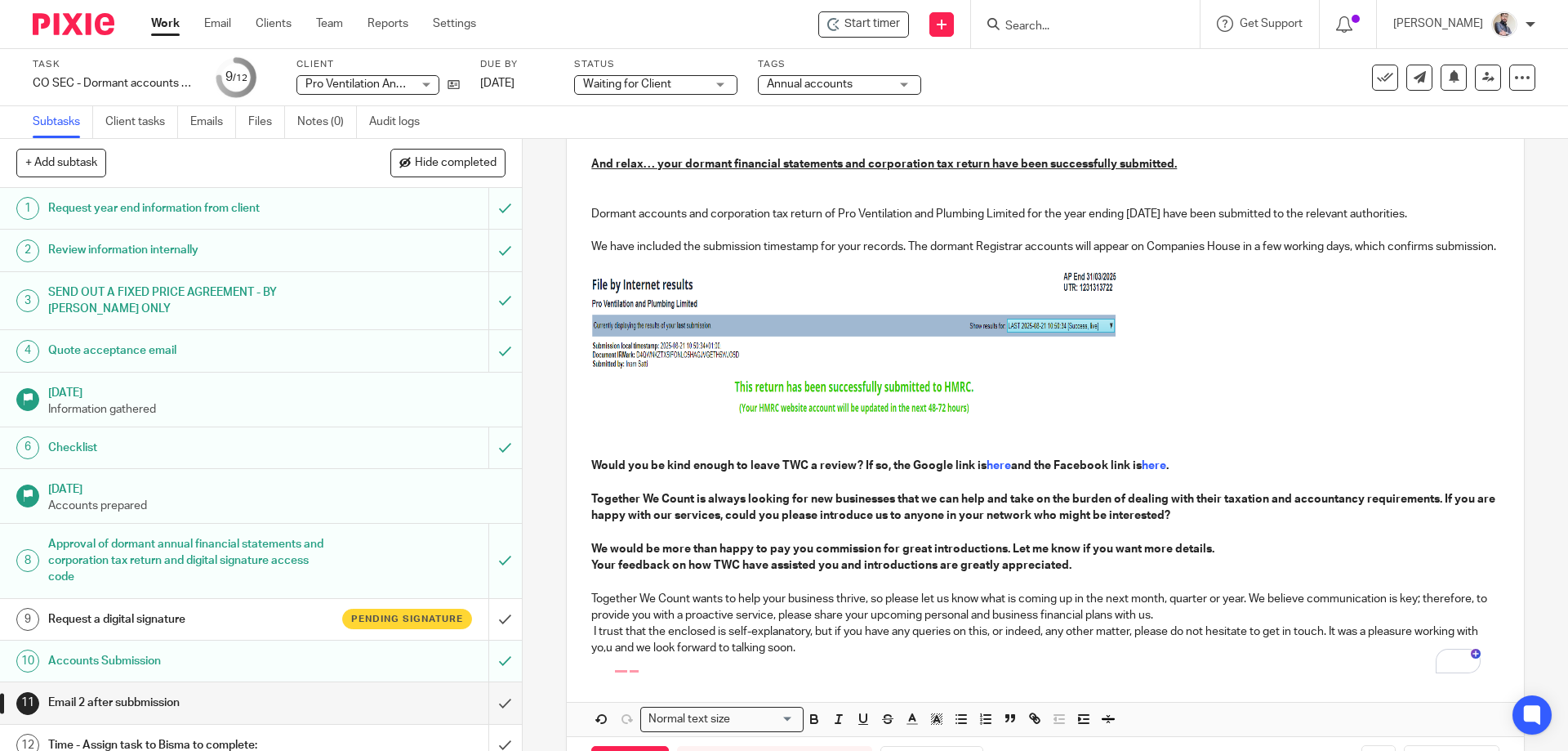
click at [1188, 555] on p "Together We Count is always looking for new businesses that we can help and tak…" at bounding box center [1045, 574] width 907 height 166
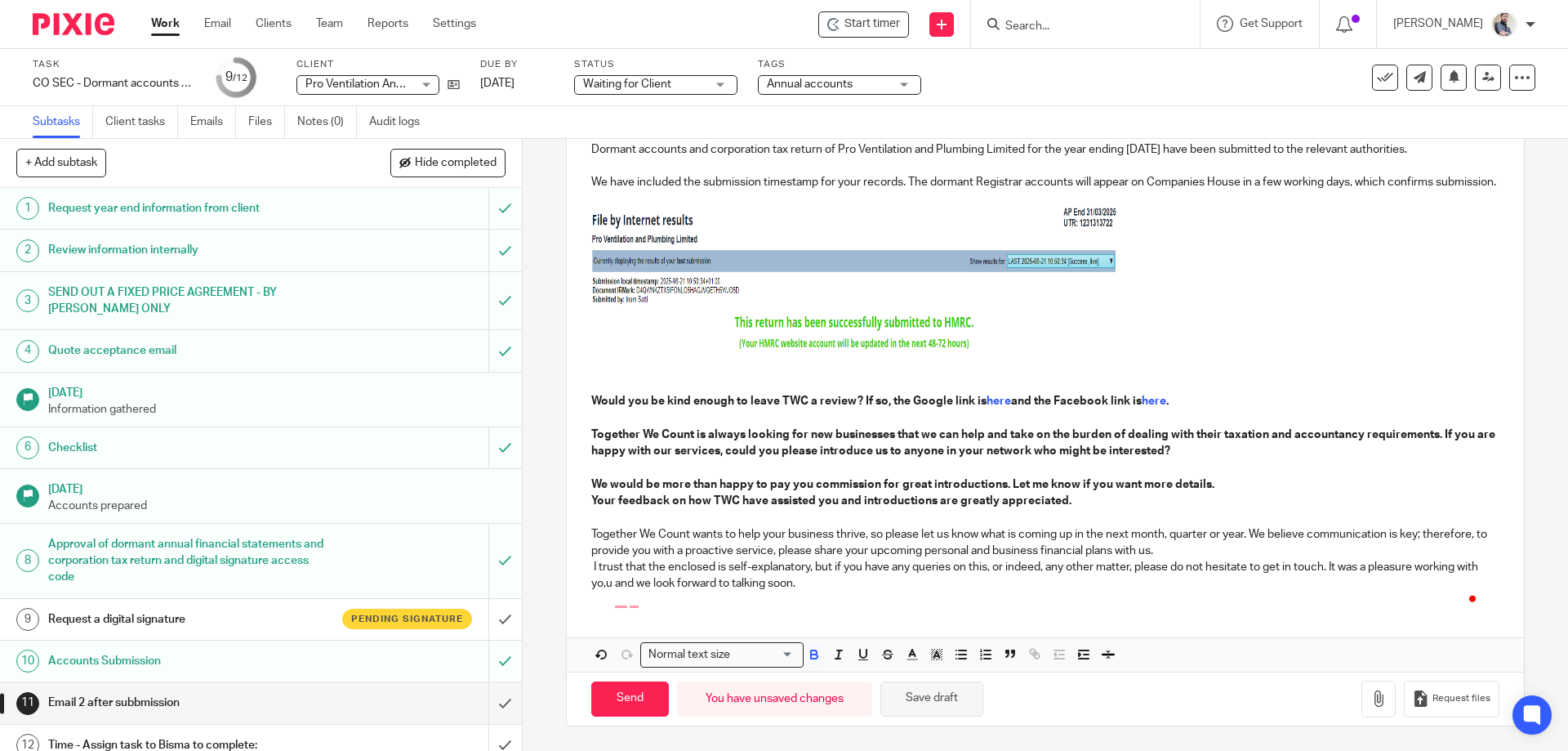
click at [924, 694] on button "Save draft" at bounding box center [932, 699] width 103 height 35
click at [1475, 84] on link at bounding box center [1488, 77] width 26 height 26
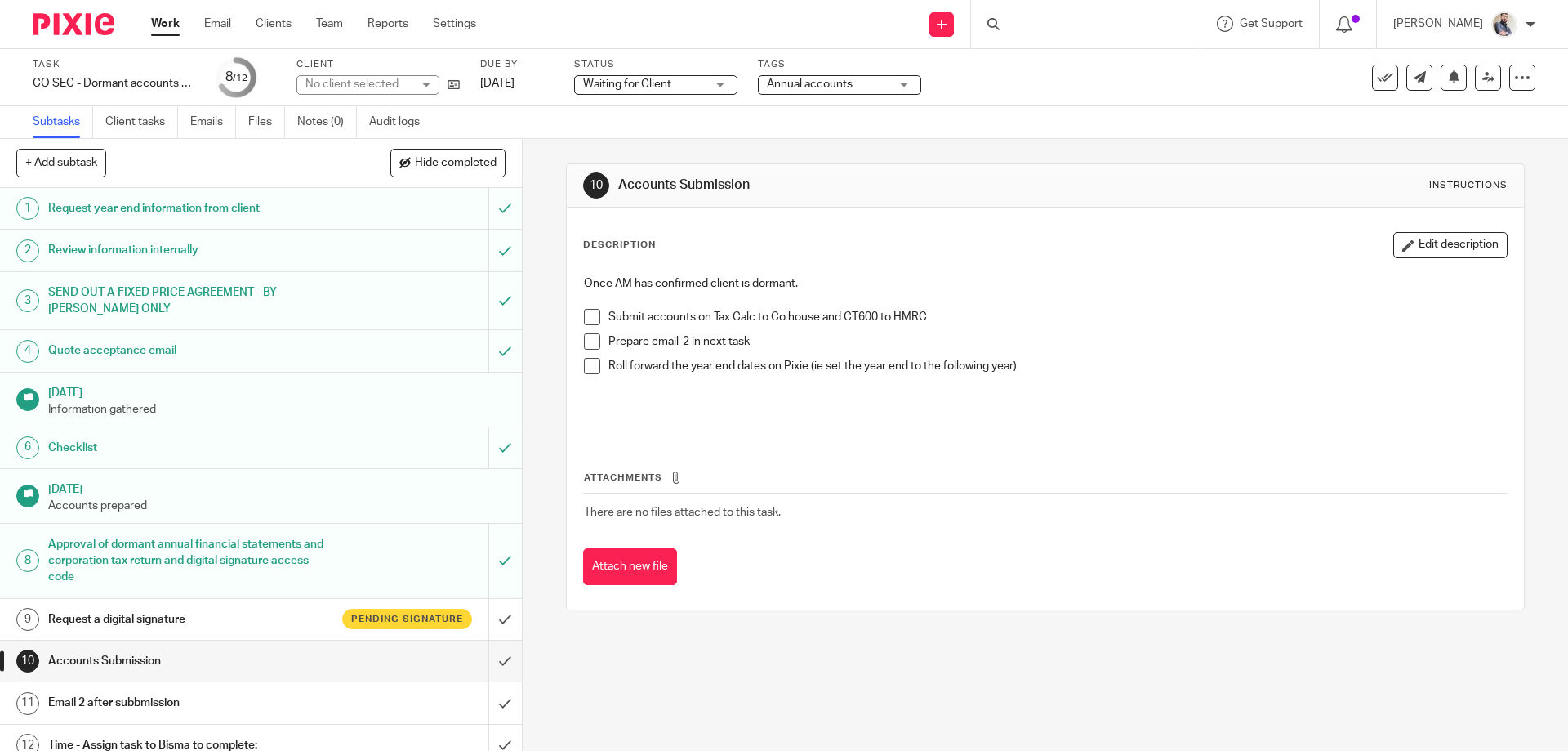
click at [590, 322] on span at bounding box center [592, 317] width 16 height 16
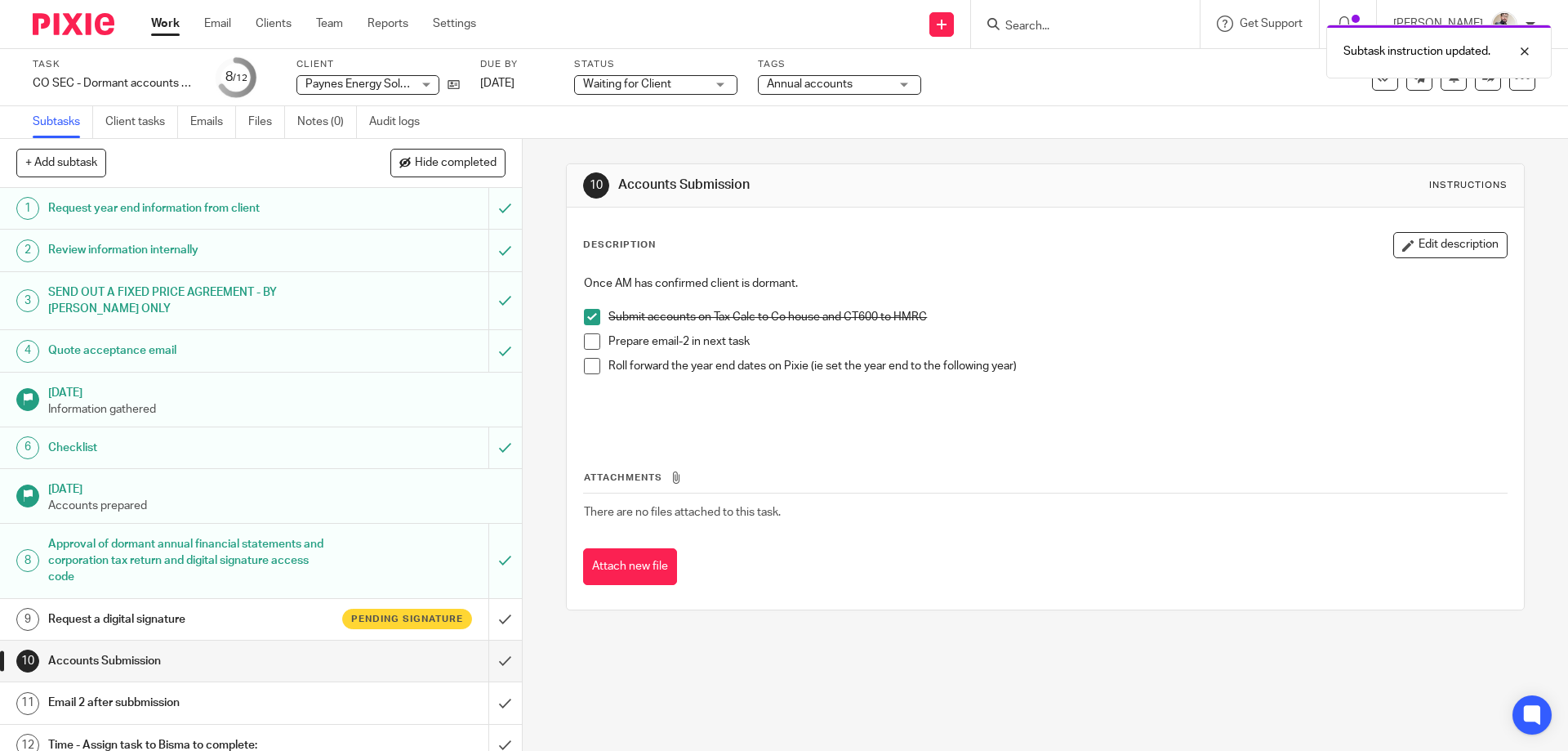
click at [590, 342] on span at bounding box center [592, 341] width 16 height 16
click at [590, 362] on span at bounding box center [592, 366] width 16 height 16
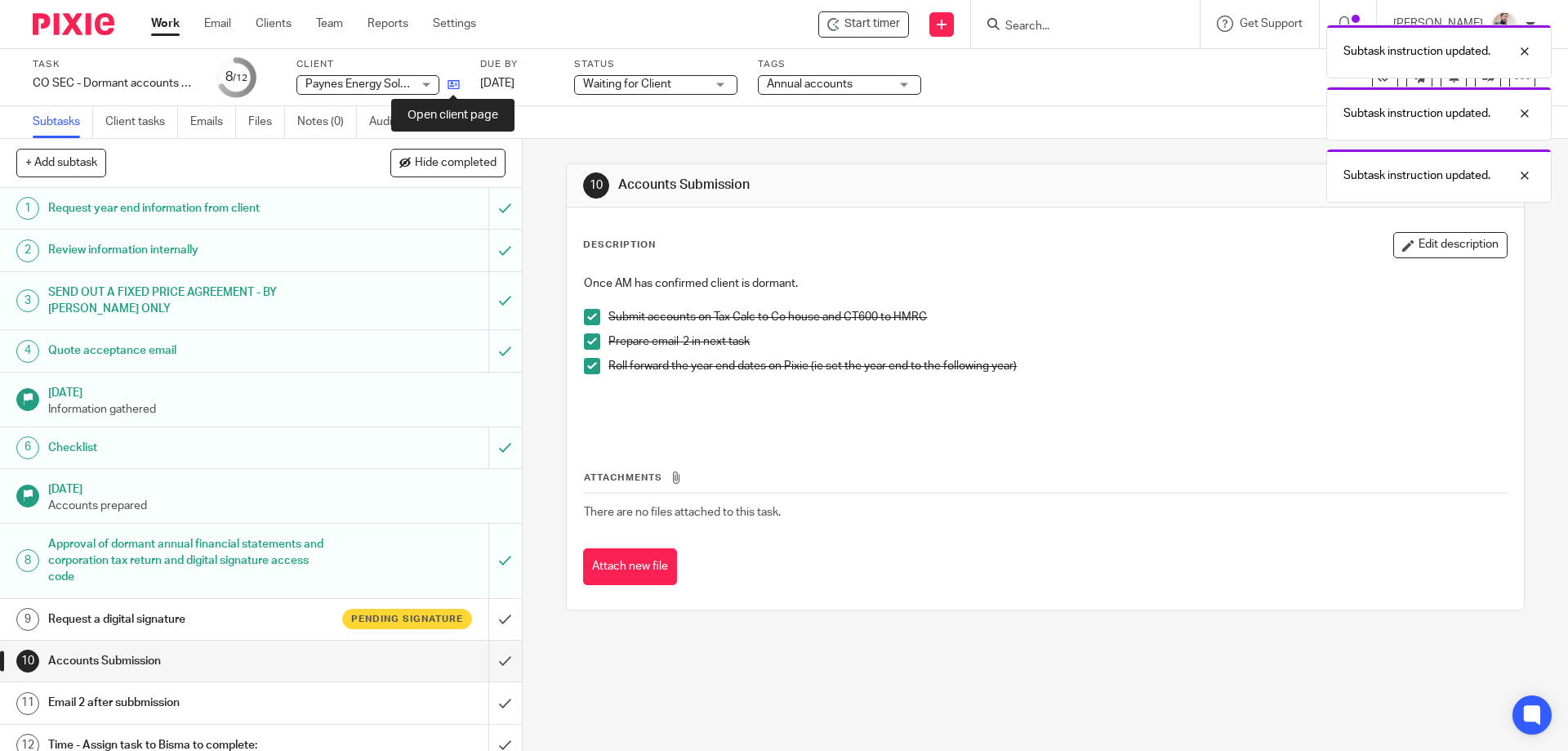
click at [458, 83] on icon at bounding box center [454, 85] width 13 height 13
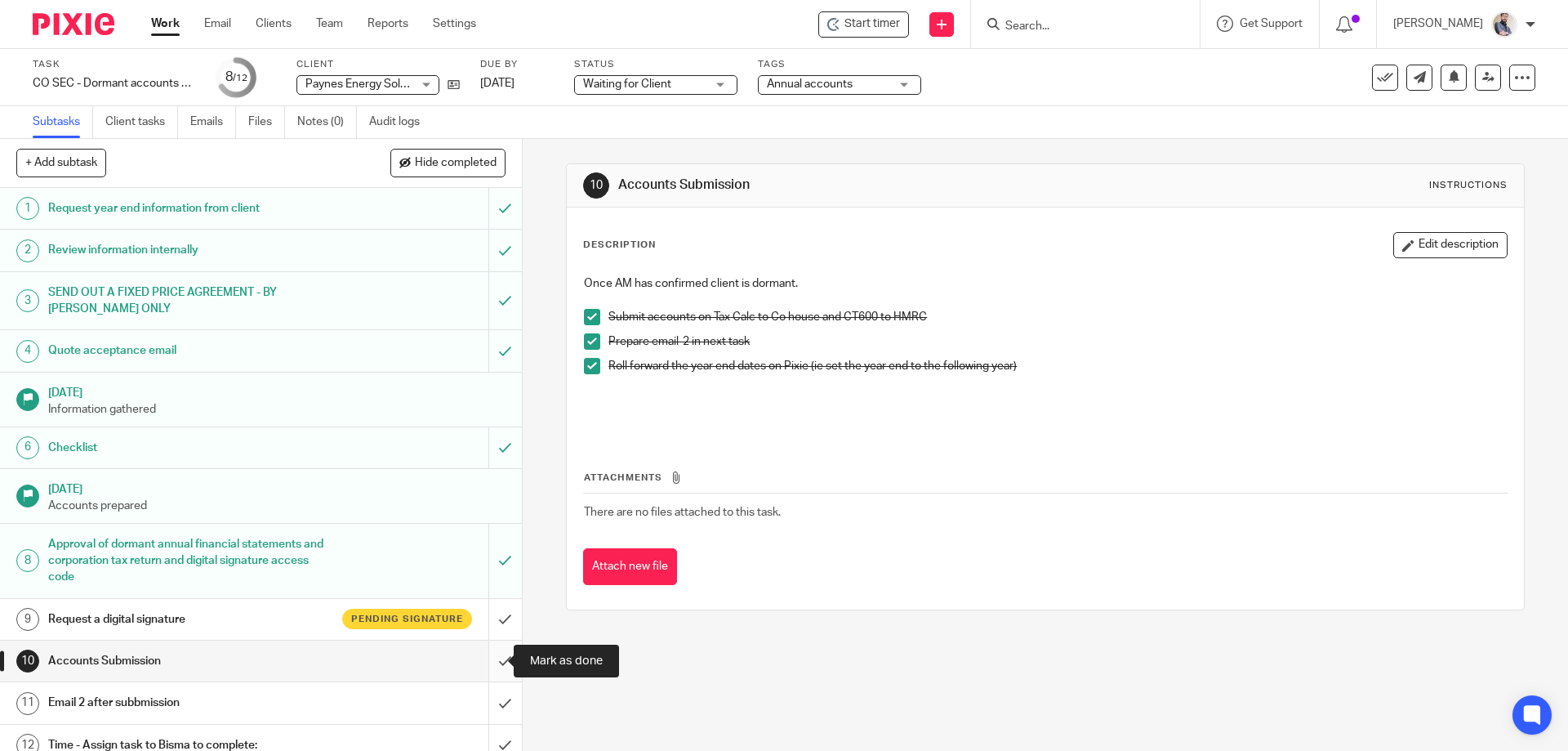
click at [486, 665] on input "submit" at bounding box center [261, 660] width 522 height 41
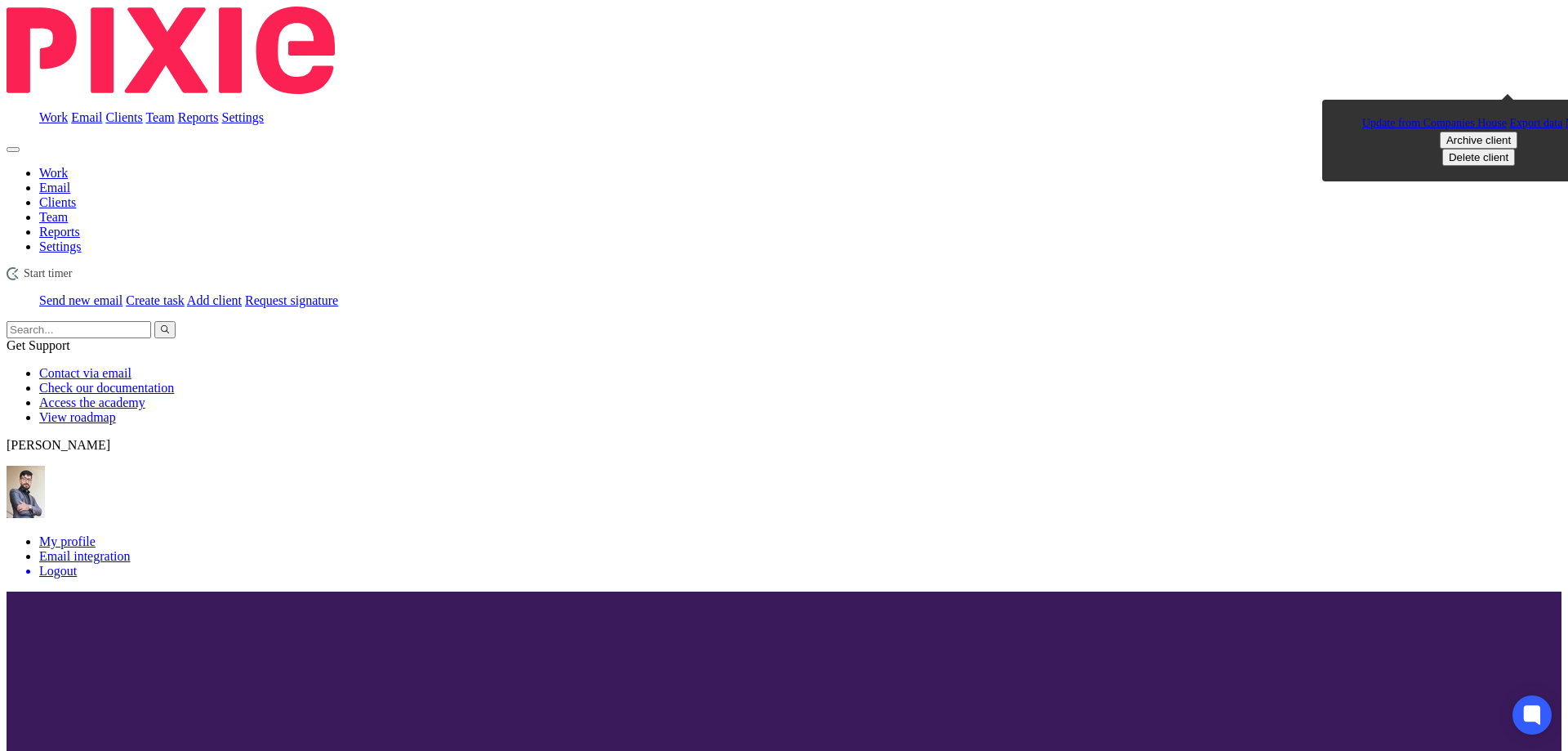
click at [1400, 117] on link "Update from Companies House" at bounding box center [1434, 123] width 145 height 13
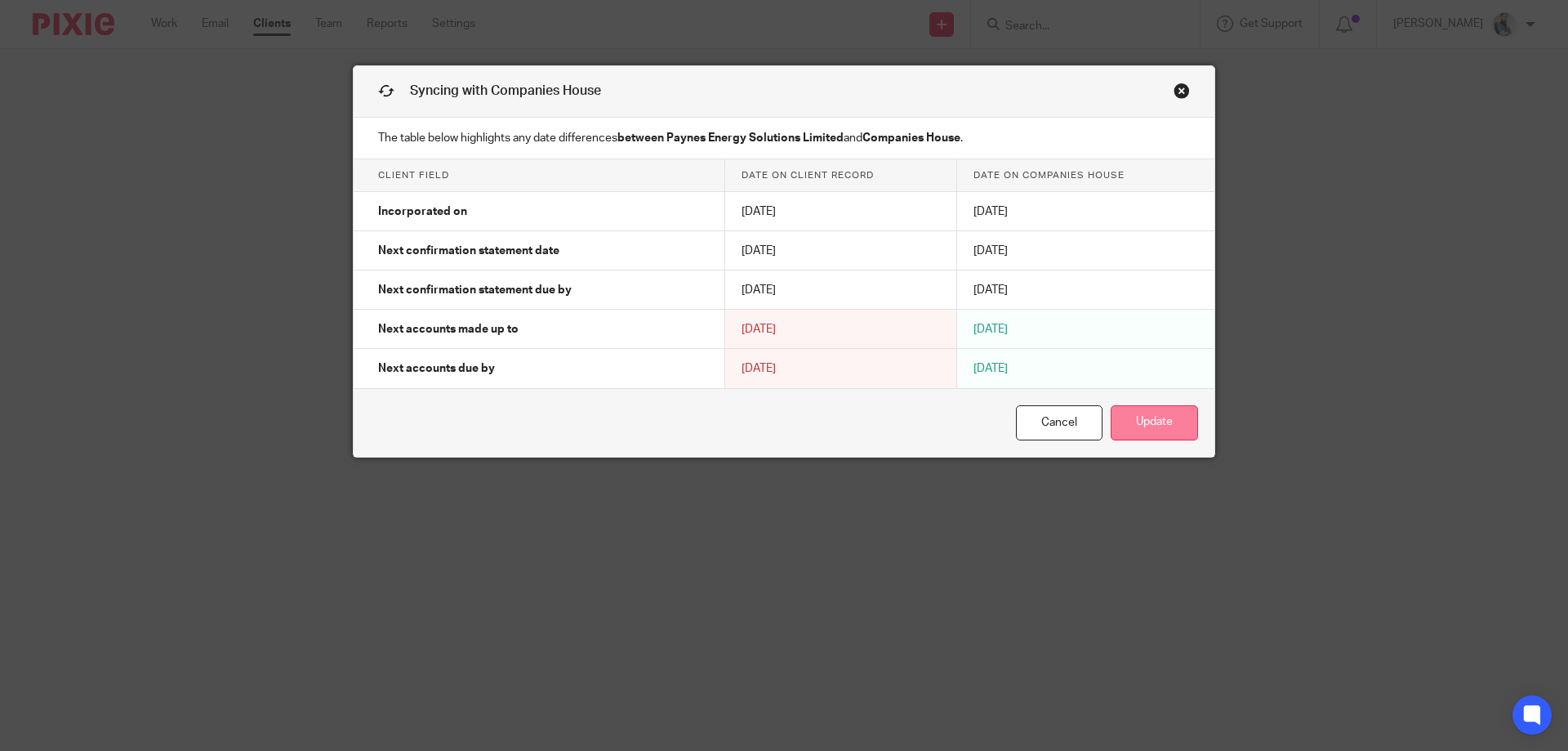
click at [1140, 421] on button "Update" at bounding box center [1154, 422] width 87 height 35
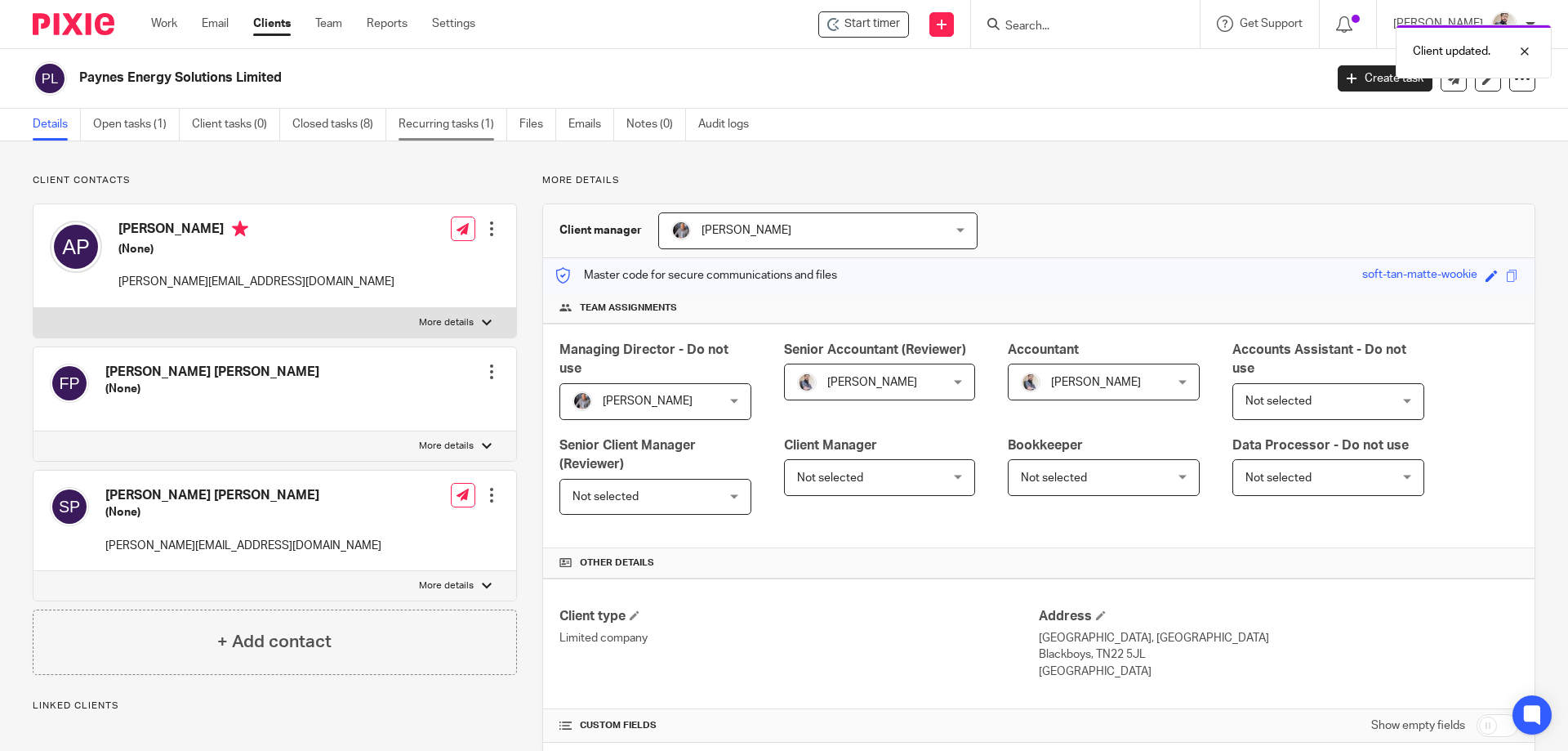
click at [438, 118] on link "Recurring tasks (1)" at bounding box center [453, 124] width 109 height 32
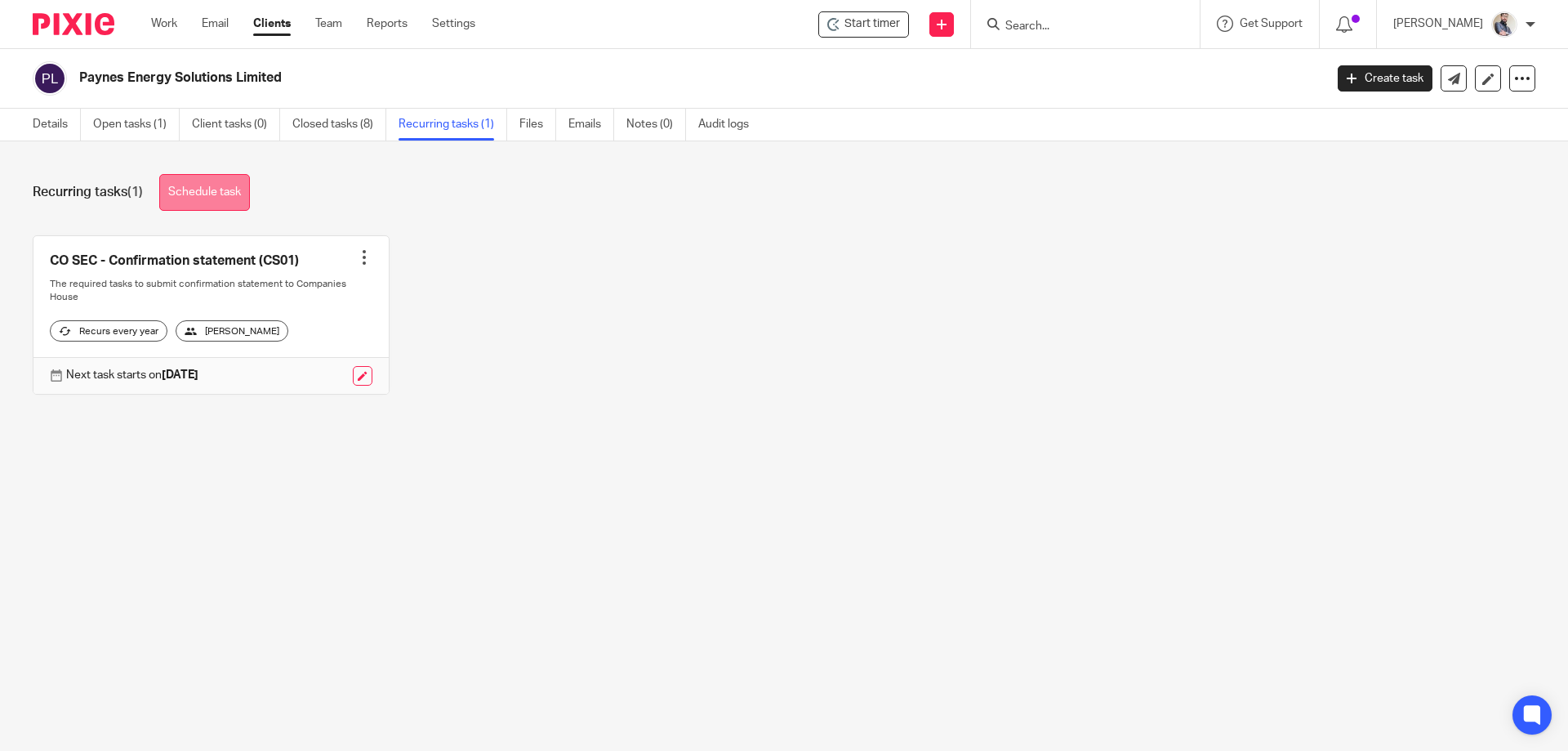
click at [247, 182] on link "Schedule task" at bounding box center [204, 192] width 91 height 37
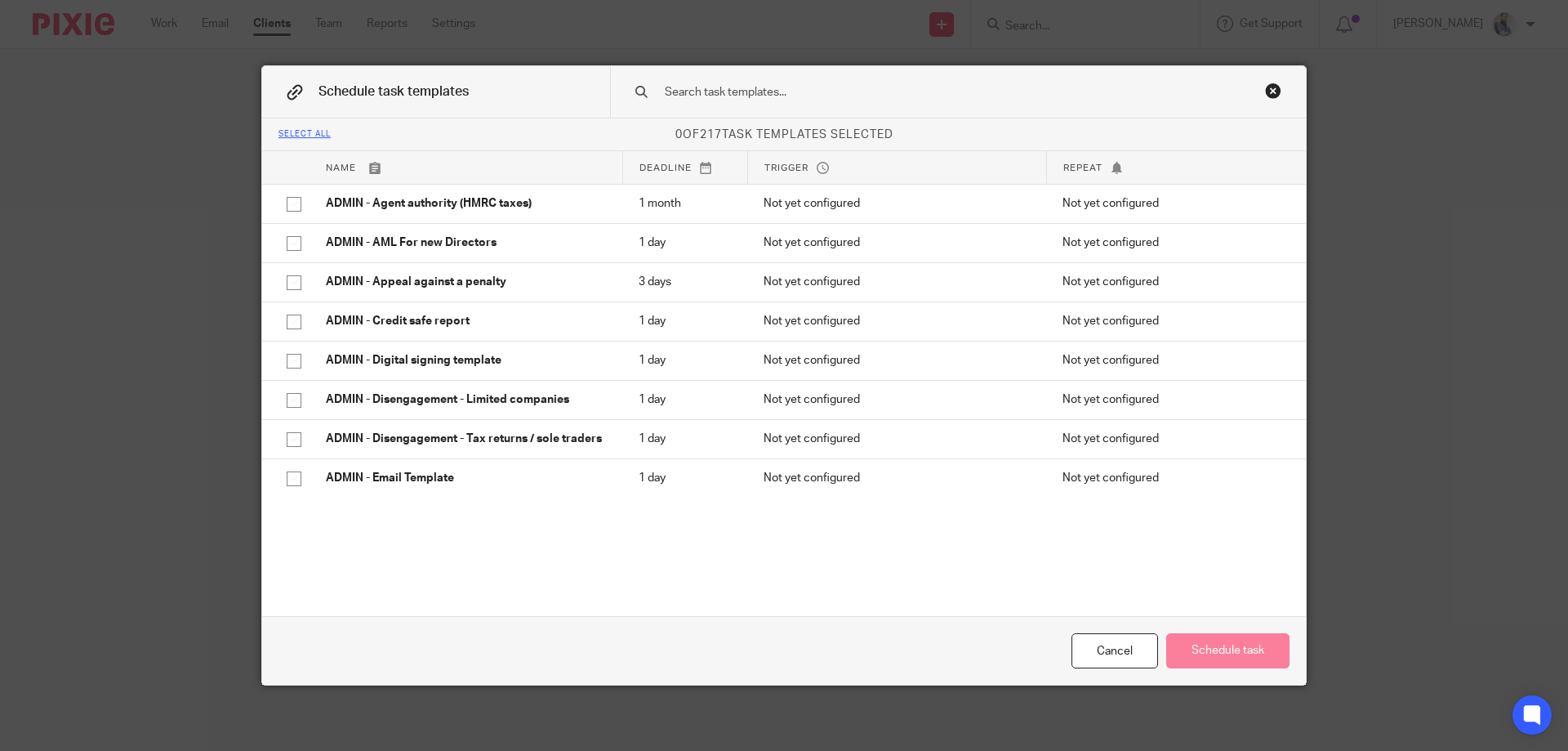
click at [928, 82] on div at bounding box center [958, 91] width 696 height 51
click at [921, 89] on input "text" at bounding box center [933, 93] width 538 height 18
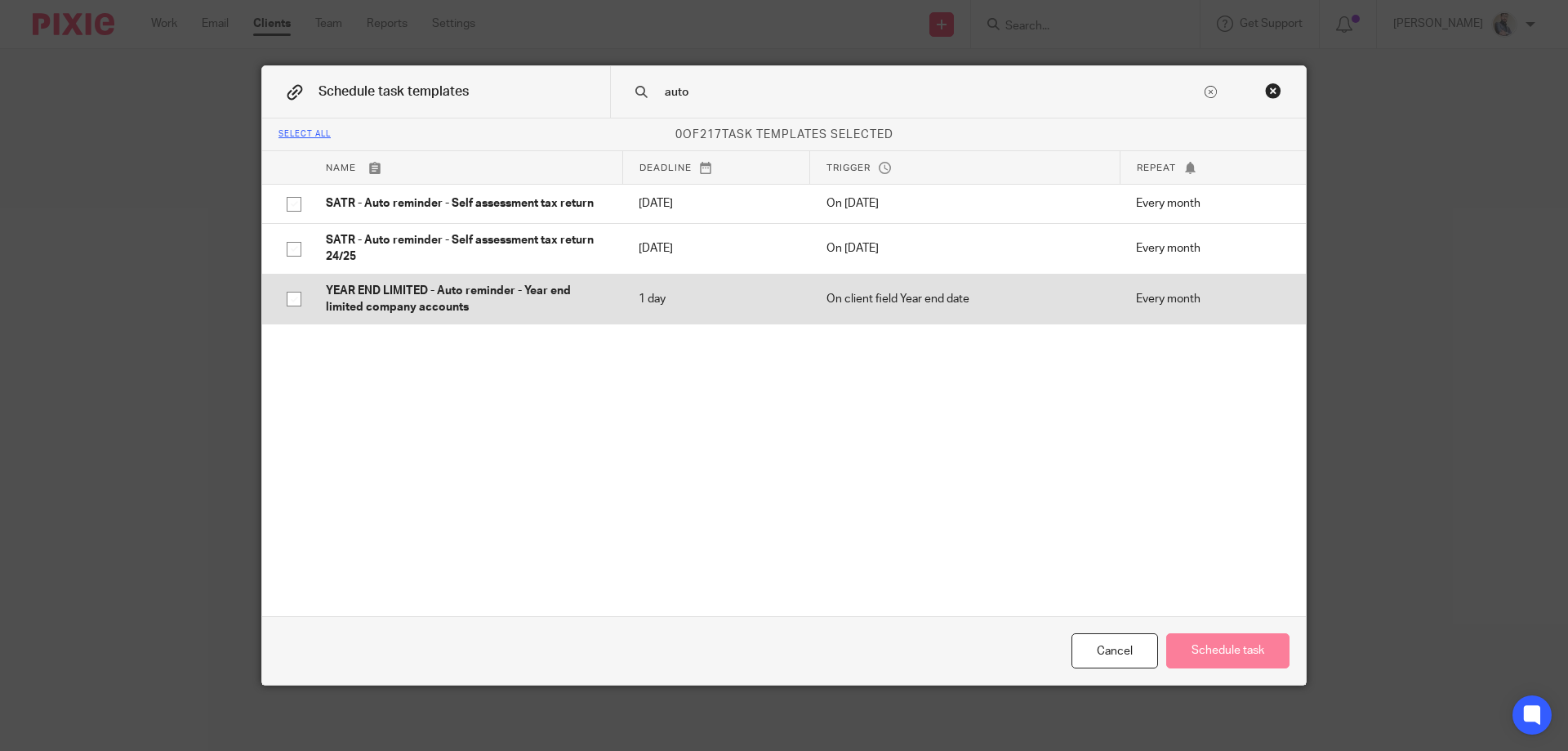
type input "auto"
click at [471, 296] on p "YEAR END LIMITED - Auto reminder - Year end limited company accounts" at bounding box center [465, 299] width 280 height 33
checkbox input "true"
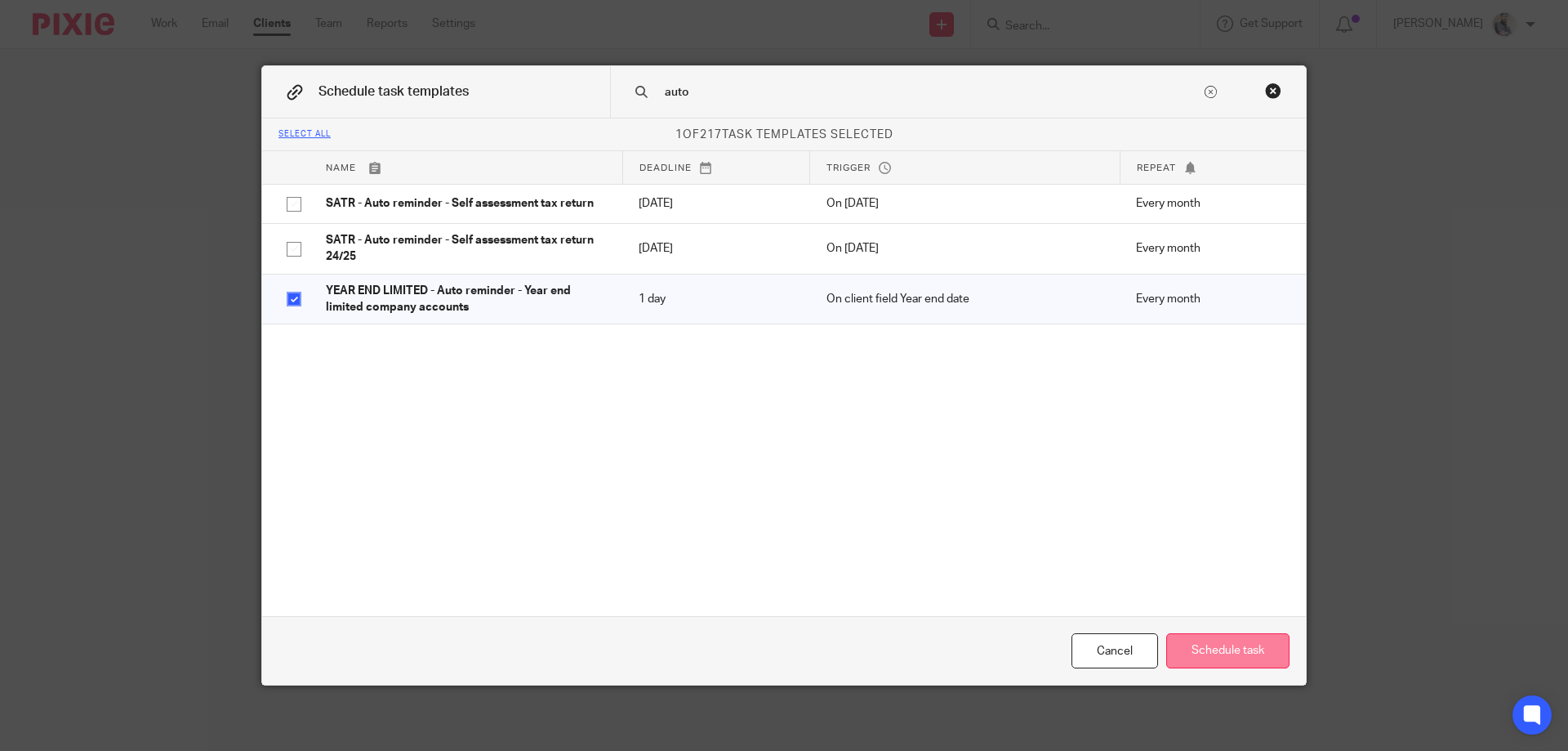
click at [1242, 652] on button "Schedule task" at bounding box center [1228, 650] width 123 height 35
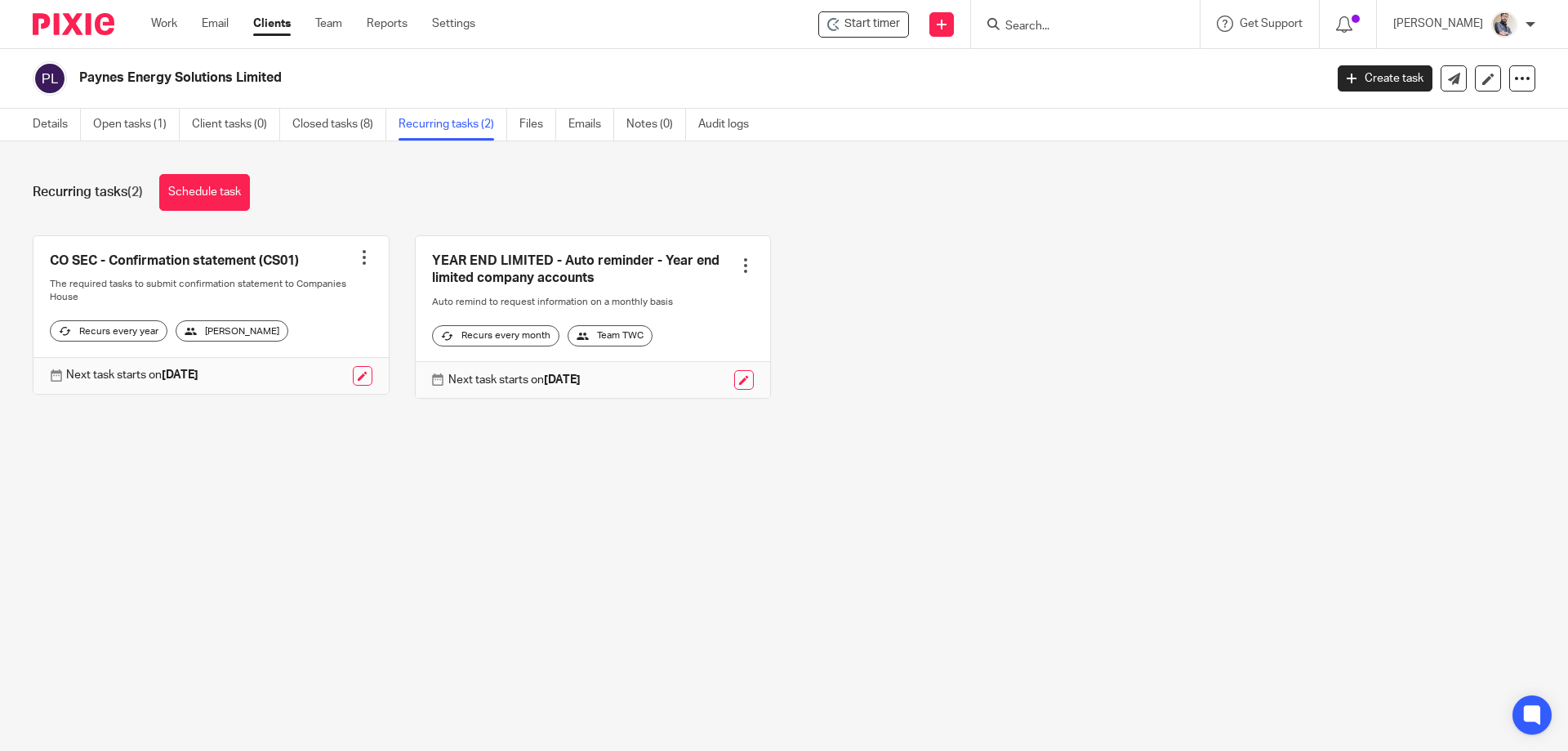
drag, startPoint x: 286, startPoint y: 80, endPoint x: 81, endPoint y: 83, distance: 205.0
click at [81, 83] on h2 "Paynes Energy Solutions Limited" at bounding box center [572, 77] width 987 height 17
copy h2 "Paynes Energy Solutions Limited"
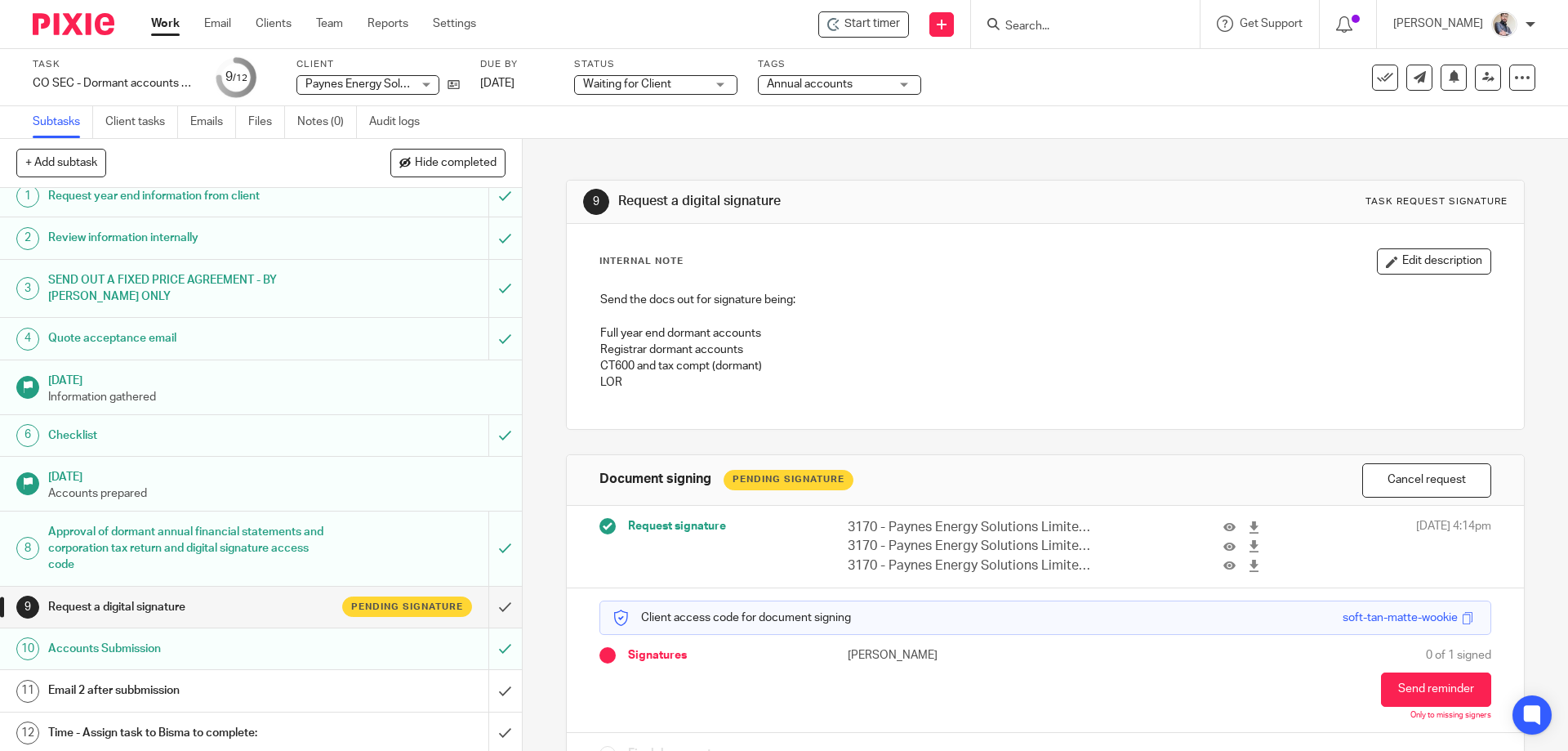
scroll to position [15, 0]
click at [272, 685] on h1 "Email 2 after subbmission" at bounding box center [190, 686] width 283 height 24
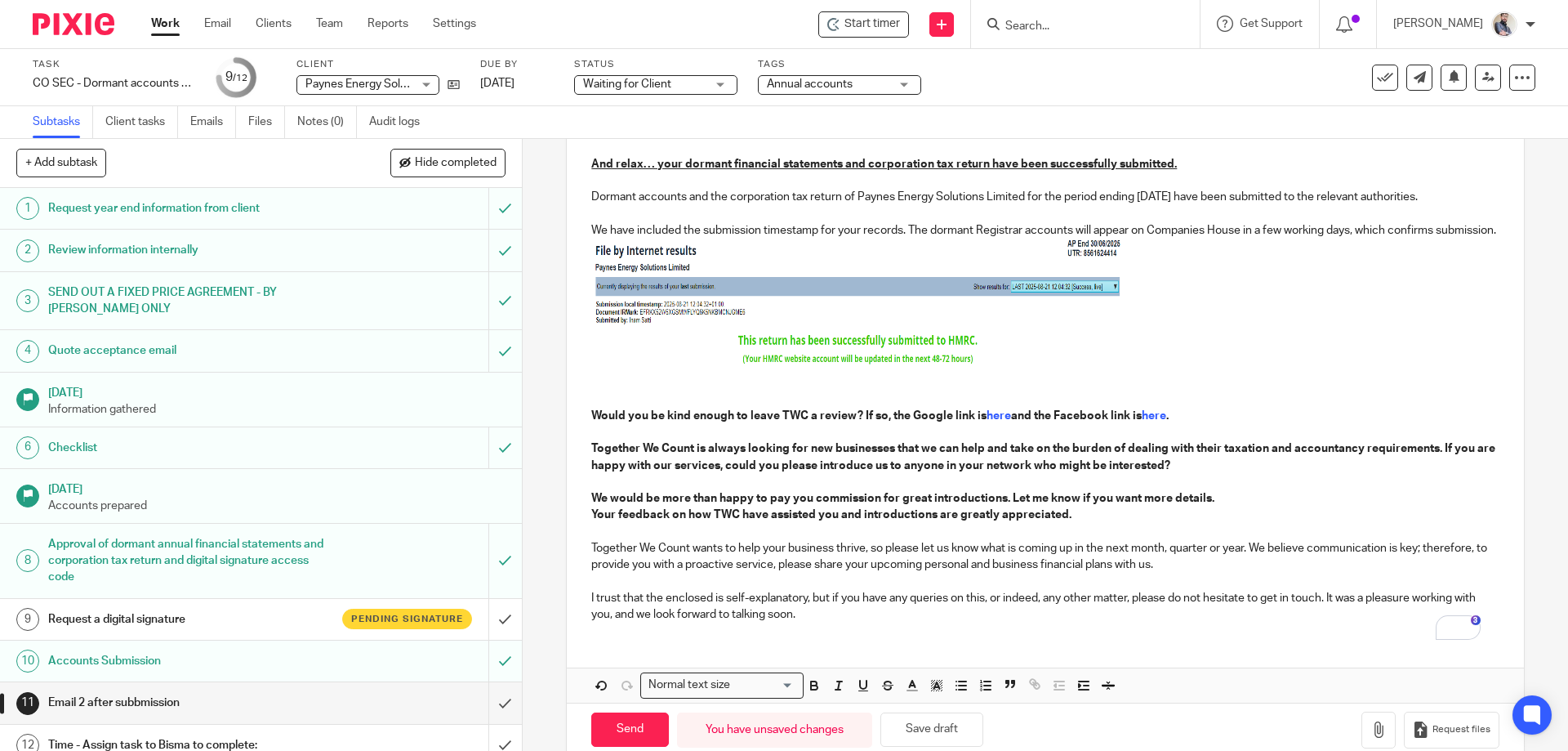
scroll to position [266, 0]
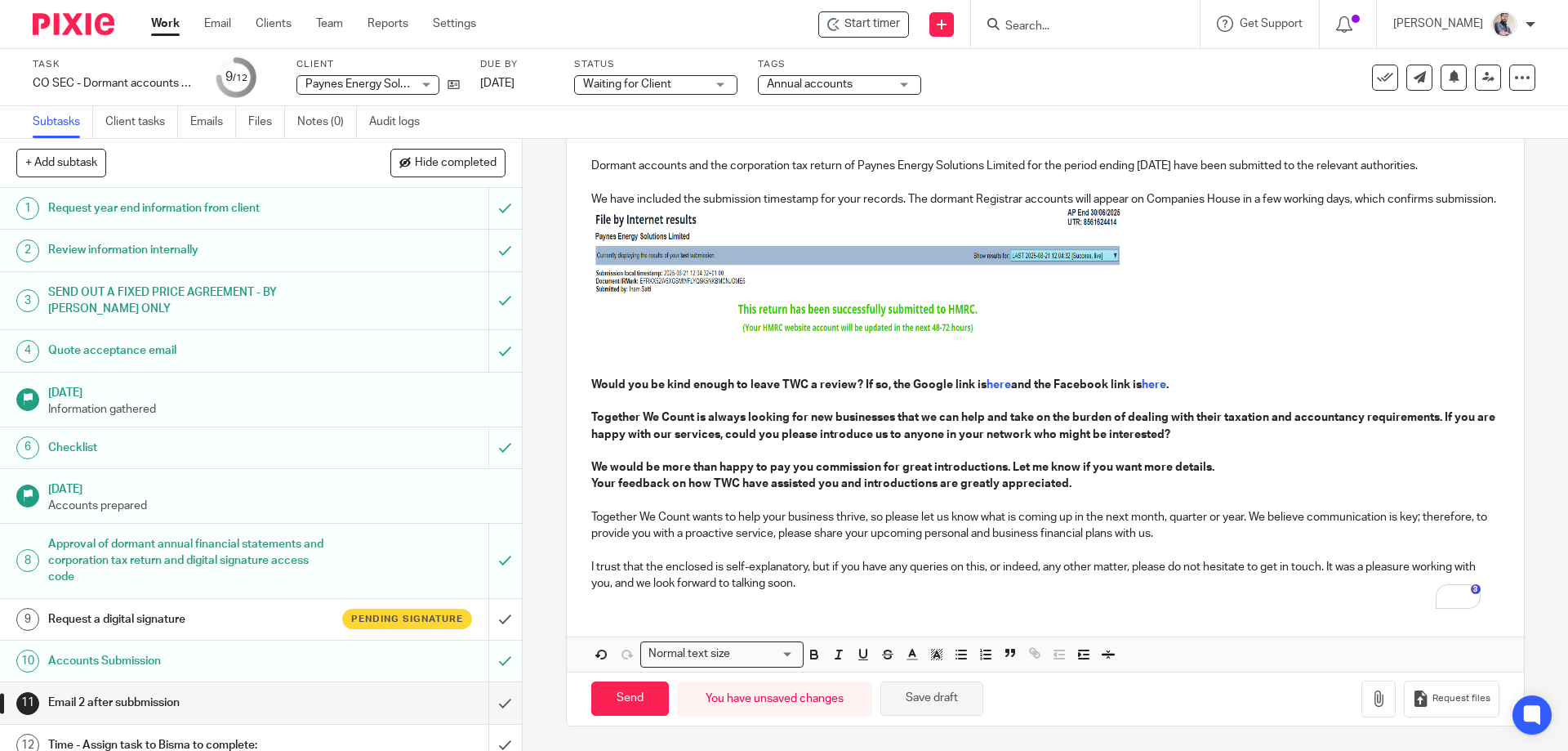
click at [958, 695] on button "Save draft" at bounding box center [932, 699] width 103 height 35
click at [1474, 75] on div "Draft saved." at bounding box center [1482, 51] width 140 height 54
click at [1482, 75] on icon at bounding box center [1489, 77] width 13 height 13
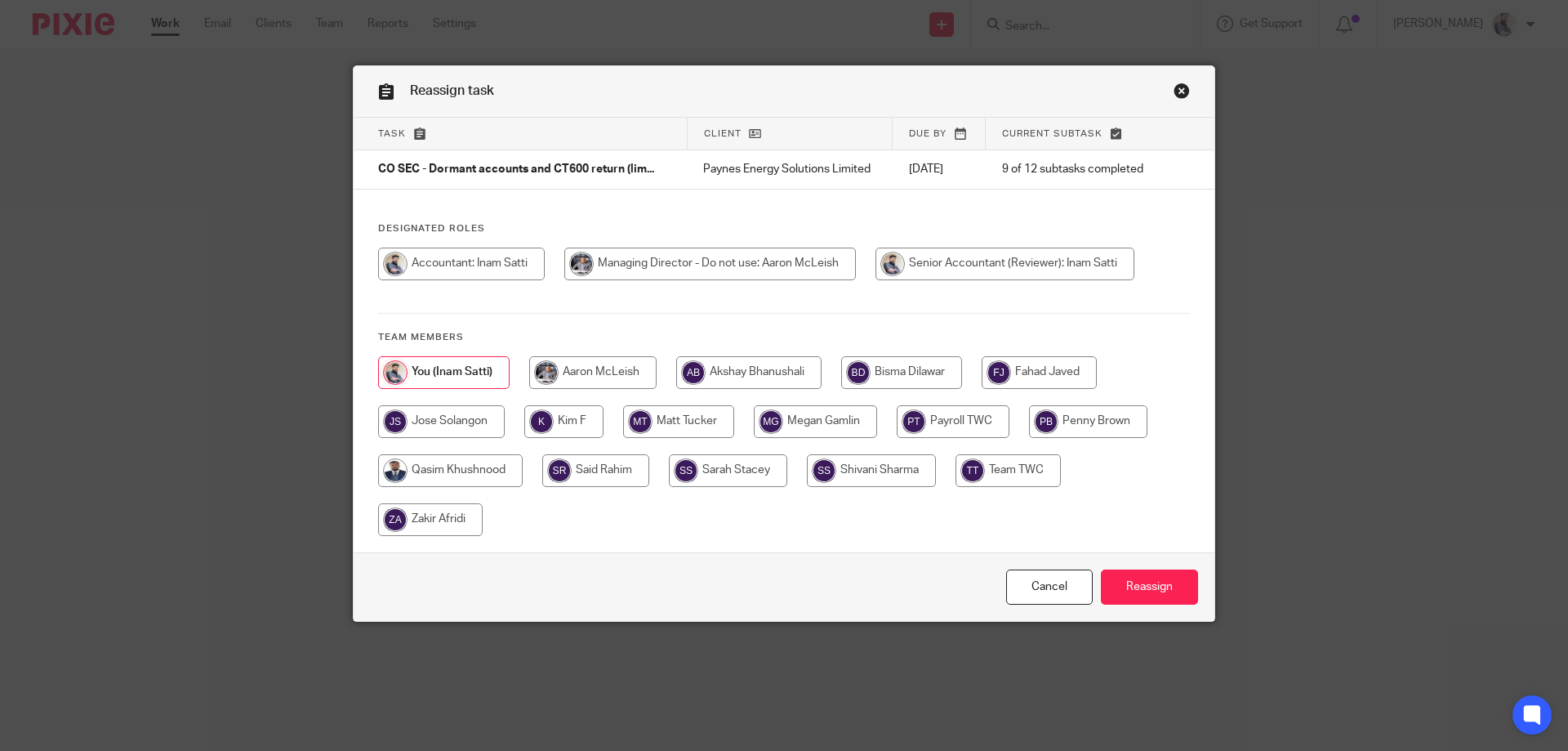
click at [627, 280] on input "radio" at bounding box center [710, 264] width 292 height 32
radio input "true"
click at [1125, 586] on input "Reassign" at bounding box center [1149, 586] width 97 height 35
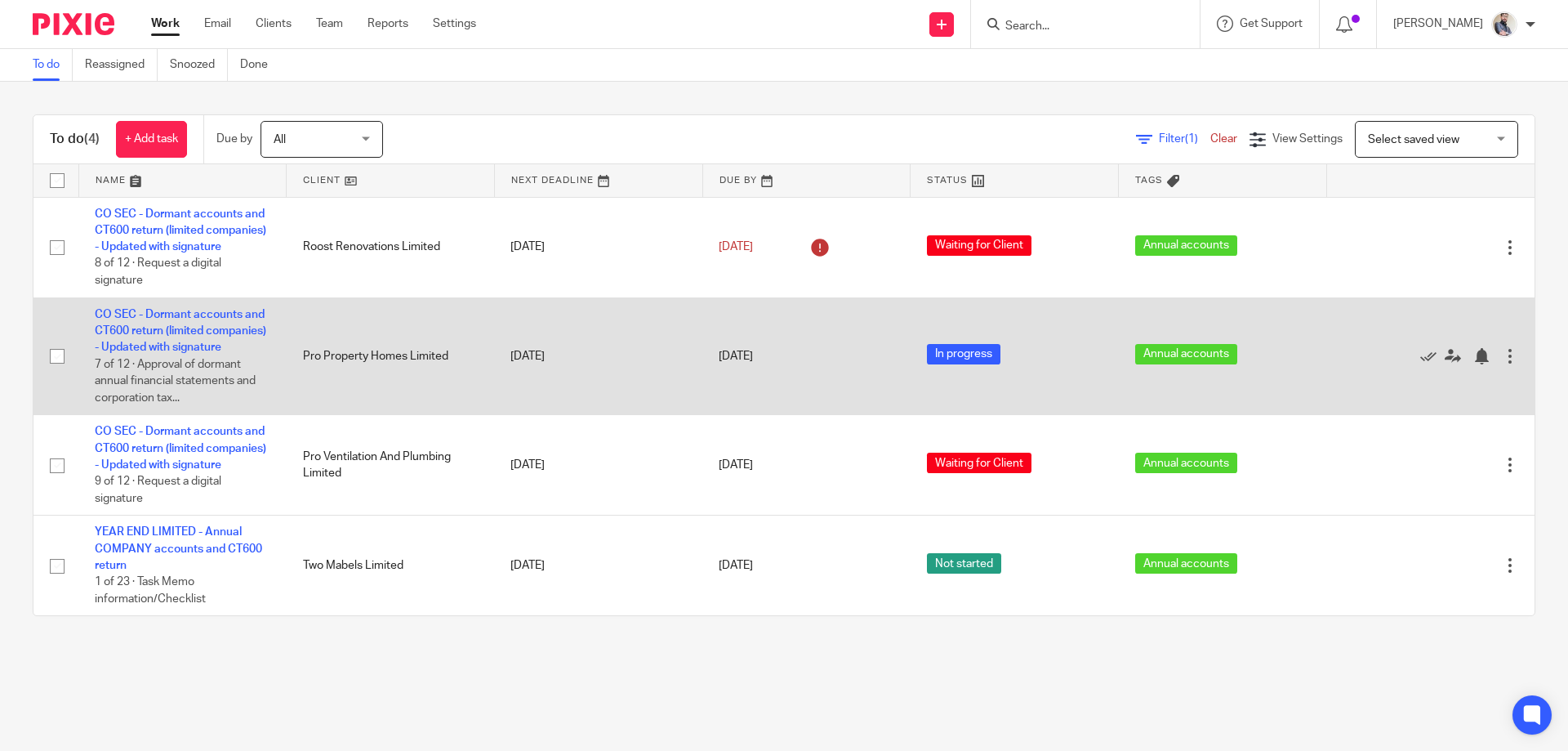
scroll to position [14, 0]
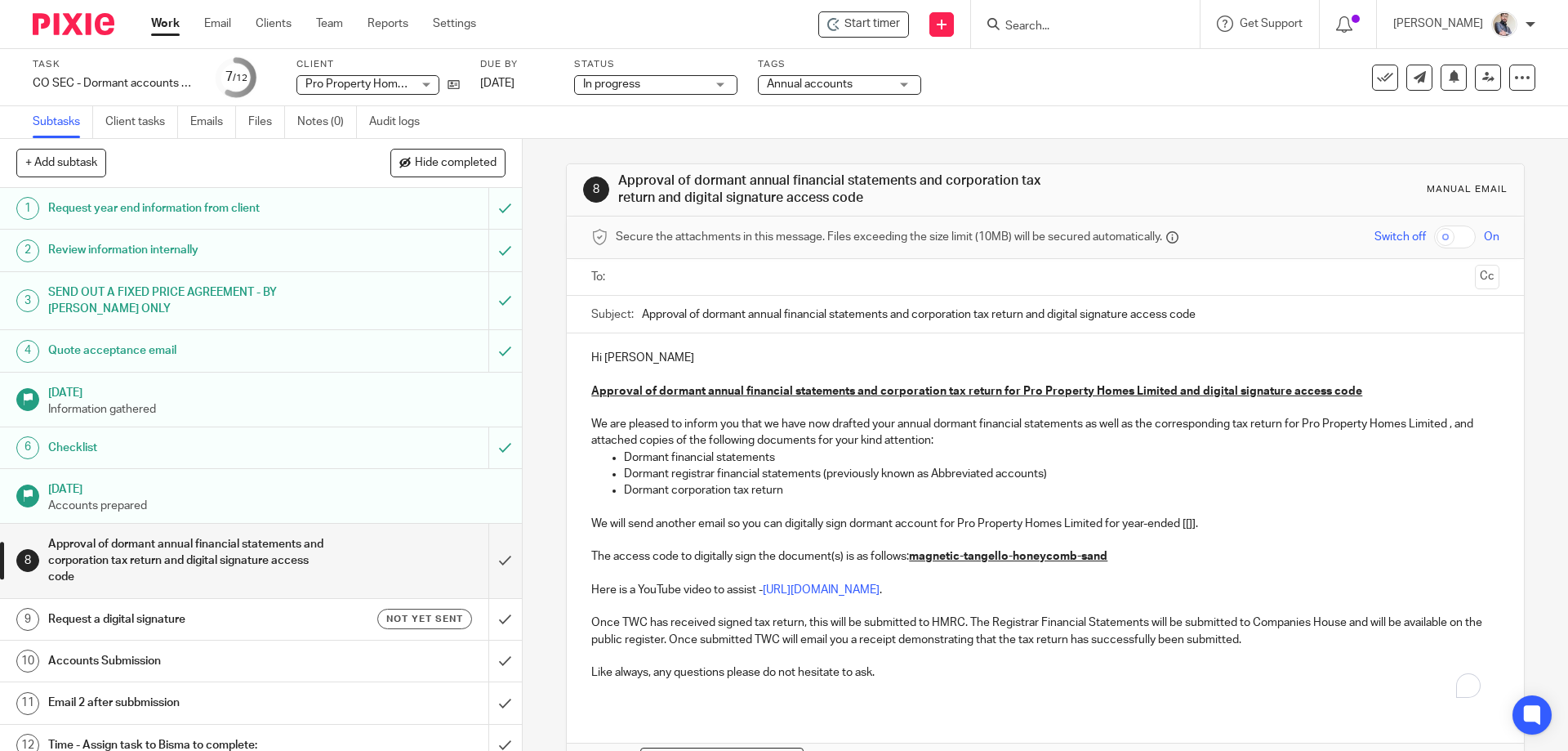
click at [632, 366] on p "Hi Sonny" at bounding box center [1045, 357] width 907 height 16
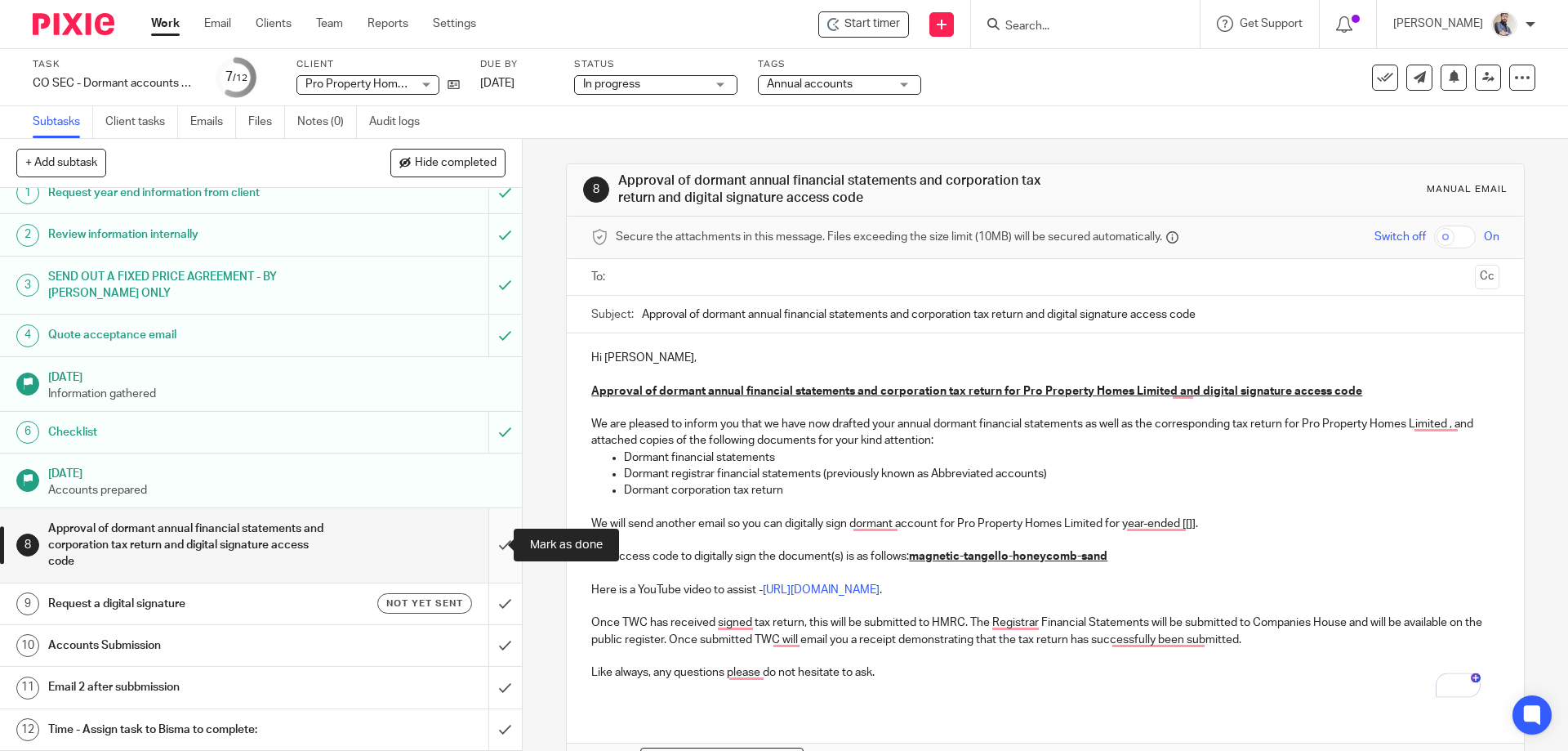
click at [492, 542] on input "submit" at bounding box center [261, 545] width 522 height 75
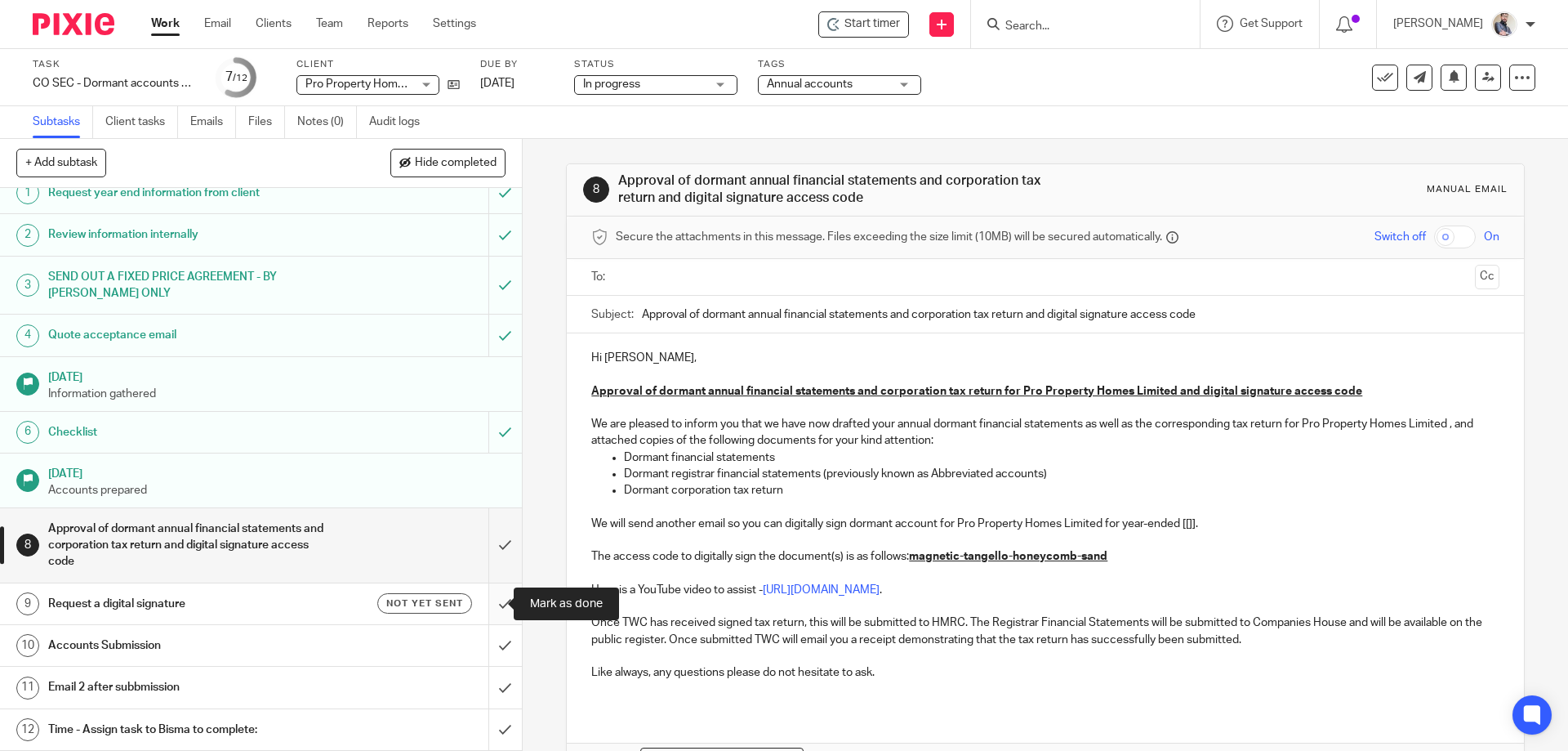
click at [489, 603] on input "submit" at bounding box center [261, 603] width 522 height 41
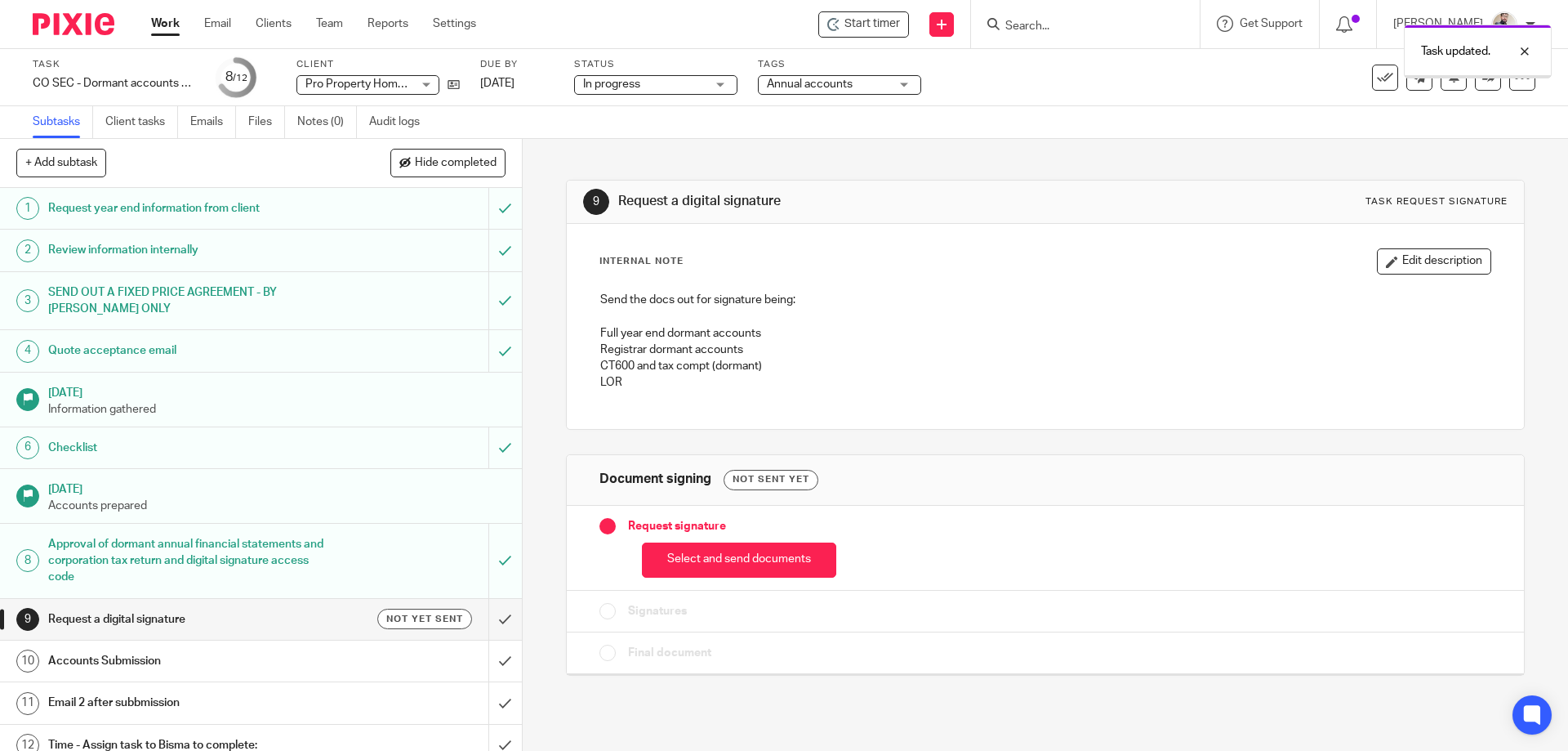
click at [427, 648] on div "Accounts Submission" at bounding box center [260, 660] width 424 height 24
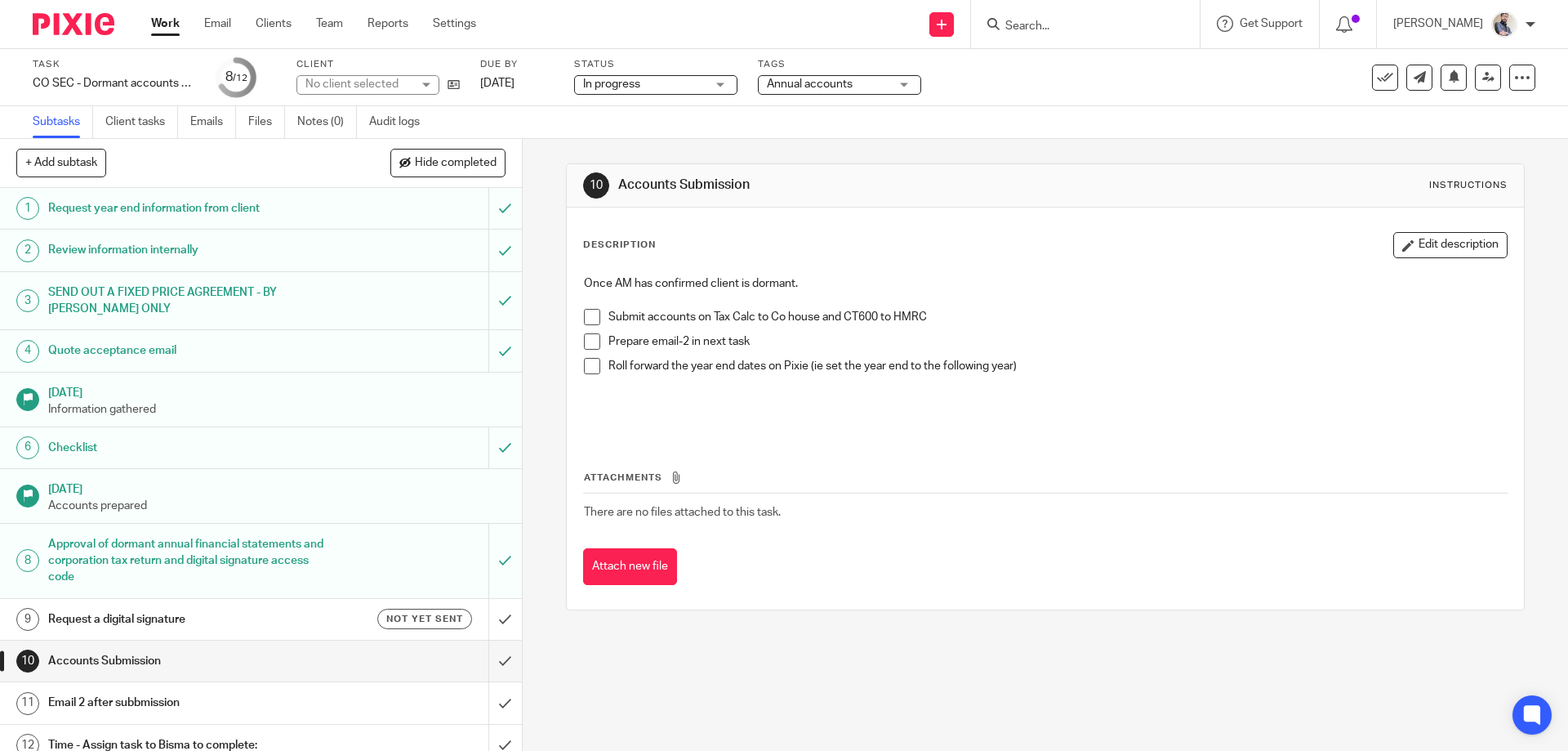
scroll to position [15, 0]
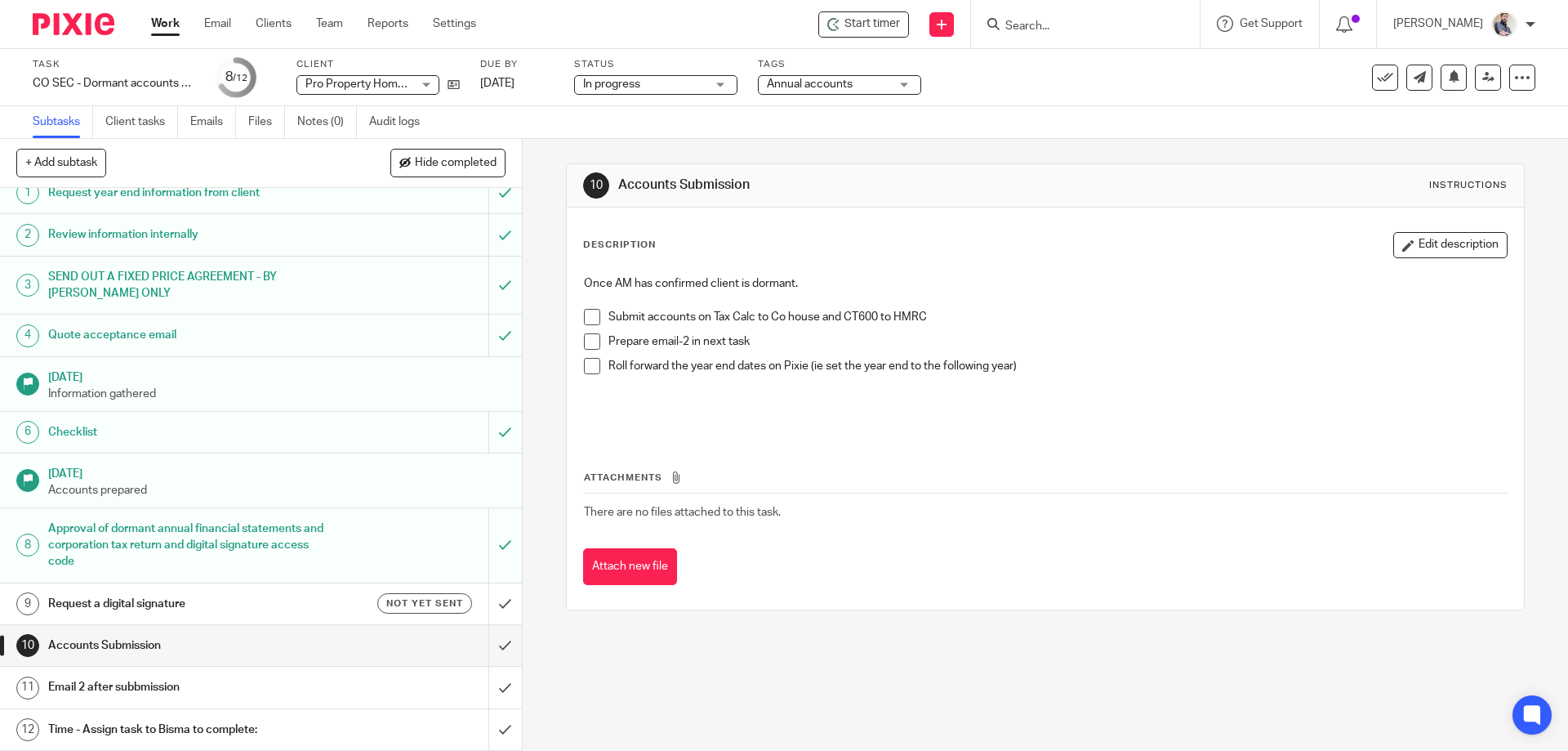
click at [397, 692] on div "Email 2 after subbmission" at bounding box center [260, 686] width 424 height 24
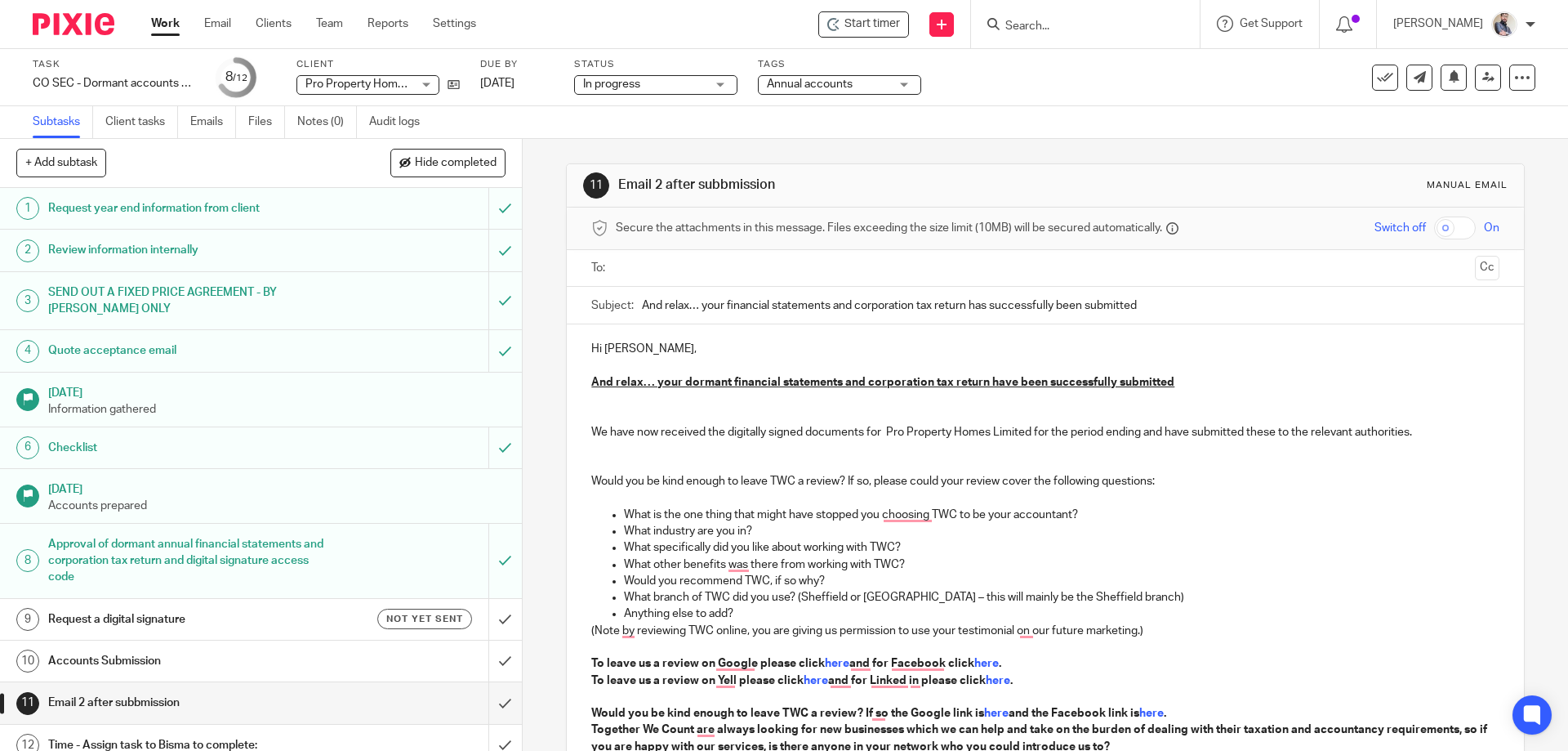
click at [656, 453] on p "Would you be kind enough to leave TWC a review? If so, please could your review…" at bounding box center [1045, 465] width 907 height 50
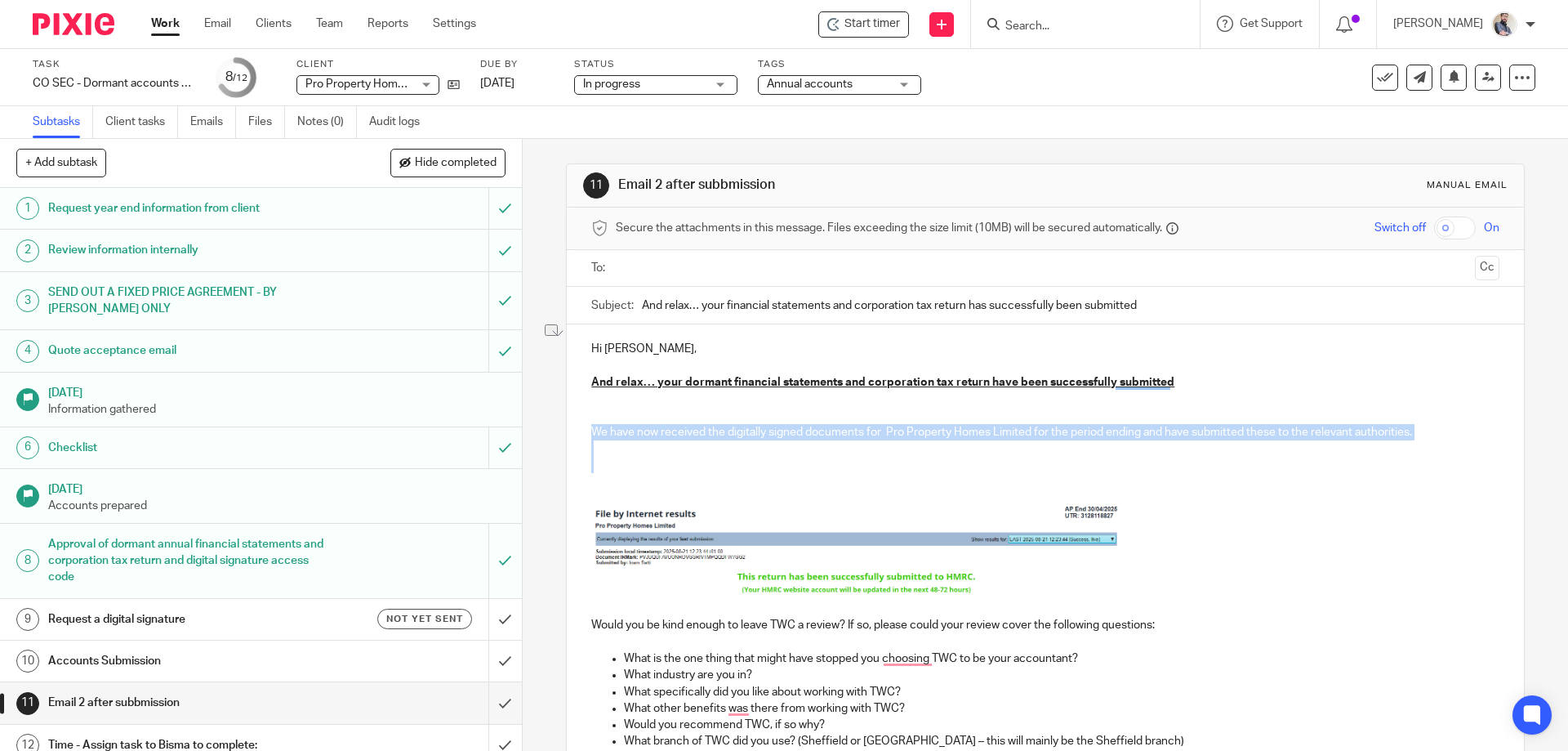
drag, startPoint x: 644, startPoint y: 462, endPoint x: 581, endPoint y: 437, distance: 67.8
click at [581, 437] on div "Hi [PERSON_NAME], And relax… your dormant financial statements and corporation …" at bounding box center [1045, 683] width 956 height 719
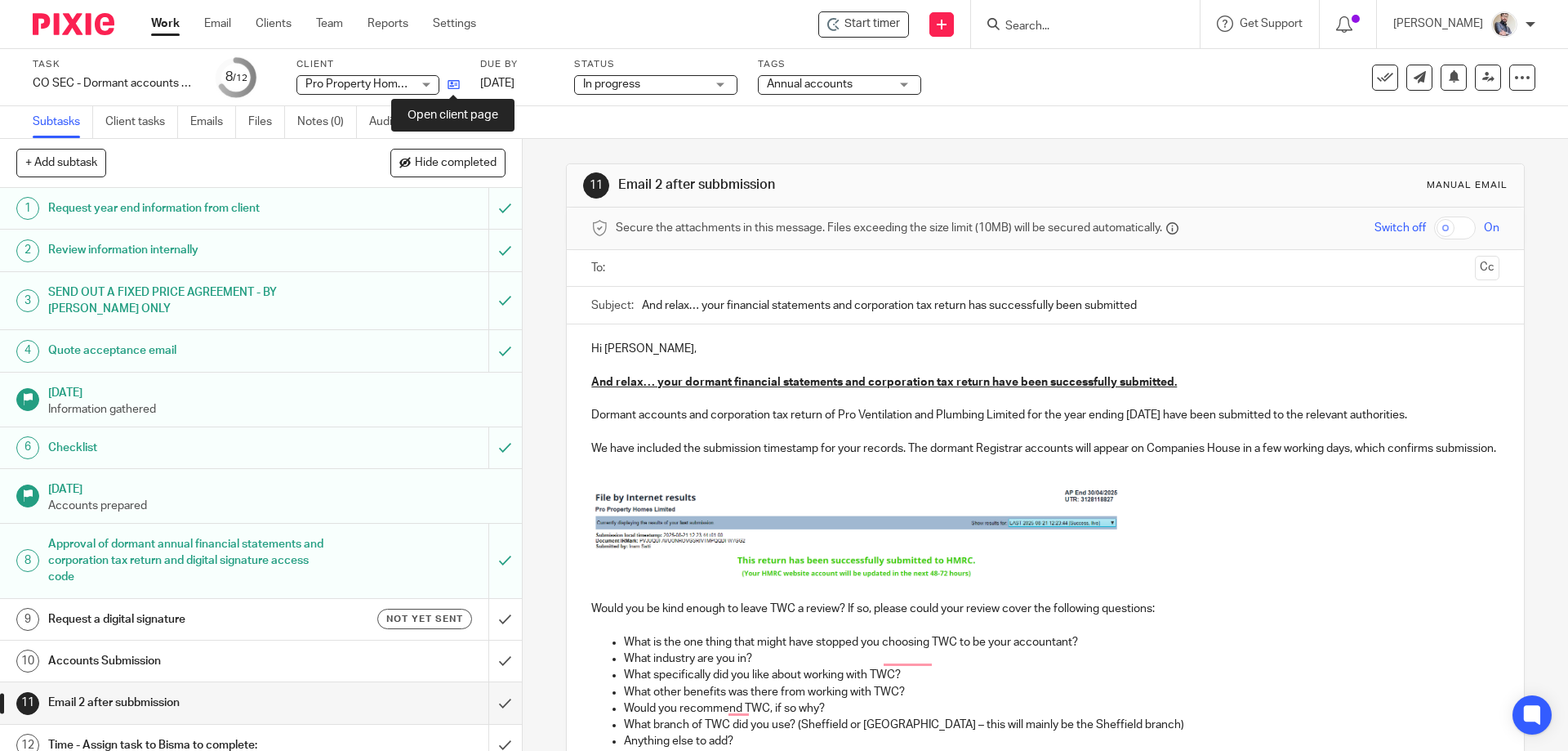
click at [453, 90] on icon at bounding box center [454, 85] width 13 height 13
drag, startPoint x: 837, startPoint y: 410, endPoint x: 1018, endPoint y: 419, distance: 181.2
click at [1021, 419] on p "Dormant accounts and corporation tax return of Pro Ventilation and Plumbing Lim…" at bounding box center [1045, 407] width 907 height 33
click at [1108, 412] on p "Dormant accounts and the corporation tax return of Pro Property Homes Limited f…" at bounding box center [1045, 407] width 907 height 33
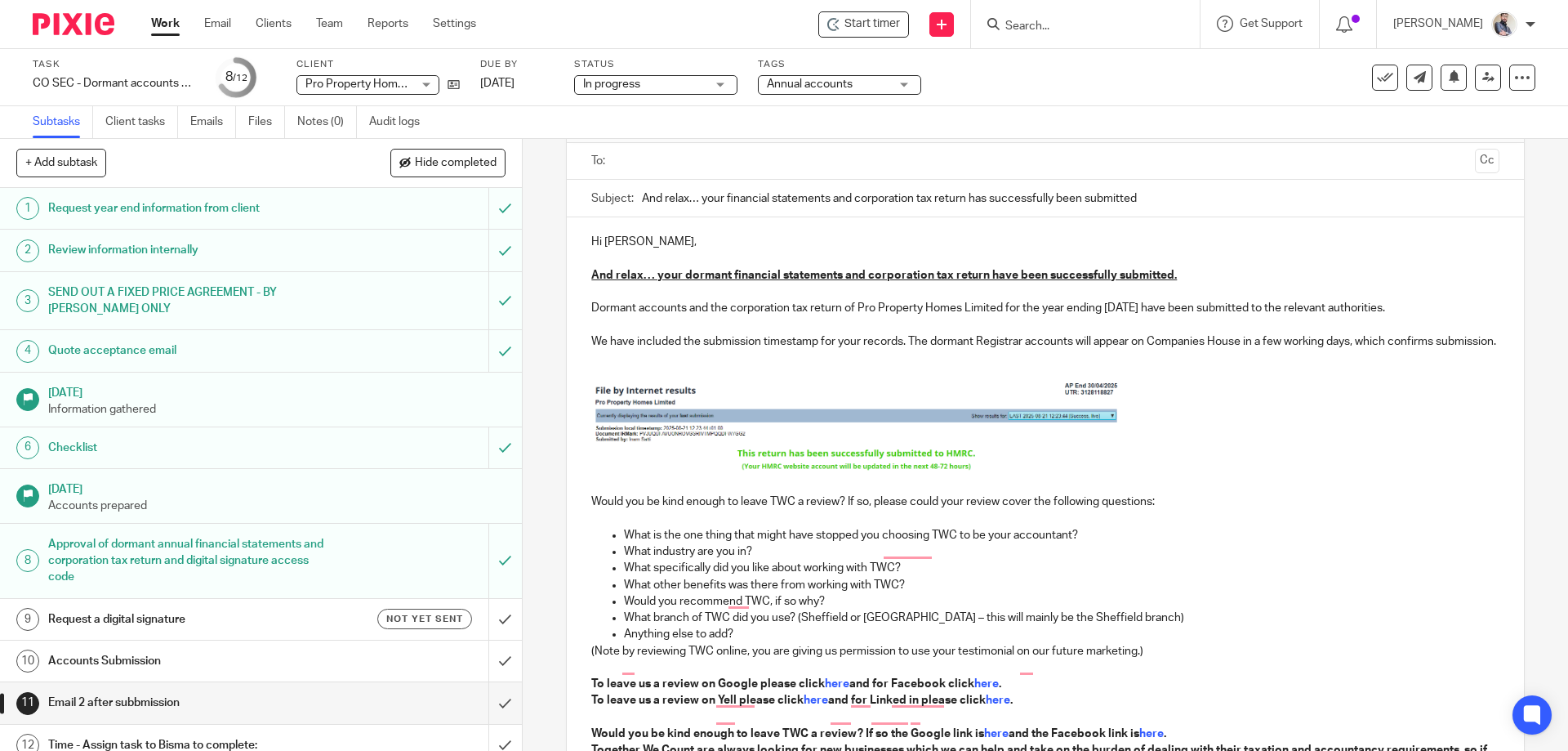
scroll to position [218, 0]
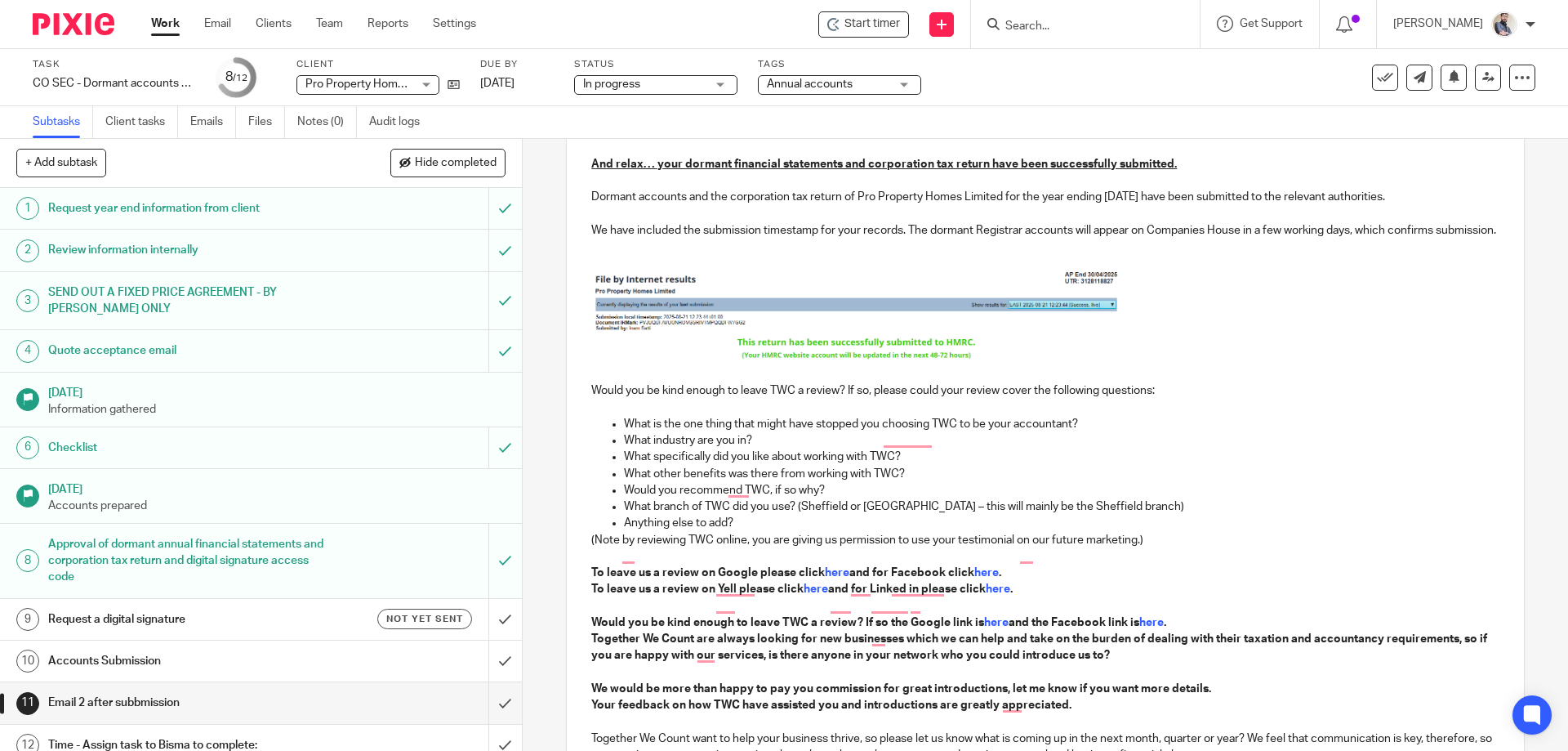
click at [804, 304] on img "To enrich screen reader interactions, please activate Accessibility in Grammarl…" at bounding box center [857, 316] width 531 height 89
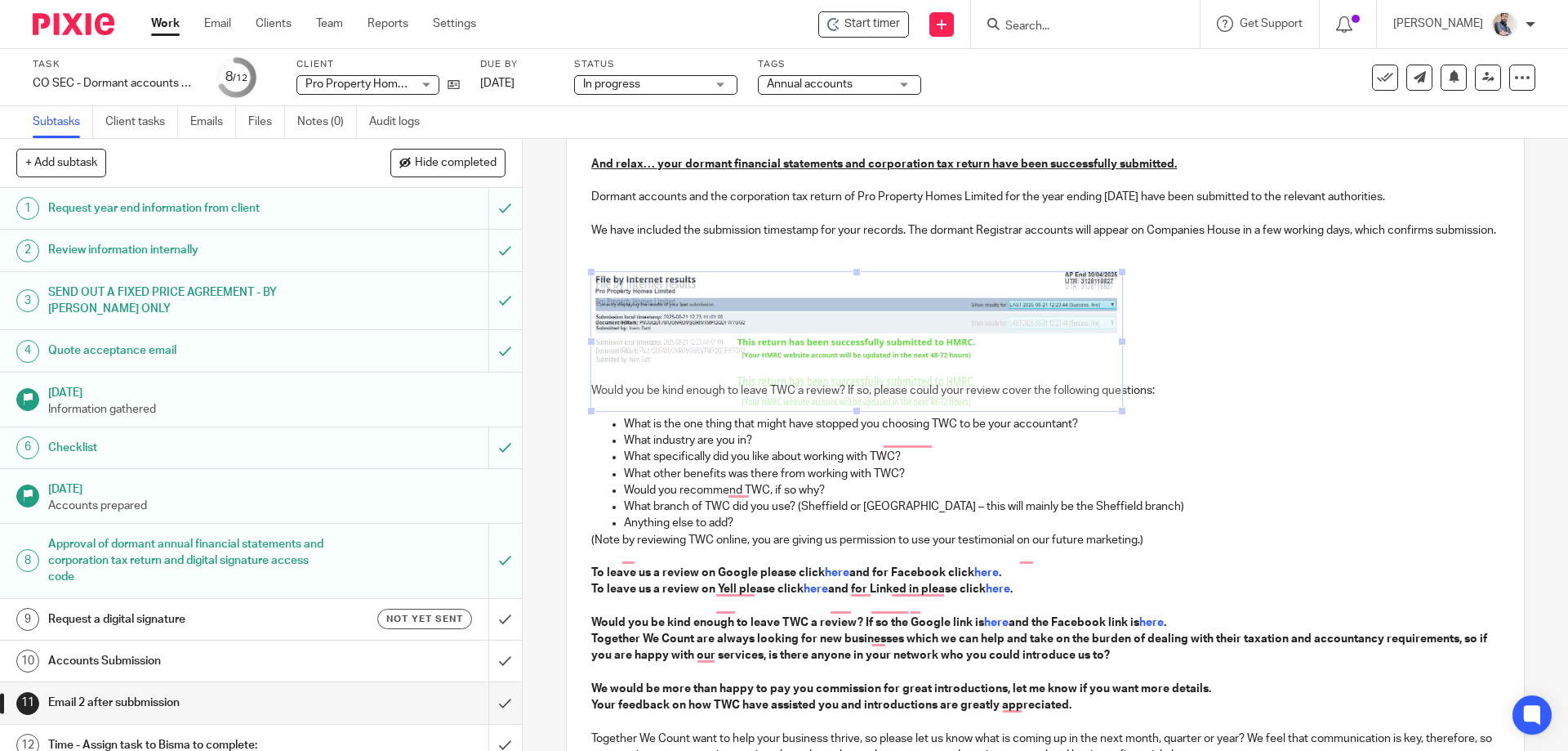
drag, startPoint x: 843, startPoint y: 379, endPoint x: 864, endPoint y: 429, distance: 54.2
click at [864, 419] on span "To enrich screen reader interactions, please activate Accessibility in Grammarl…" at bounding box center [857, 411] width 16 height 16
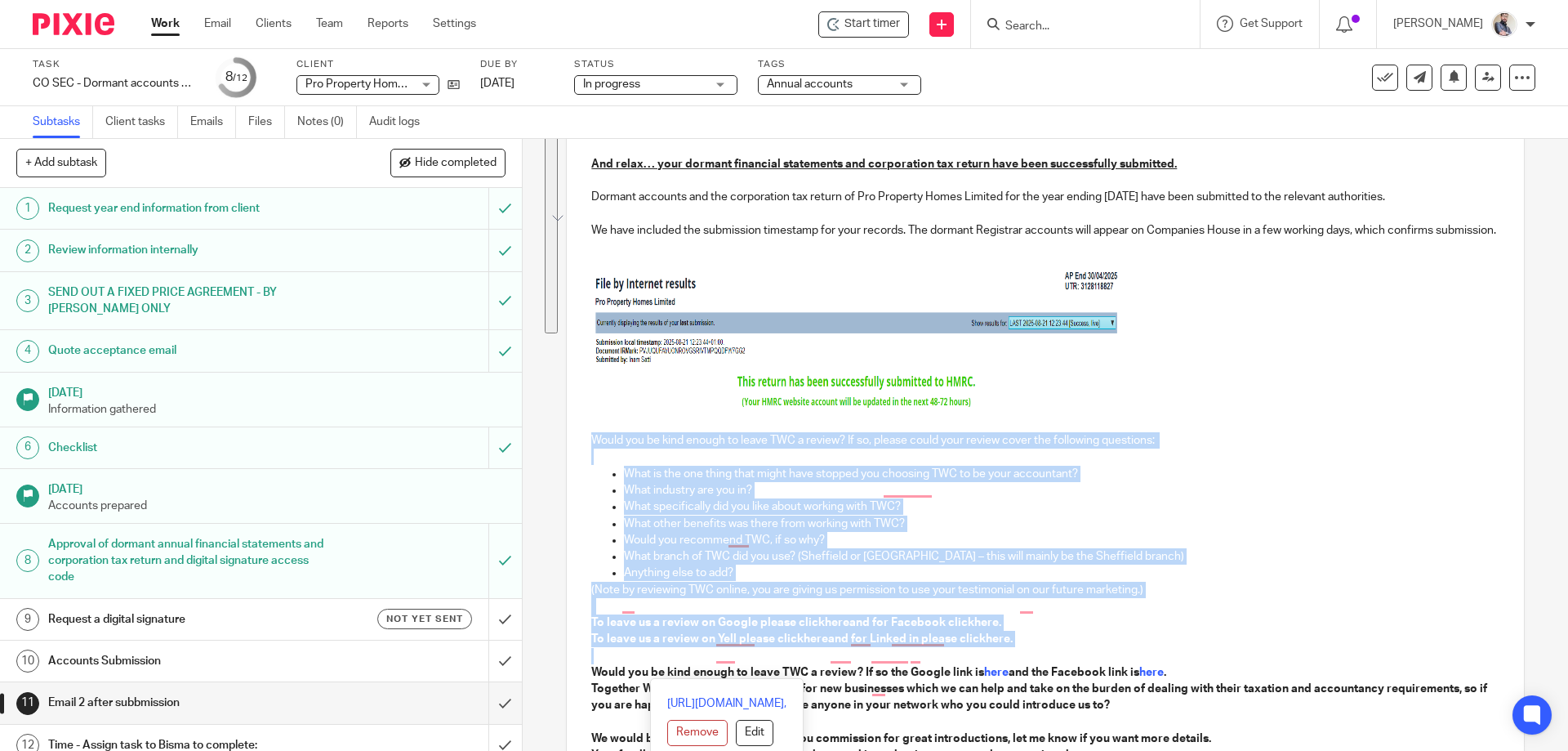
drag, startPoint x: 589, startPoint y: 450, endPoint x: 1026, endPoint y: 668, distance: 488.4
click at [1026, 668] on div "Hi Sonny, And relax… your dormant financial statements and corporation tax retu…" at bounding box center [1045, 483] width 956 height 753
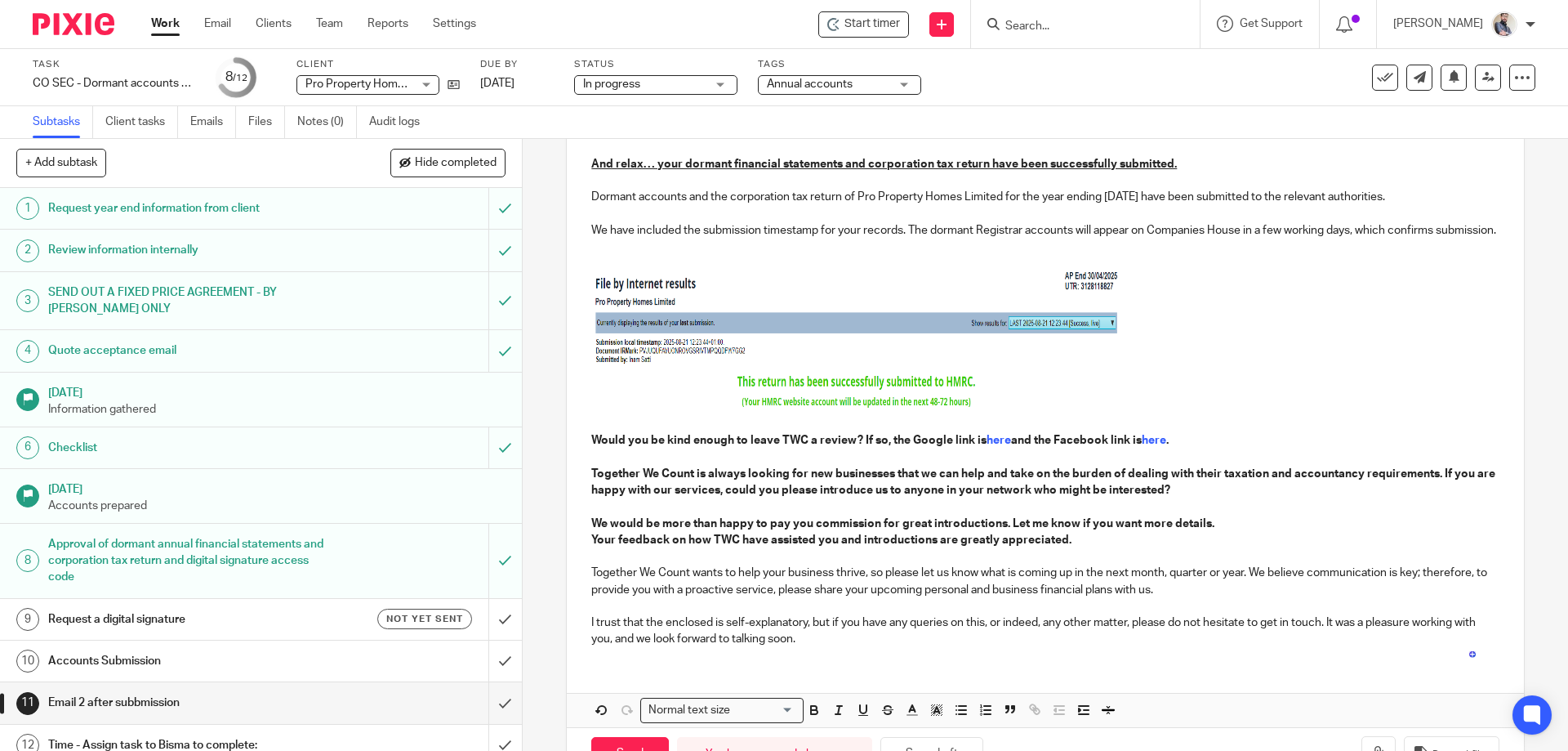
scroll to position [290, 0]
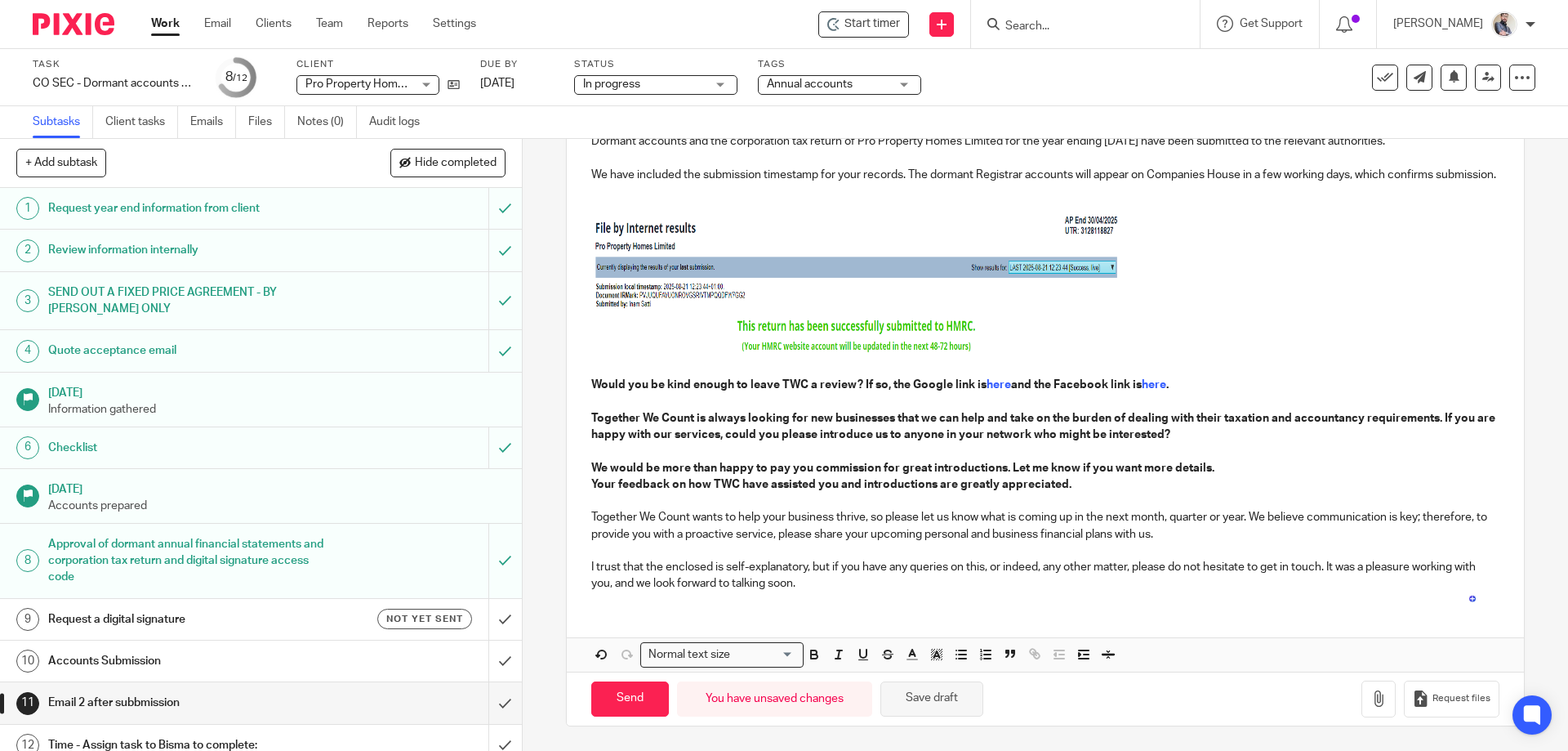
click at [950, 695] on button "Save draft" at bounding box center [932, 699] width 103 height 35
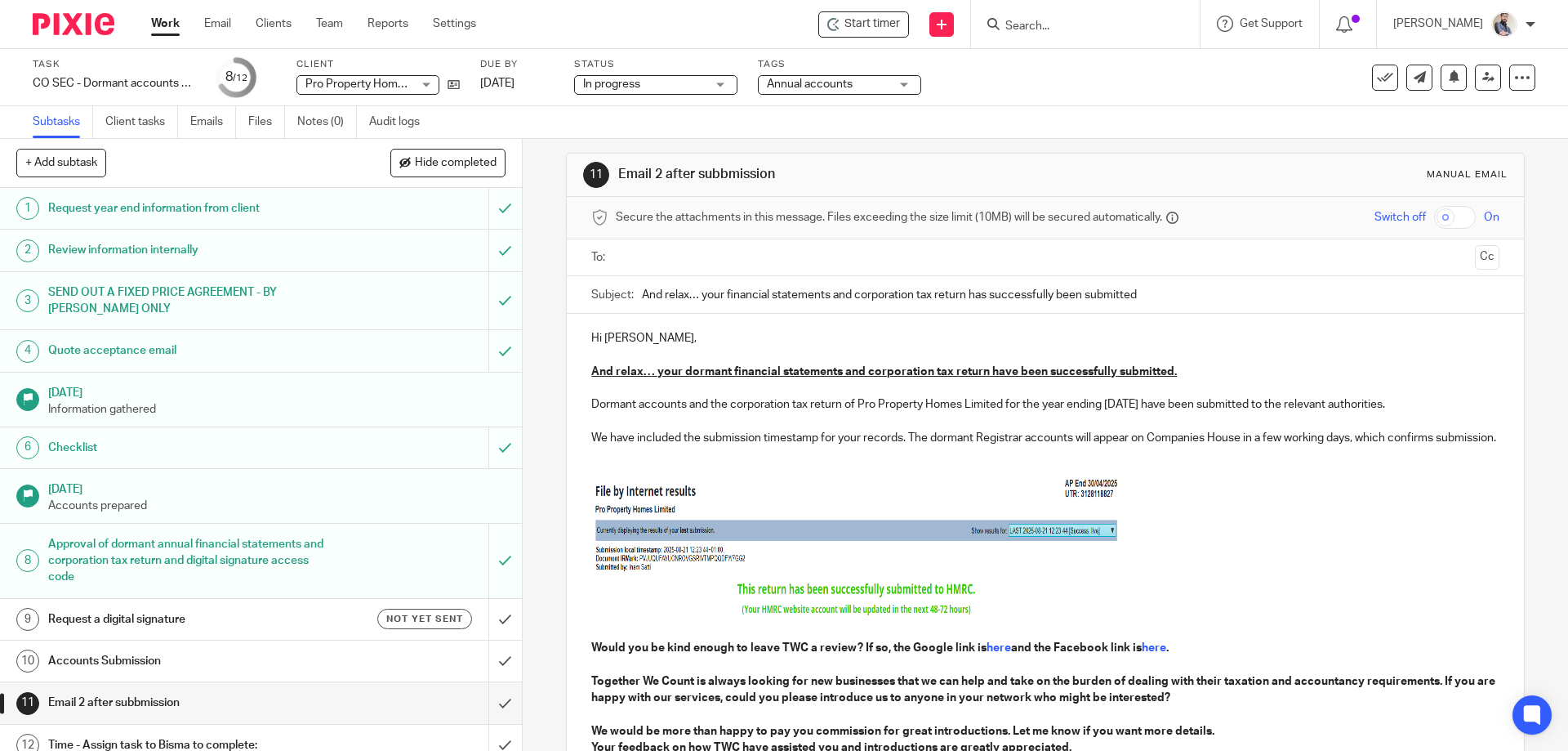
scroll to position [0, 0]
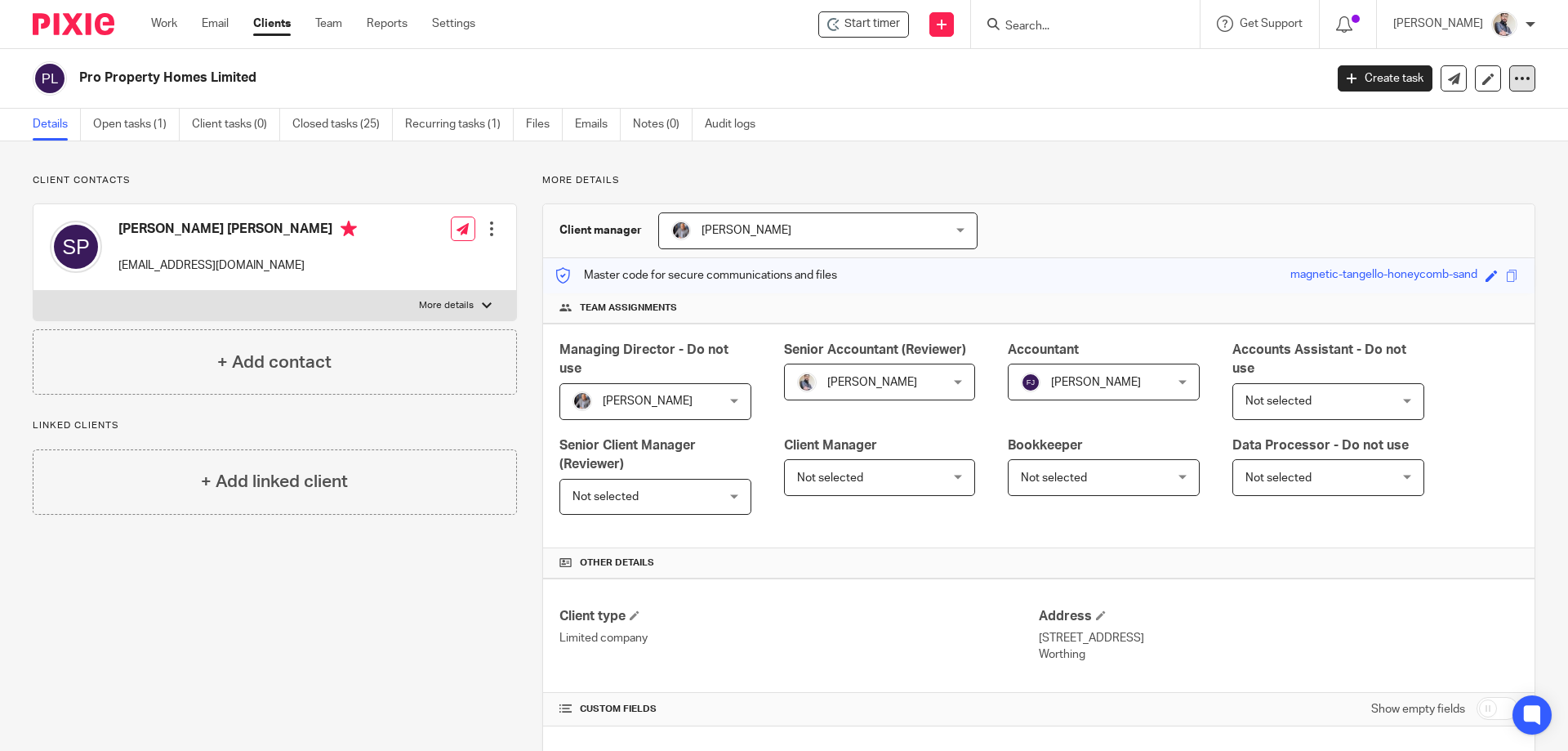
click at [1514, 79] on icon at bounding box center [1522, 78] width 16 height 16
click at [1412, 123] on link "Update from Companies House" at bounding box center [1420, 120] width 181 height 23
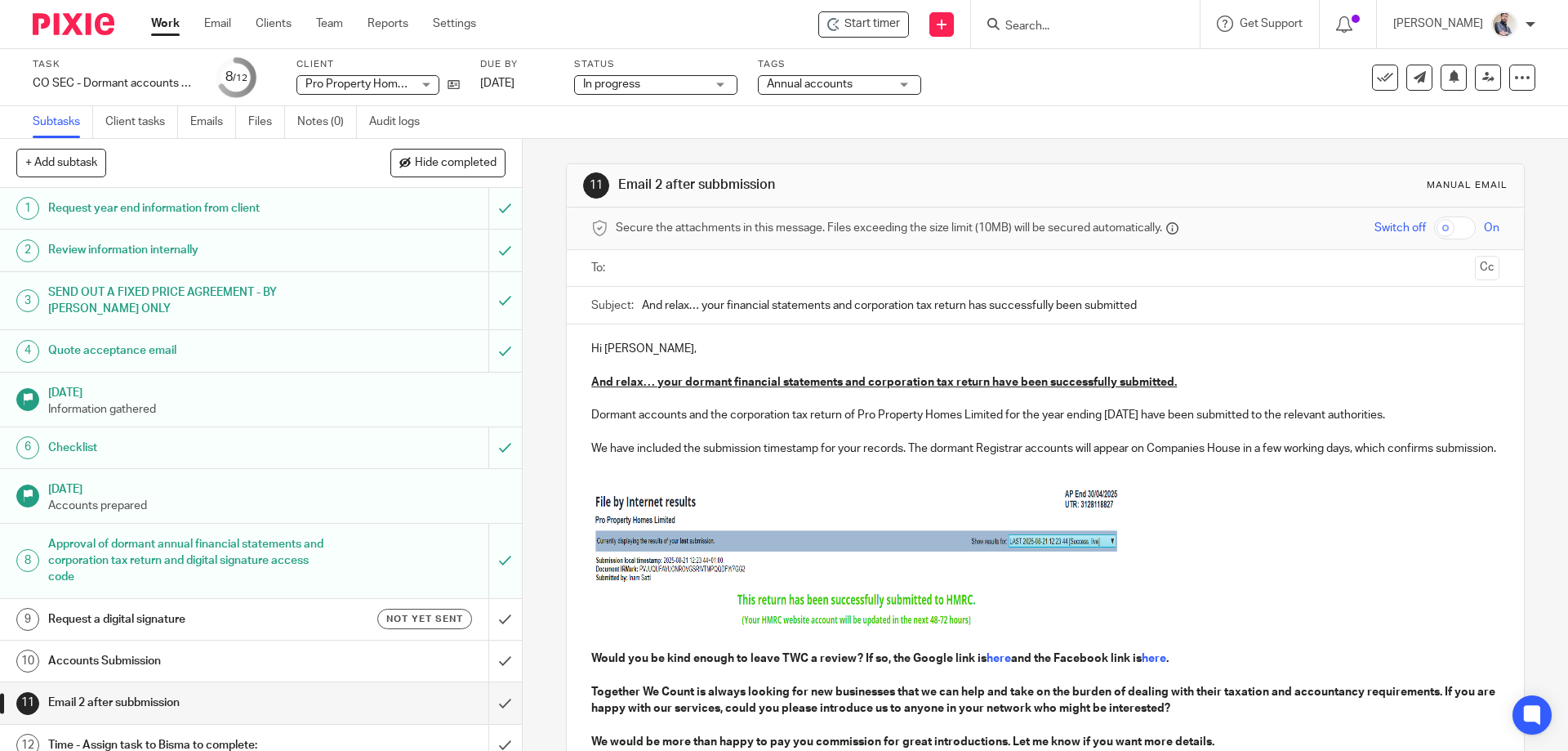
click at [947, 426] on p "To enrich screen reader interactions, please activate Accessibility in Grammarl…" at bounding box center [1045, 432] width 907 height 16
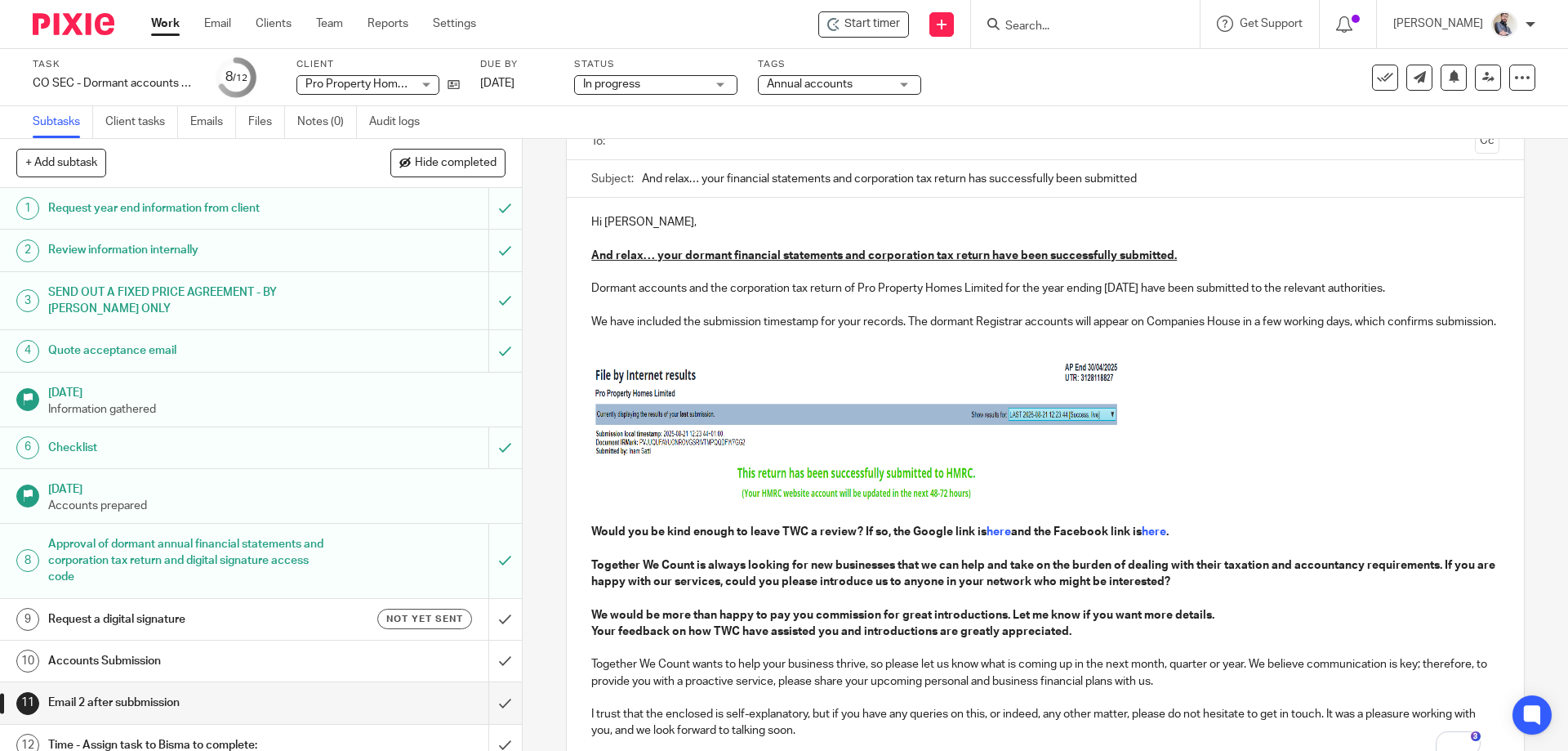
scroll to position [290, 0]
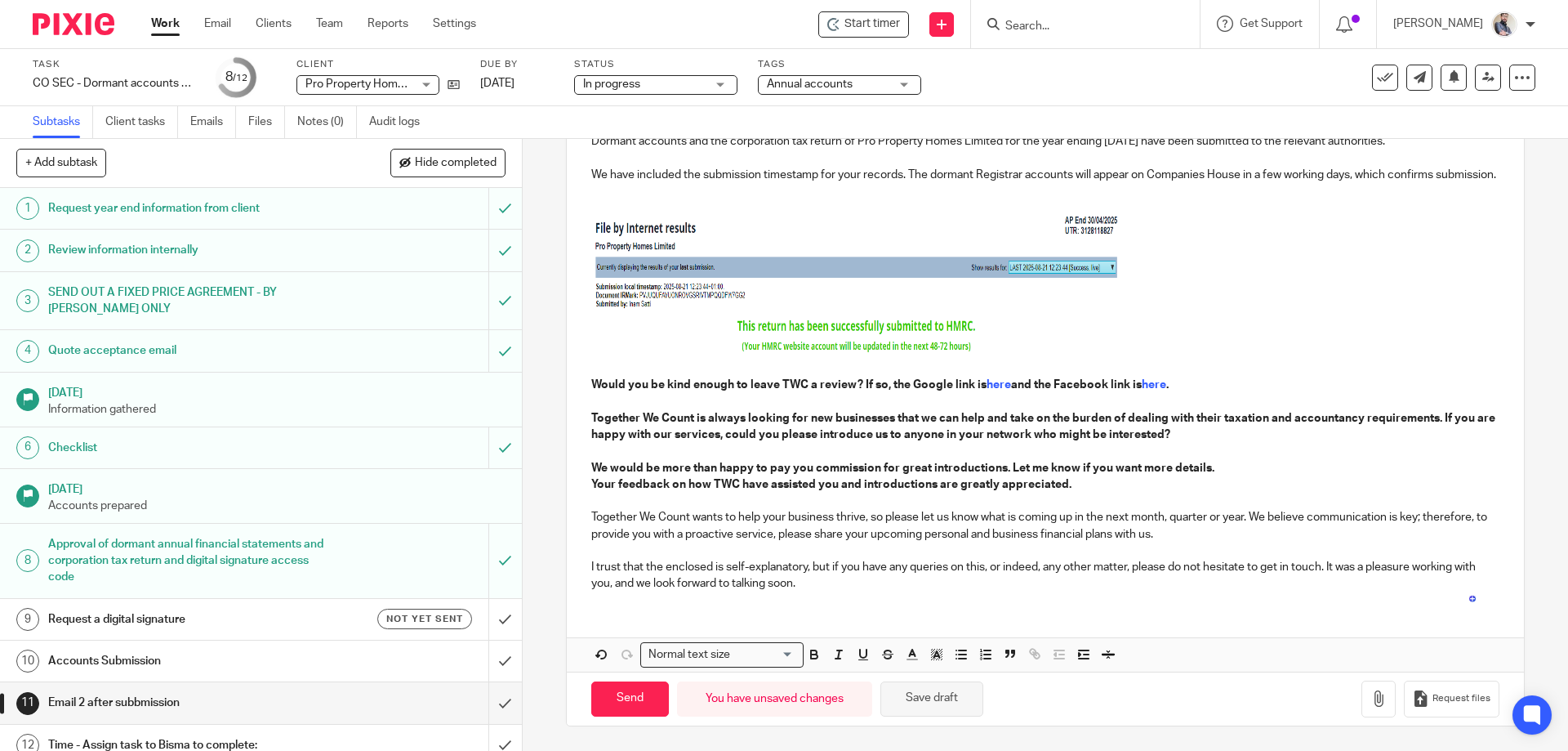
click at [962, 708] on button "Save draft" at bounding box center [932, 699] width 103 height 35
click at [949, 695] on button "Save draft" at bounding box center [932, 699] width 103 height 35
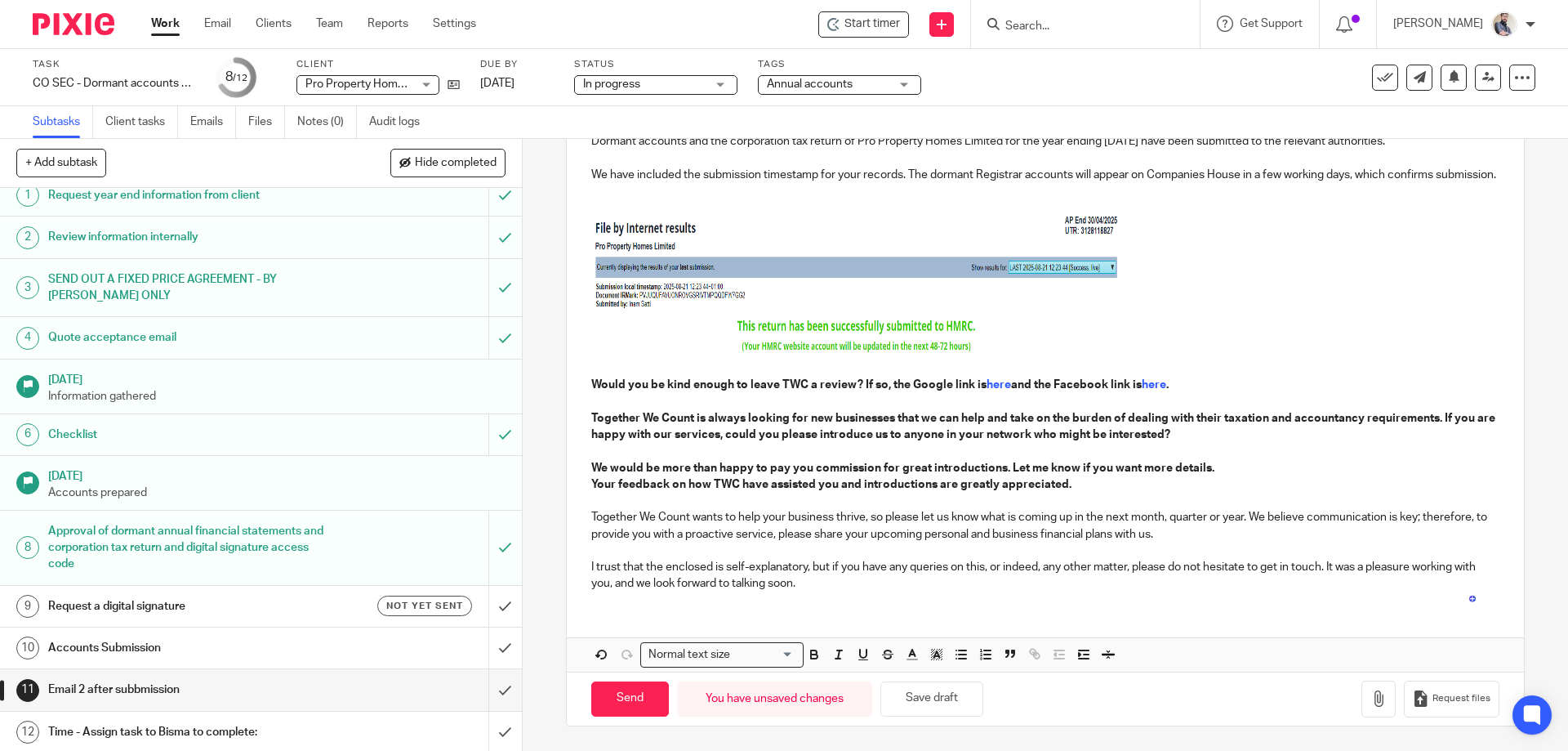
scroll to position [15, 0]
click at [963, 701] on button "Save draft" at bounding box center [932, 699] width 103 height 35
click at [346, 653] on div "Accounts Submission" at bounding box center [260, 645] width 424 height 24
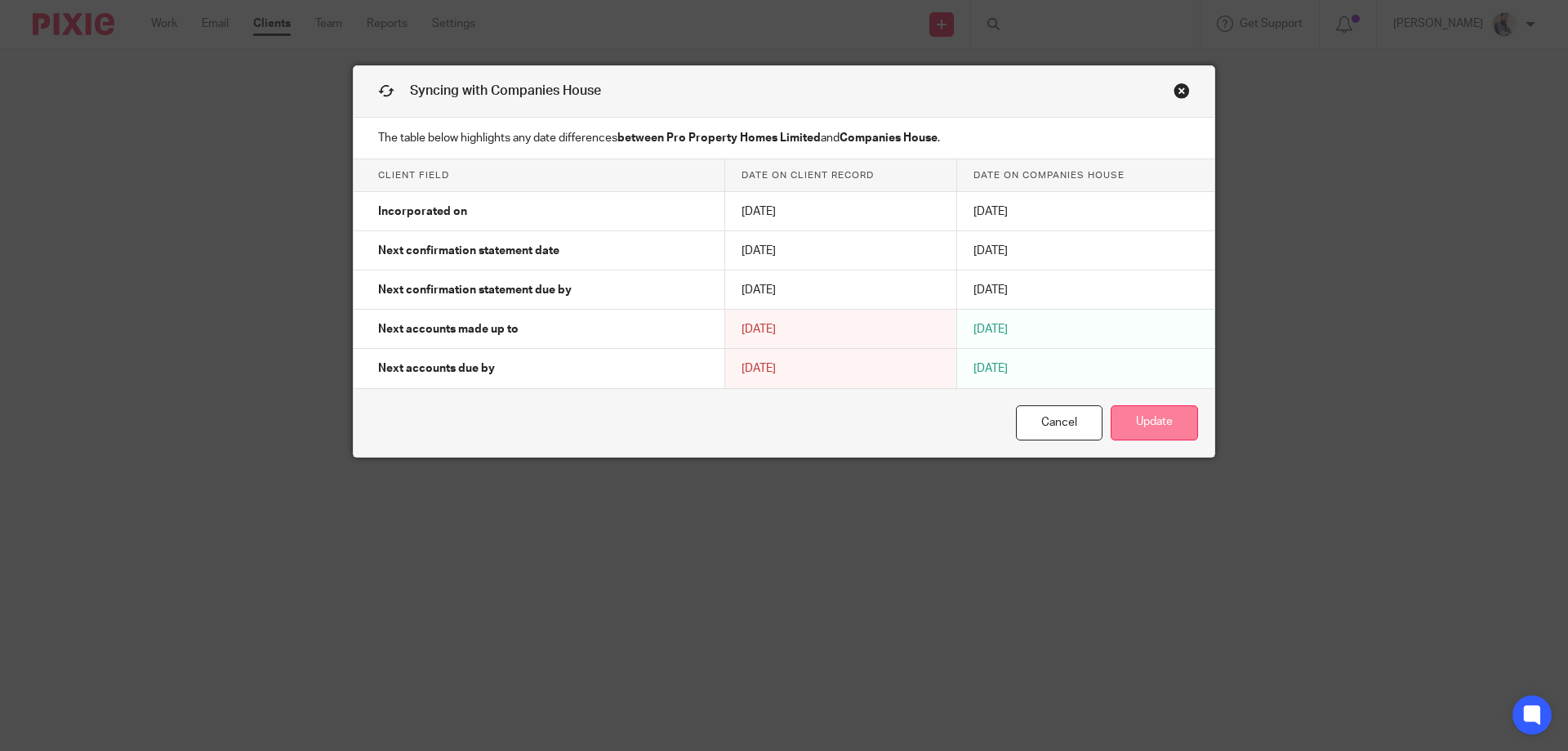
click at [1131, 415] on button "Update" at bounding box center [1154, 422] width 87 height 35
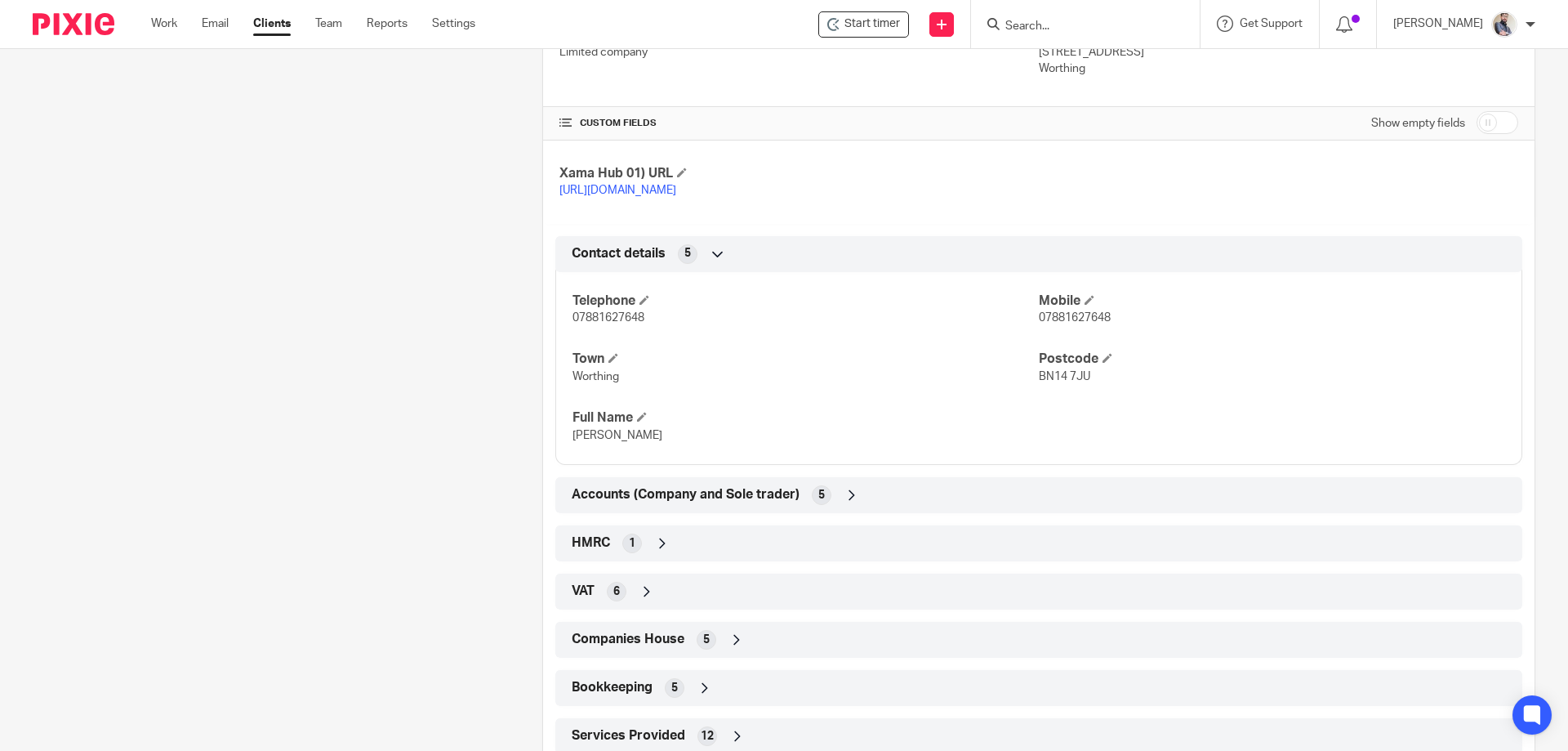
scroll to position [651, 0]
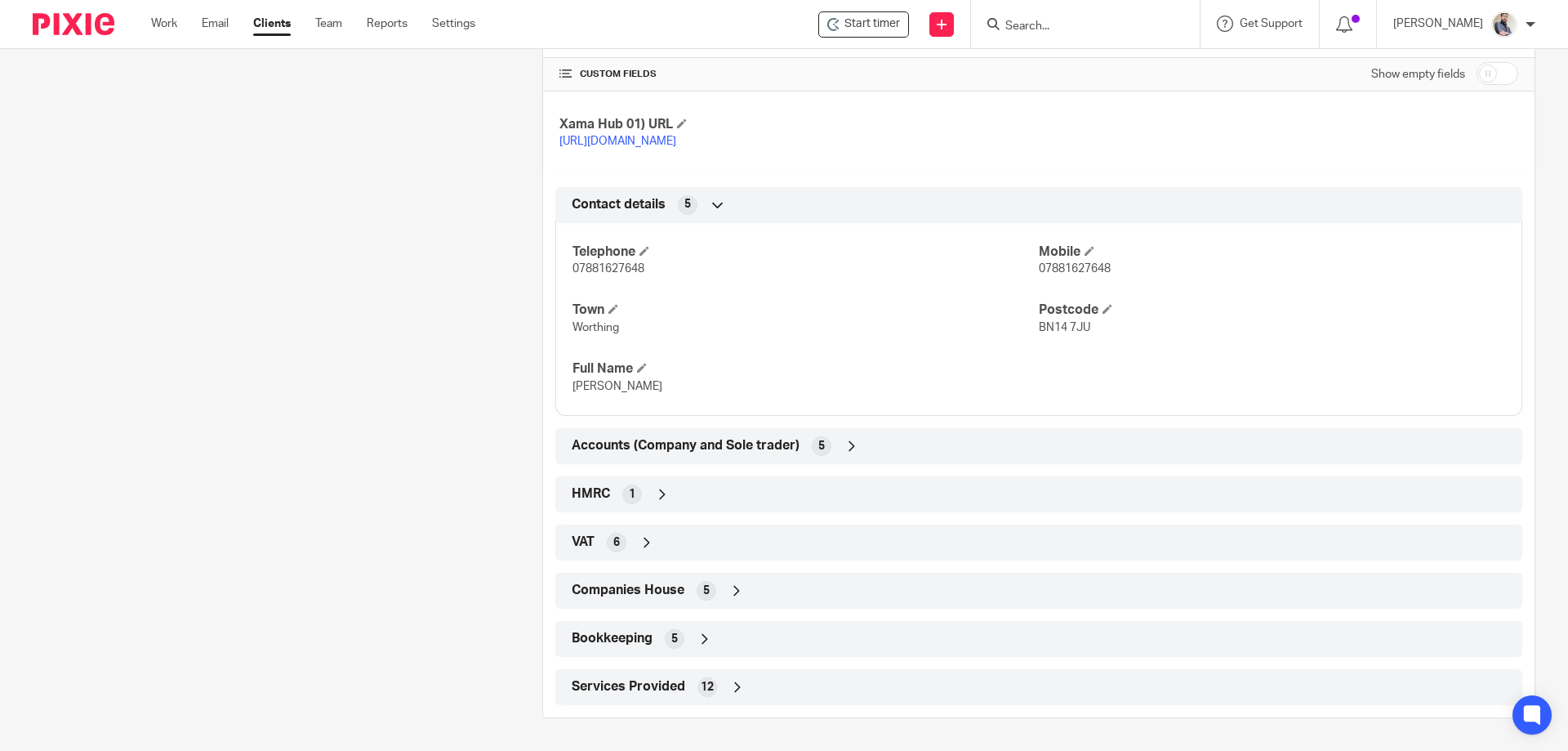
click at [760, 436] on div "Accounts (Company and Sole trader) 5" at bounding box center [1039, 446] width 942 height 28
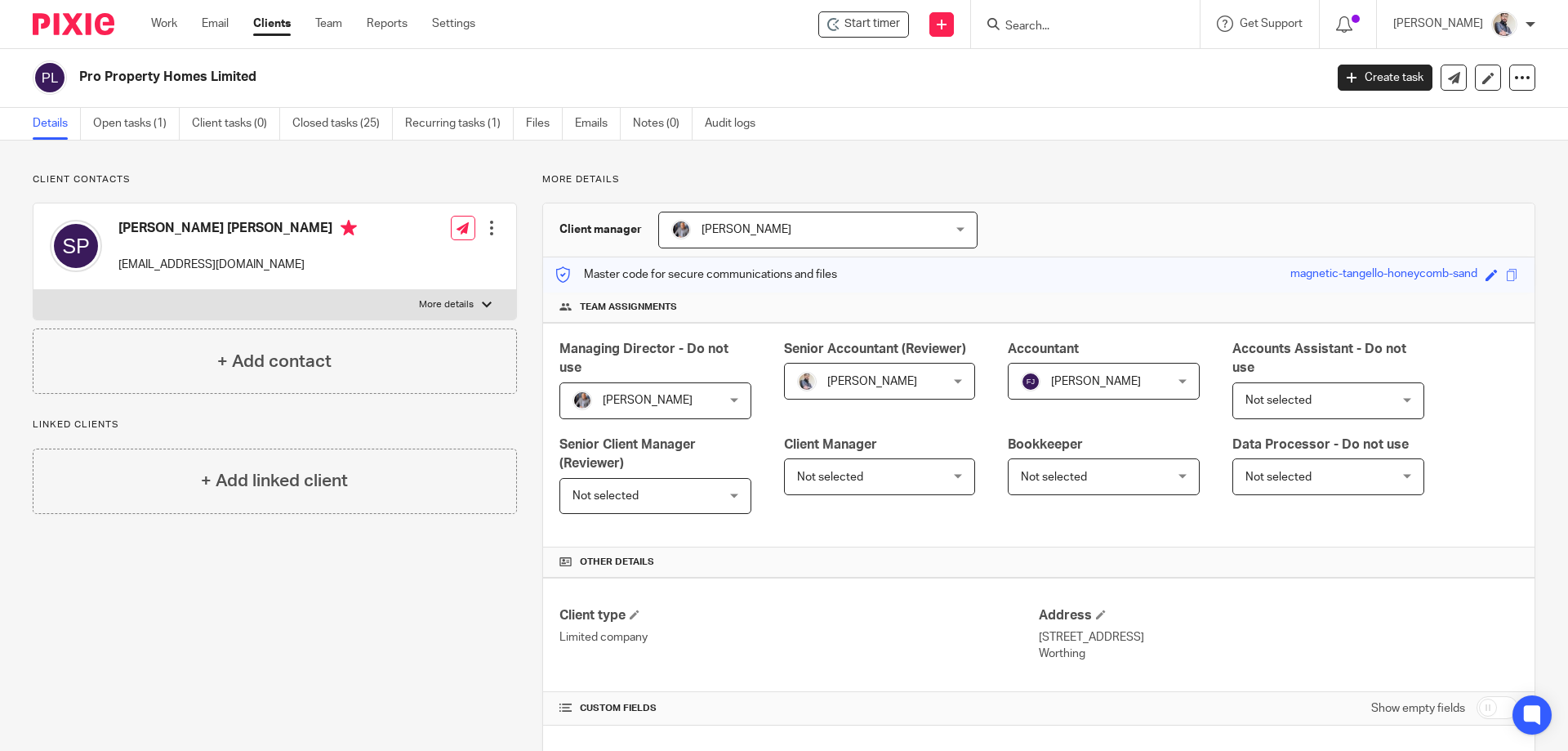
scroll to position [0, 0]
click at [427, 117] on link "Recurring tasks (1)" at bounding box center [459, 124] width 109 height 32
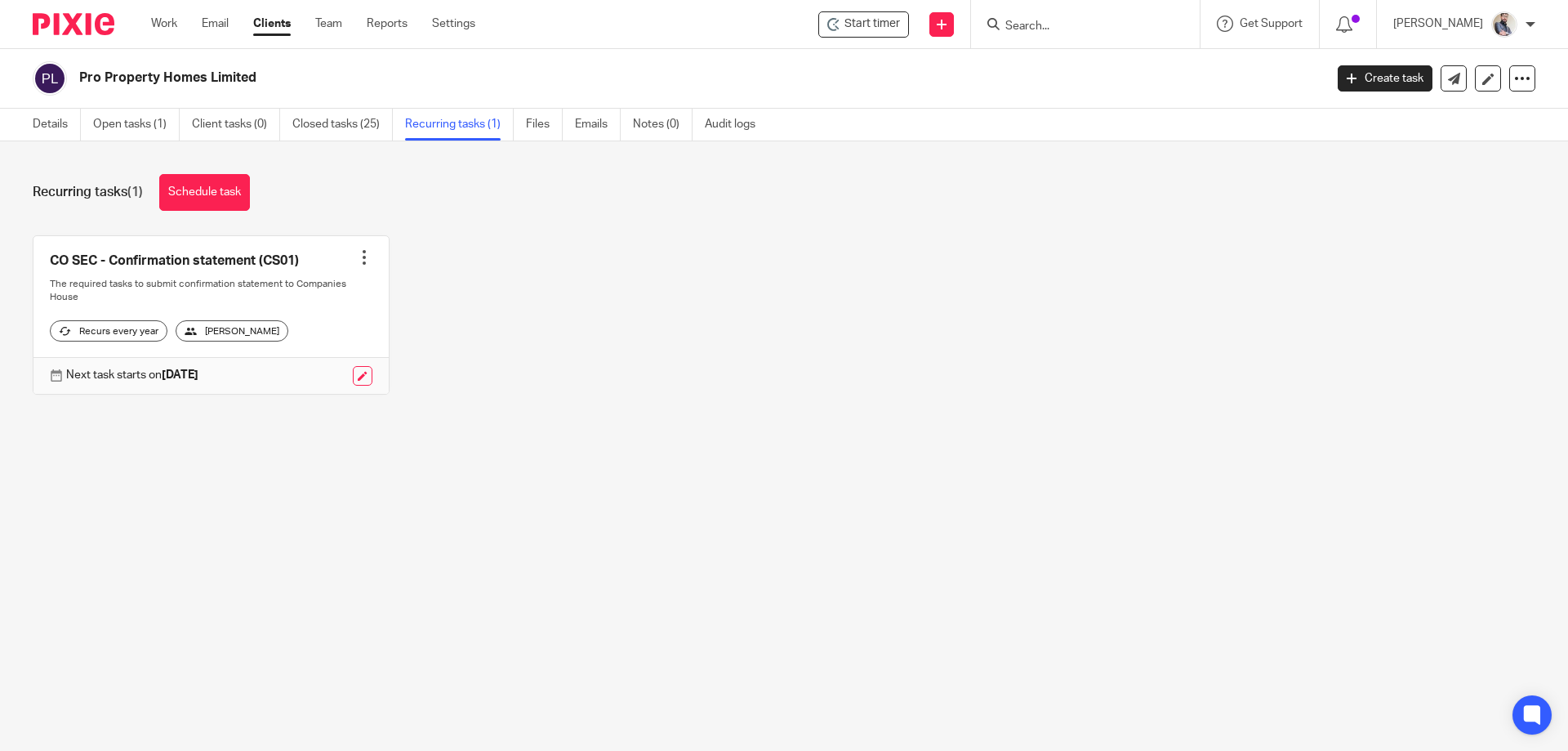
click at [199, 184] on link "Schedule task" at bounding box center [204, 192] width 91 height 37
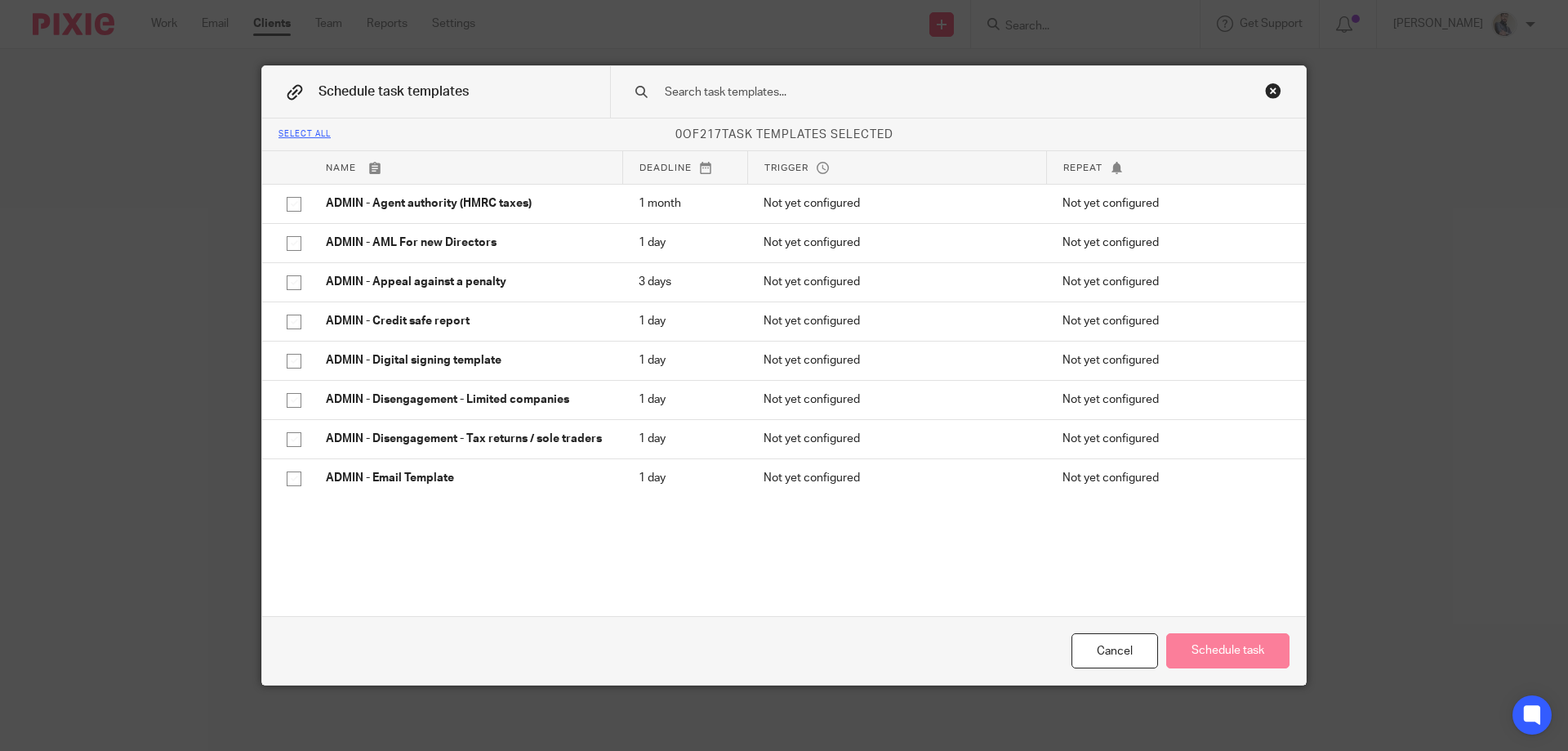
click at [830, 87] on input "text" at bounding box center [933, 93] width 538 height 18
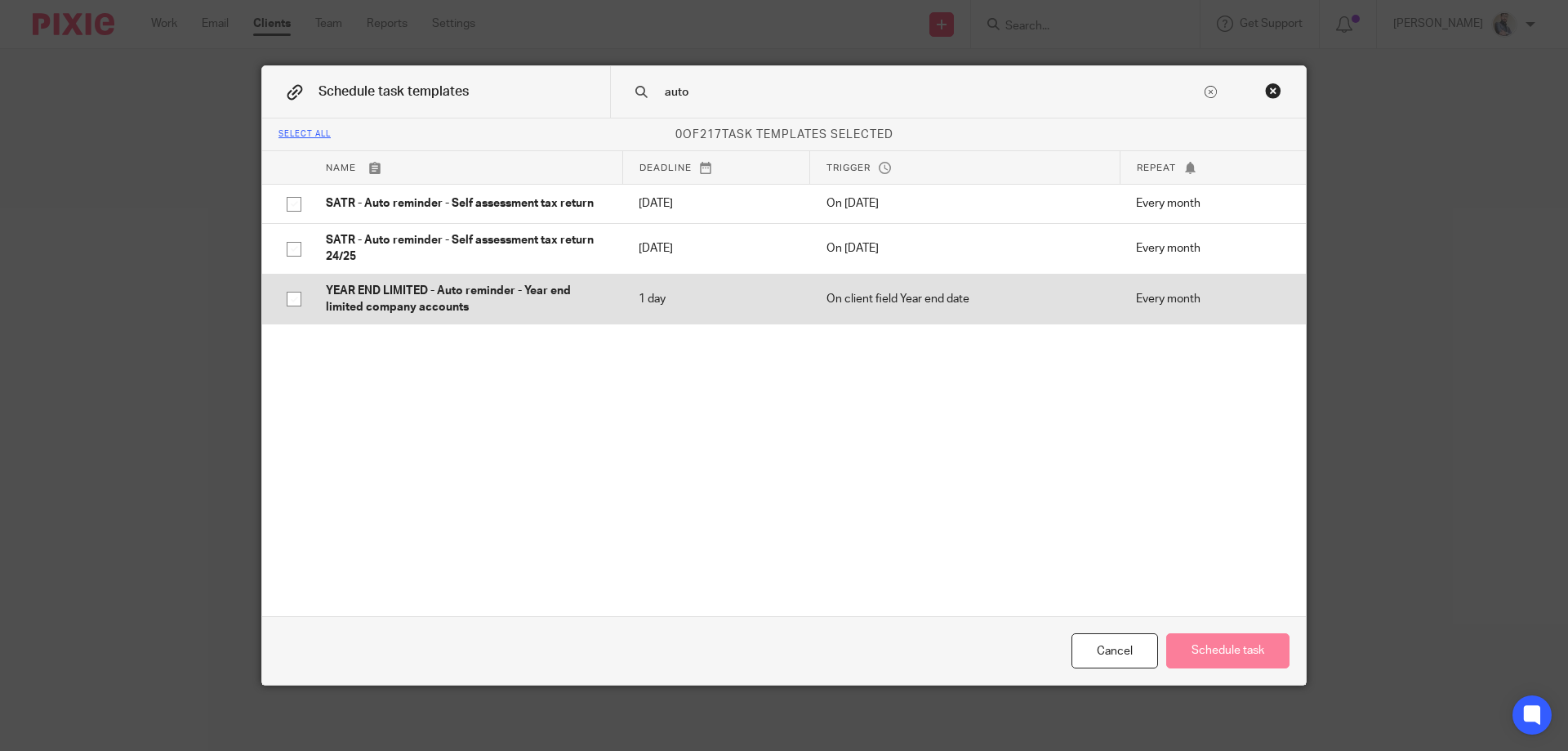
type input "auto"
click at [458, 295] on p "YEAR END LIMITED - Auto reminder - Year end limited company accounts" at bounding box center [465, 299] width 280 height 33
checkbox input "true"
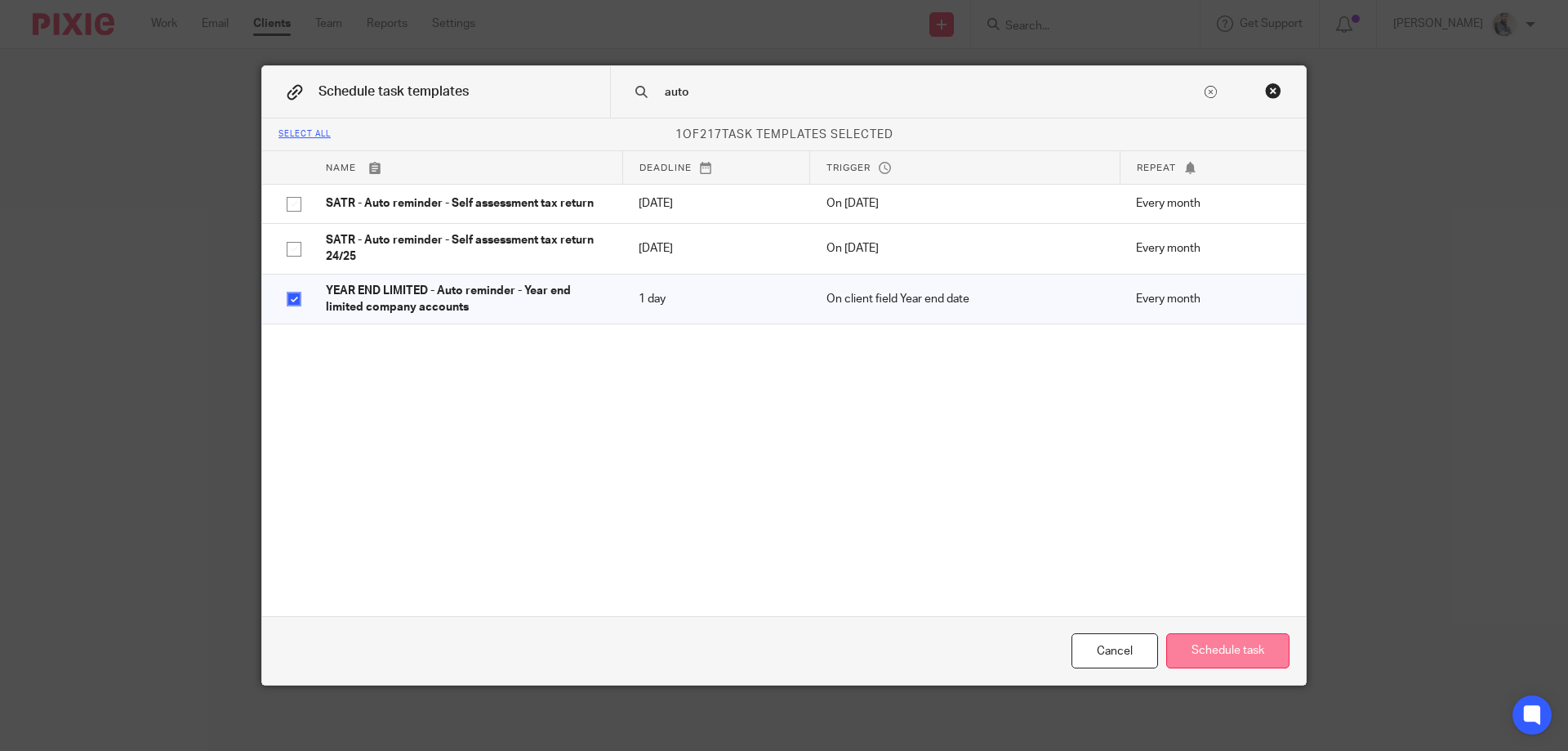
click at [1230, 656] on button "Schedule task" at bounding box center [1228, 650] width 123 height 35
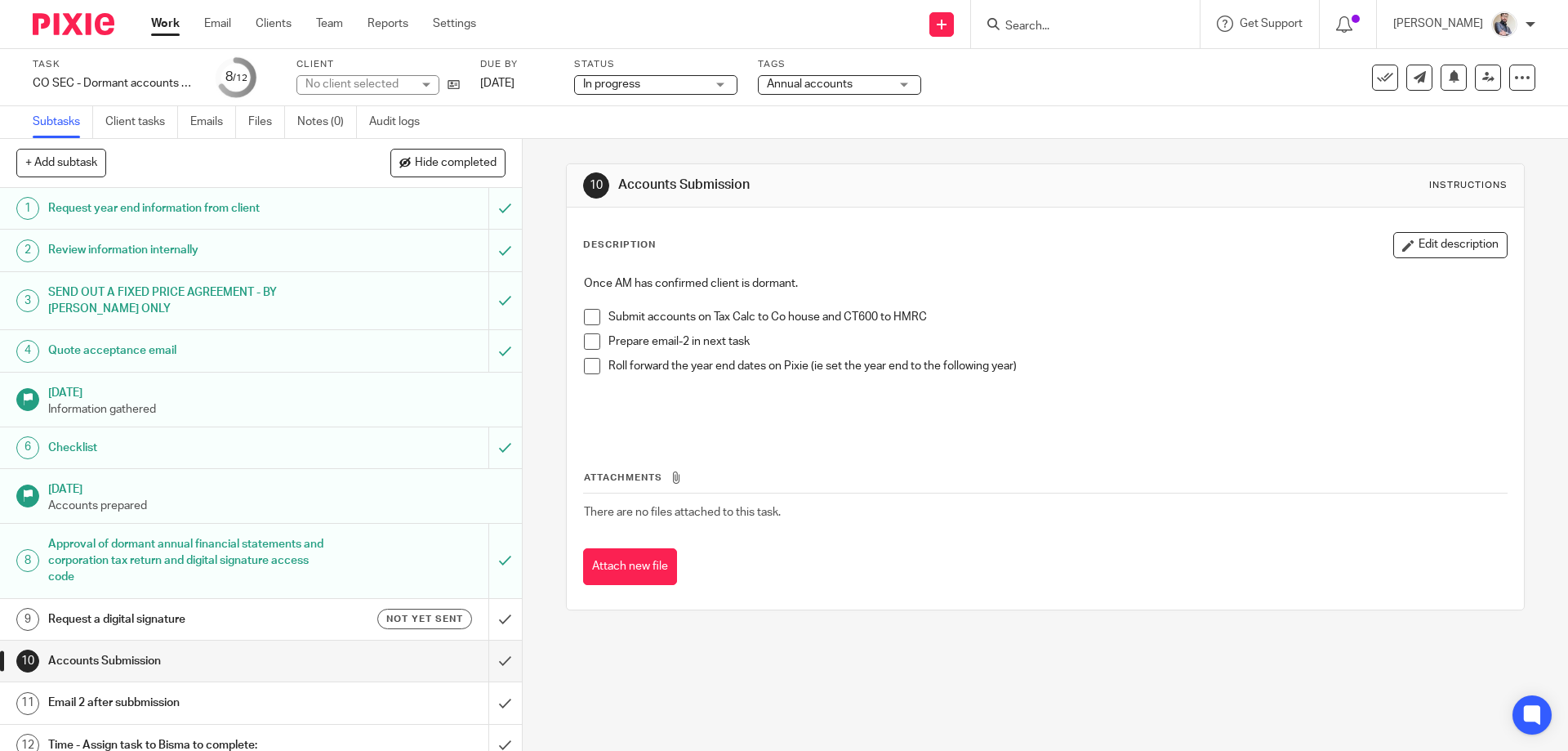
click at [586, 340] on span at bounding box center [592, 341] width 16 height 16
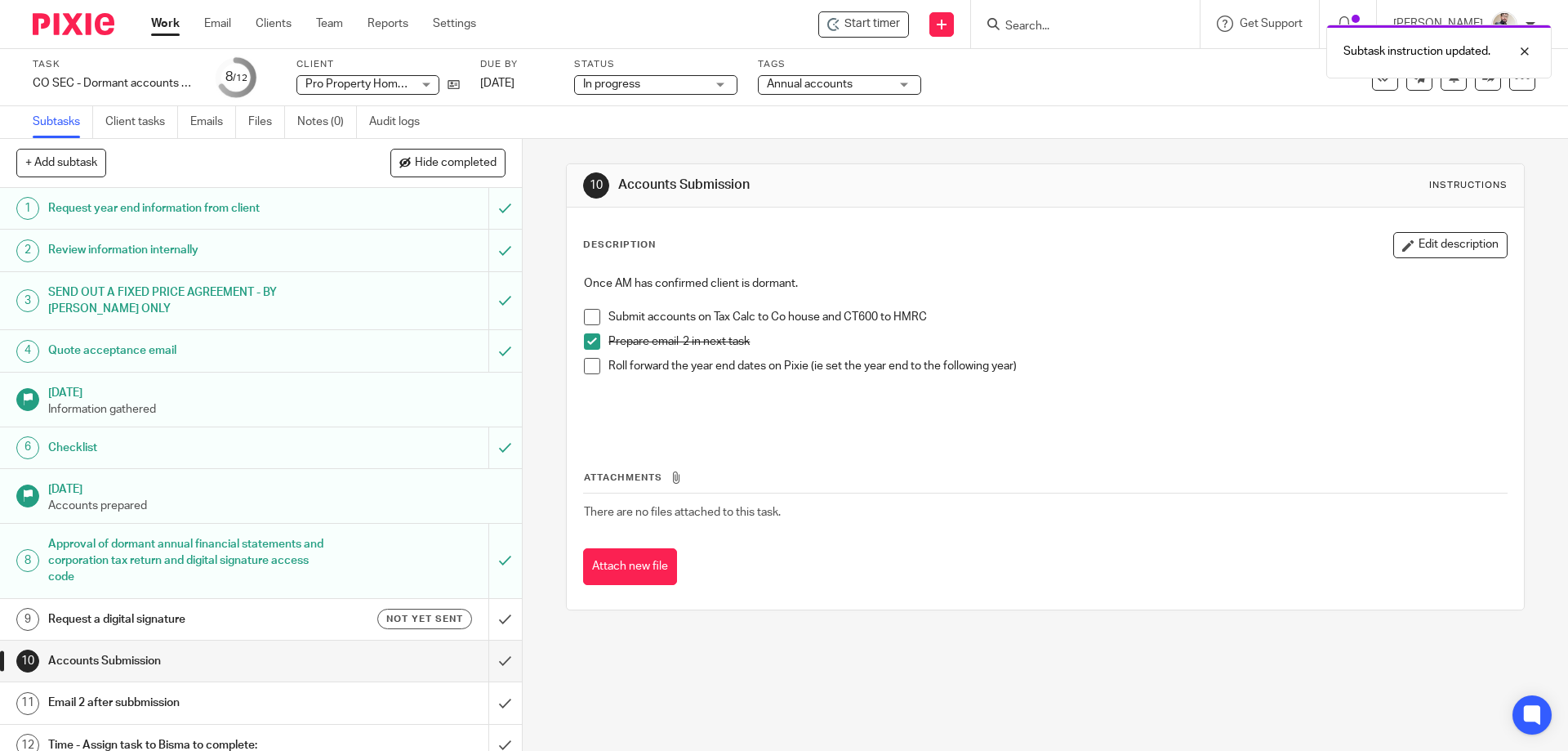
click at [592, 314] on span at bounding box center [592, 317] width 16 height 16
click at [593, 362] on span at bounding box center [592, 366] width 16 height 16
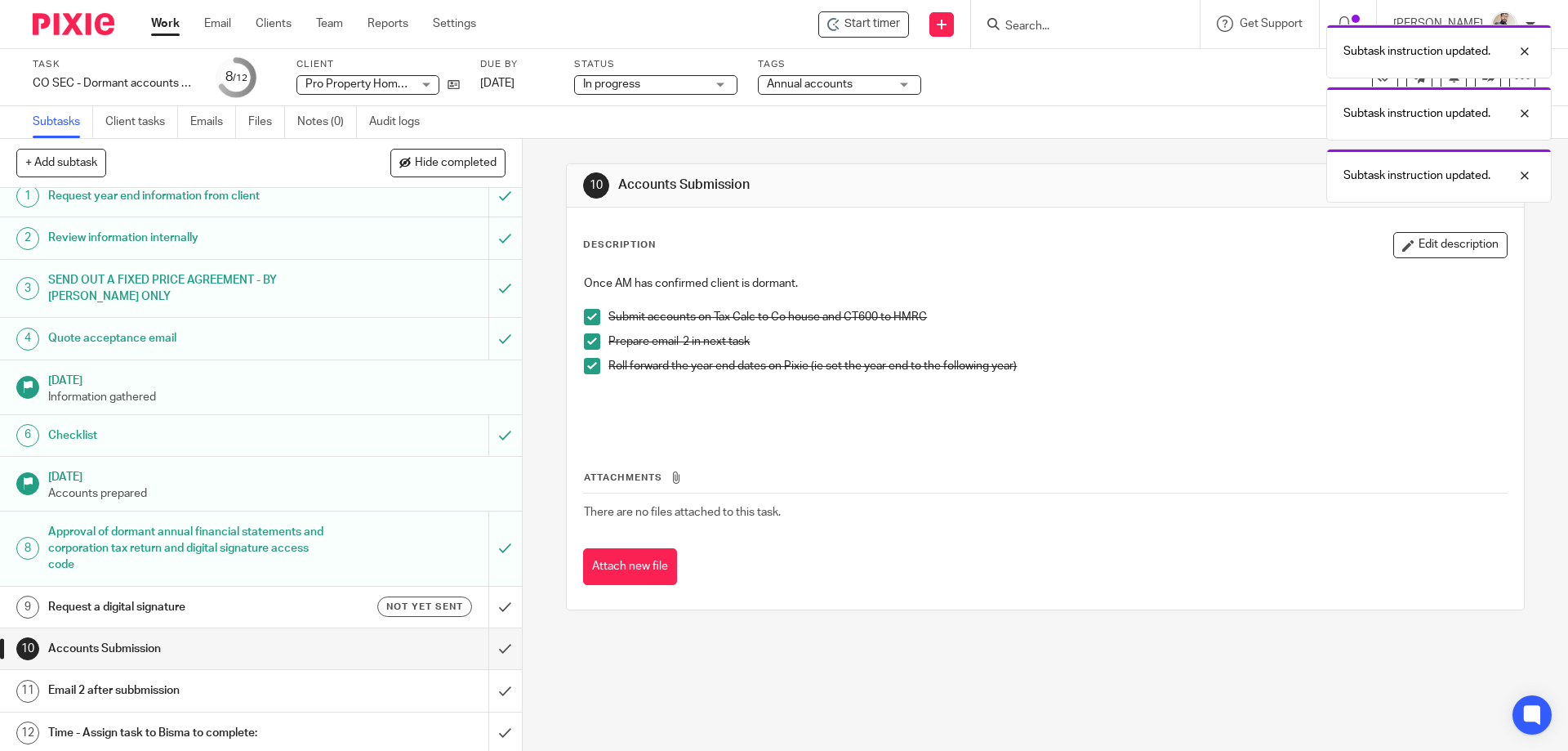
scroll to position [15, 0]
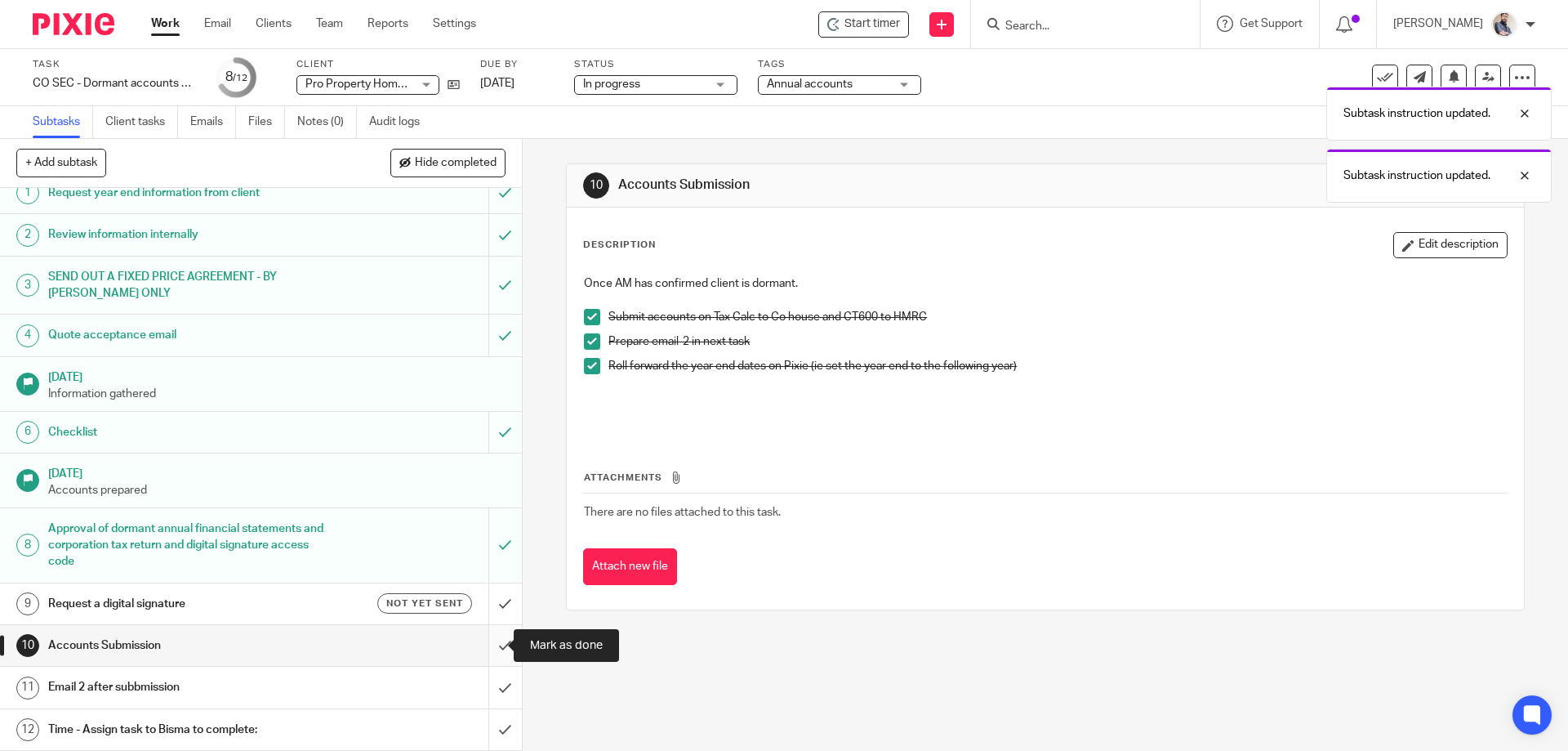
click at [483, 647] on input "submit" at bounding box center [261, 645] width 522 height 41
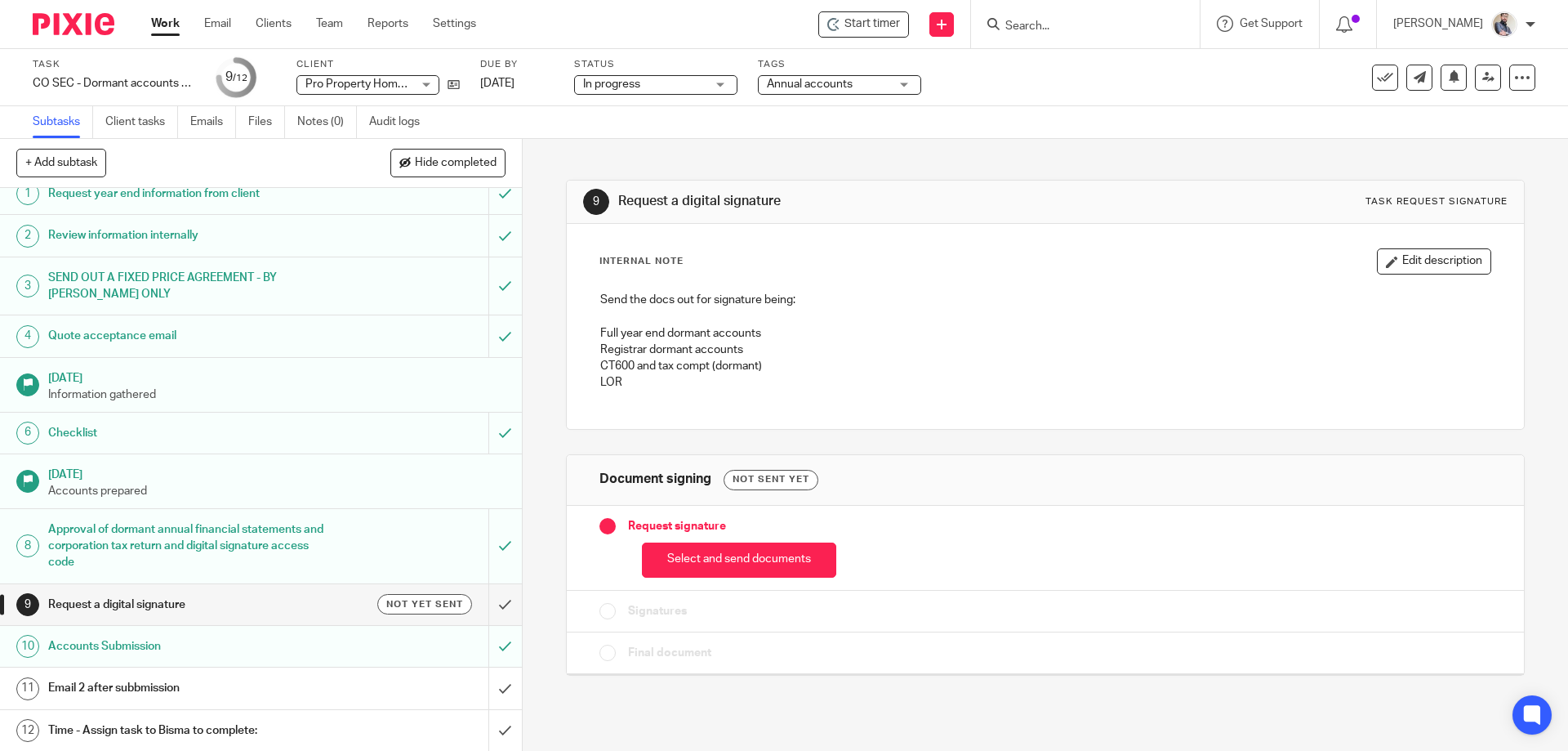
scroll to position [15, 0]
click at [327, 674] on div "Email 2 after subbmission" at bounding box center [260, 686] width 424 height 24
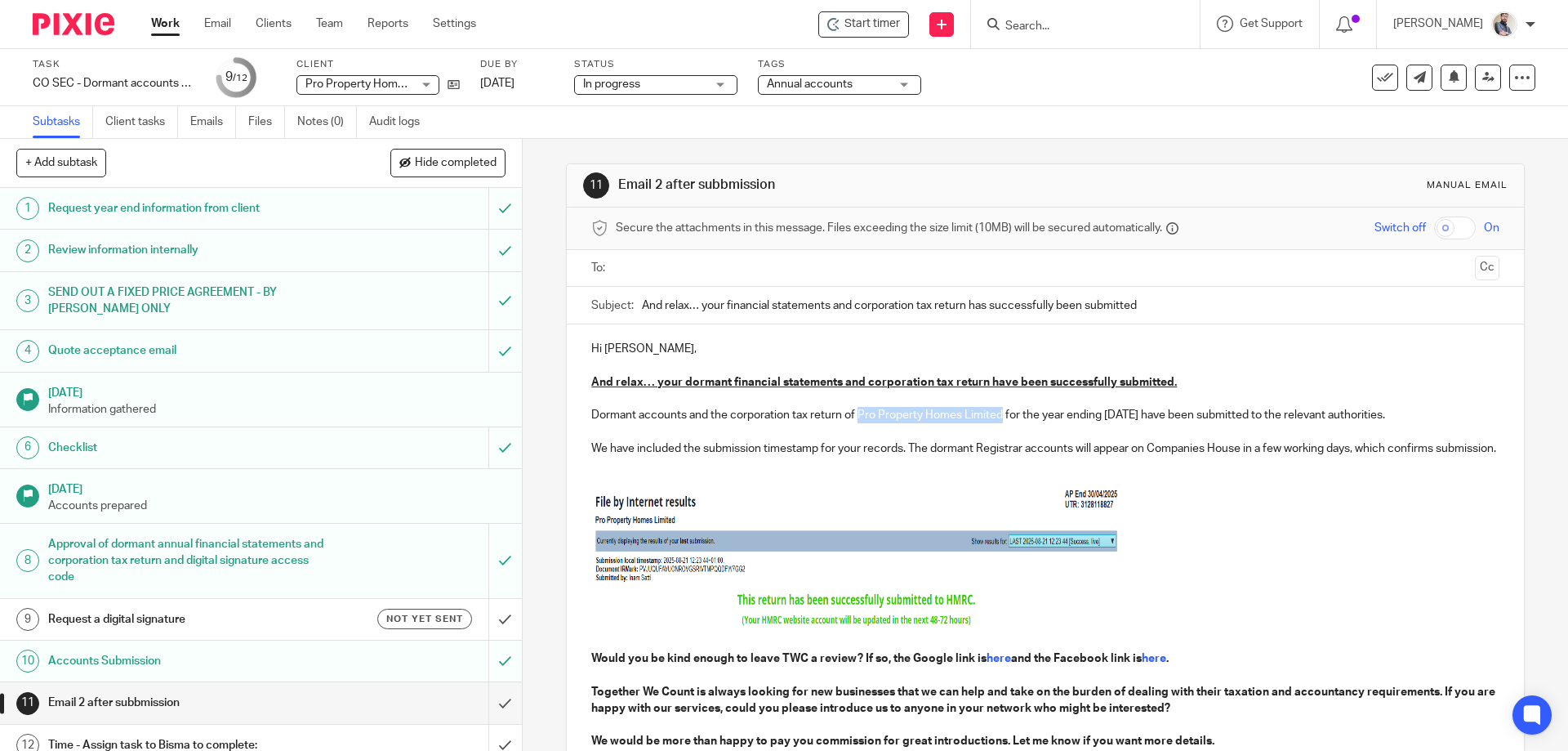
drag, startPoint x: 879, startPoint y: 414, endPoint x: 998, endPoint y: 409, distance: 119.1
click at [998, 409] on p "Dormant accounts and the corporation tax return of Pro Property Homes Limited f…" at bounding box center [1045, 407] width 907 height 33
copy p "Pro Property Homes Limited"
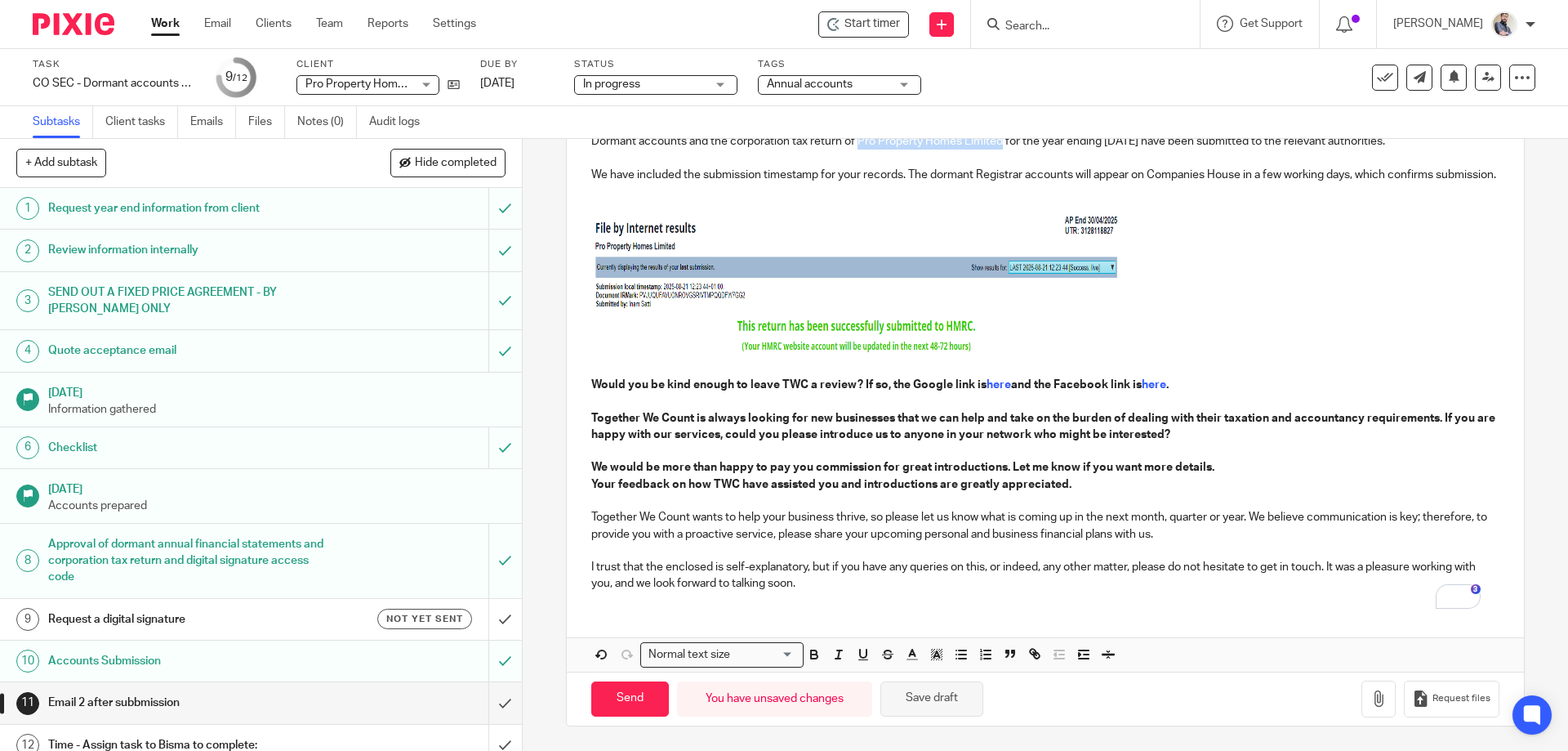
click at [970, 710] on button "Save draft" at bounding box center [932, 699] width 103 height 35
click at [1475, 84] on link at bounding box center [1488, 77] width 26 height 26
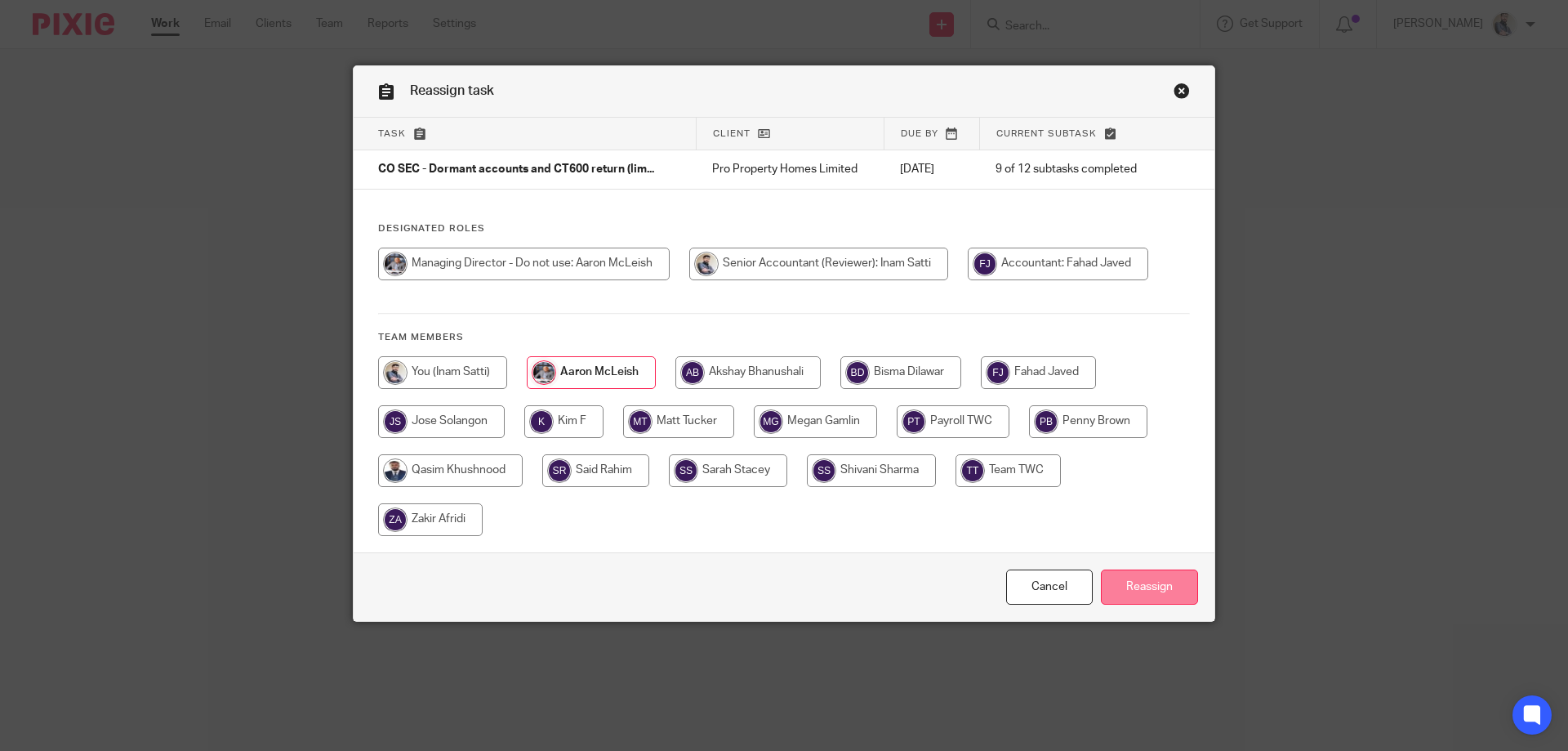
click at [1143, 573] on input "Reassign" at bounding box center [1149, 586] width 97 height 35
click at [1132, 599] on input "Reassign" at bounding box center [1149, 586] width 97 height 35
